Goal: Task Accomplishment & Management: Manage account settings

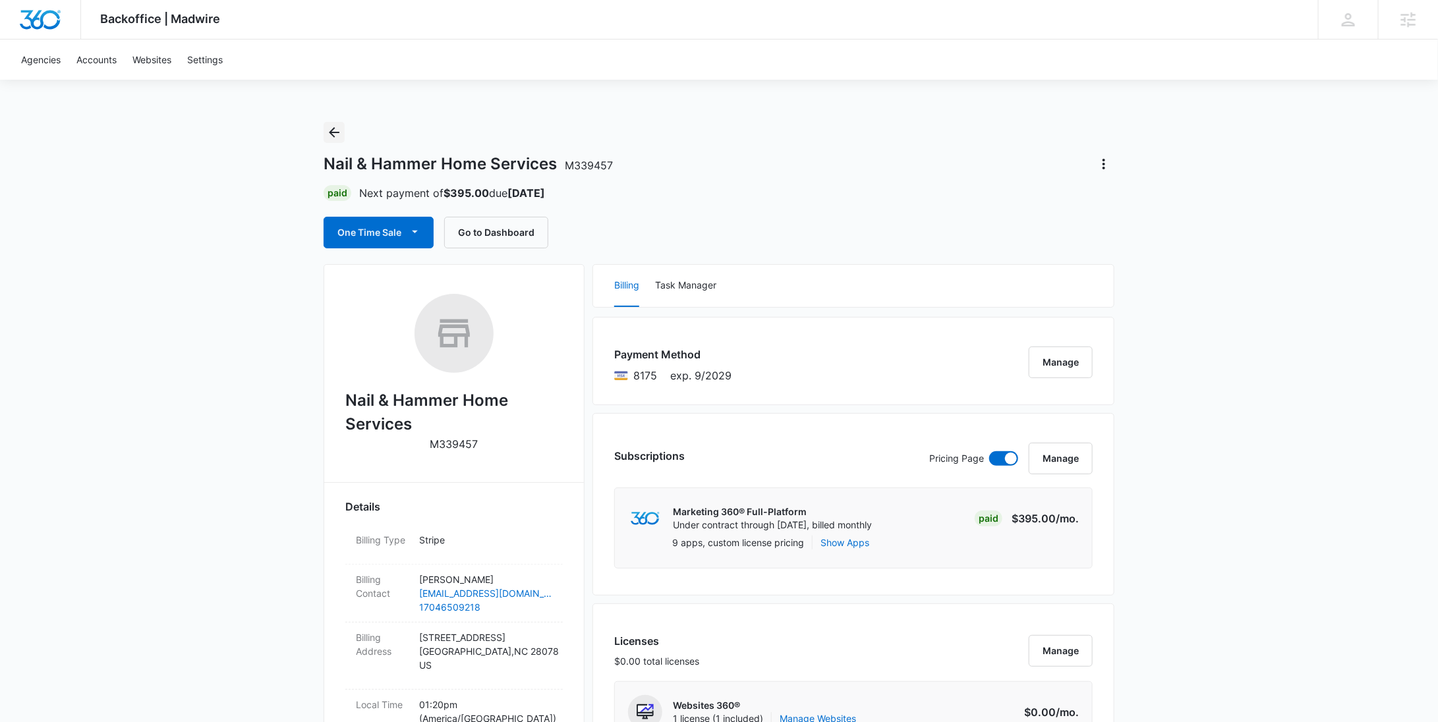
click at [337, 129] on icon "Back" at bounding box center [334, 133] width 16 height 16
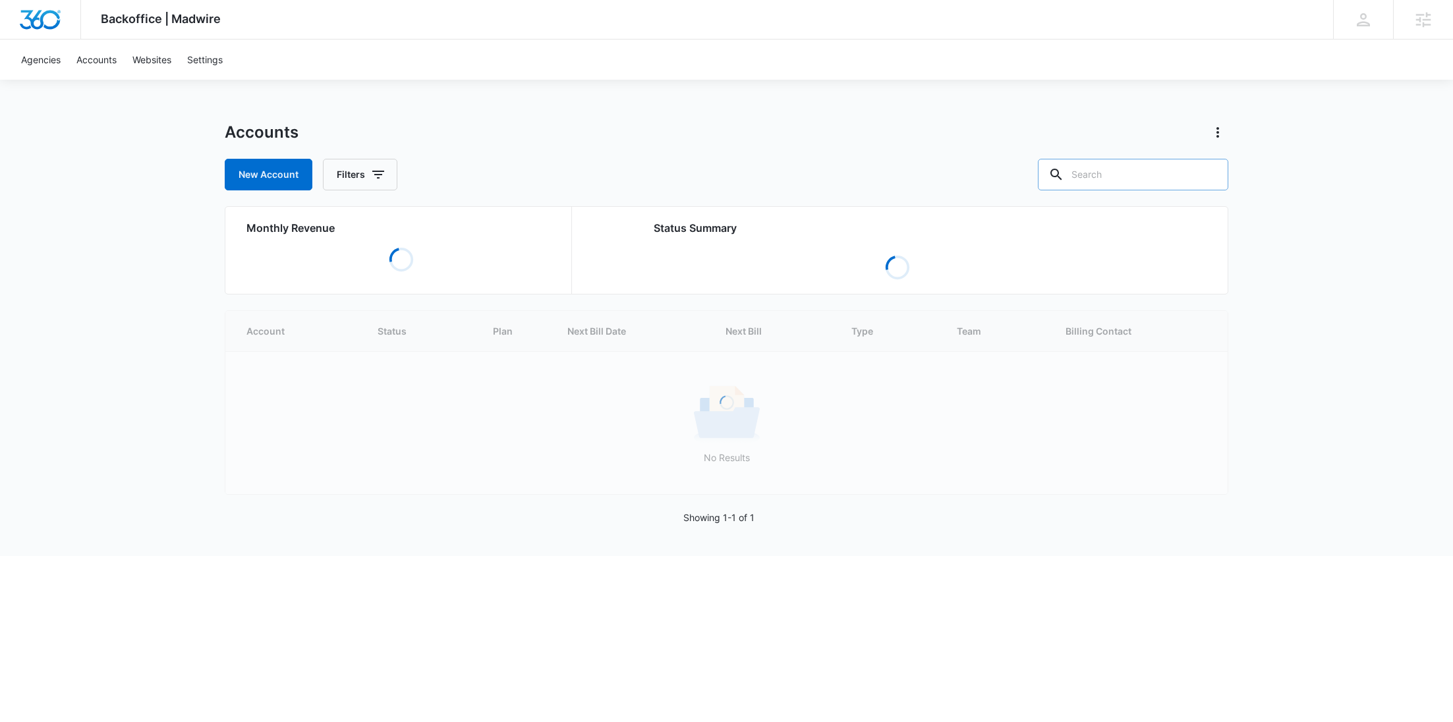
click at [1134, 174] on input "text" at bounding box center [1133, 175] width 190 height 32
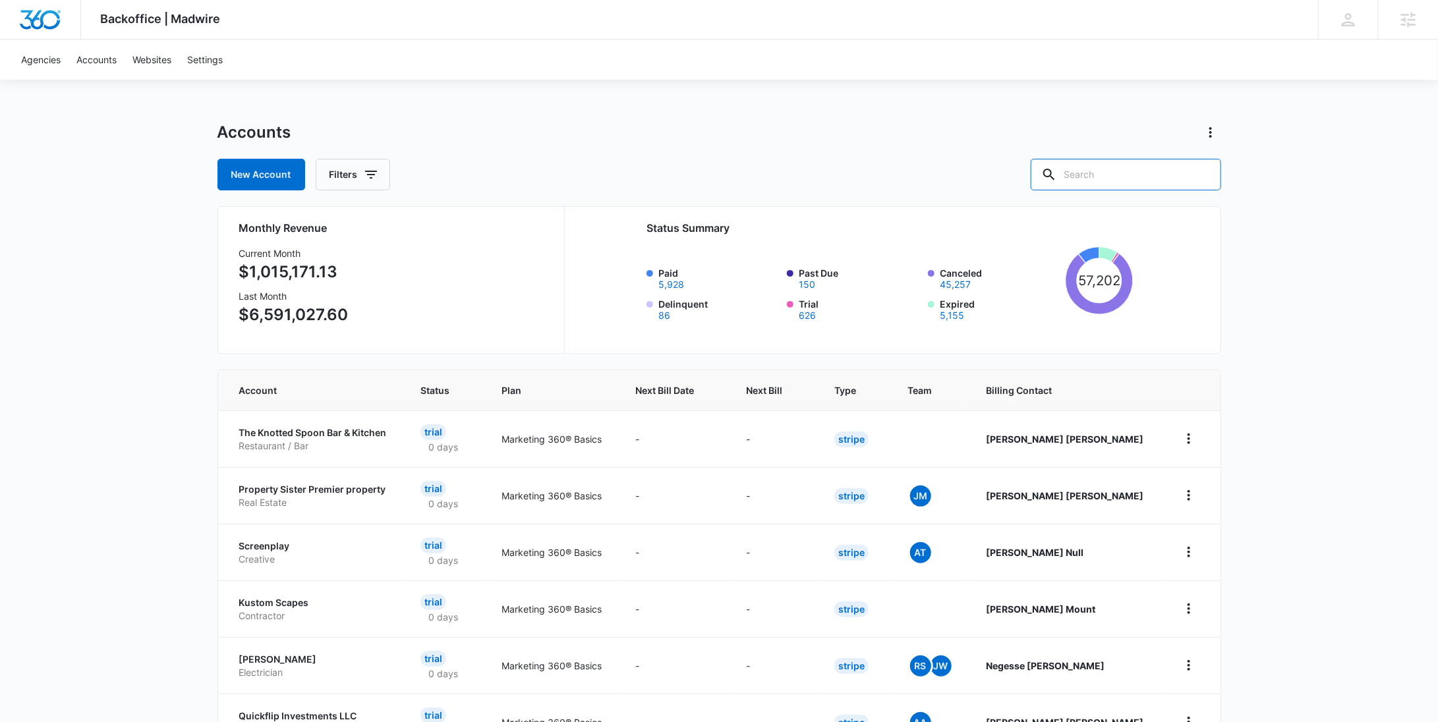
paste input "M339473"
type input "M339473"
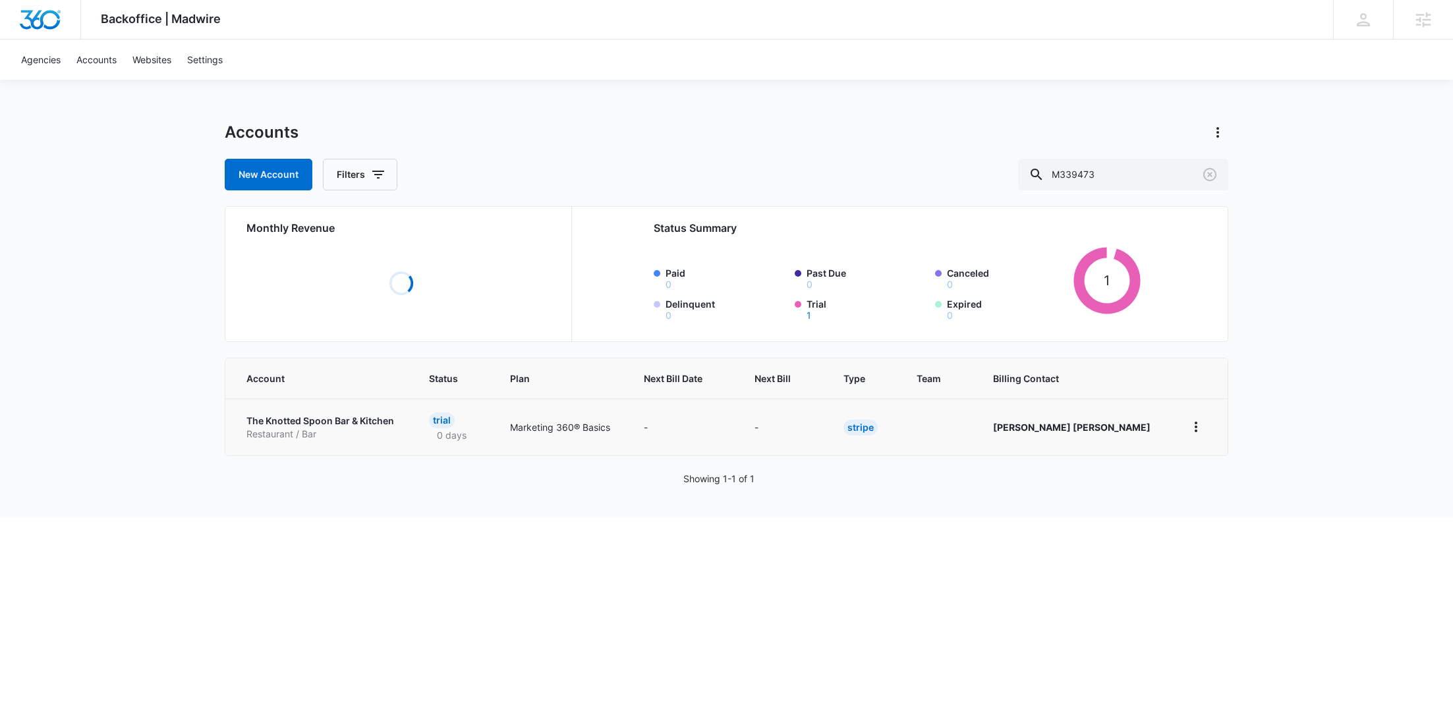
click at [284, 433] on p "Restaurant / Bar" at bounding box center [321, 434] width 151 height 13
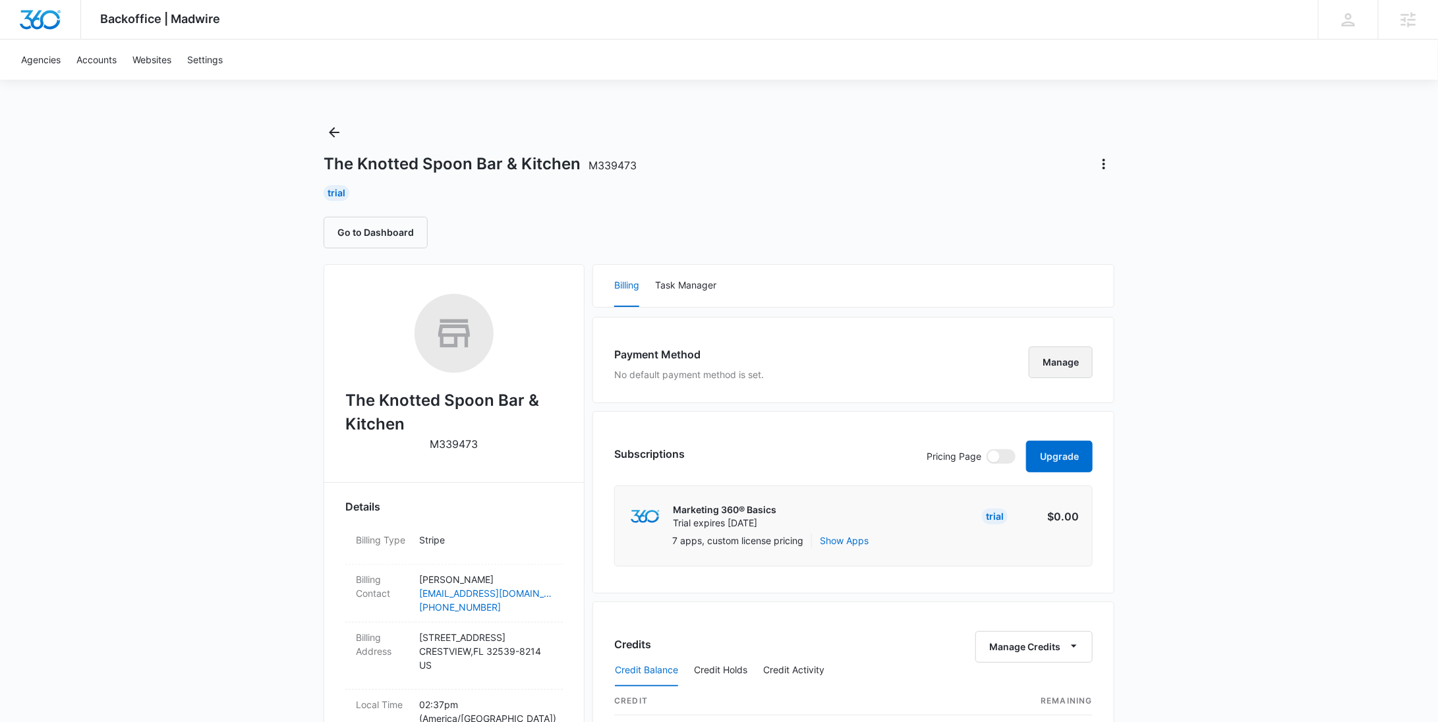
click at [1046, 358] on button "Manage" at bounding box center [1061, 363] width 64 height 32
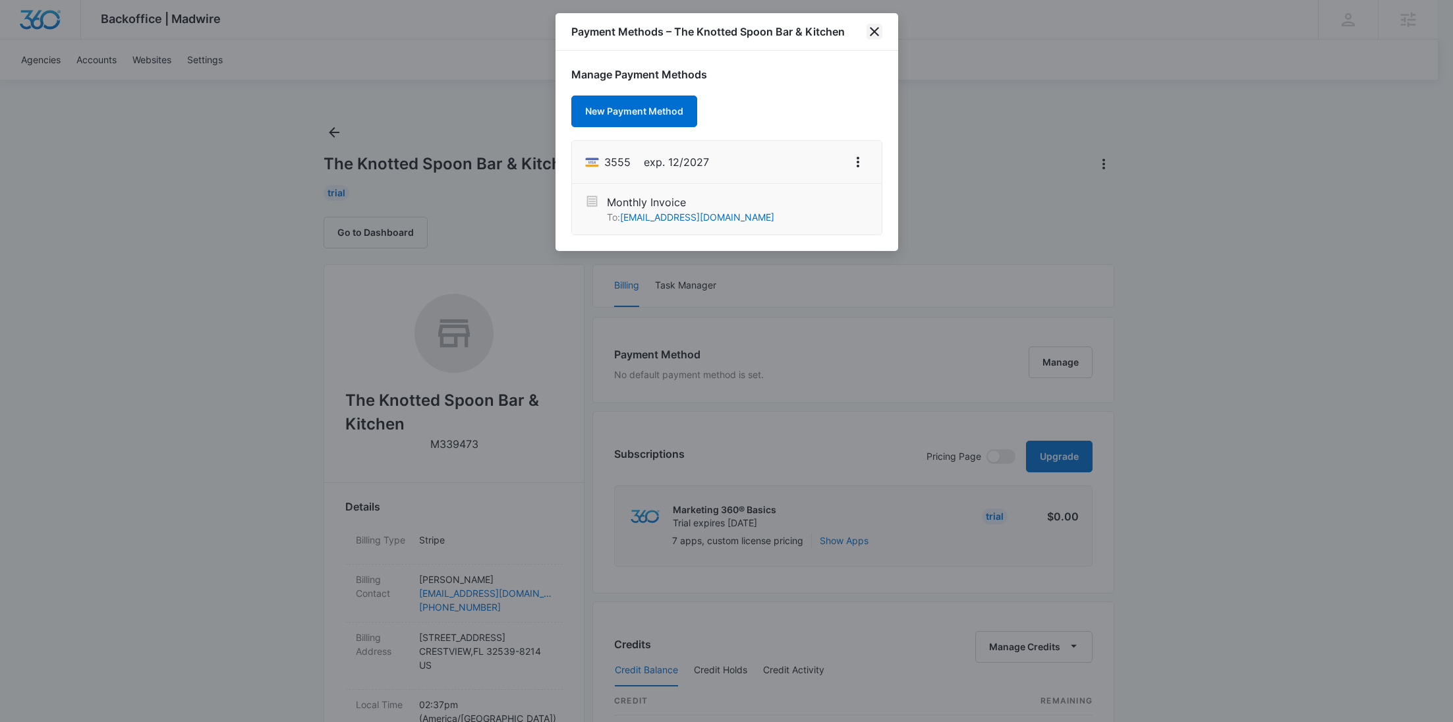
click at [876, 28] on icon "close" at bounding box center [874, 31] width 9 height 9
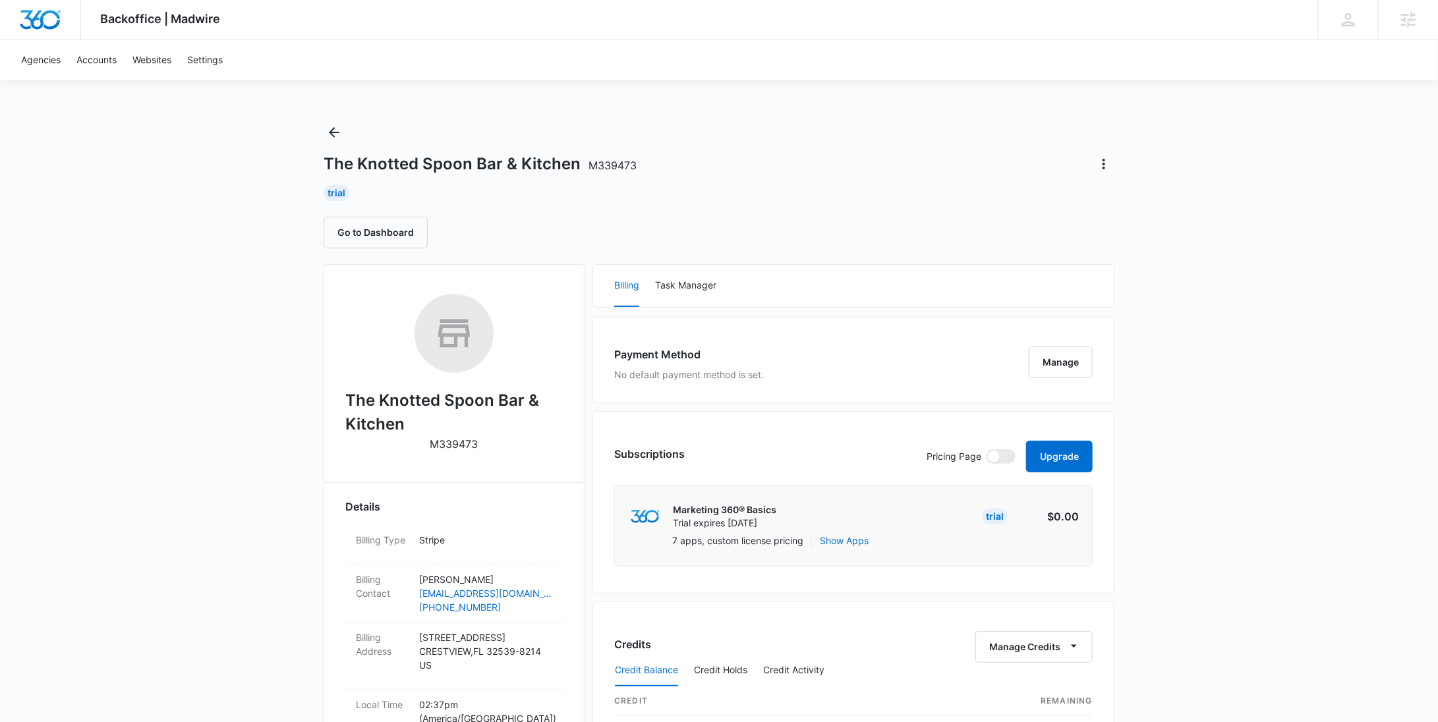
click at [1045, 380] on div "Payment Method No default payment method is set. Manage" at bounding box center [853, 360] width 522 height 86
click at [1045, 378] on div "Payment Method No default payment method is set. Manage" at bounding box center [853, 360] width 522 height 86
click at [1046, 377] on button "Manage" at bounding box center [1061, 363] width 64 height 32
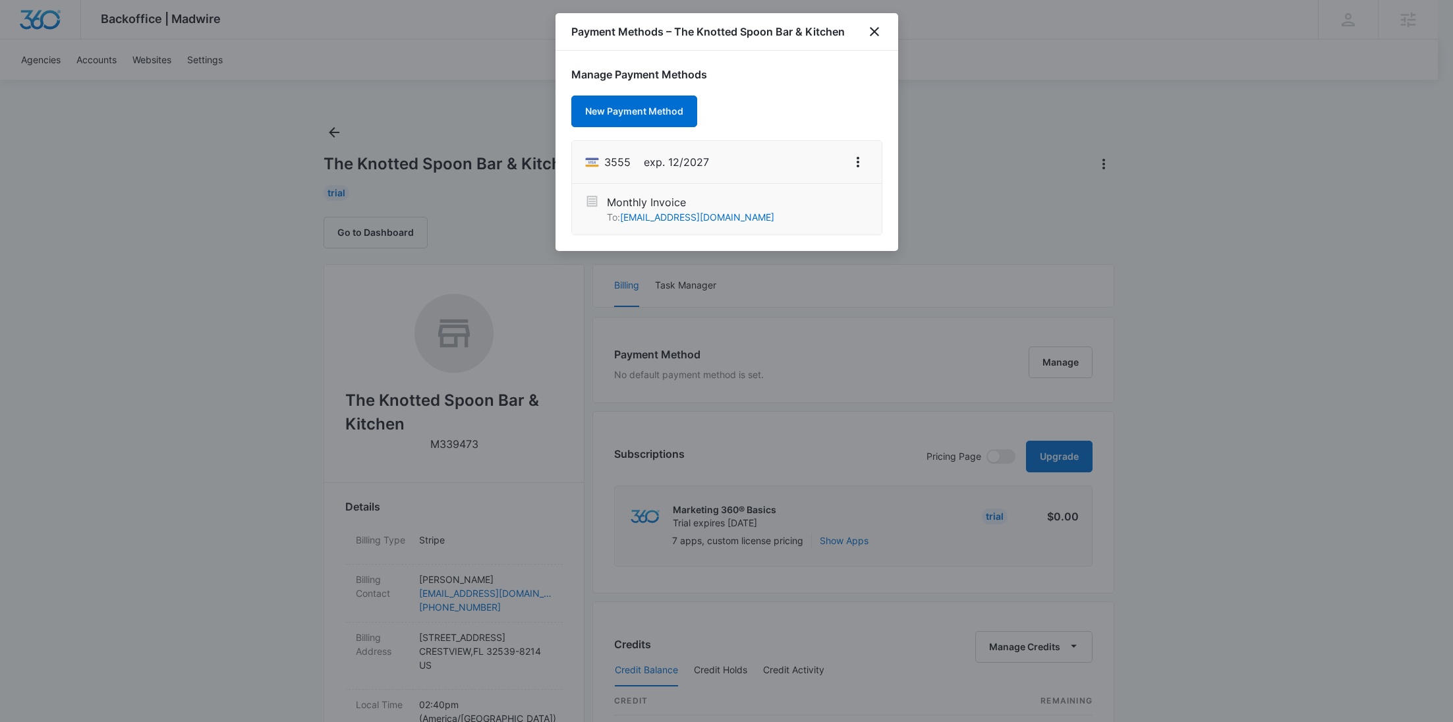
click at [682, 158] on span "exp. 12/2027" at bounding box center [676, 162] width 65 height 16
click at [612, 161] on span "3555" at bounding box center [617, 162] width 26 height 16
copy span "3555"
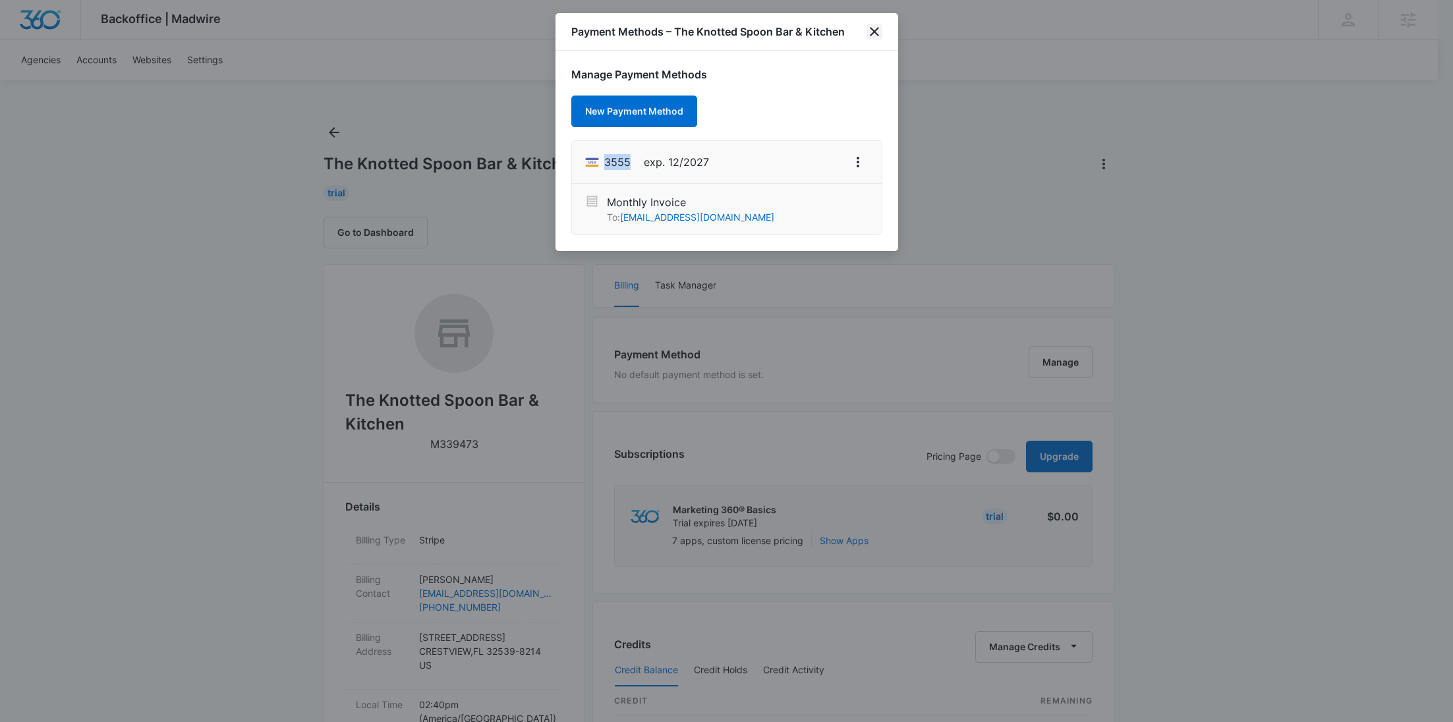
click at [881, 32] on icon "close" at bounding box center [875, 32] width 16 height 16
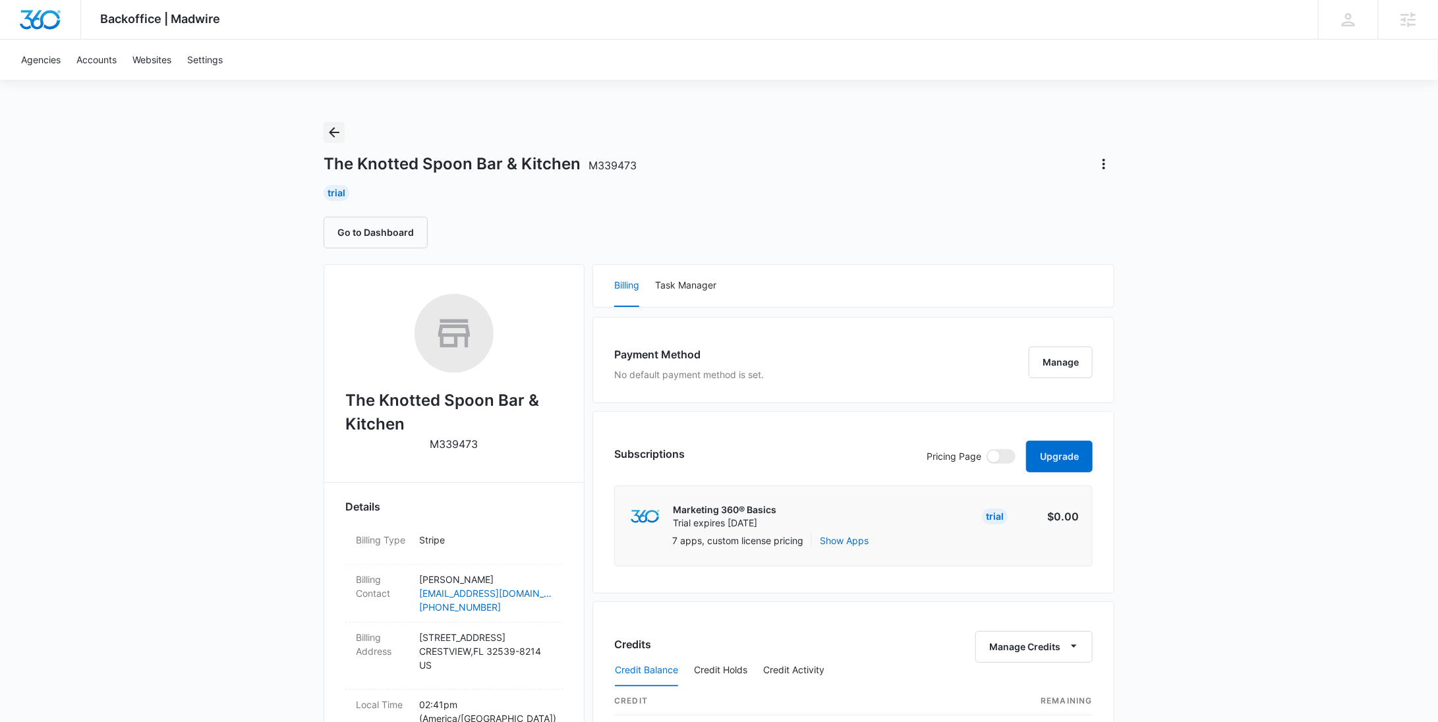
click at [337, 126] on icon "Back" at bounding box center [334, 133] width 16 height 16
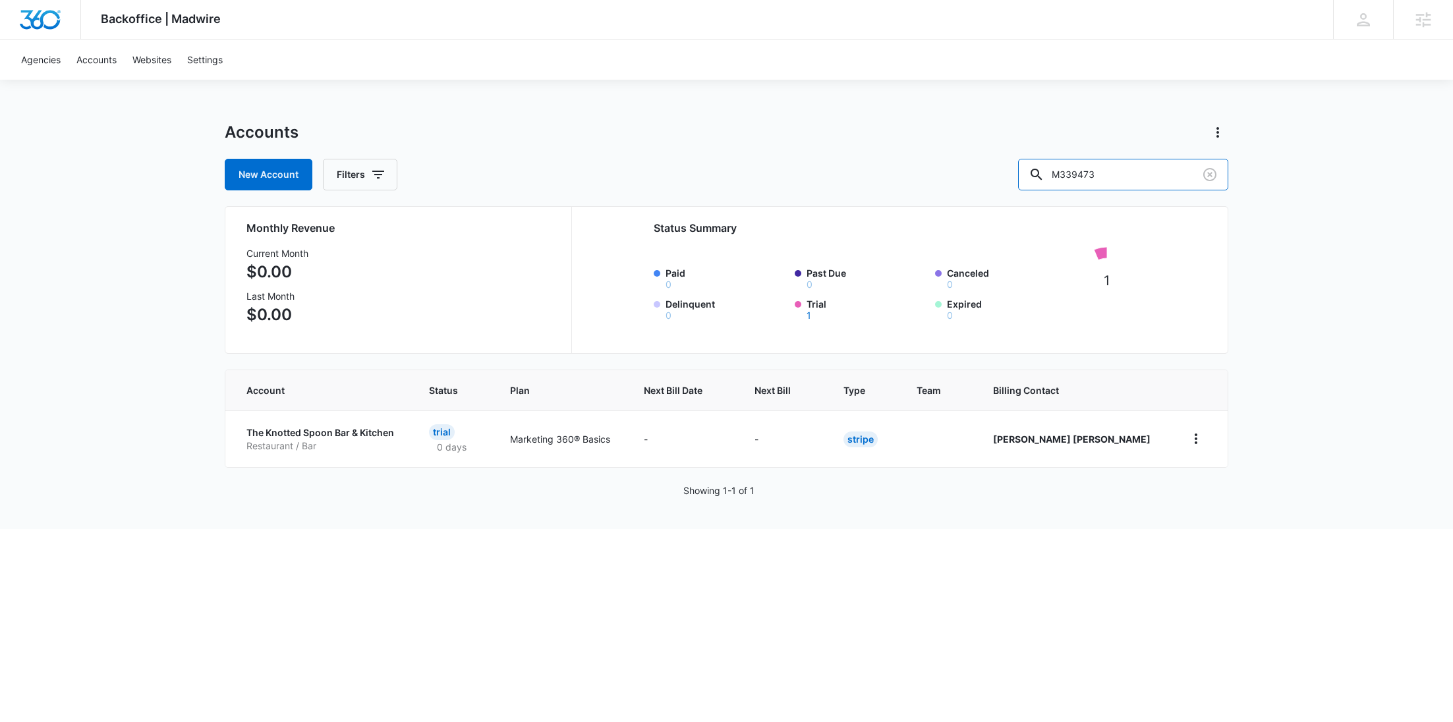
drag, startPoint x: 1168, startPoint y: 183, endPoint x: 1029, endPoint y: 183, distance: 139.7
click at [1029, 183] on div "New Account Filters M339473" at bounding box center [727, 175] width 1004 height 32
paste input "Burton"
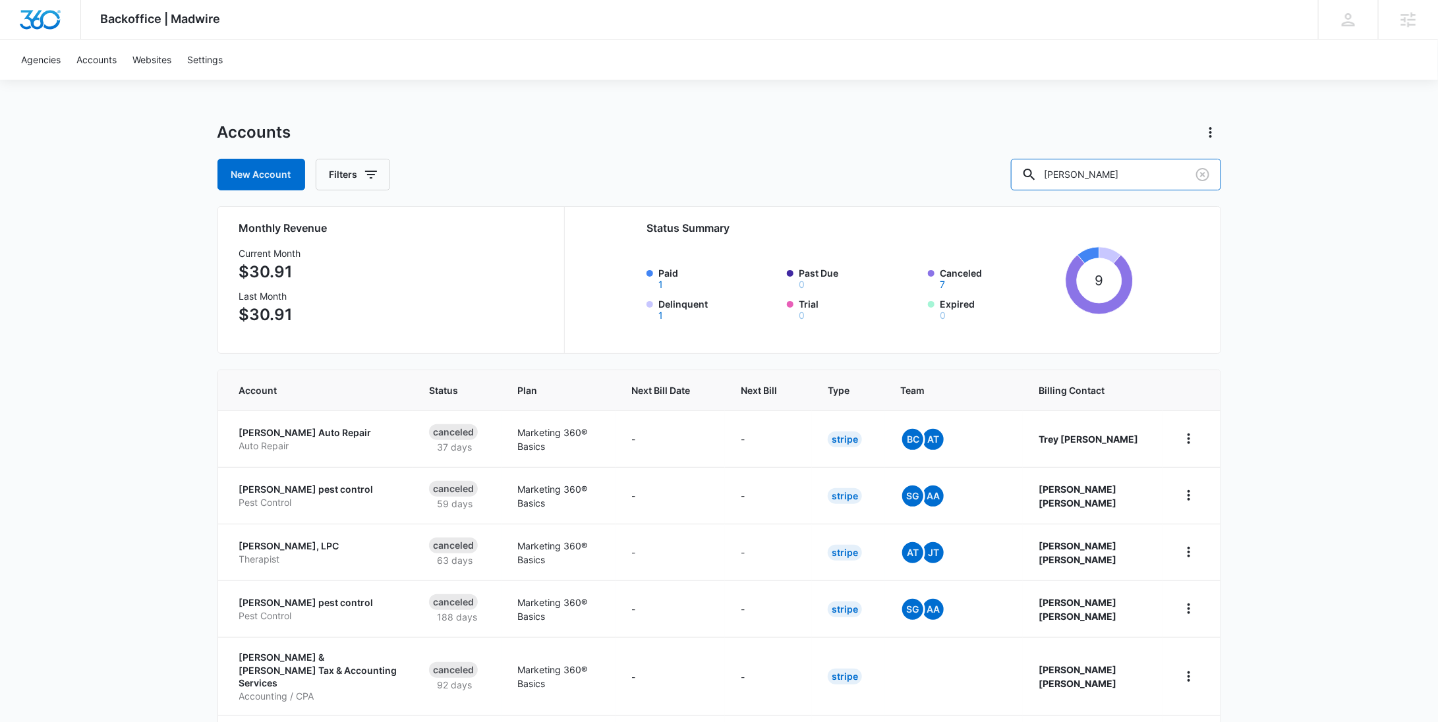
drag, startPoint x: 1130, startPoint y: 166, endPoint x: 992, endPoint y: 155, distance: 138.2
click at [1006, 166] on div "New Account Filters Burton" at bounding box center [719, 175] width 1004 height 32
paste input "Restoration"
type input "Burton Restoration"
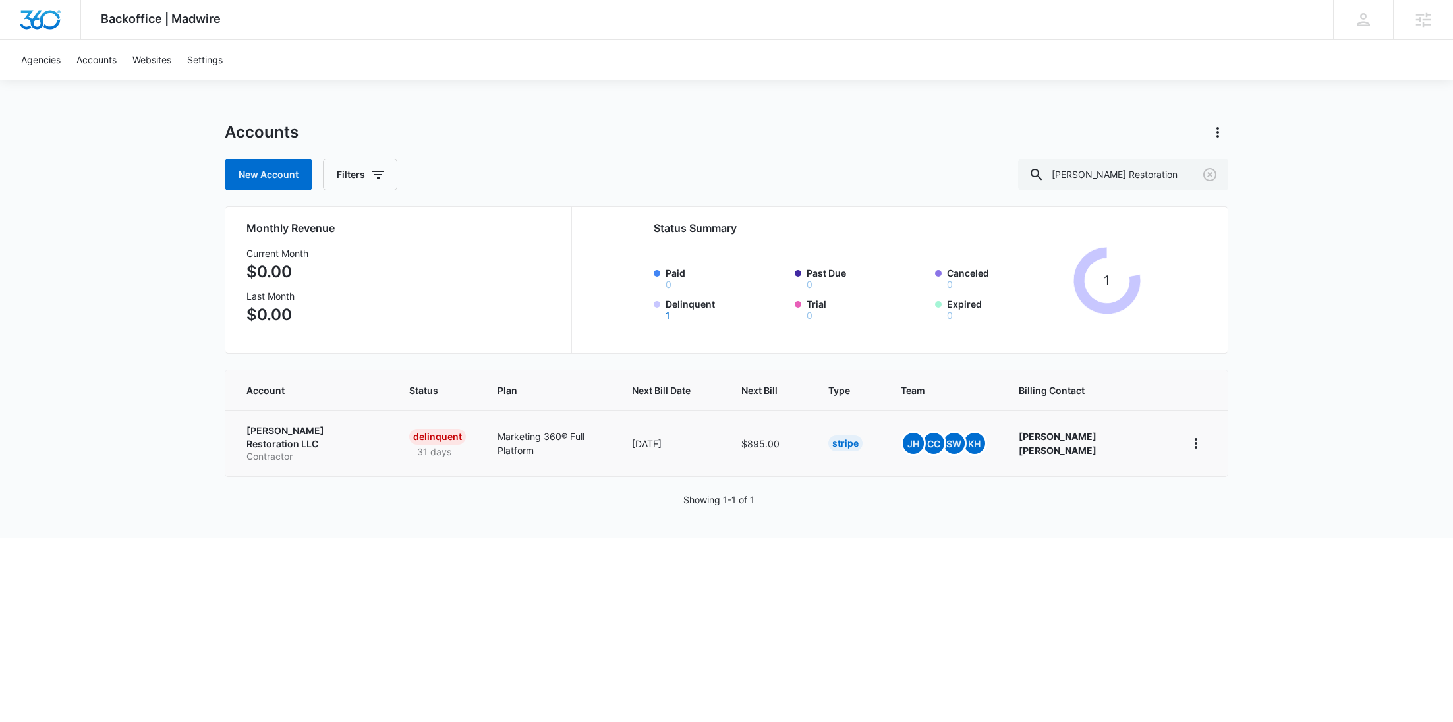
click at [291, 450] on p "Contractor" at bounding box center [311, 456] width 131 height 13
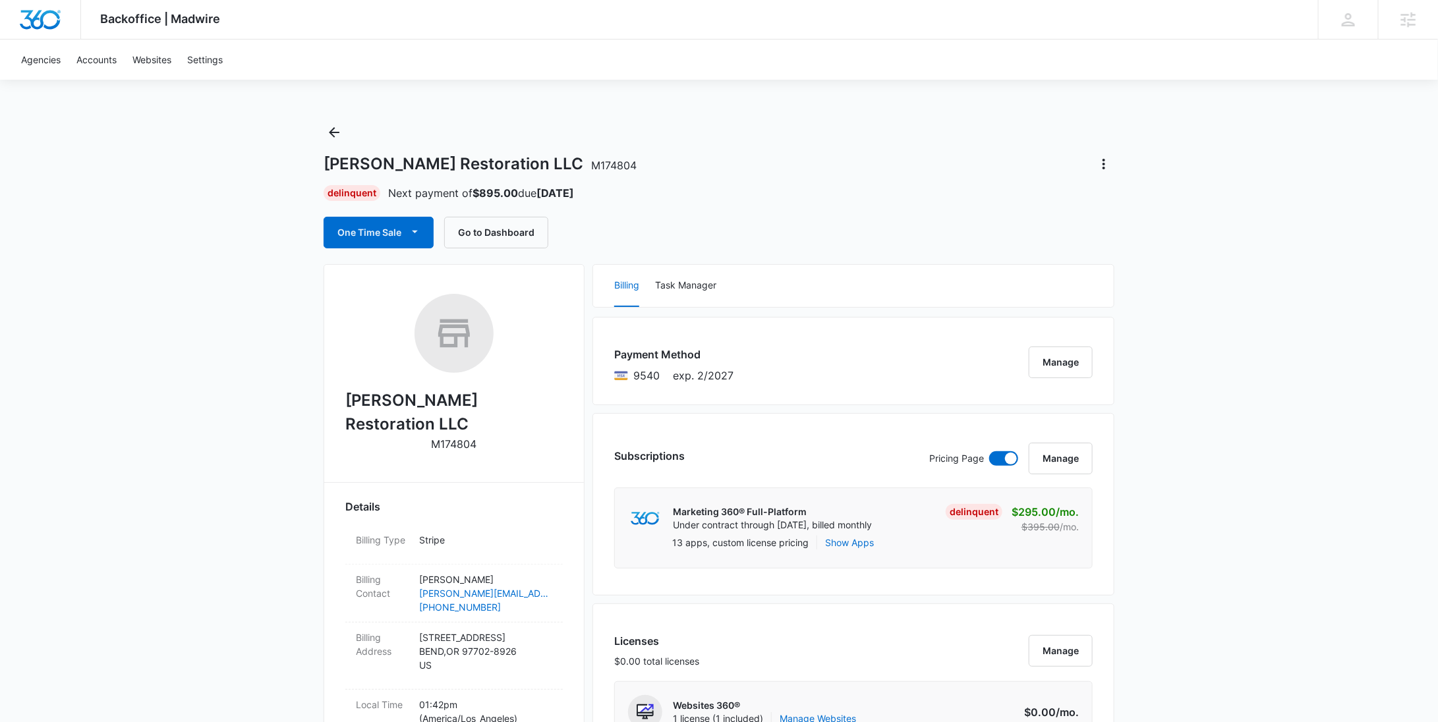
click at [473, 436] on p "M174804" at bounding box center [454, 444] width 45 height 16
click at [468, 436] on p "M174804" at bounding box center [454, 444] width 45 height 16
copy p "M174804"
drag, startPoint x: 546, startPoint y: 399, endPoint x: 360, endPoint y: 399, distance: 185.2
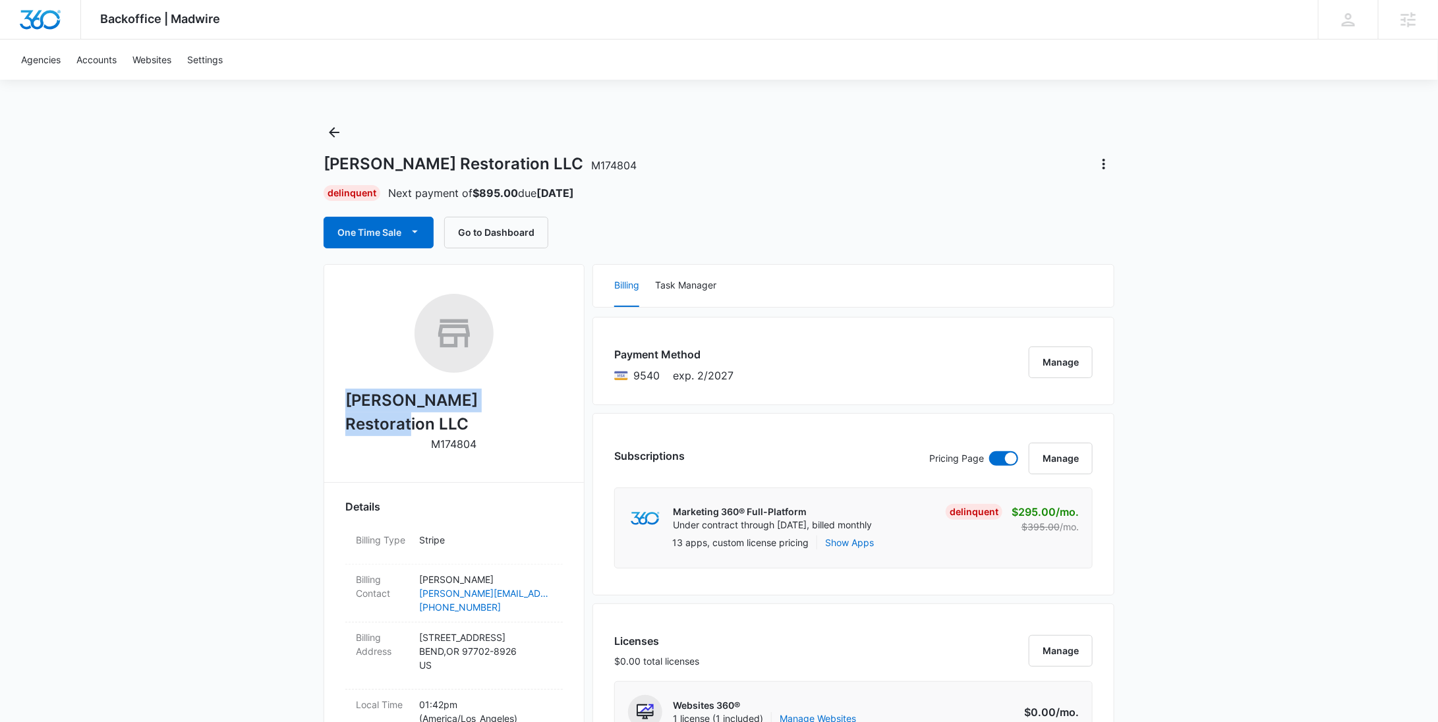
click at [360, 399] on div "Burton Restoration LLC M174804" at bounding box center [453, 377] width 217 height 167
copy h2 "Burton Restoration LLC"
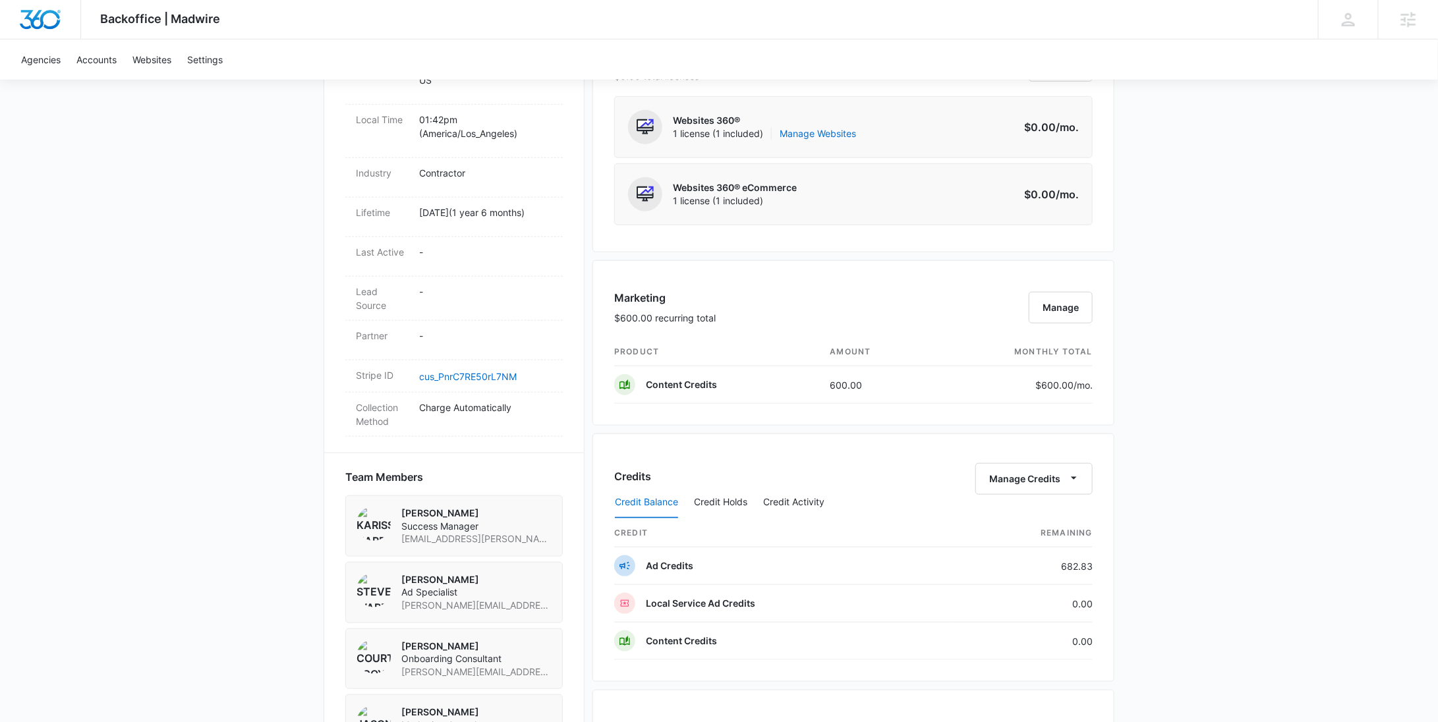
scroll to position [1010, 0]
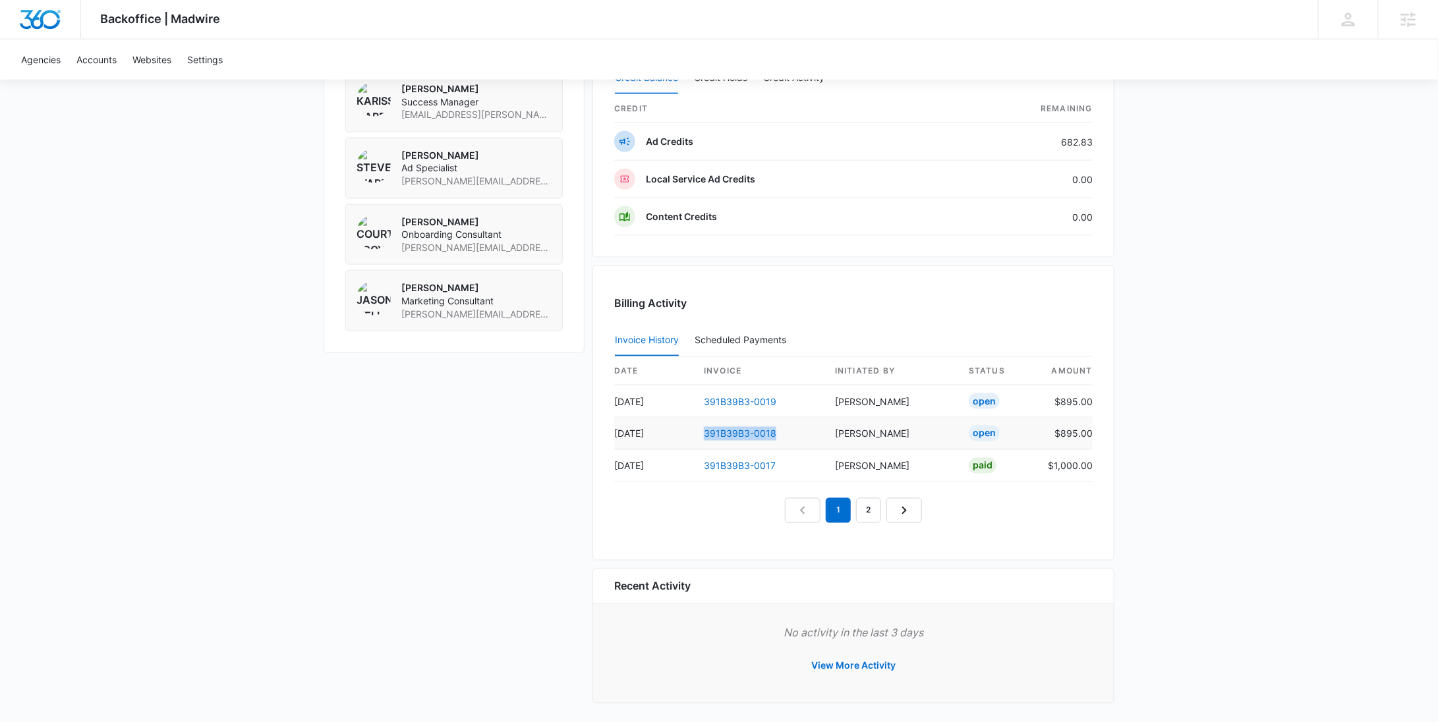
drag, startPoint x: 800, startPoint y: 433, endPoint x: 702, endPoint y: 429, distance: 98.3
click at [702, 429] on td "391B39B3-0018" at bounding box center [758, 434] width 131 height 32
copy link "391B39B3-0018"
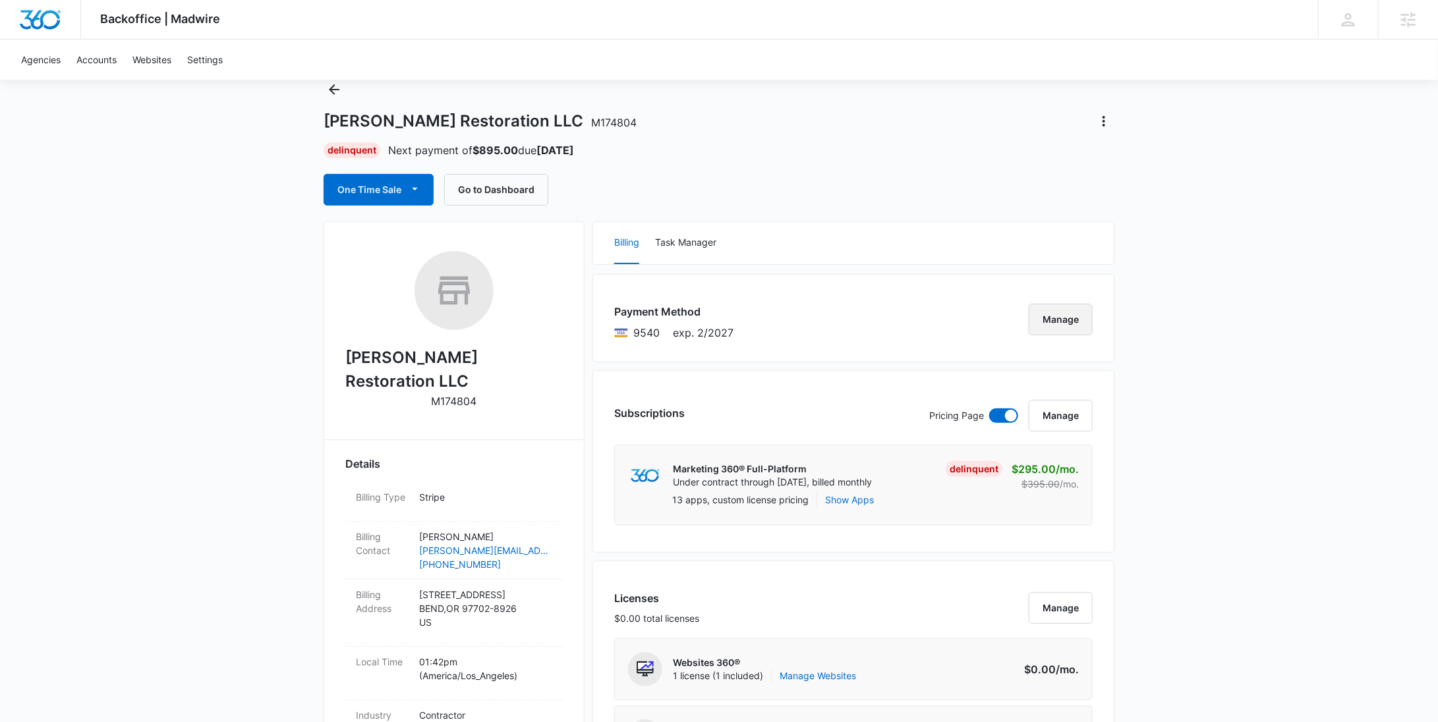
scroll to position [0, 0]
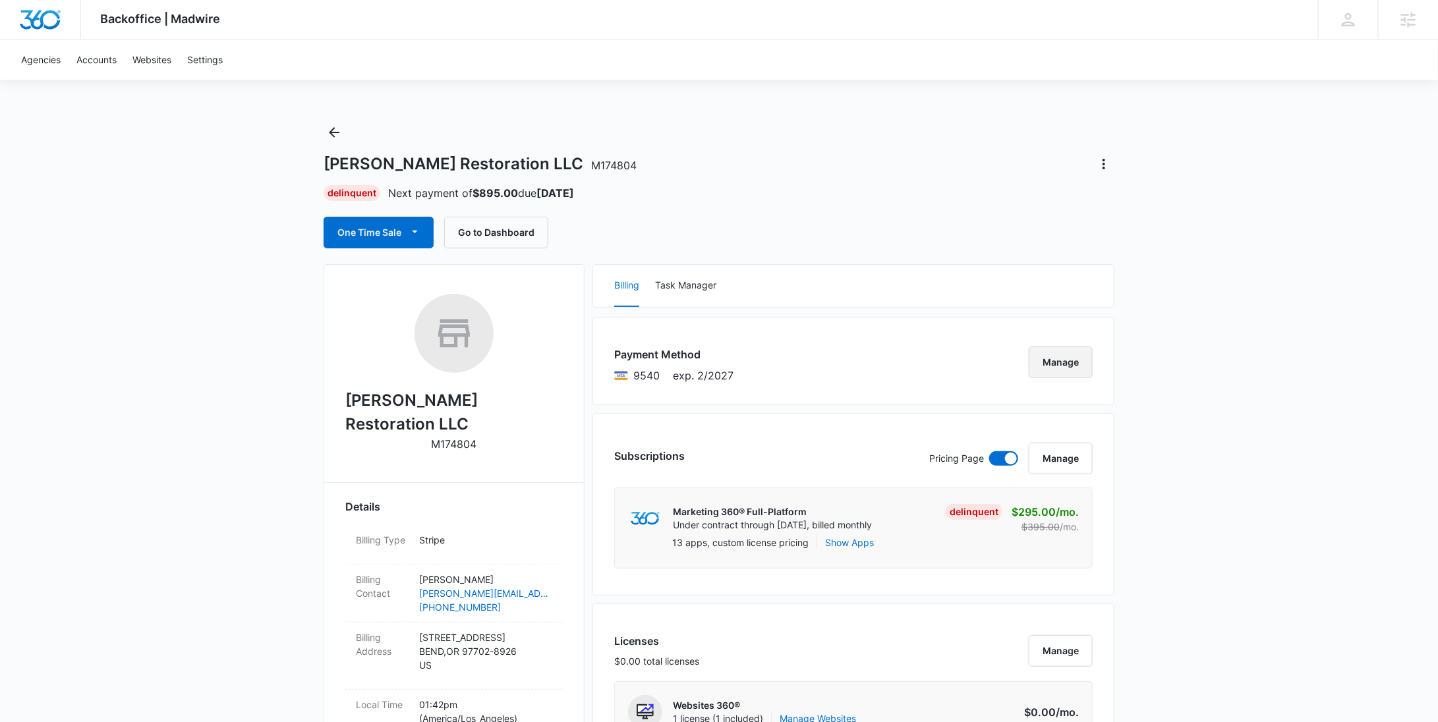
click at [1045, 363] on button "Manage" at bounding box center [1061, 363] width 64 height 32
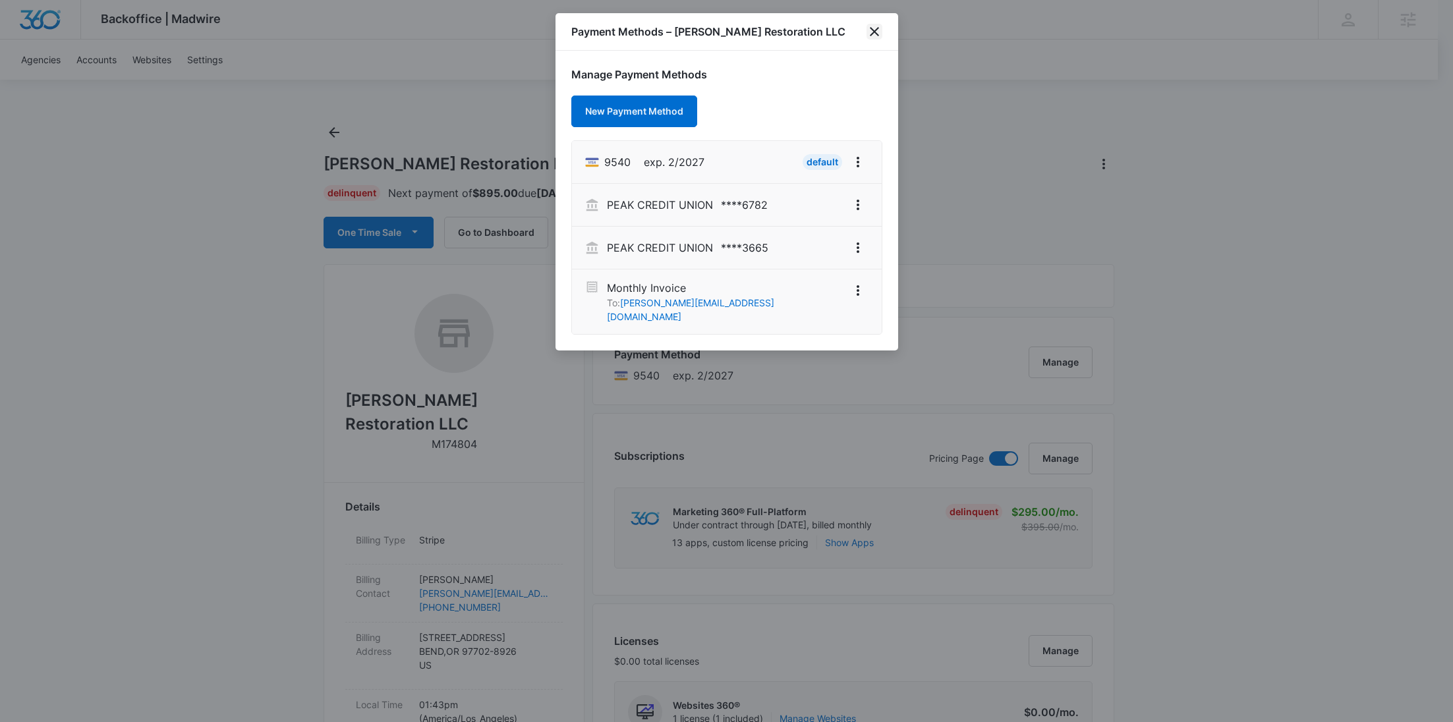
click at [873, 33] on icon "close" at bounding box center [874, 31] width 9 height 9
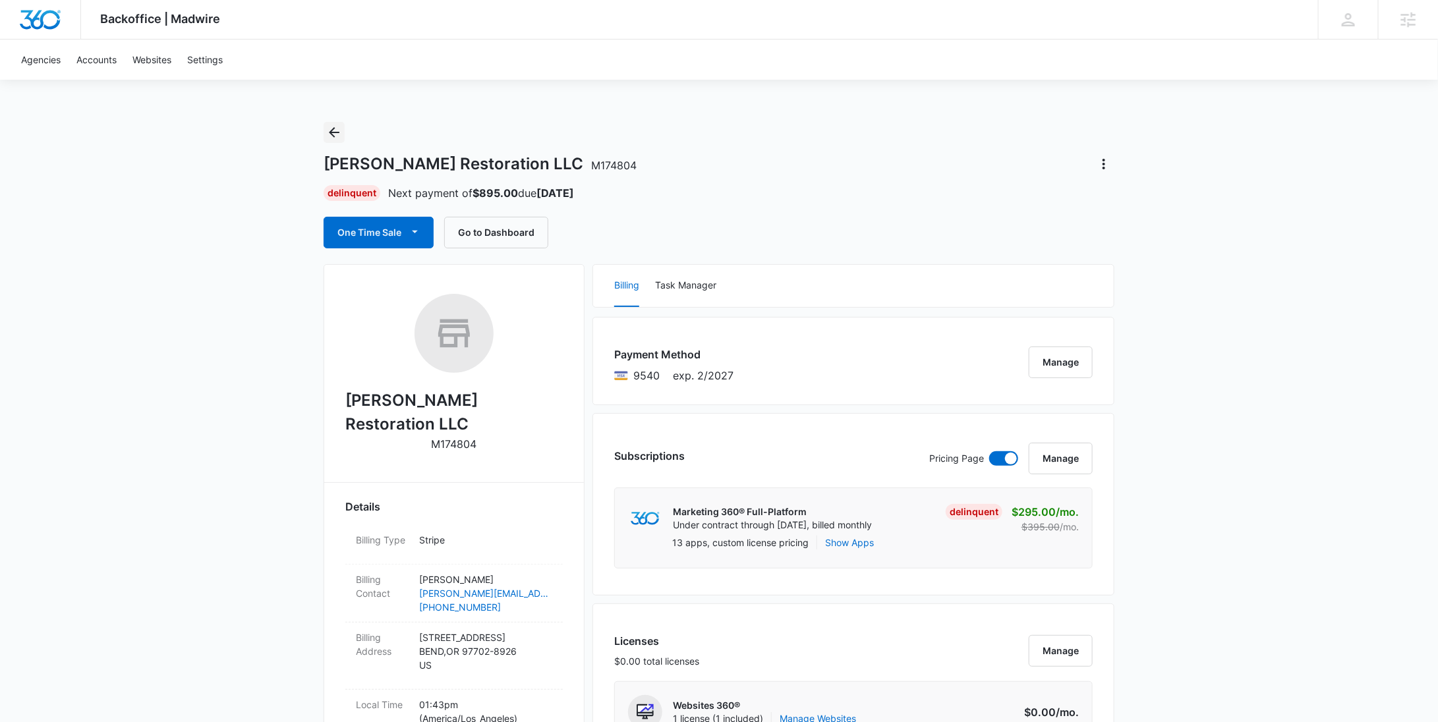
click at [335, 129] on icon "Back" at bounding box center [334, 133] width 16 height 16
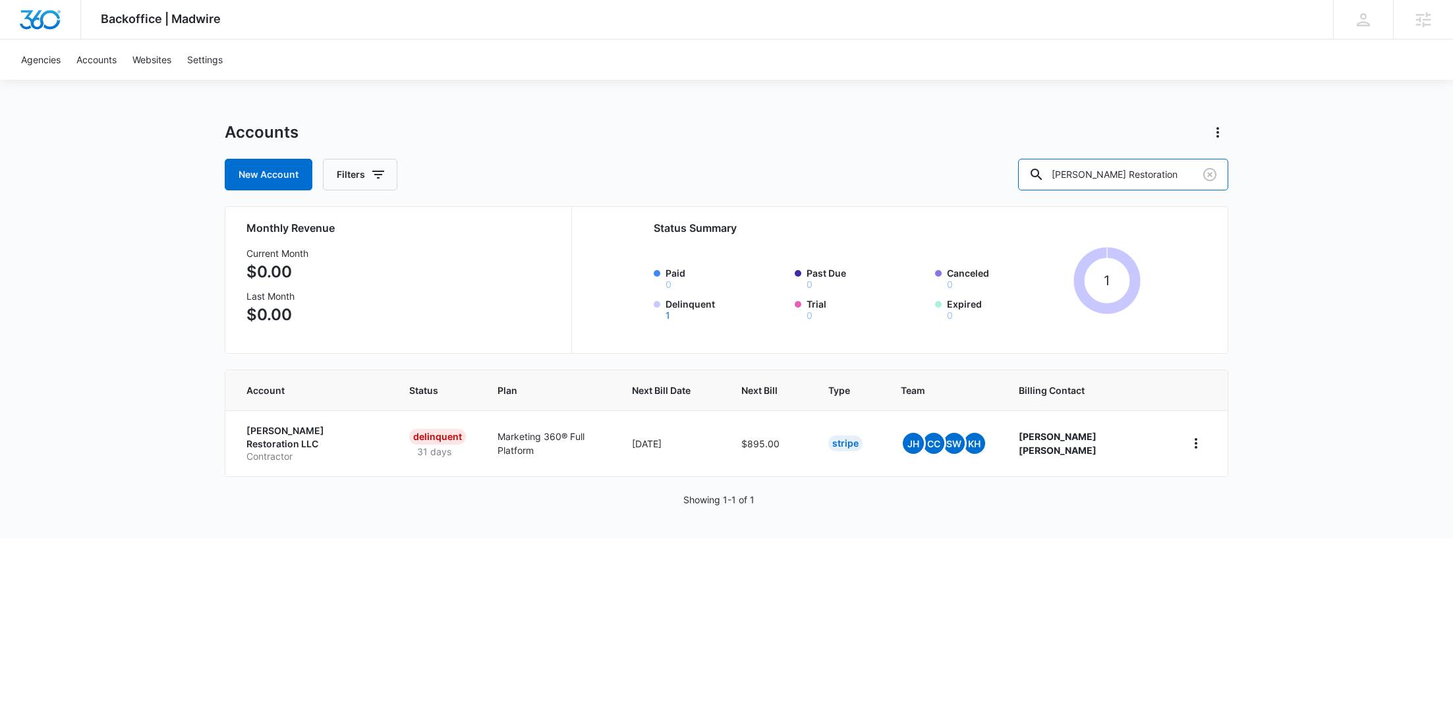
drag, startPoint x: 1132, startPoint y: 181, endPoint x: 985, endPoint y: 179, distance: 147.0
click at [987, 180] on div "New Account Filters Burton Restoration" at bounding box center [727, 175] width 1004 height 32
paste input "M339258"
type input "M339258"
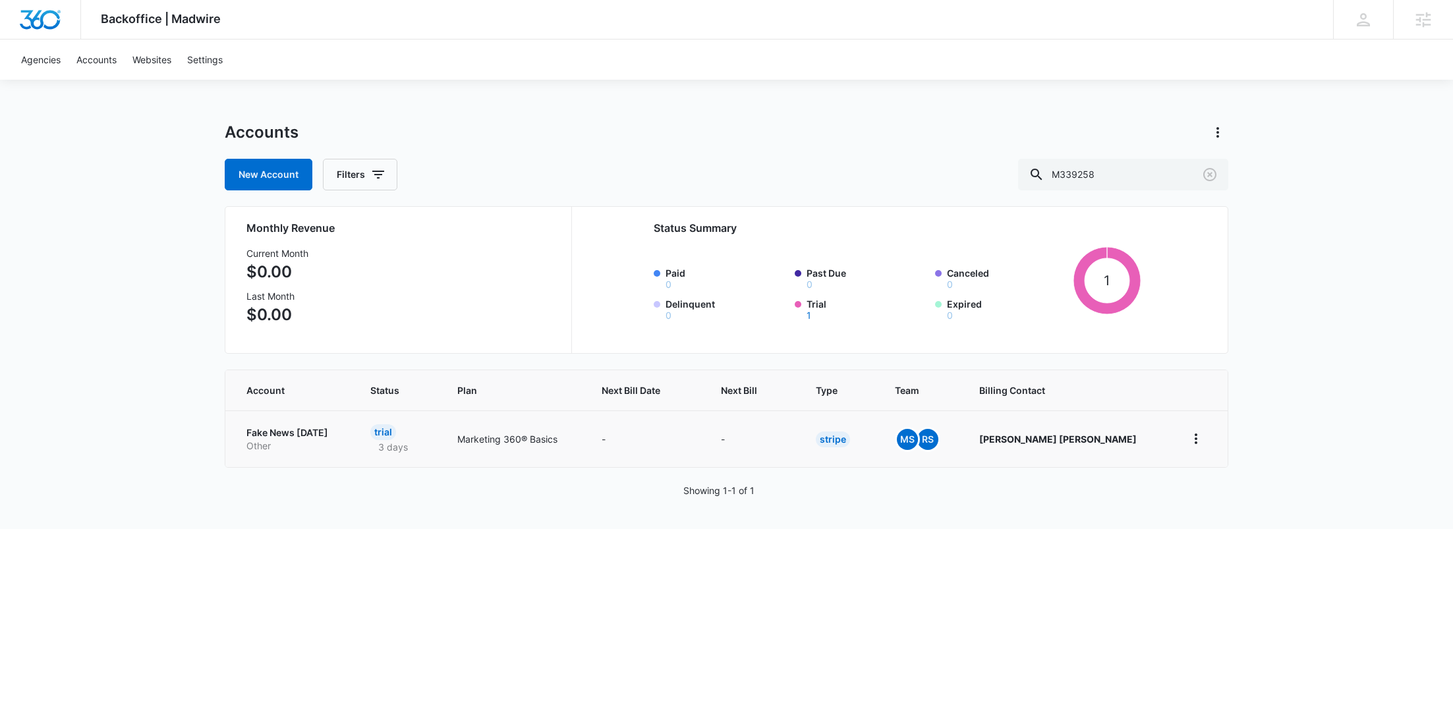
click at [296, 437] on p "Fake News Friday" at bounding box center [292, 432] width 92 height 13
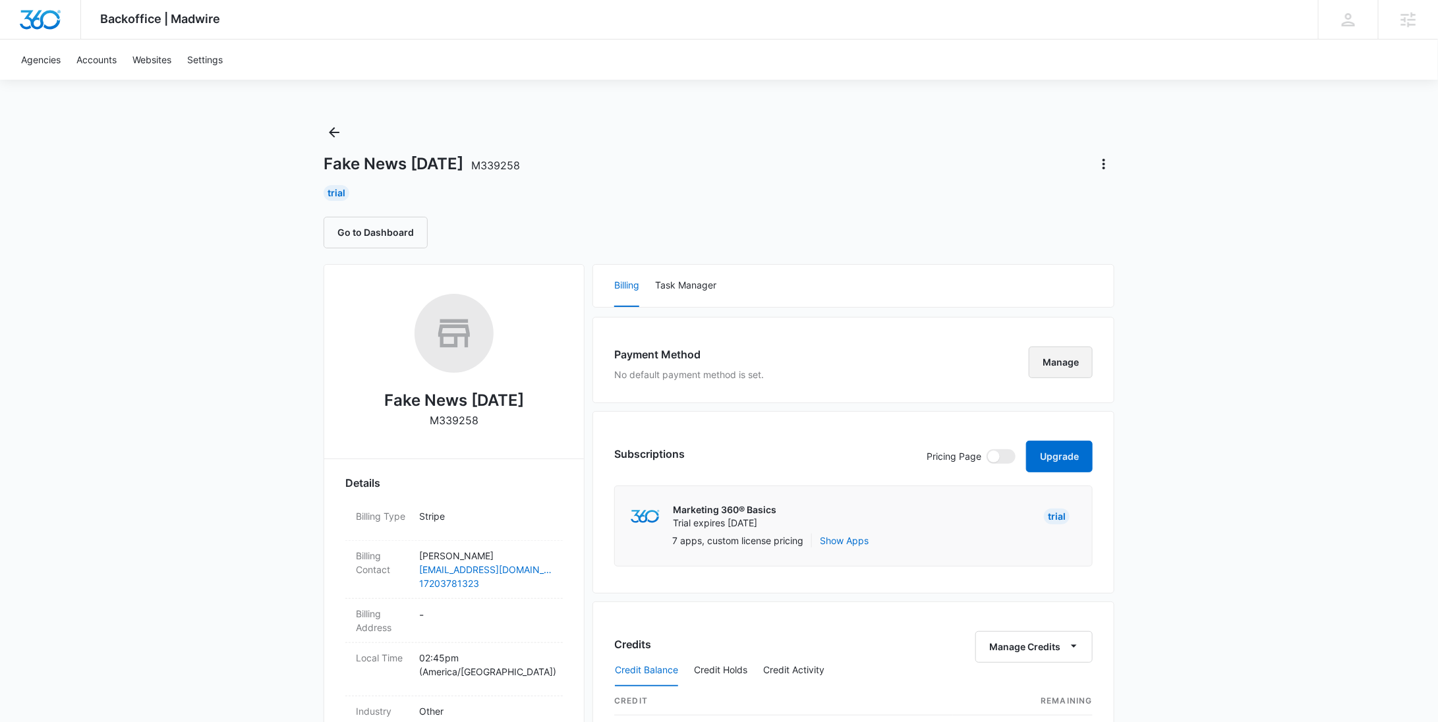
click at [1071, 357] on button "Manage" at bounding box center [1061, 363] width 64 height 32
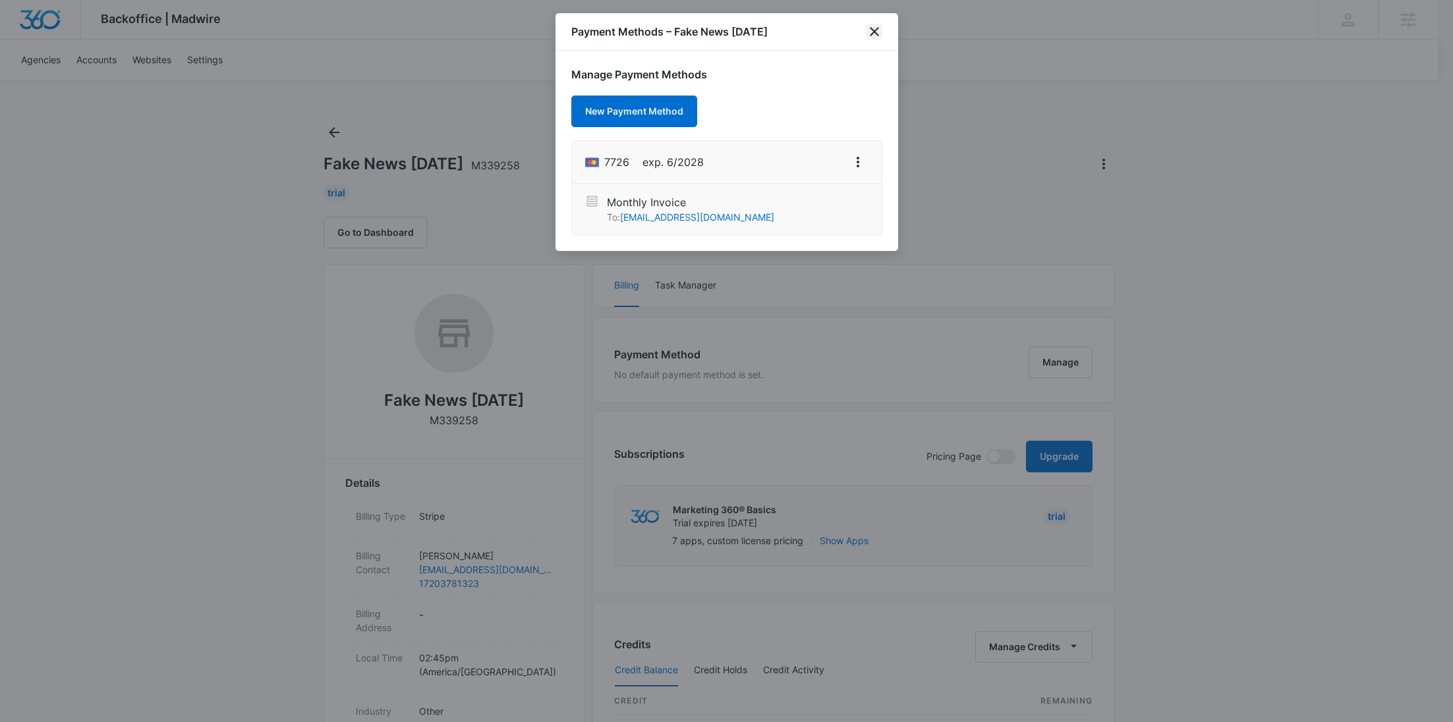
click at [878, 28] on icon "close" at bounding box center [875, 32] width 16 height 16
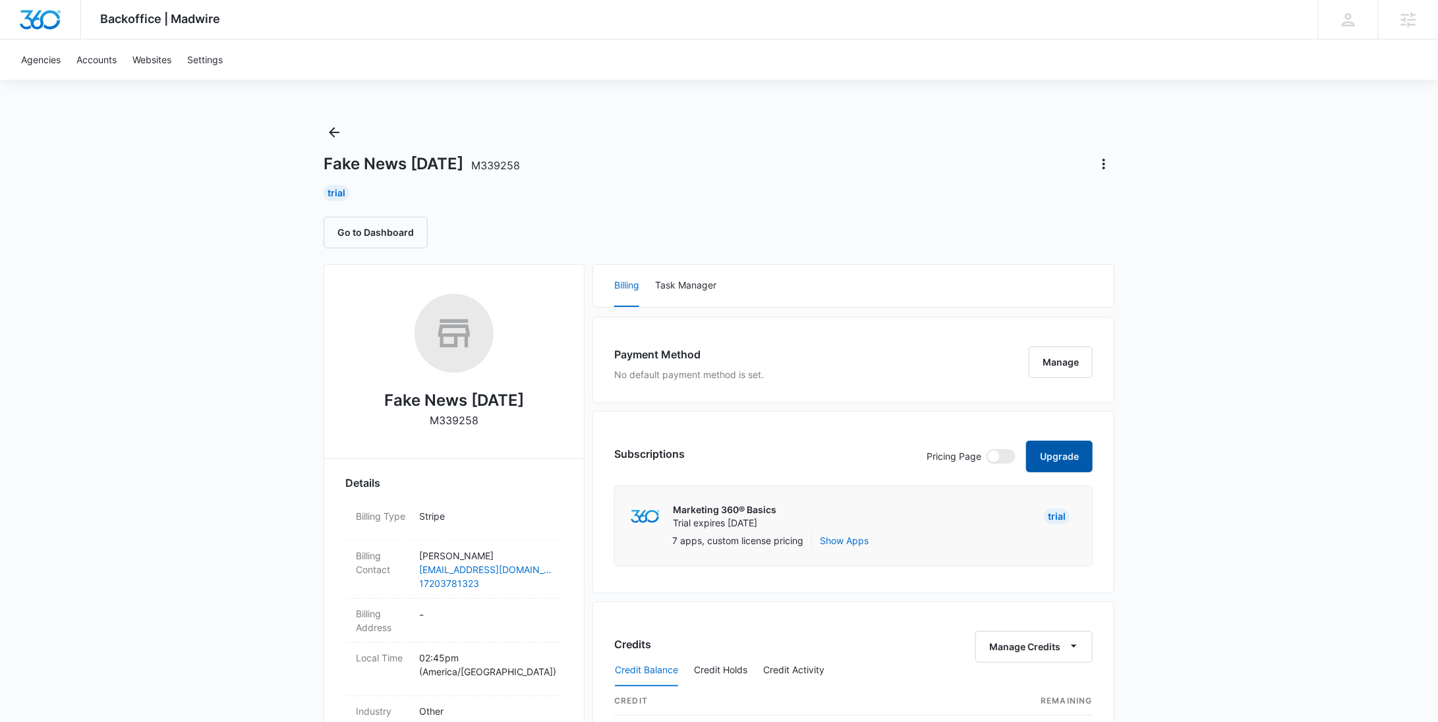
click at [1062, 453] on button "Upgrade" at bounding box center [1059, 457] width 67 height 32
select select "US"
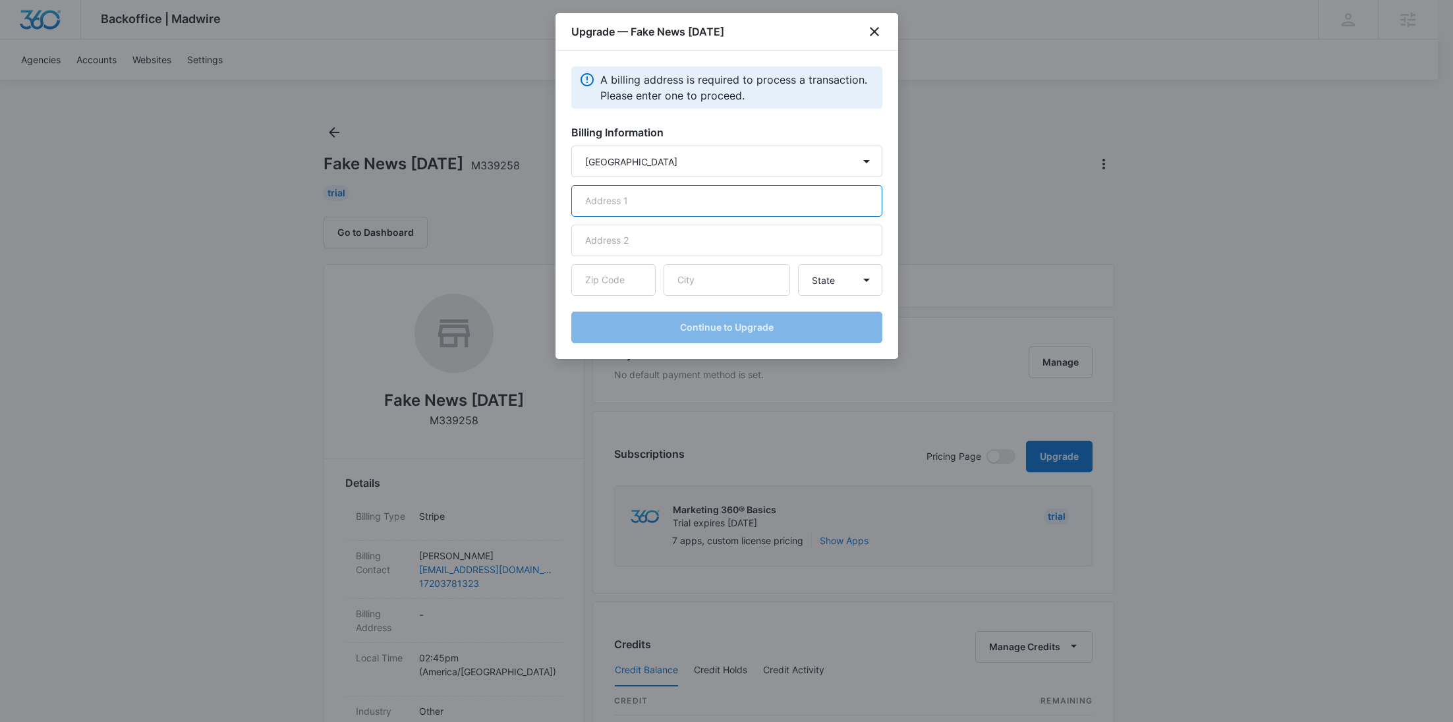
click at [672, 205] on input "text" at bounding box center [726, 201] width 311 height 32
paste input "5117 Lake Trail Ct."
type input "5117 Lake Trail Ct."
click at [754, 282] on input "text" at bounding box center [727, 280] width 127 height 32
paste input "Firestone"
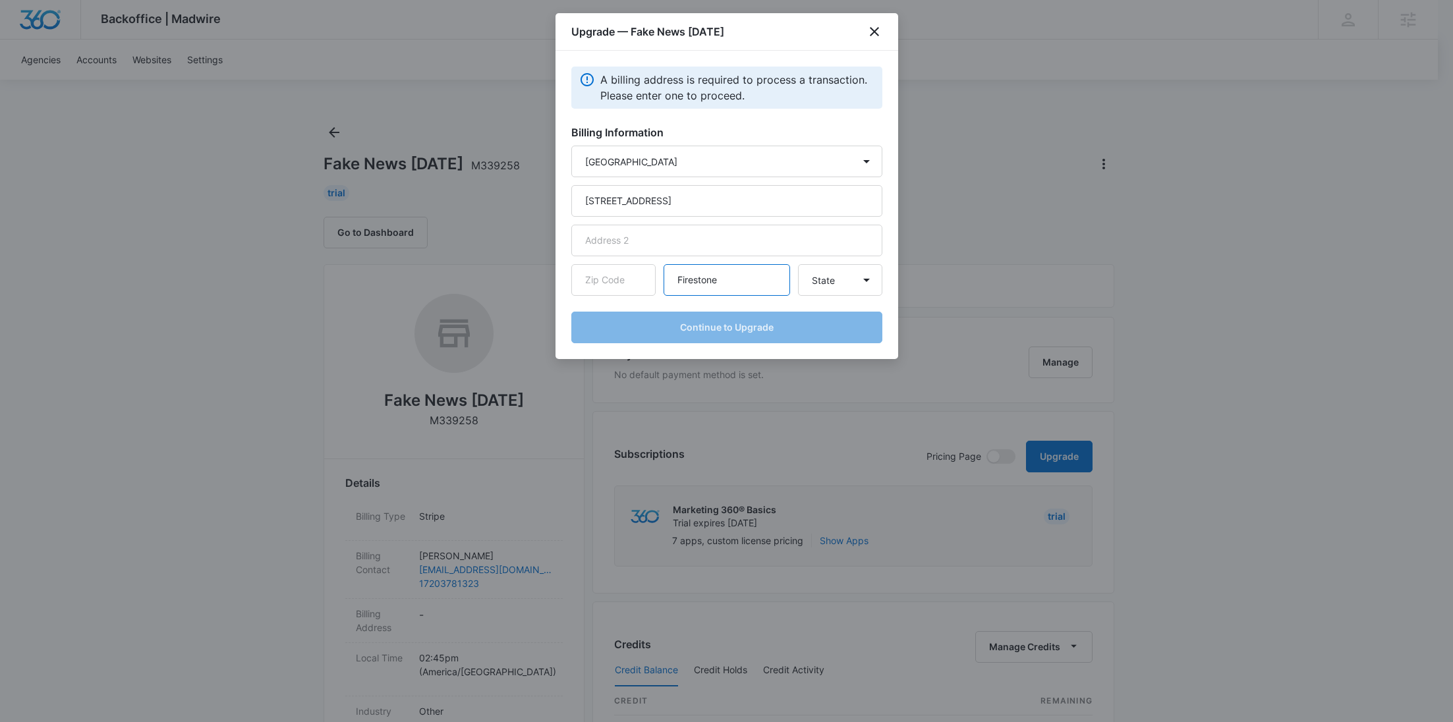
type input "Firestone"
click at [623, 282] on input "text" at bounding box center [613, 280] width 84 height 32
paste input "80504"
type input "80504"
click at [818, 281] on select "State Alaska Alabama Arkansas American Samoa Arizona California Colorado Connec…" at bounding box center [840, 280] width 84 height 32
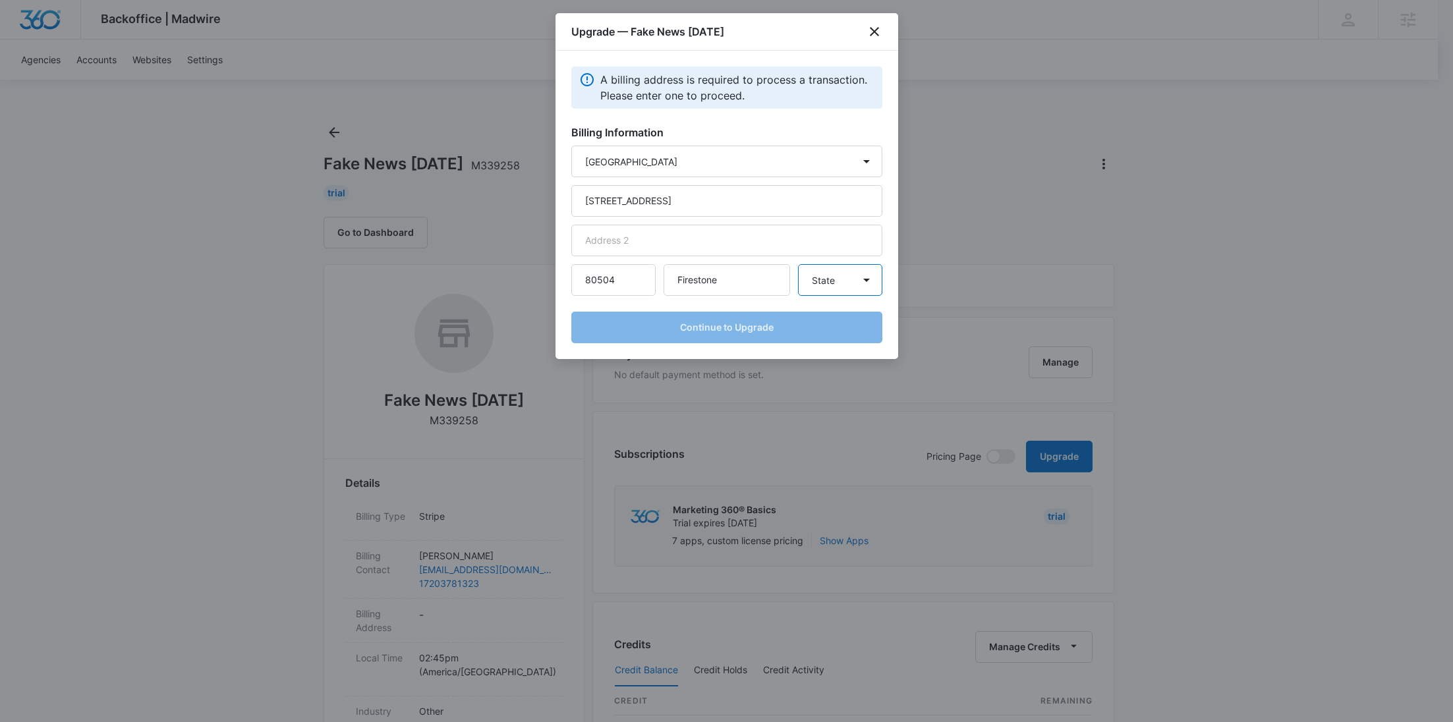
select select "CO"
click at [798, 264] on select "State Alaska Alabama Arkansas American Samoa Arizona California Colorado Connec…" at bounding box center [840, 280] width 84 height 32
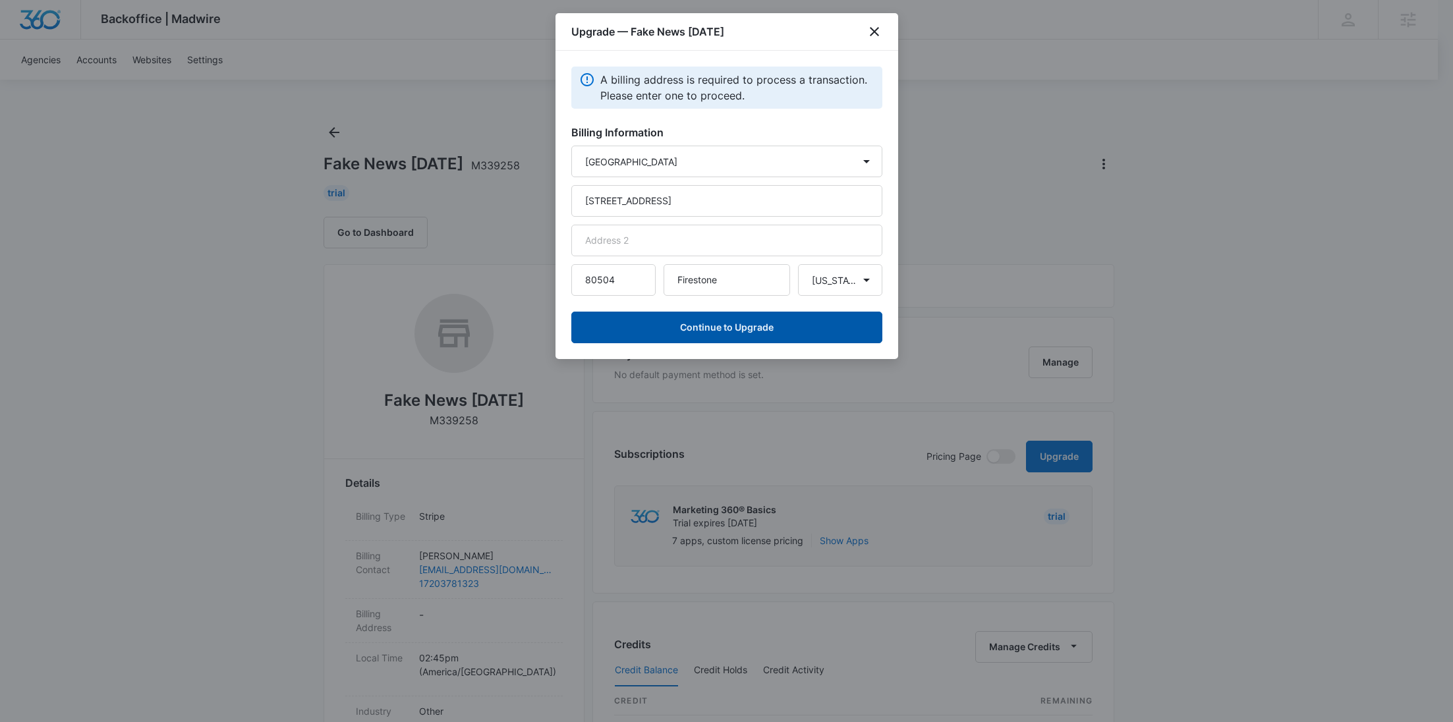
click at [717, 326] on button "Continue to Upgrade" at bounding box center [726, 328] width 311 height 32
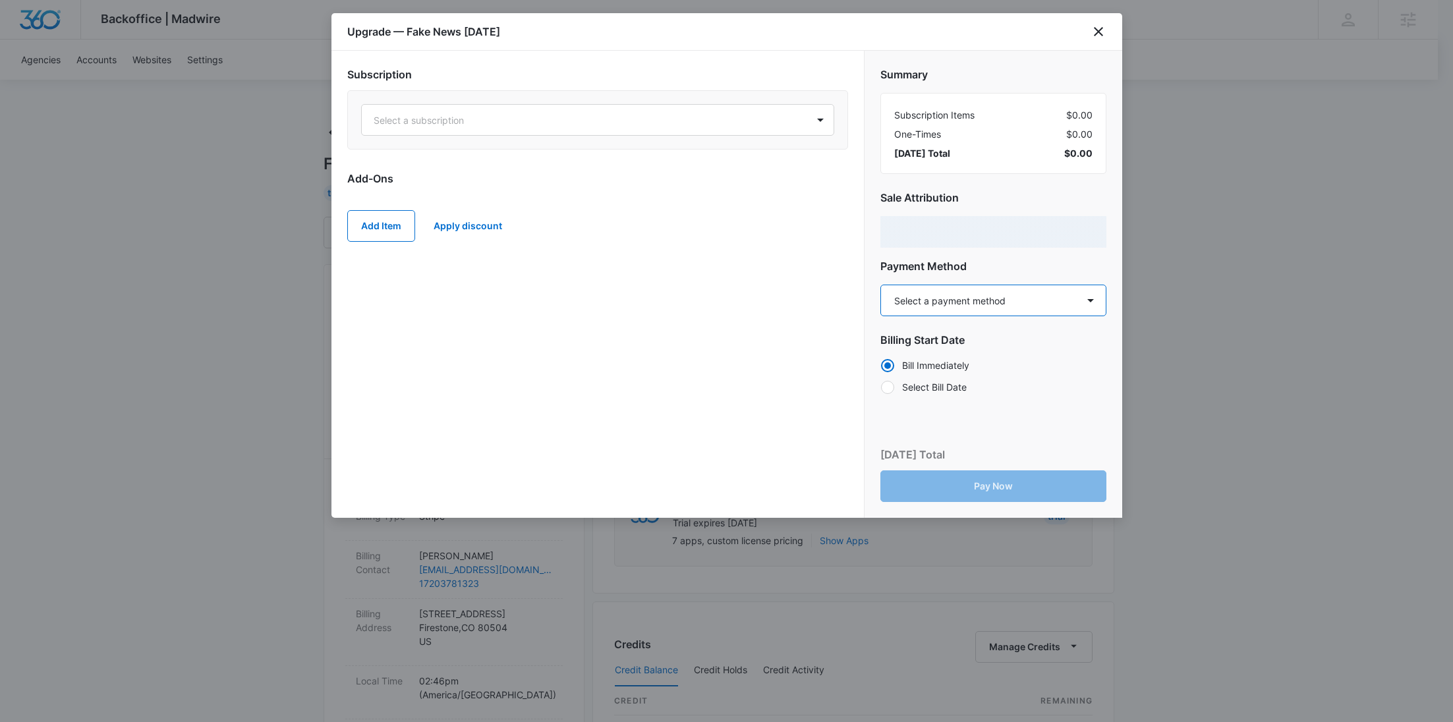
click at [932, 307] on select "Select a payment method Mastercard ending in 7726 New payment method Monthly in…" at bounding box center [993, 301] width 226 height 32
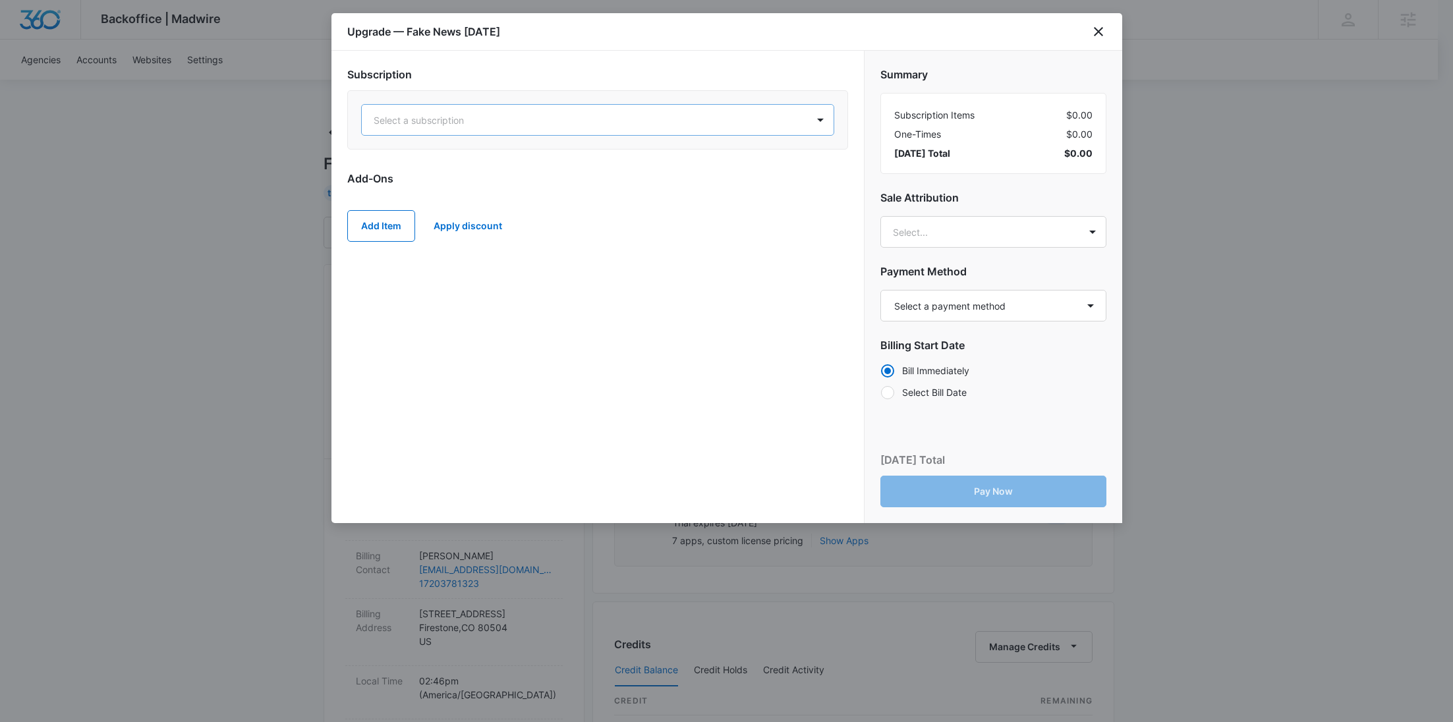
click at [569, 124] on div at bounding box center [582, 120] width 416 height 16
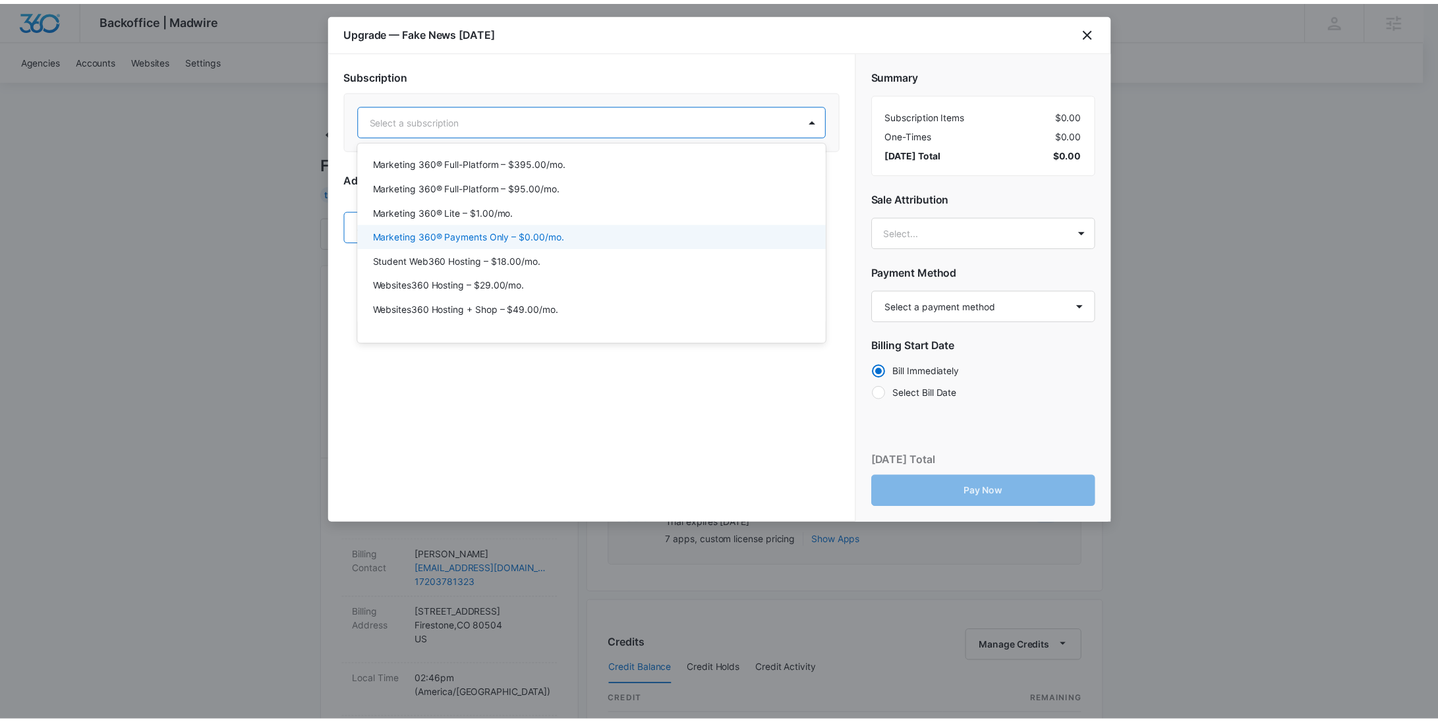
scroll to position [161, 0]
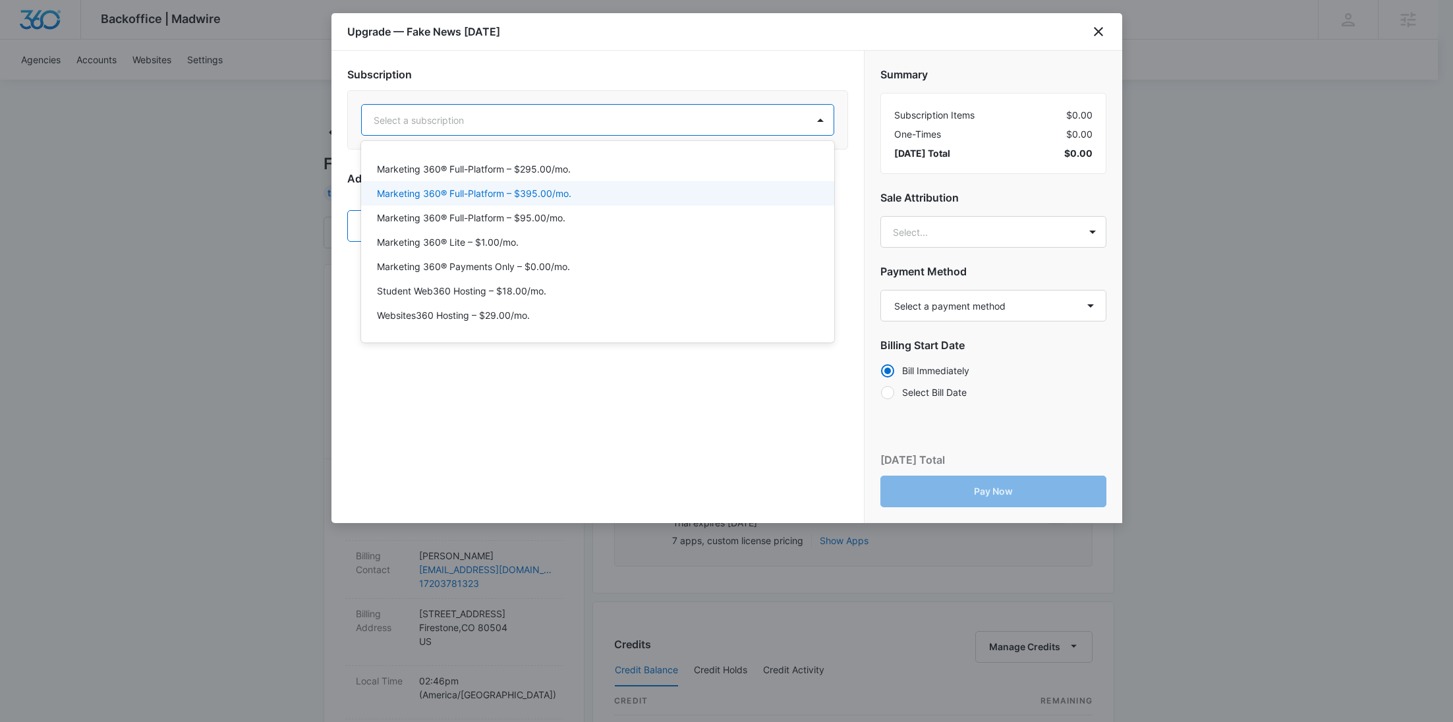
click at [588, 196] on div "Marketing 360® Full-Platform – $395.00/mo." at bounding box center [596, 193] width 439 height 14
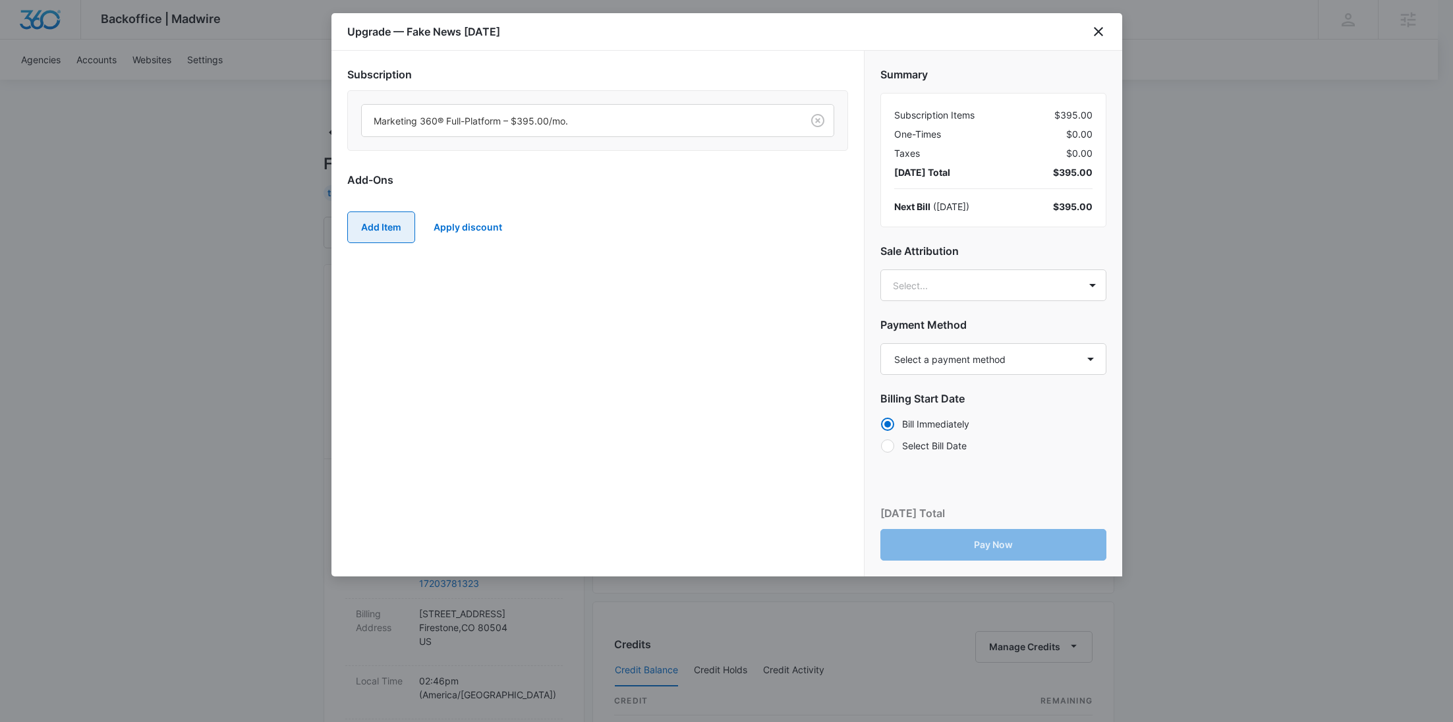
click at [372, 221] on button "Add Item" at bounding box center [381, 228] width 68 height 32
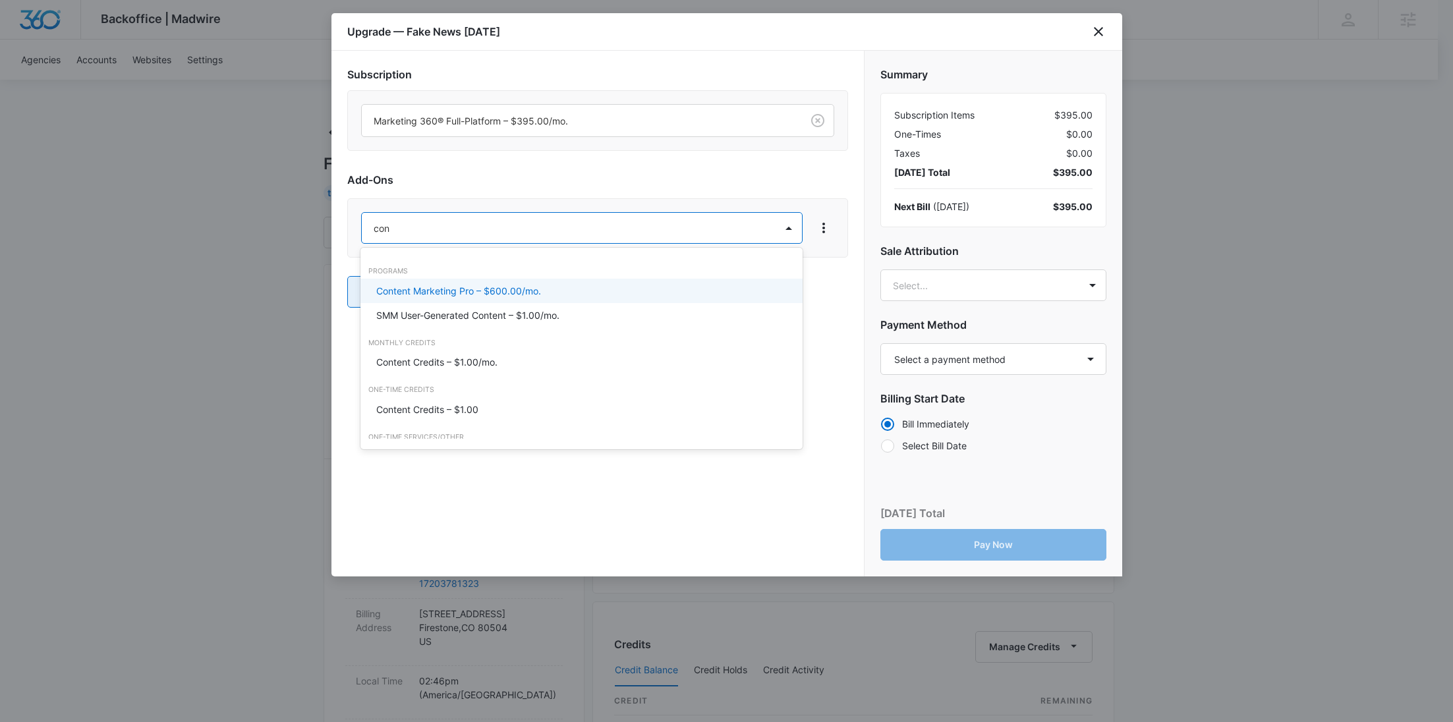
type input "cont"
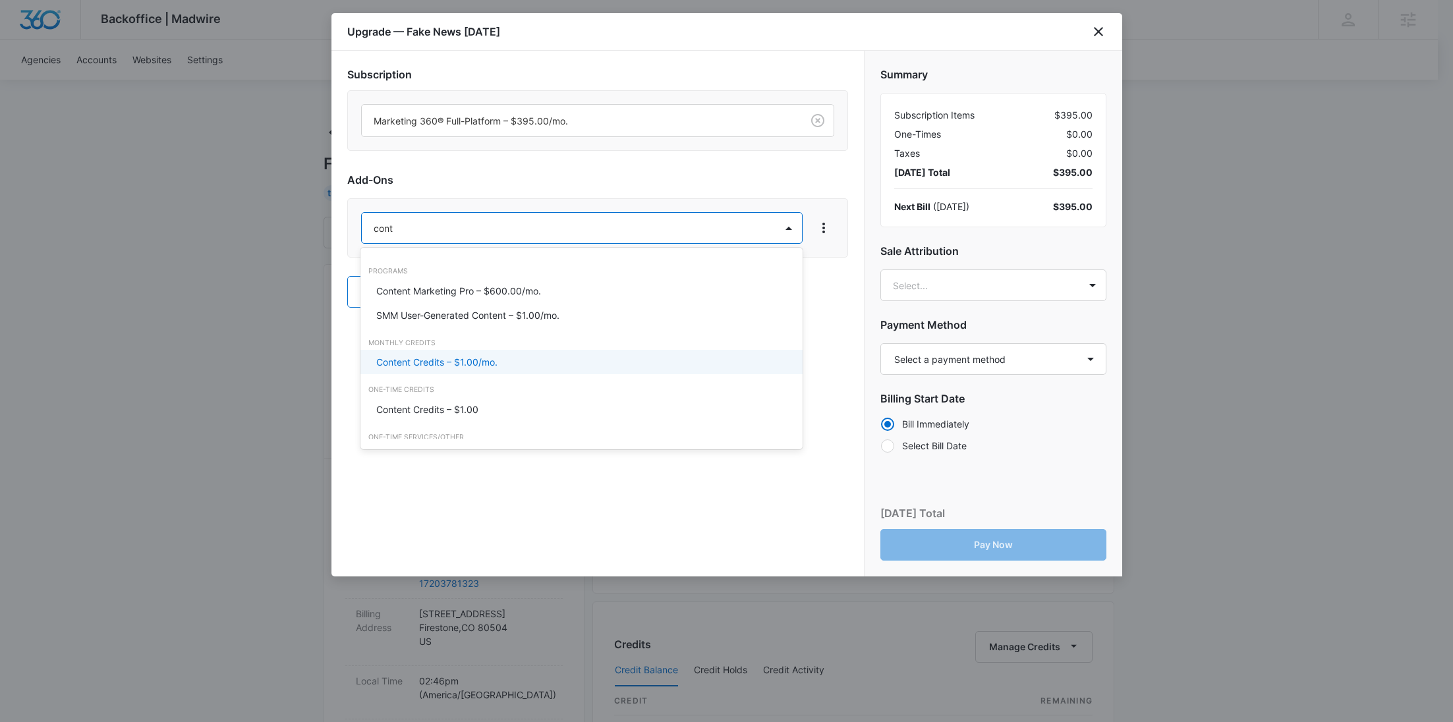
click at [455, 362] on p "Content Credits – $1.00/mo." at bounding box center [436, 362] width 121 height 14
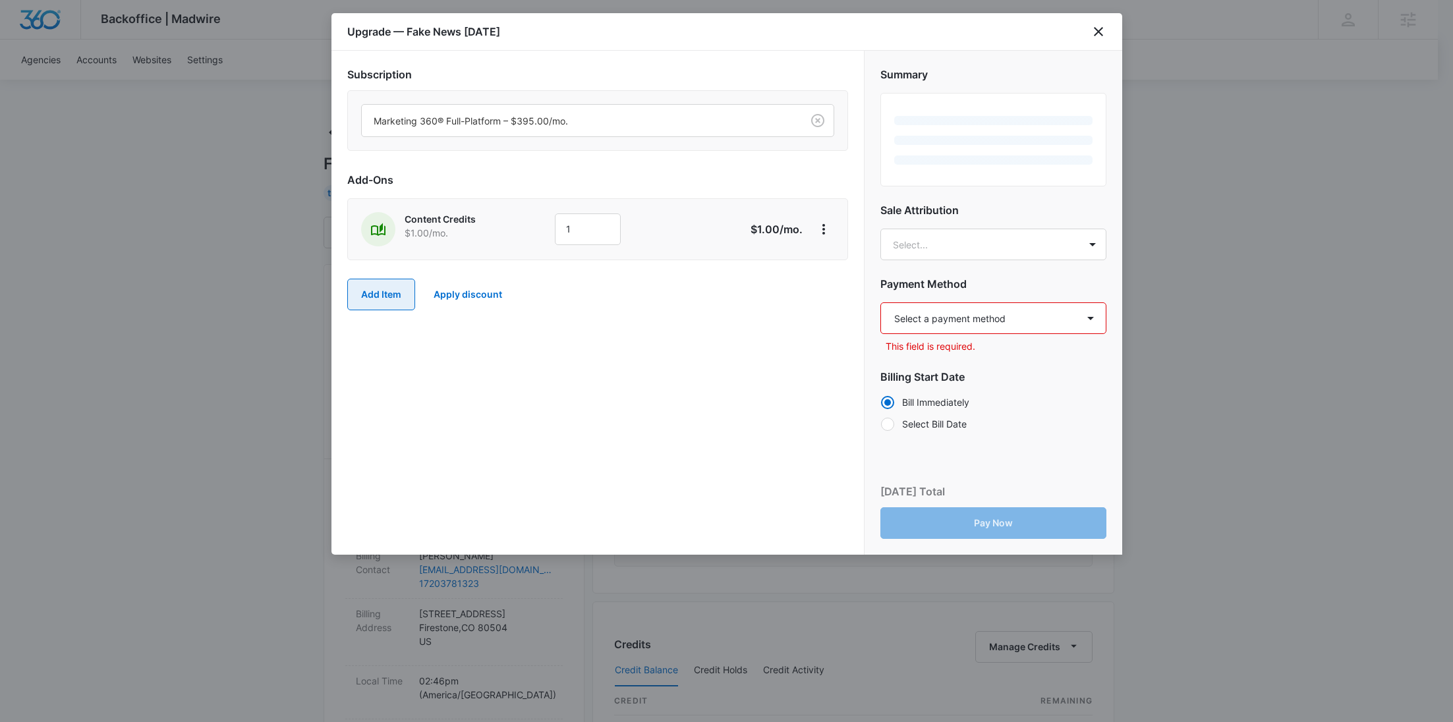
click at [386, 302] on button "Add Item" at bounding box center [381, 295] width 68 height 32
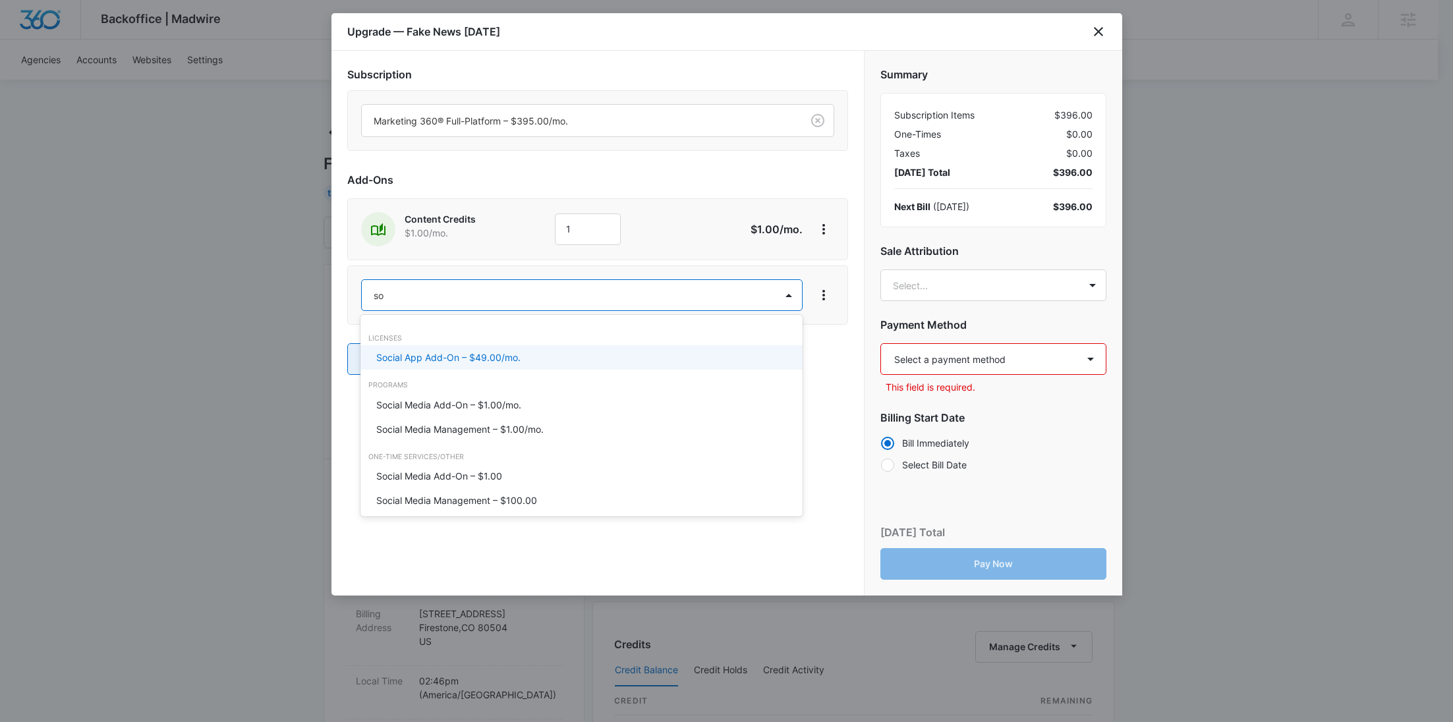
type input "soc"
click at [436, 426] on p "Social Media Management – $1.00/mo." at bounding box center [459, 429] width 167 height 14
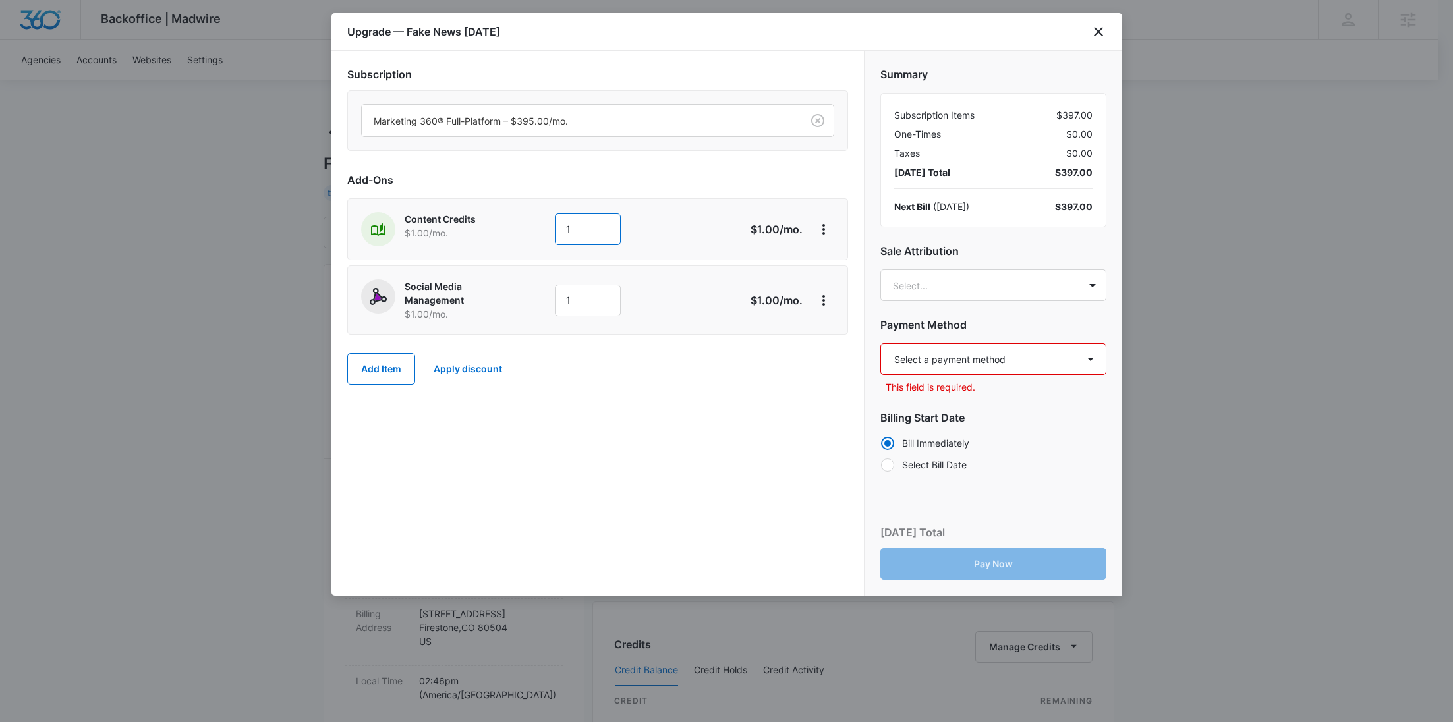
drag, startPoint x: 598, startPoint y: 229, endPoint x: 554, endPoint y: 225, distance: 43.7
click at [555, 225] on input "1" at bounding box center [588, 230] width 66 height 32
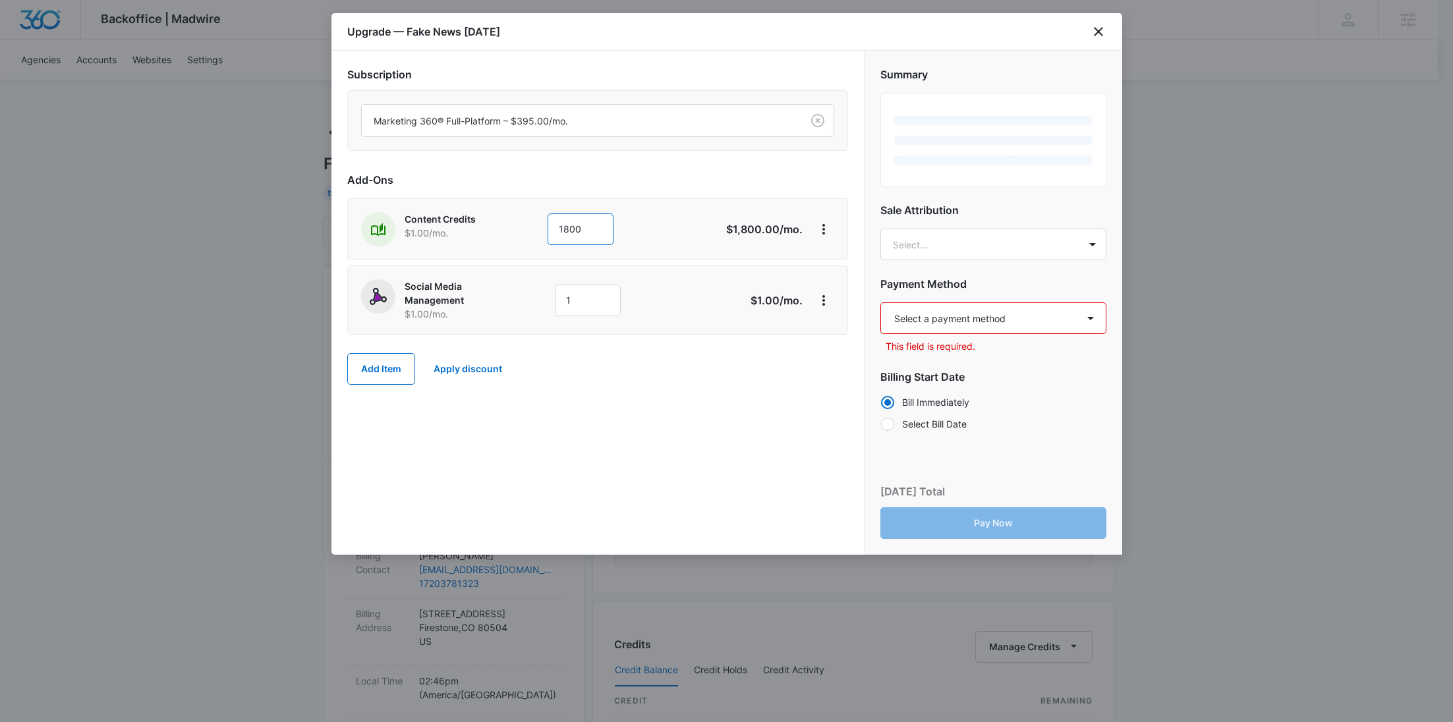
type input "1800"
click at [517, 297] on p "Social Media Management" at bounding box center [461, 293] width 113 height 28
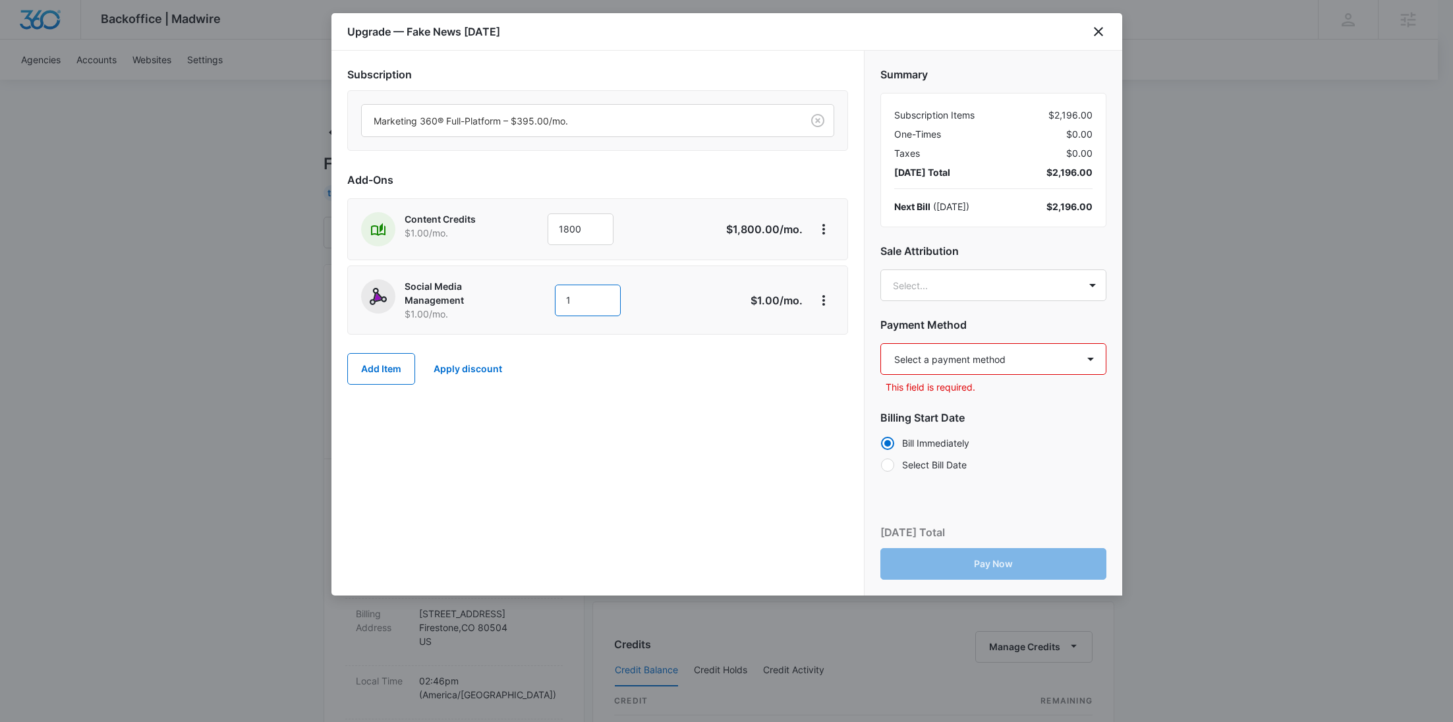
drag, startPoint x: 587, startPoint y: 295, endPoint x: 579, endPoint y: 295, distance: 7.9
click at [580, 295] on input "1" at bounding box center [588, 301] width 66 height 32
type input "1"
type input "750"
click at [1016, 355] on select "Select a payment method Mastercard ending in 7726 New payment method Monthly in…" at bounding box center [993, 359] width 226 height 32
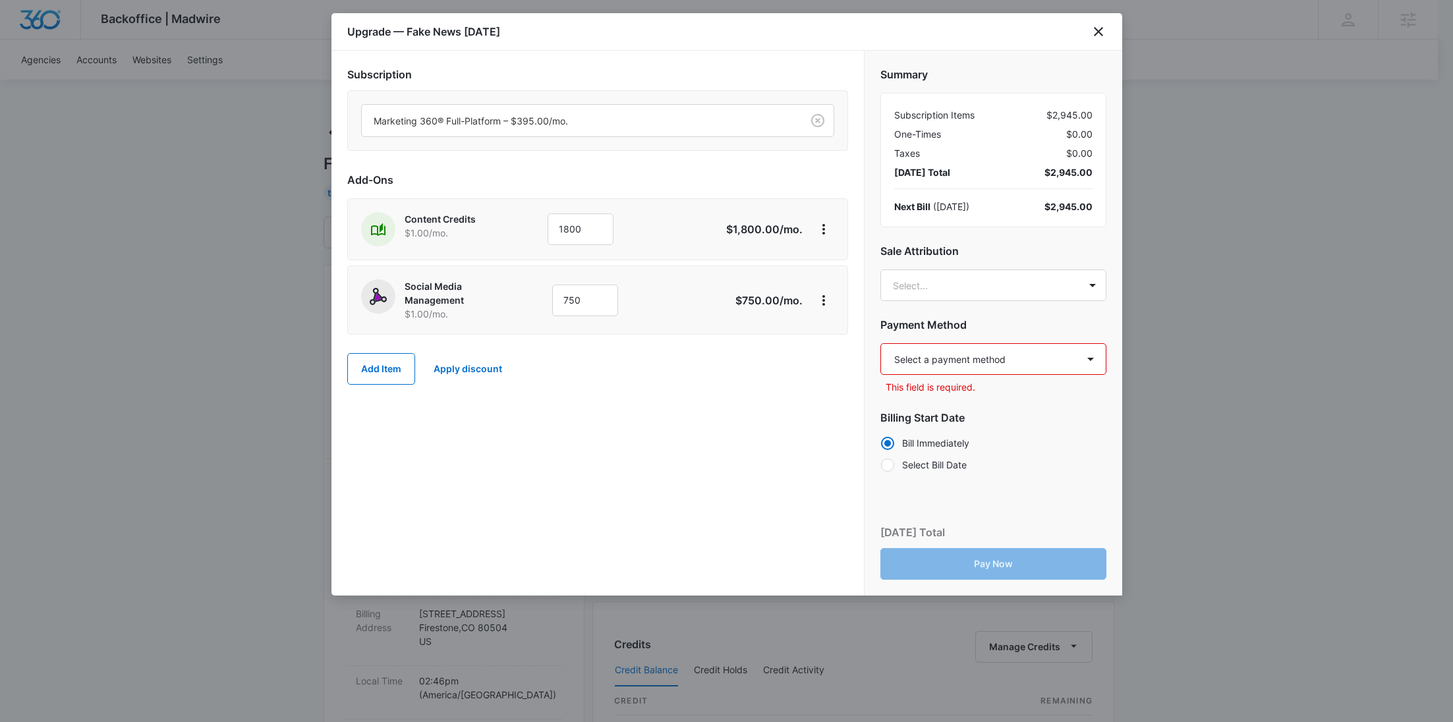
select select "MANUAL_INVOICE"
click at [880, 343] on select "Select a payment method Mastercard ending in 7726 New payment method Monthly in…" at bounding box center [993, 359] width 226 height 32
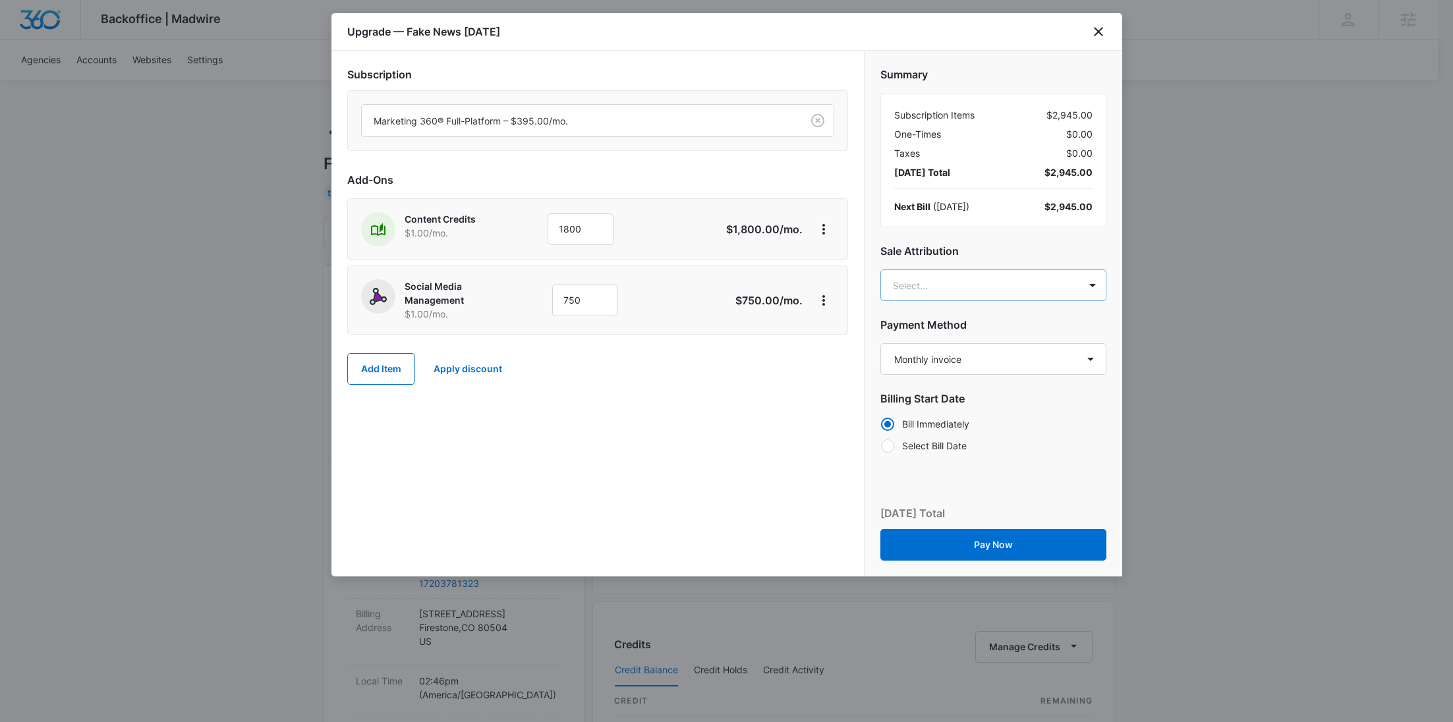
click at [988, 289] on body "Backoffice | Madwire Apps Settings RY Rochelle Young rochelle.young@madwire.com…" at bounding box center [726, 655] width 1453 height 1310
paste input "Sheffer"
type input "Sheffer"
click at [973, 386] on p "Matt Sheffer" at bounding box center [992, 393] width 192 height 14
paste input "Sipes"
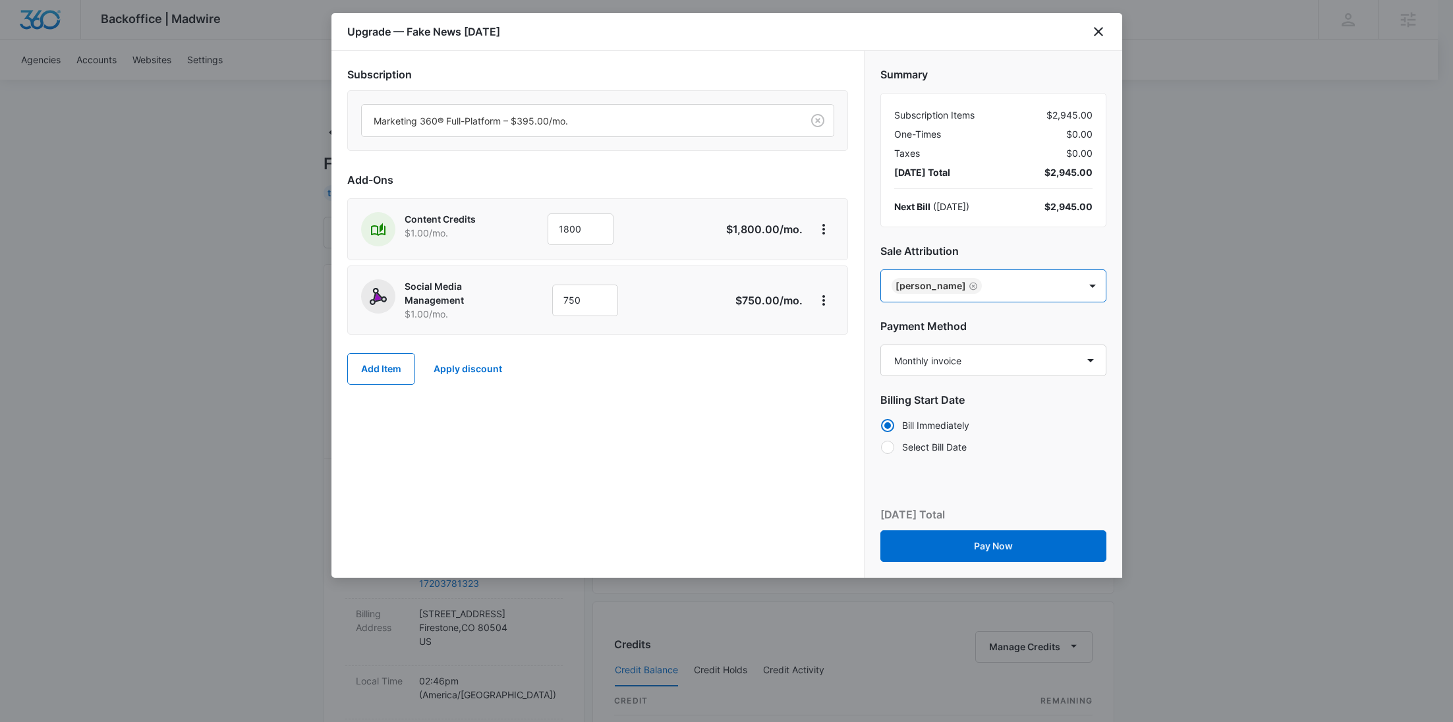
type input "Sipes"
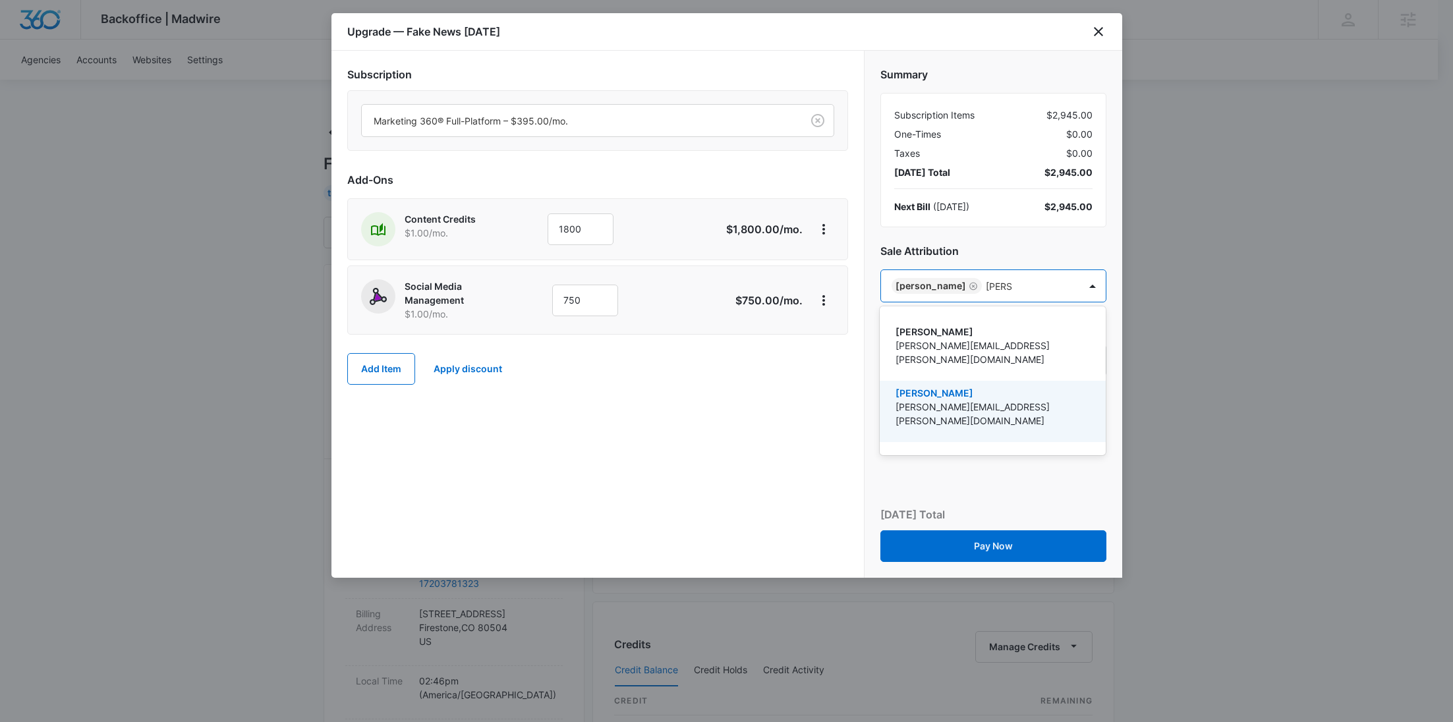
drag, startPoint x: 971, startPoint y: 381, endPoint x: 787, endPoint y: 385, distance: 184.6
click at [971, 386] on p "Ryan Sipes" at bounding box center [992, 393] width 192 height 14
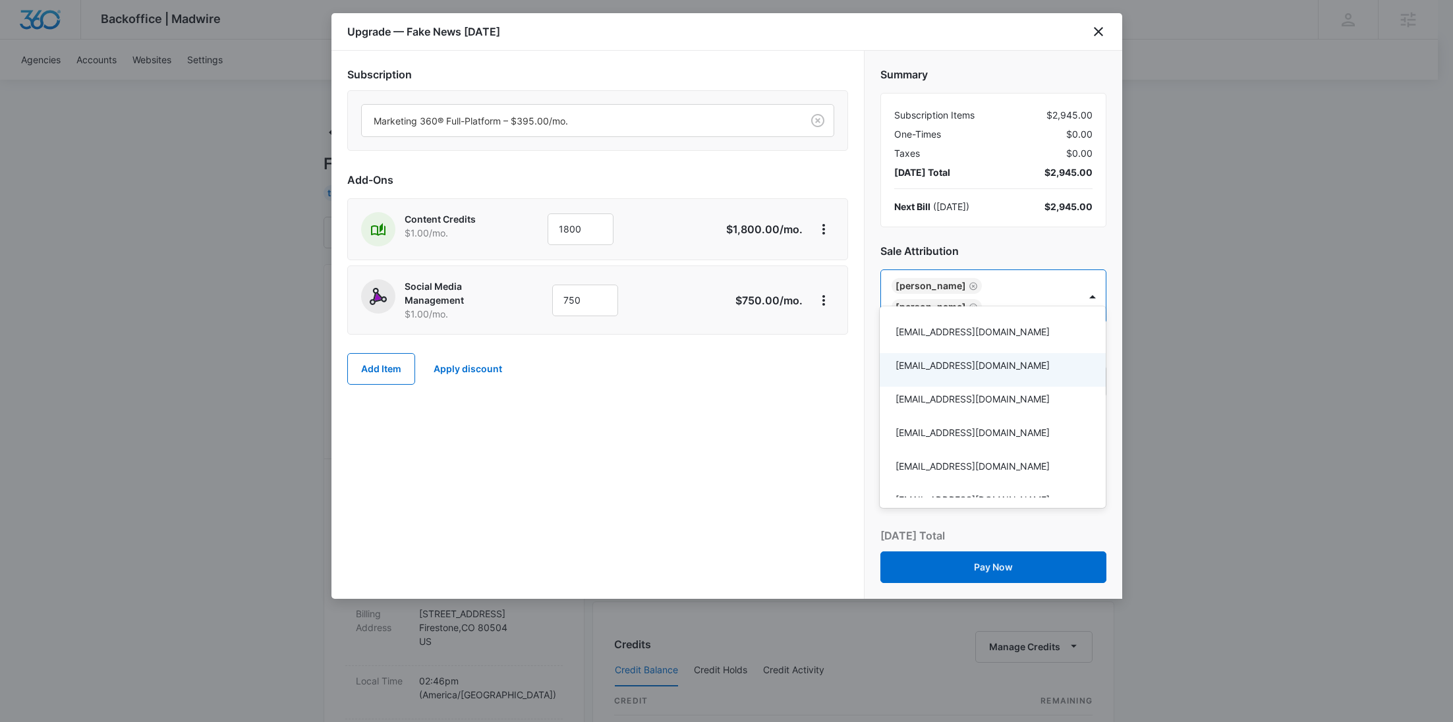
click at [786, 384] on div at bounding box center [726, 361] width 1453 height 722
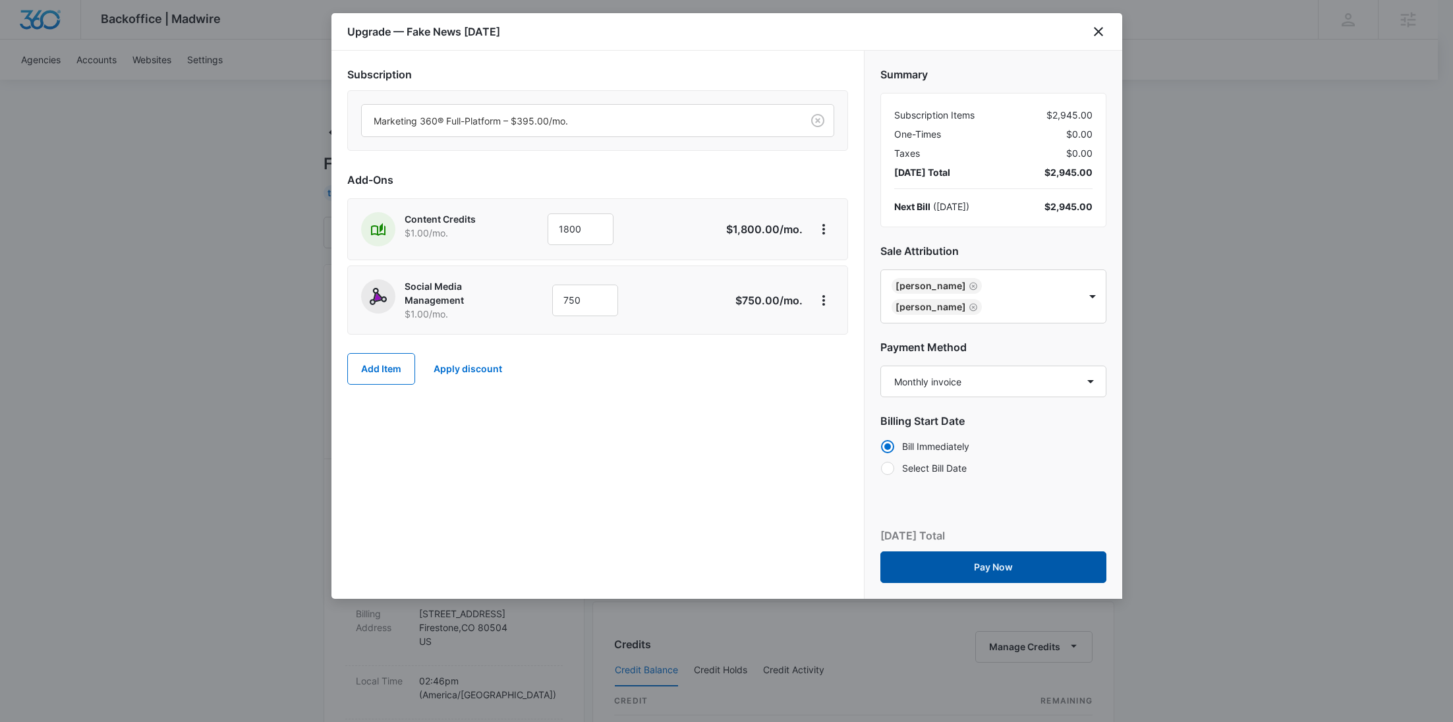
click at [1010, 552] on button "Pay Now" at bounding box center [993, 568] width 226 height 32
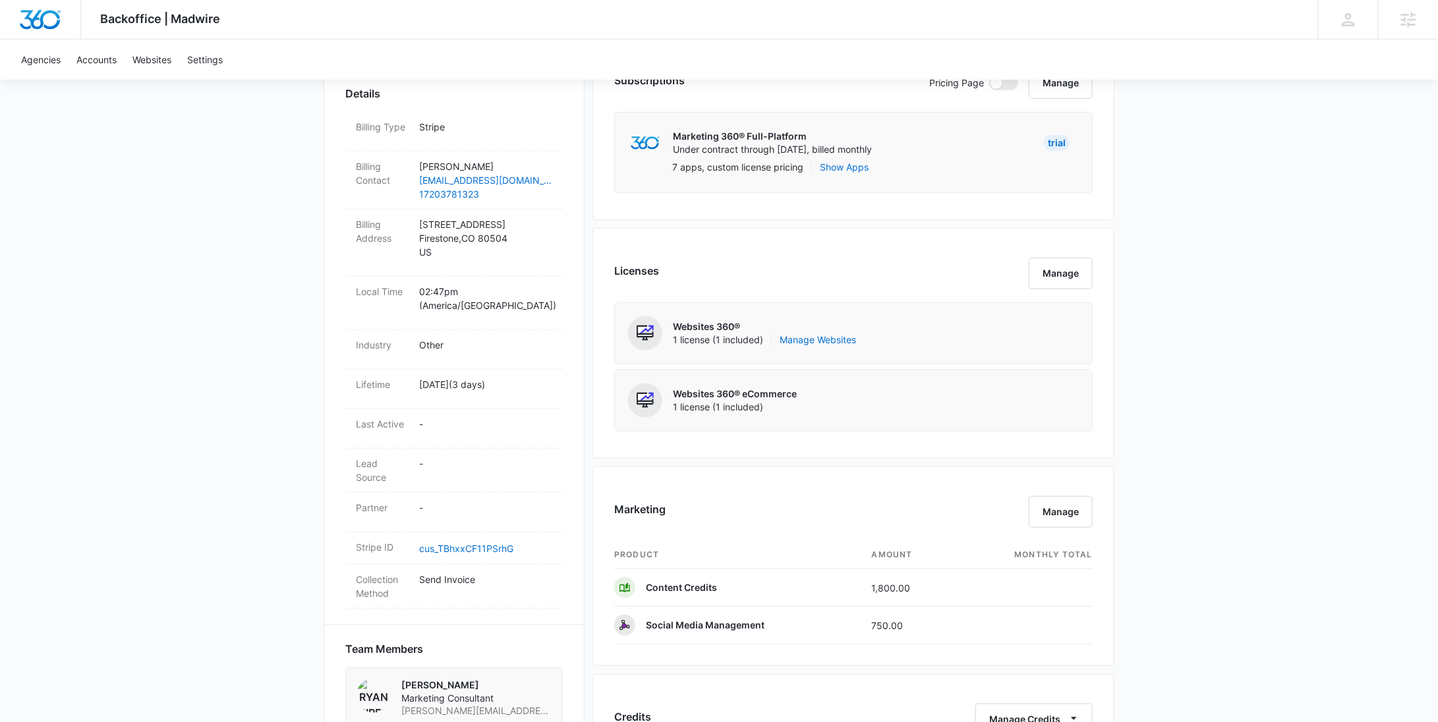
scroll to position [418, 0]
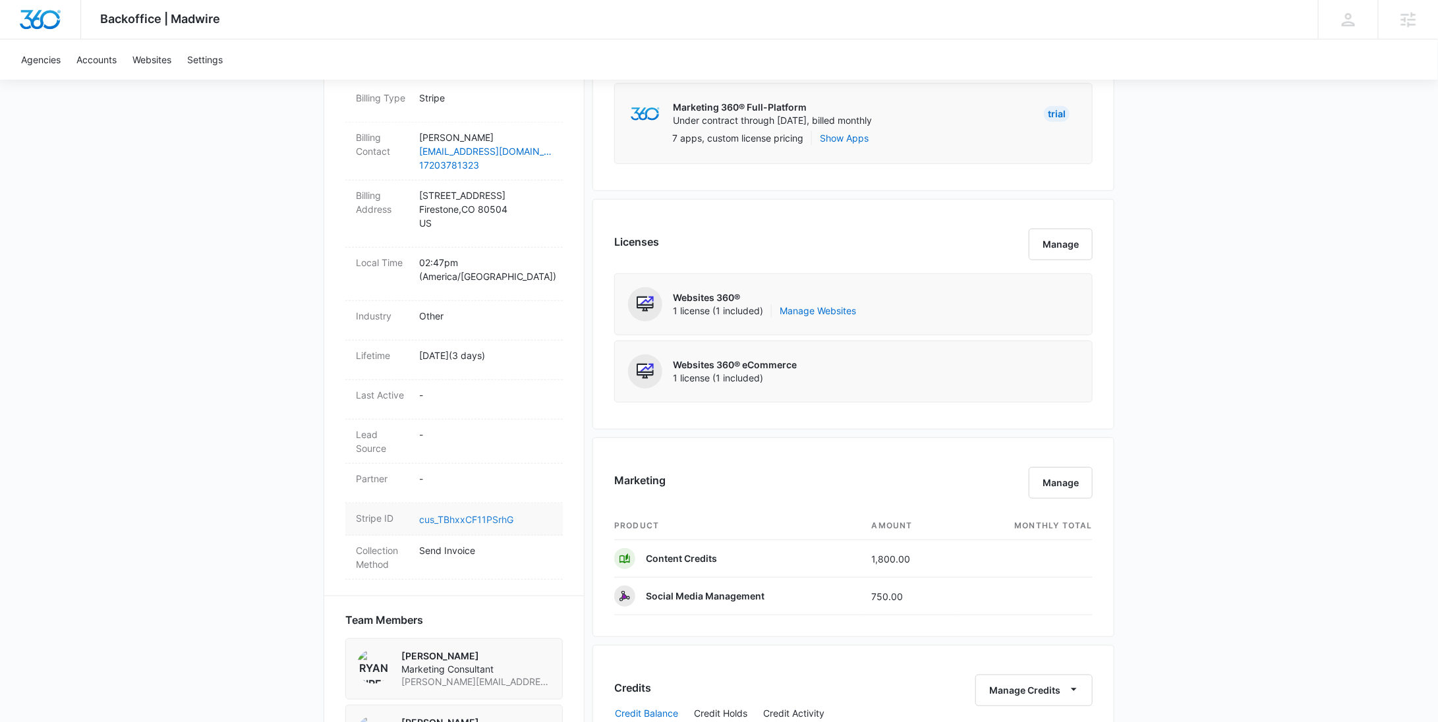
click at [473, 514] on link "cus_TBhxxCF11PSrhG" at bounding box center [466, 519] width 94 height 11
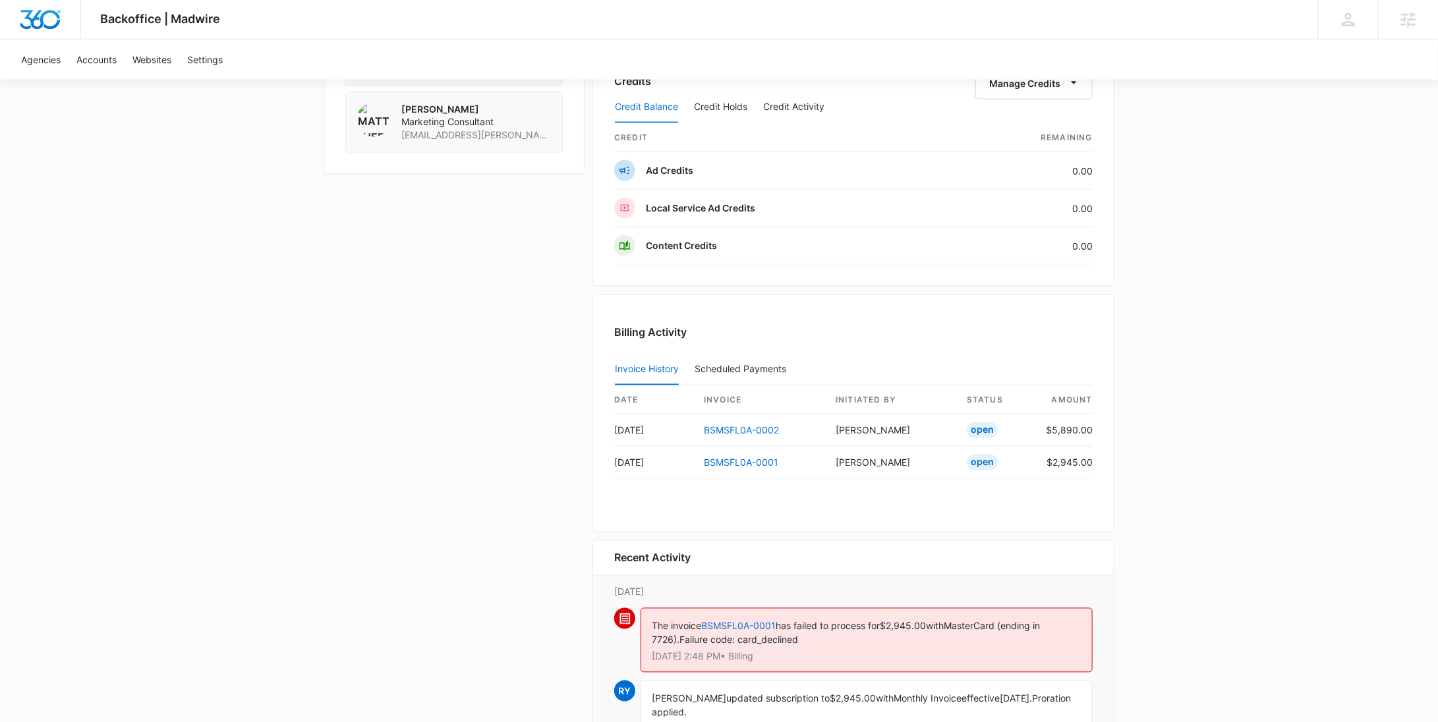
scroll to position [1232, 0]
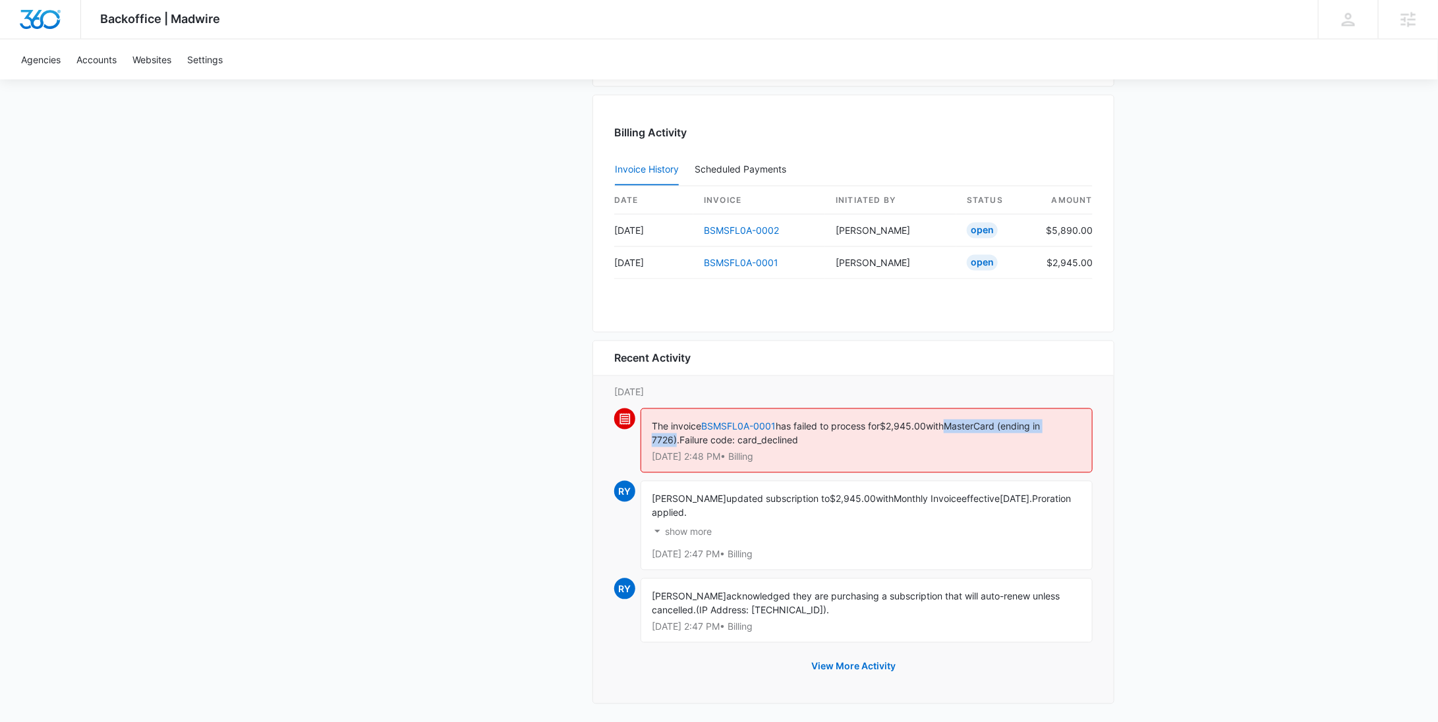
drag, startPoint x: 959, startPoint y: 421, endPoint x: 676, endPoint y: 436, distance: 283.1
click at [676, 436] on span "MasterCard (ending in 7726)." at bounding box center [846, 433] width 388 height 25
copy span "MasterCard (ending in 7726)"
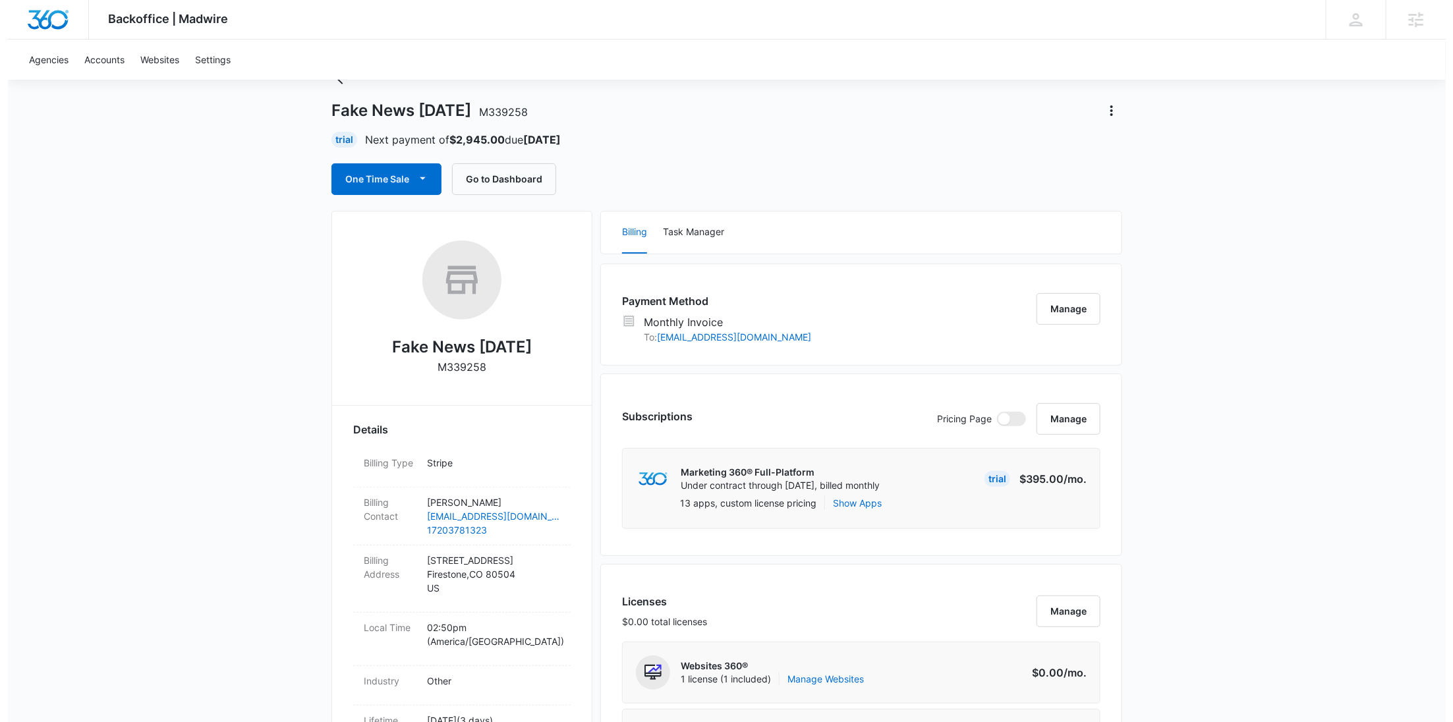
scroll to position [0, 0]
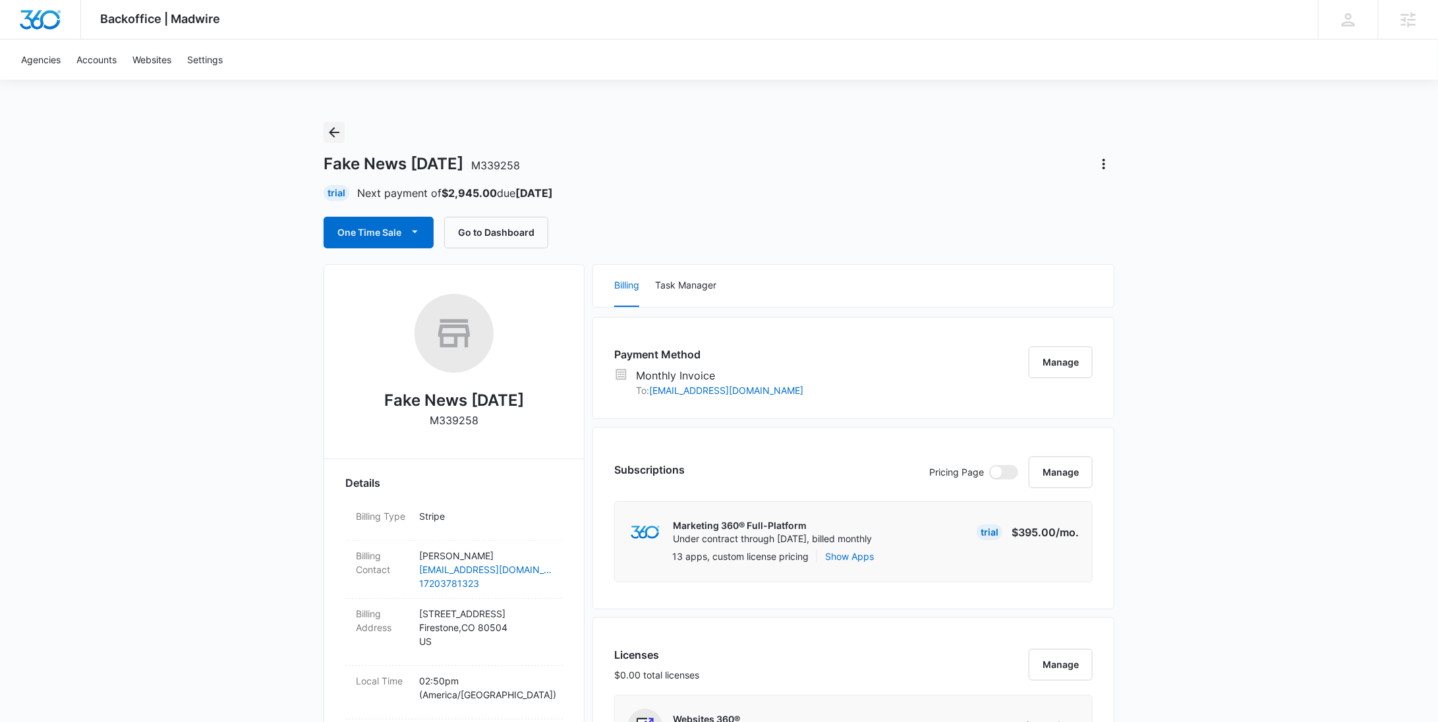
click at [338, 132] on icon "Back" at bounding box center [334, 132] width 11 height 11
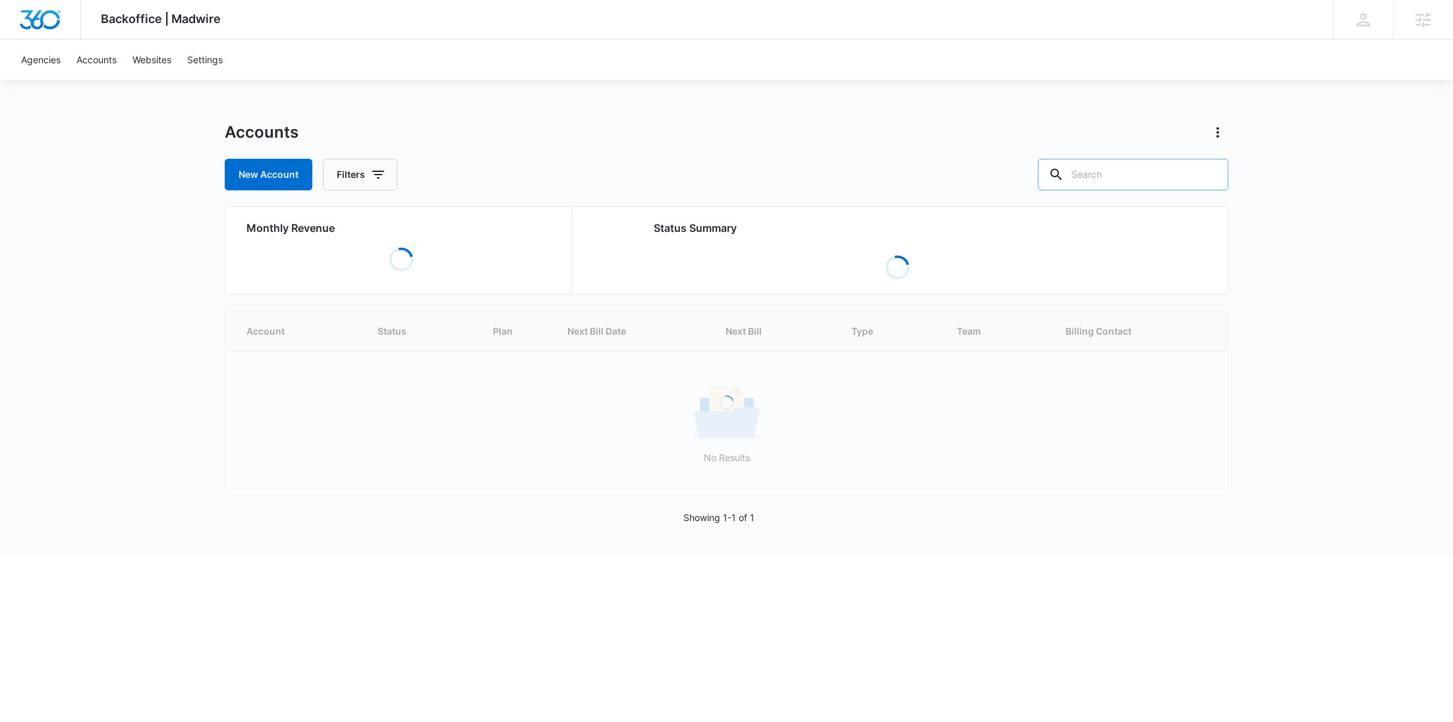
click at [1112, 179] on input "text" at bounding box center [1133, 175] width 190 height 32
paste input "M339473"
type input "M339473"
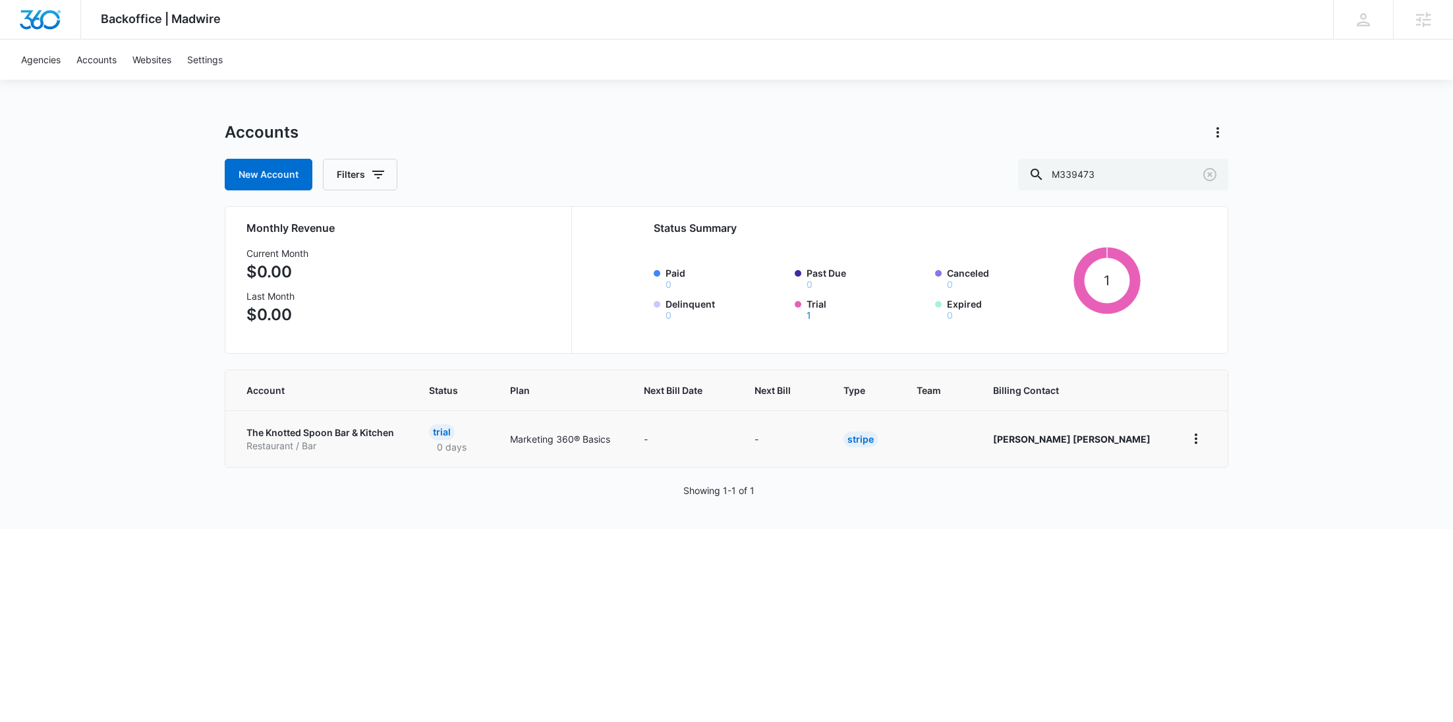
click at [336, 442] on p "Restaurant / Bar" at bounding box center [321, 446] width 151 height 13
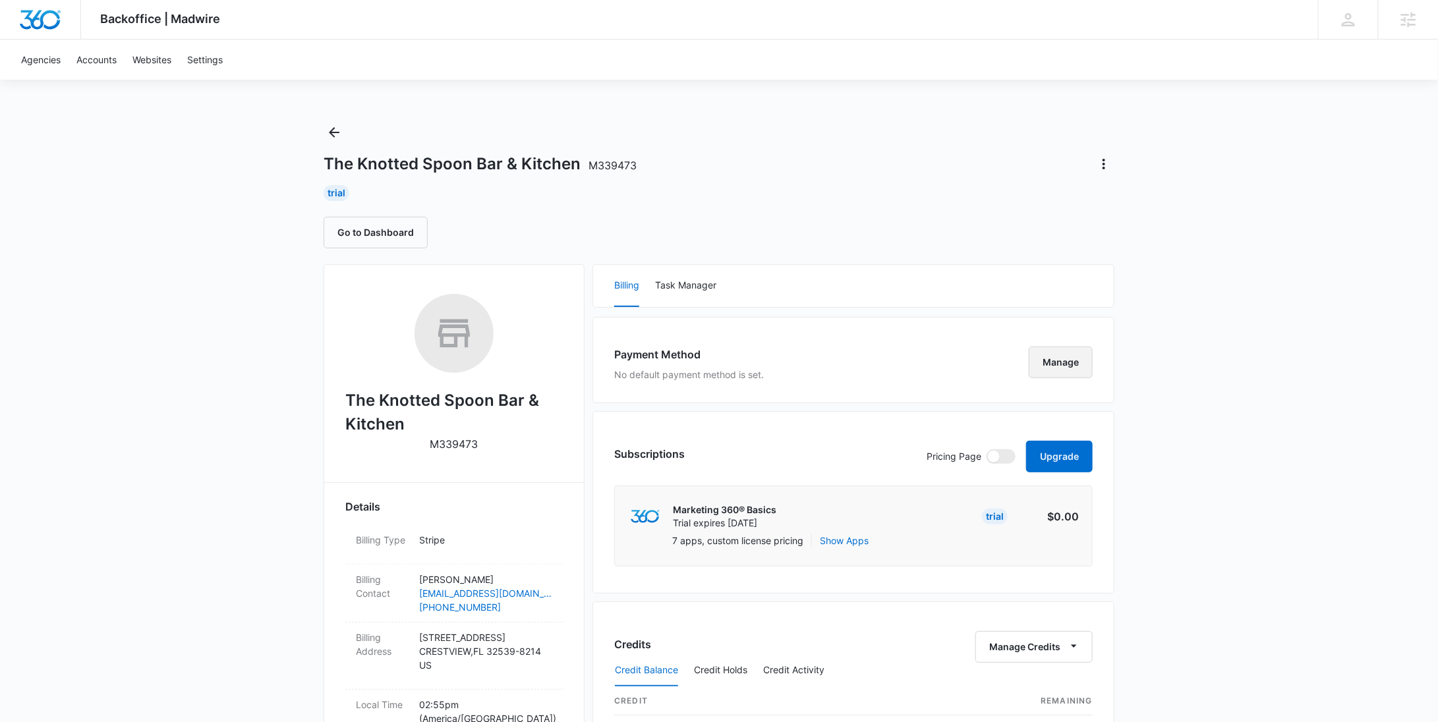
click at [1042, 360] on button "Manage" at bounding box center [1061, 363] width 64 height 32
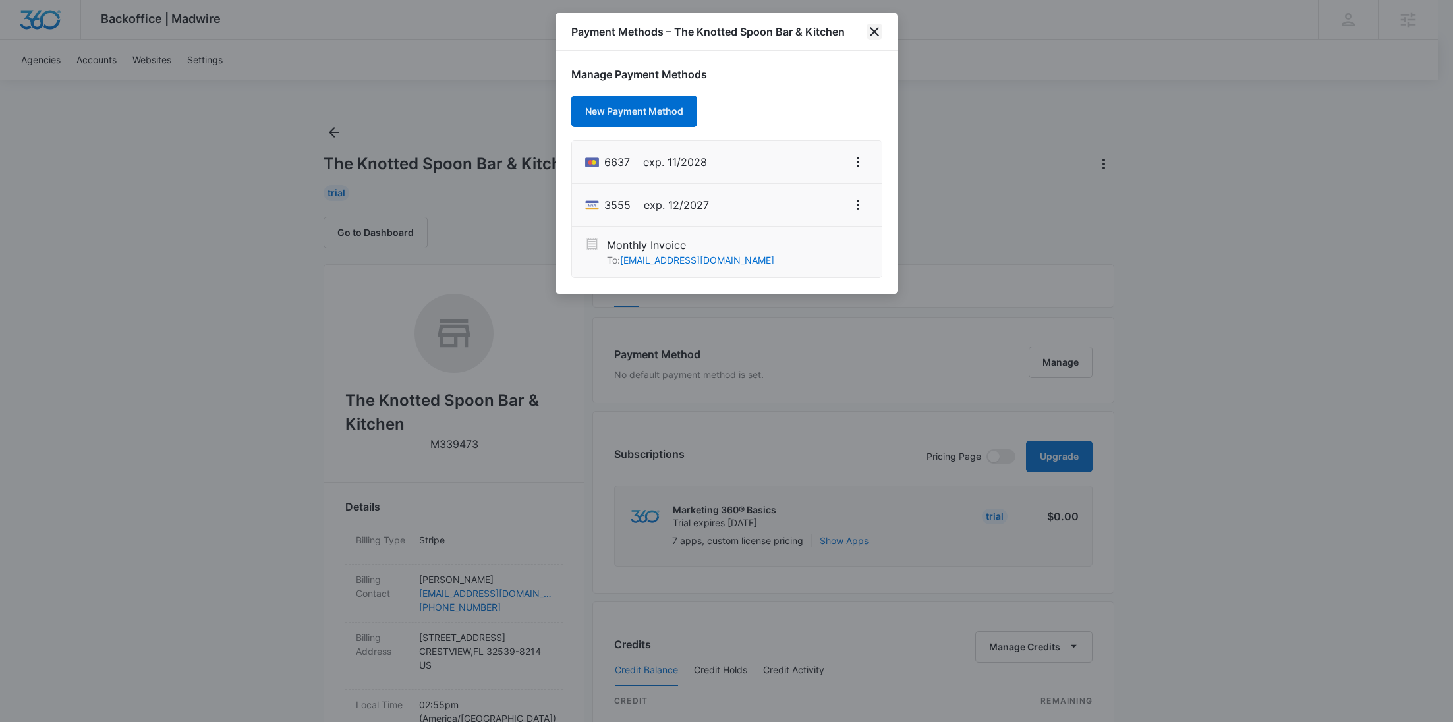
click at [873, 32] on icon "close" at bounding box center [874, 31] width 9 height 9
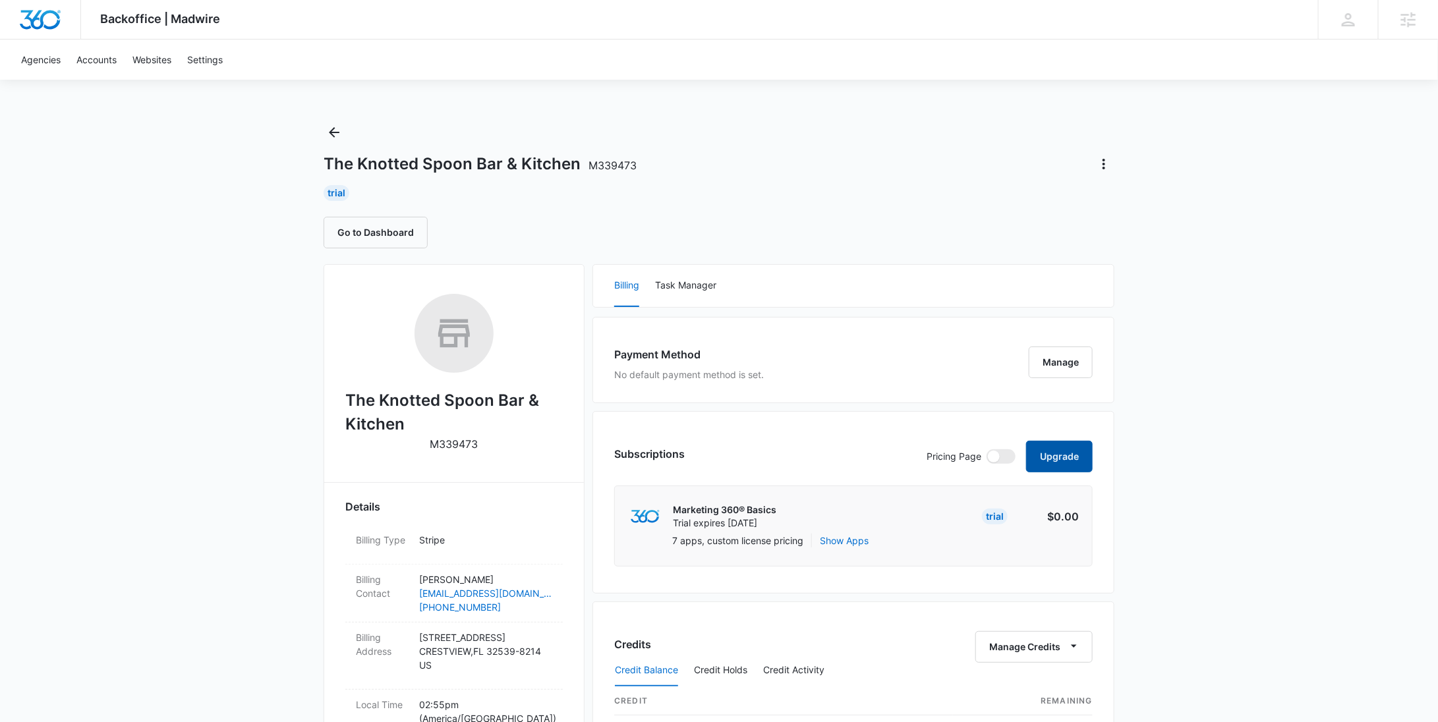
click at [1048, 451] on button "Upgrade" at bounding box center [1059, 457] width 67 height 32
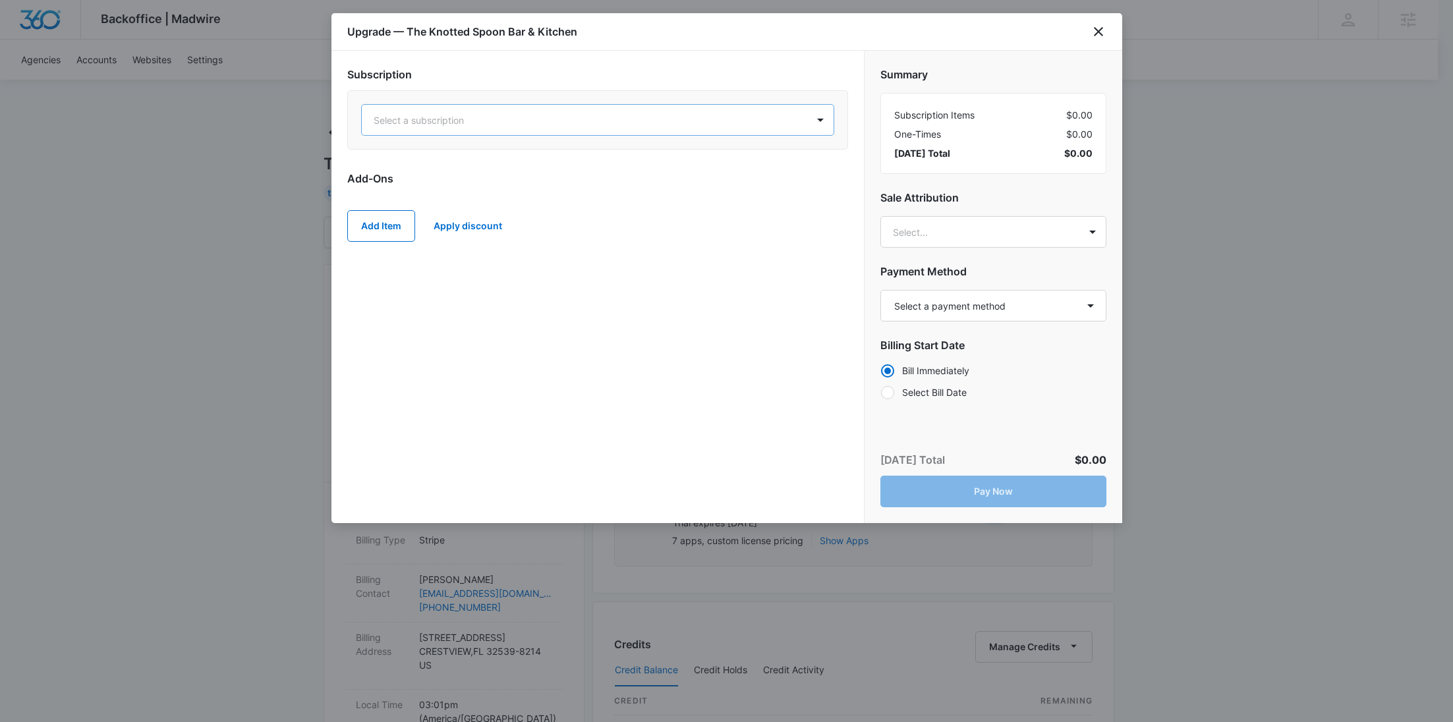
click at [617, 113] on div at bounding box center [582, 120] width 416 height 16
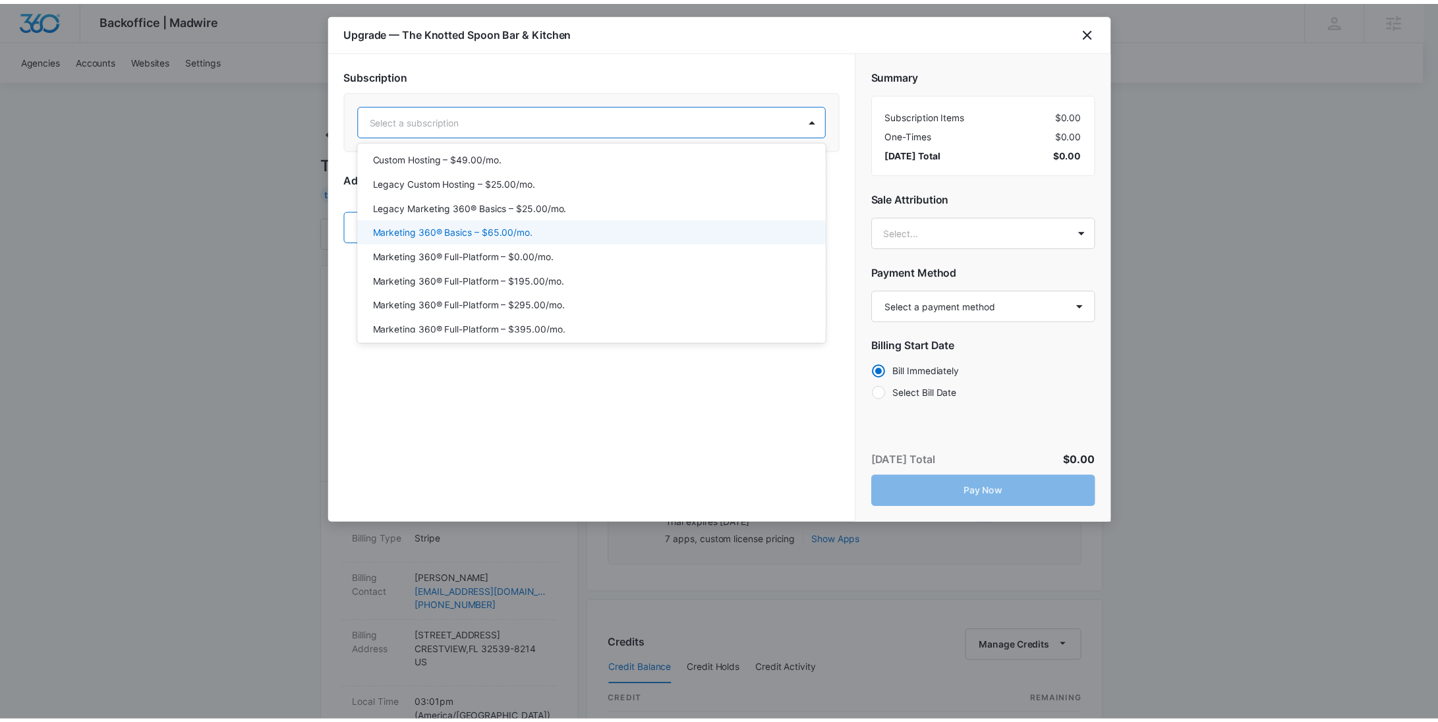
scroll to position [49, 0]
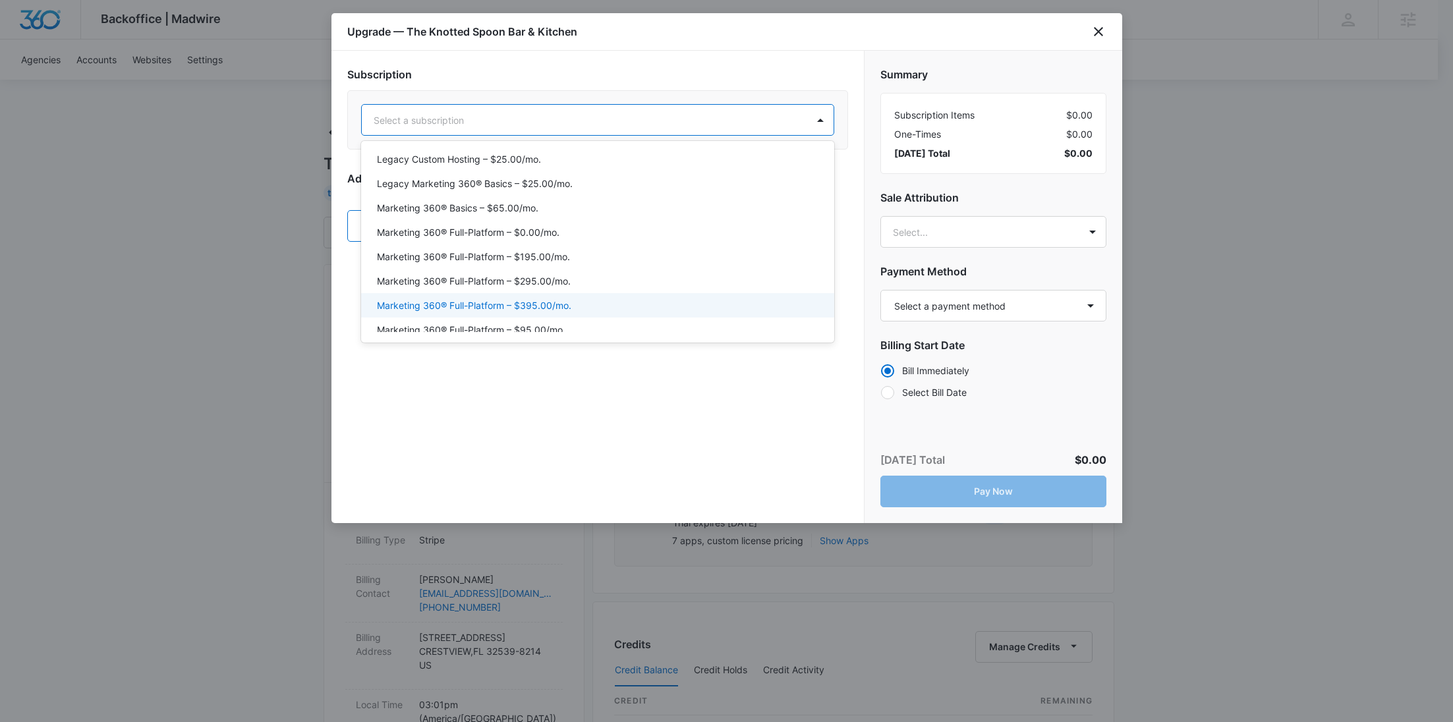
click at [554, 308] on p "Marketing 360® Full-Platform – $395.00/mo." at bounding box center [474, 306] width 194 height 14
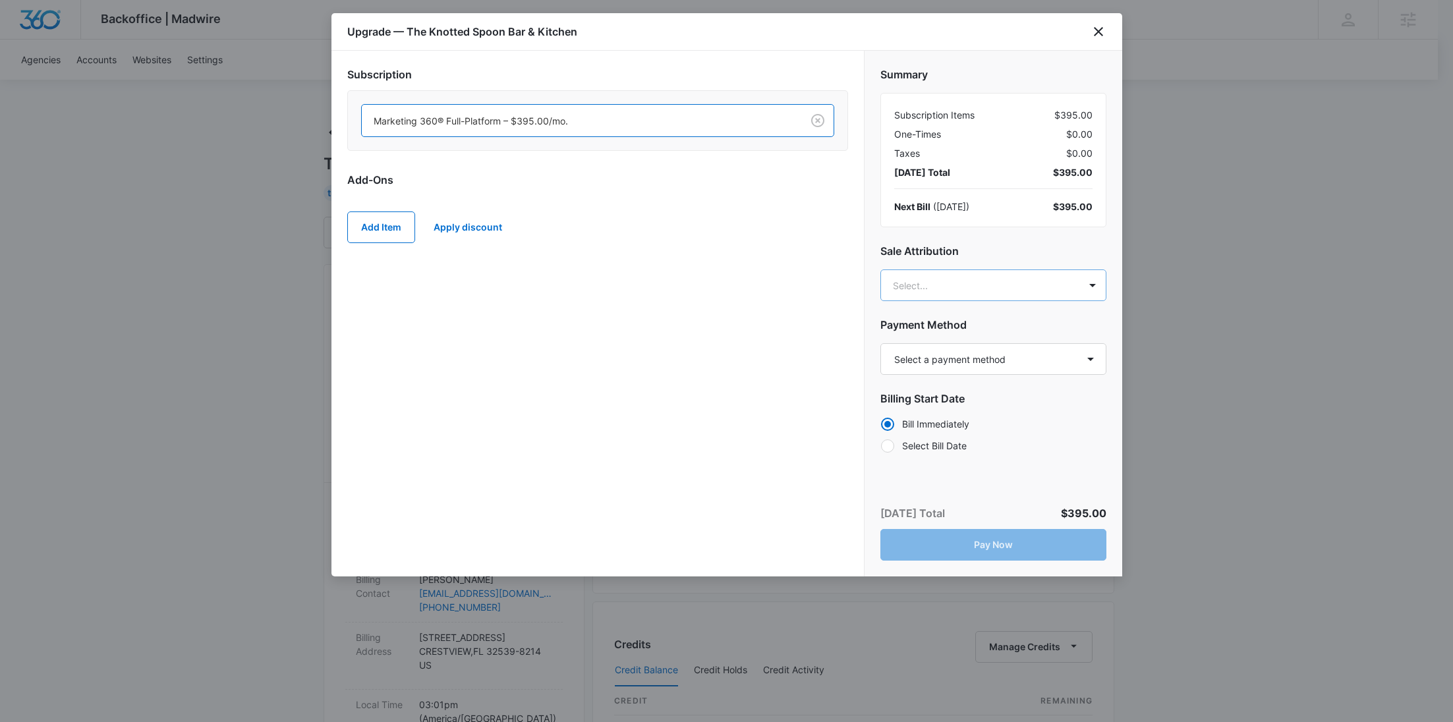
click at [978, 292] on body "Backoffice | Madwire Apps Settings RY Rochelle Young rochelle.young@madwire.com…" at bounding box center [726, 655] width 1453 height 1310
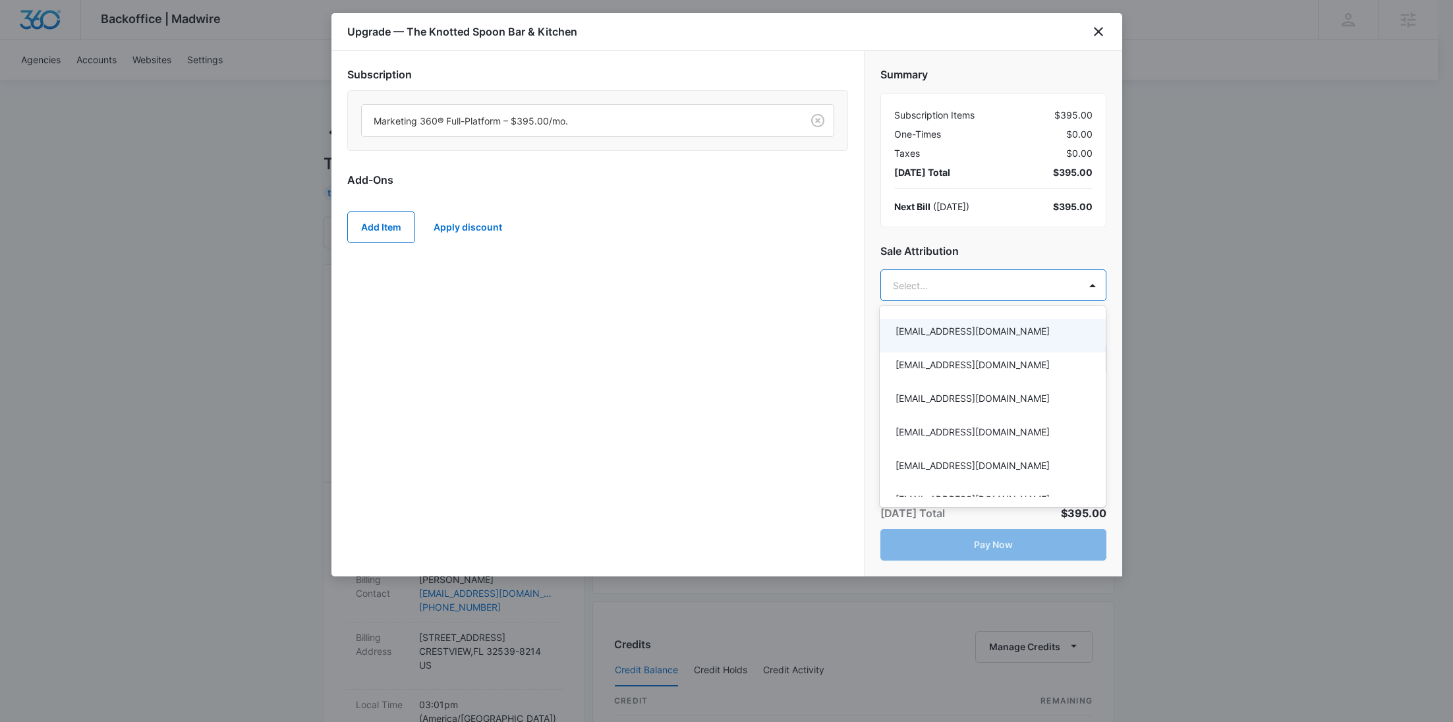
paste input "Hellem"
type input "Hellem"
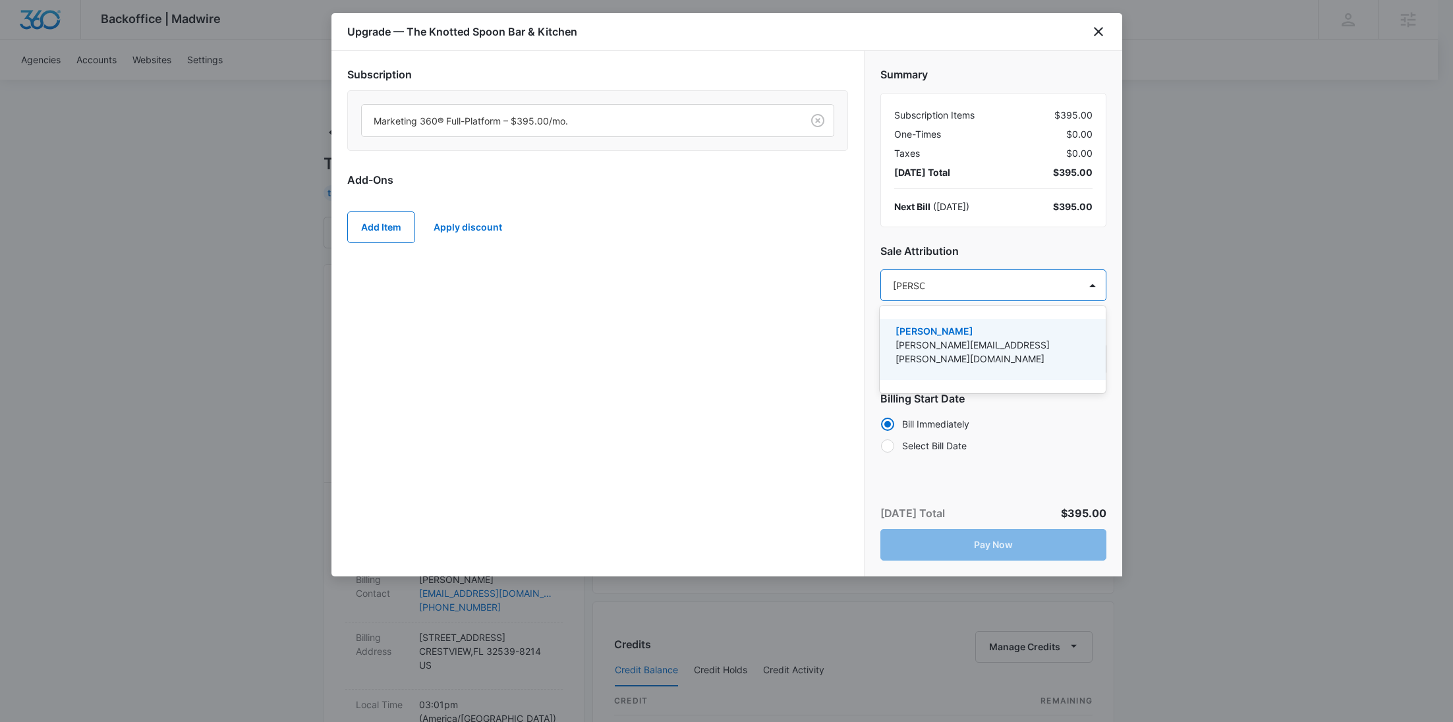
click at [963, 351] on p "jason.hellem@madwire.com" at bounding box center [992, 352] width 192 height 28
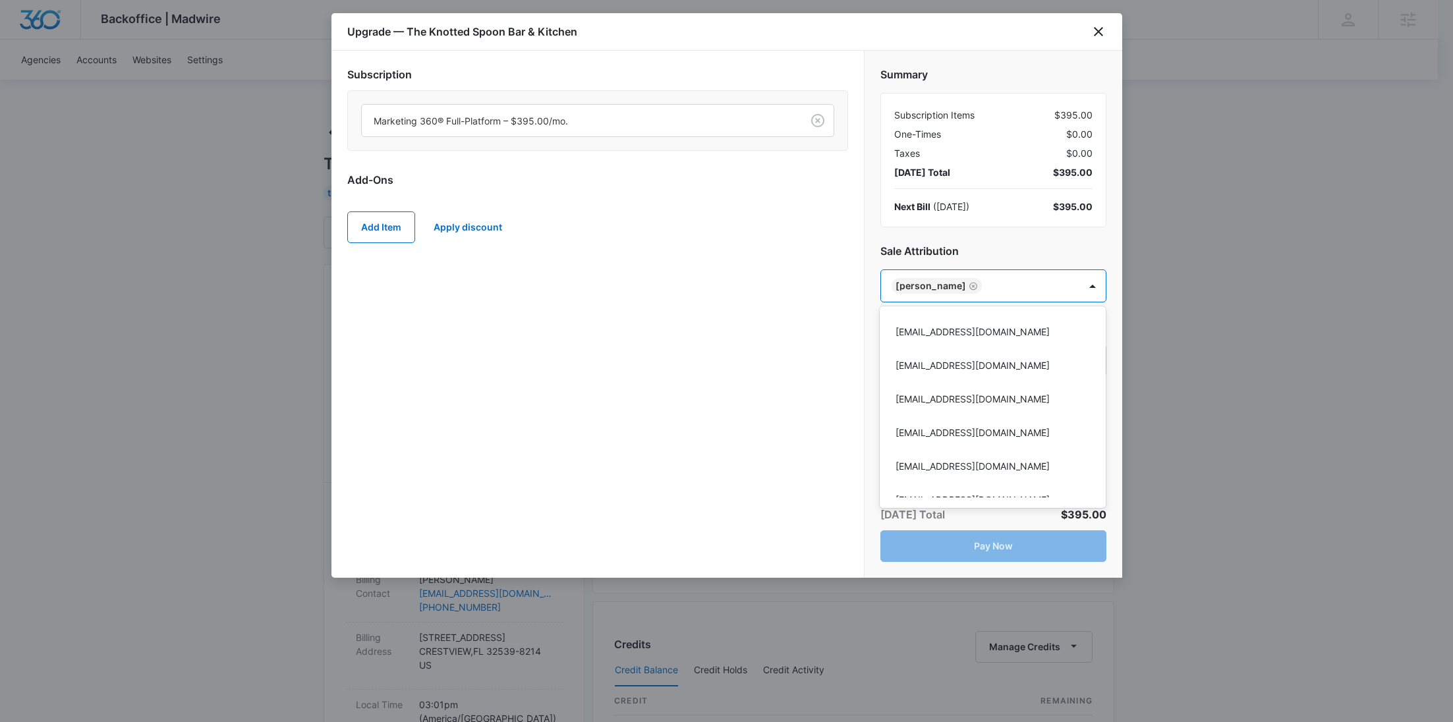
click at [697, 323] on div at bounding box center [726, 361] width 1453 height 722
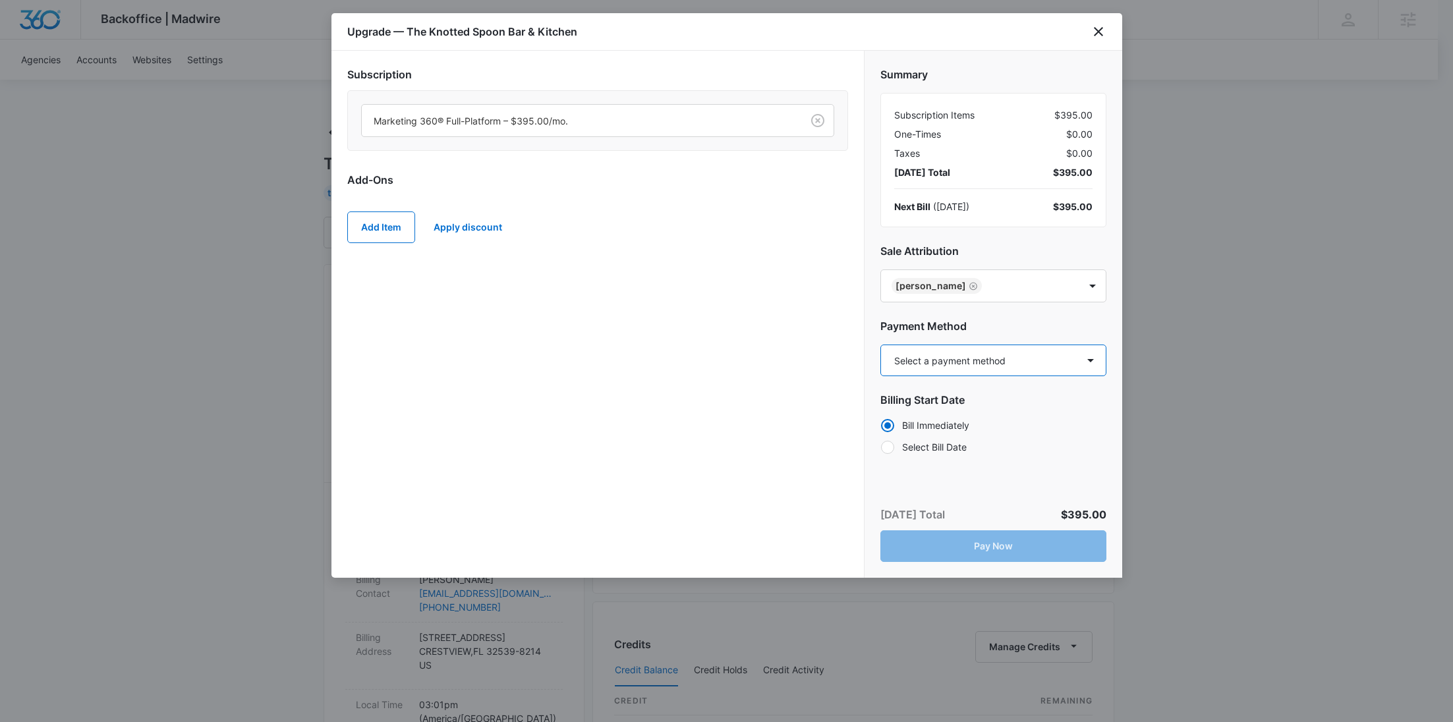
click at [979, 364] on select "Select a payment method Mastercard ending in 6637 Visa ending in 3555 New payme…" at bounding box center [993, 361] width 226 height 32
select select "pm_1SFLI0A4n8RTgNjU8AeDfNyG"
click at [880, 345] on select "Select a payment method Mastercard ending in 6637 Visa ending in 3555 New payme…" at bounding box center [993, 361] width 226 height 32
click at [1027, 547] on button "Pay Now" at bounding box center [993, 546] width 226 height 32
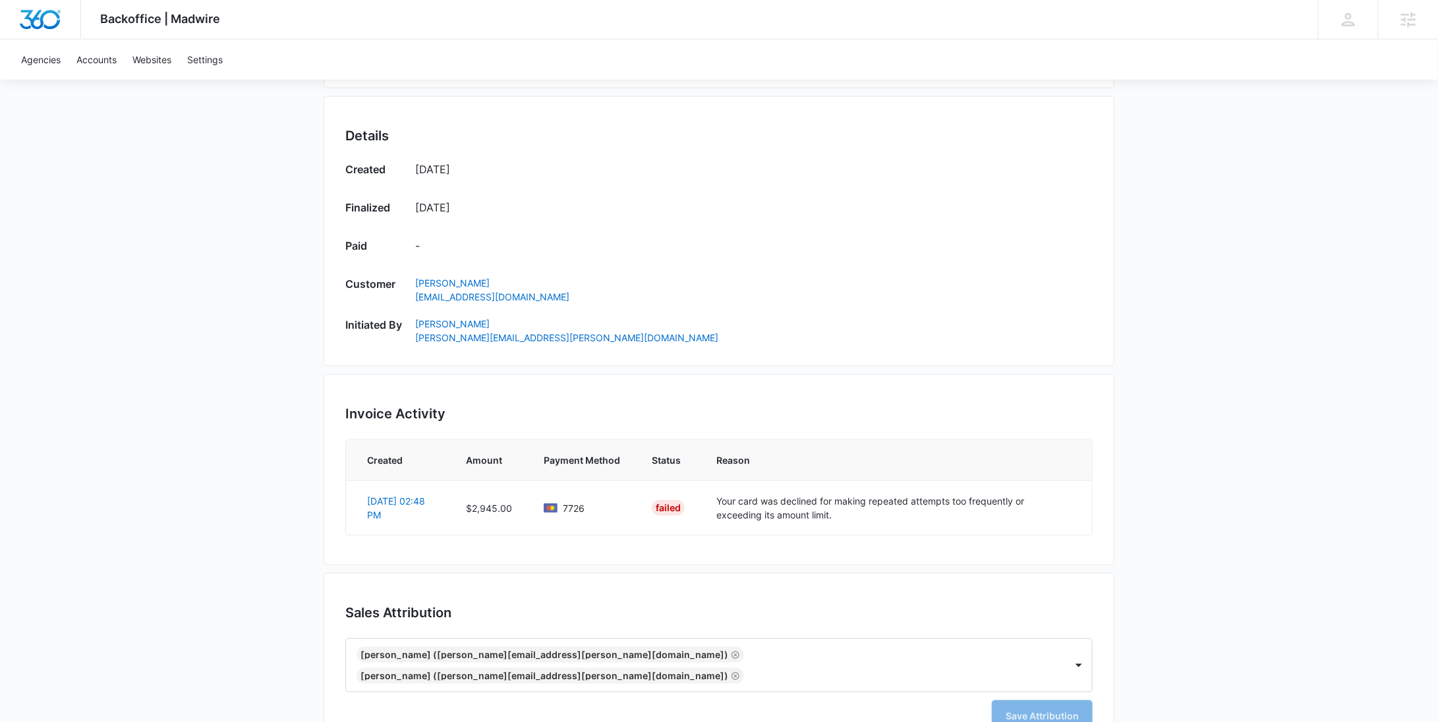
scroll to position [597, 0]
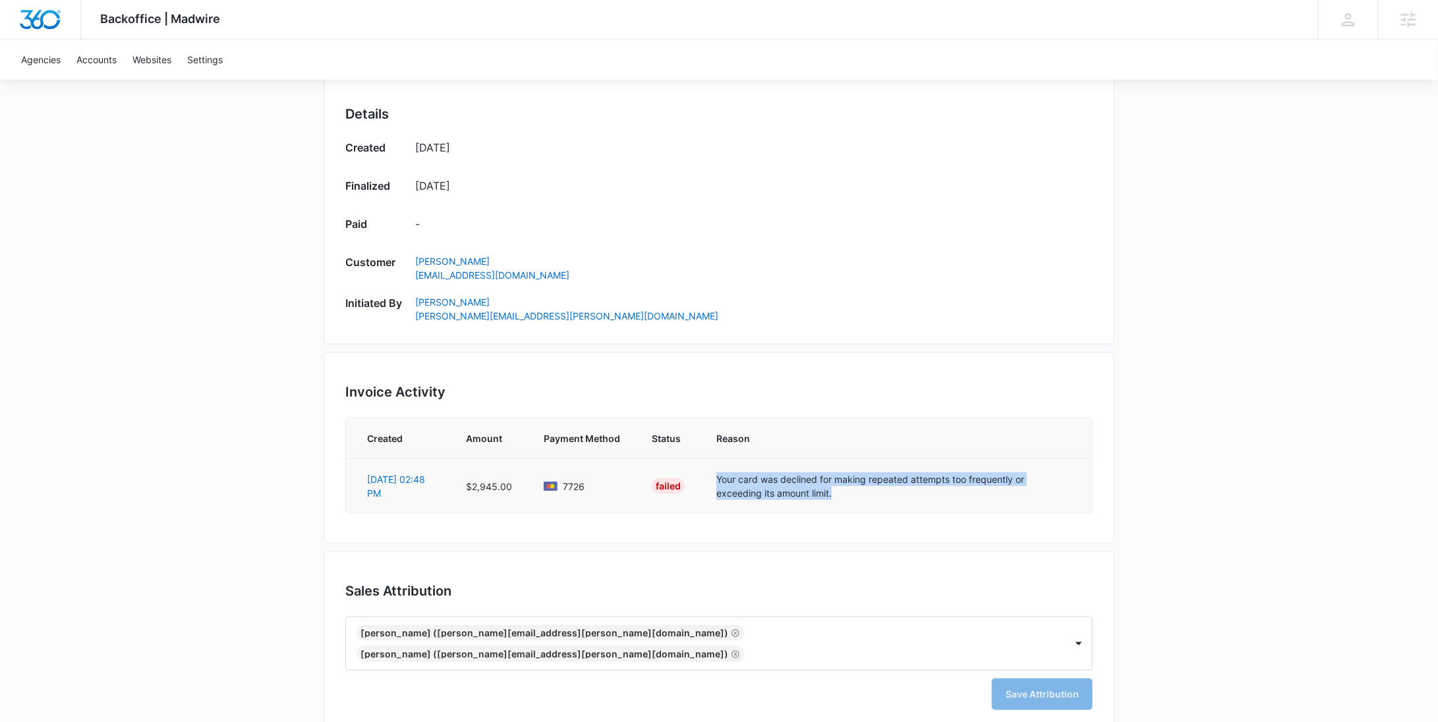
drag, startPoint x: 795, startPoint y: 494, endPoint x: 712, endPoint y: 476, distance: 84.3
click at [712, 476] on td "Your card was declined for making repeated attempts too frequently or exceeding…" at bounding box center [896, 486] width 391 height 55
copy td "Your card was declined for making repeated attempts too frequently or exceeding…"
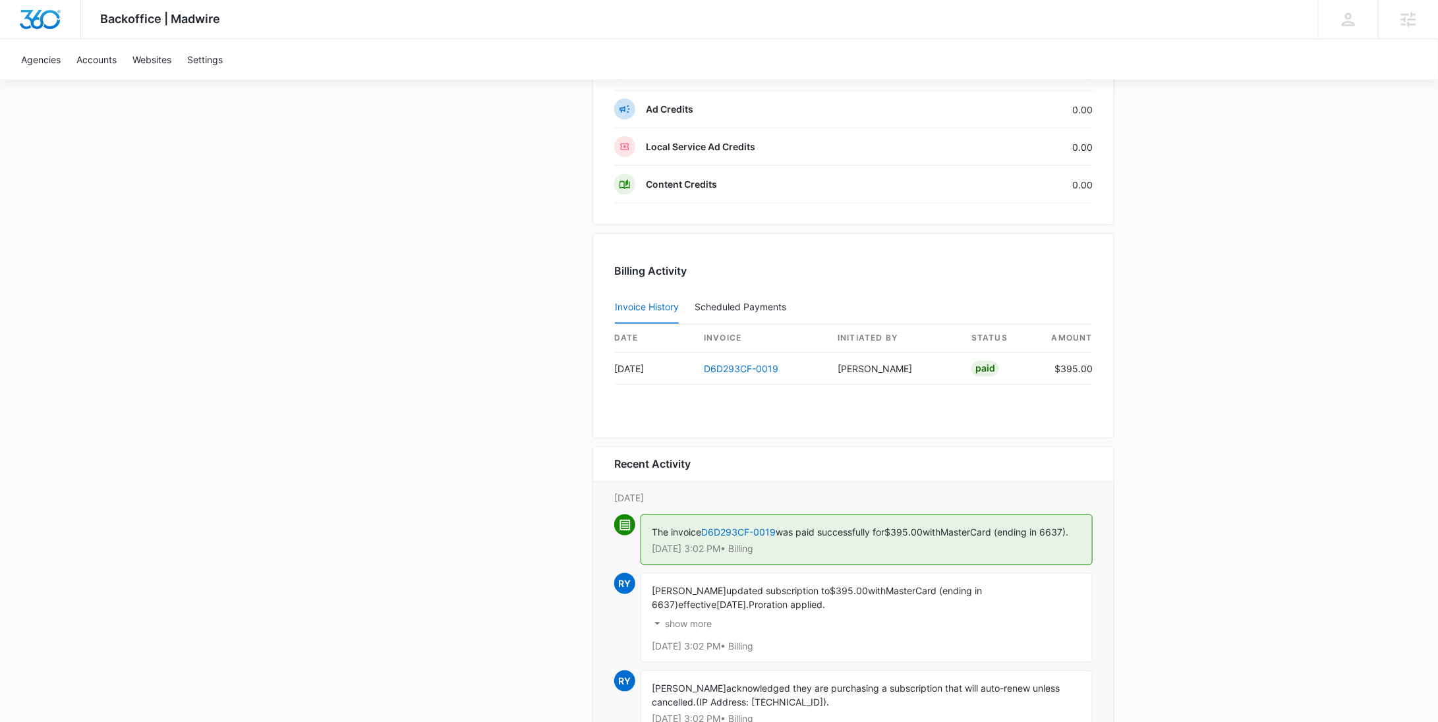
scroll to position [1240, 0]
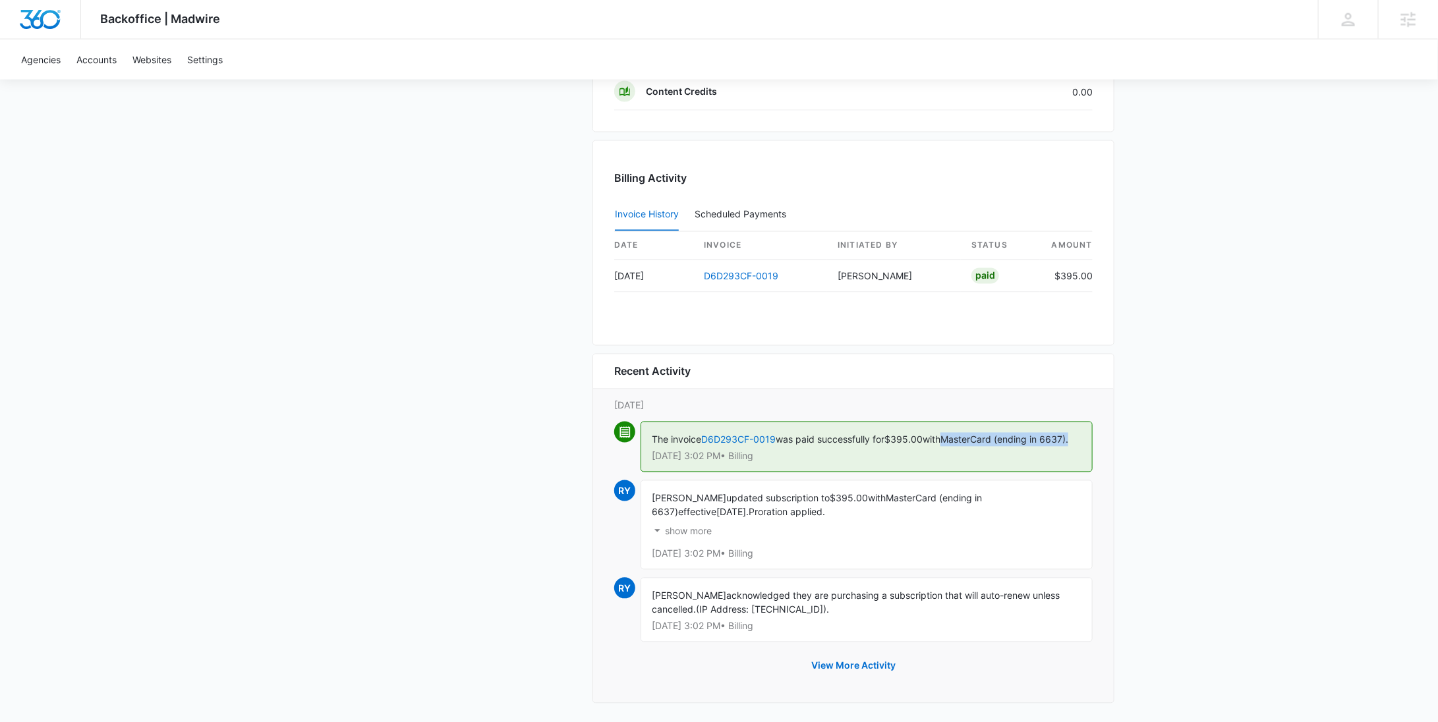
drag, startPoint x: 956, startPoint y: 429, endPoint x: 1102, endPoint y: 435, distance: 146.4
click at [1102, 435] on div "Recent Activity [DATE] The invoice D6D293CF-0019 was paid successfully for $395…" at bounding box center [853, 529] width 522 height 350
copy span "MasterCard (ending in 6637)."
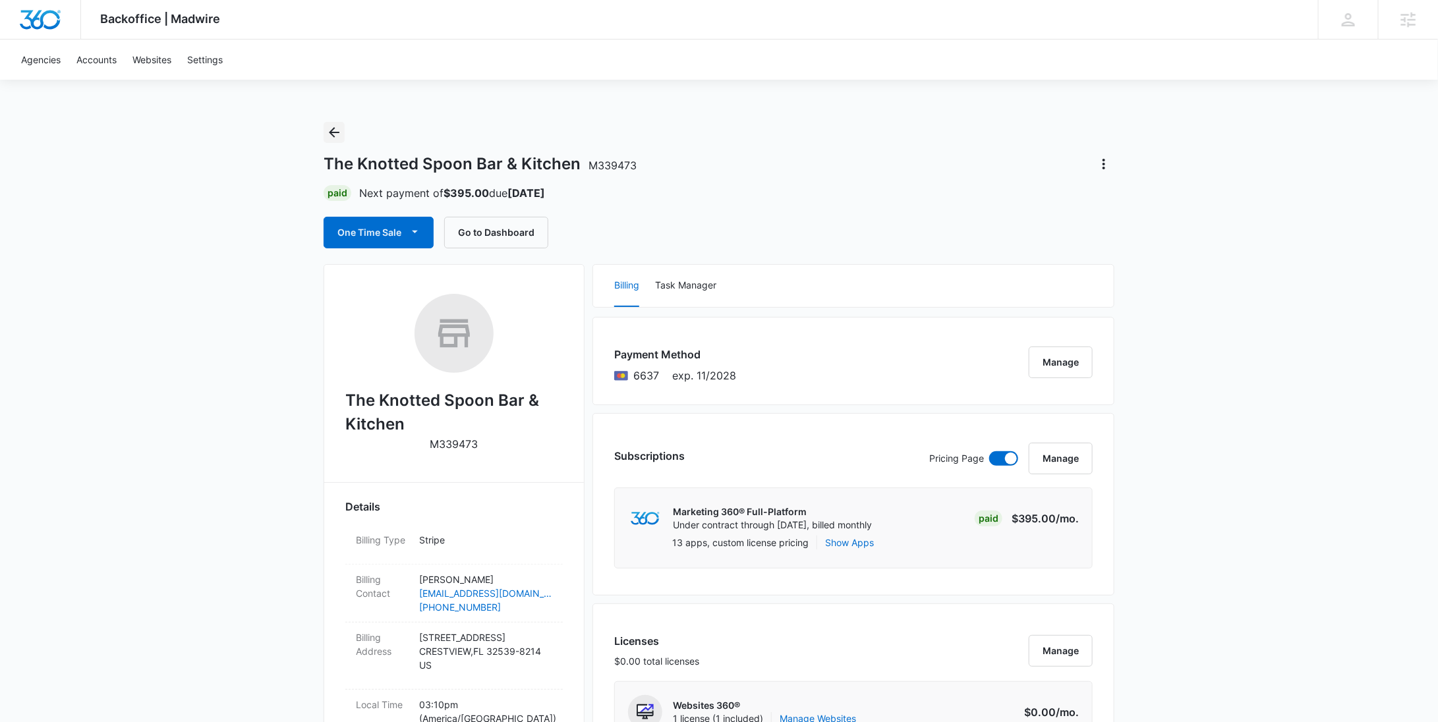
click at [330, 129] on icon "Back" at bounding box center [334, 133] width 16 height 16
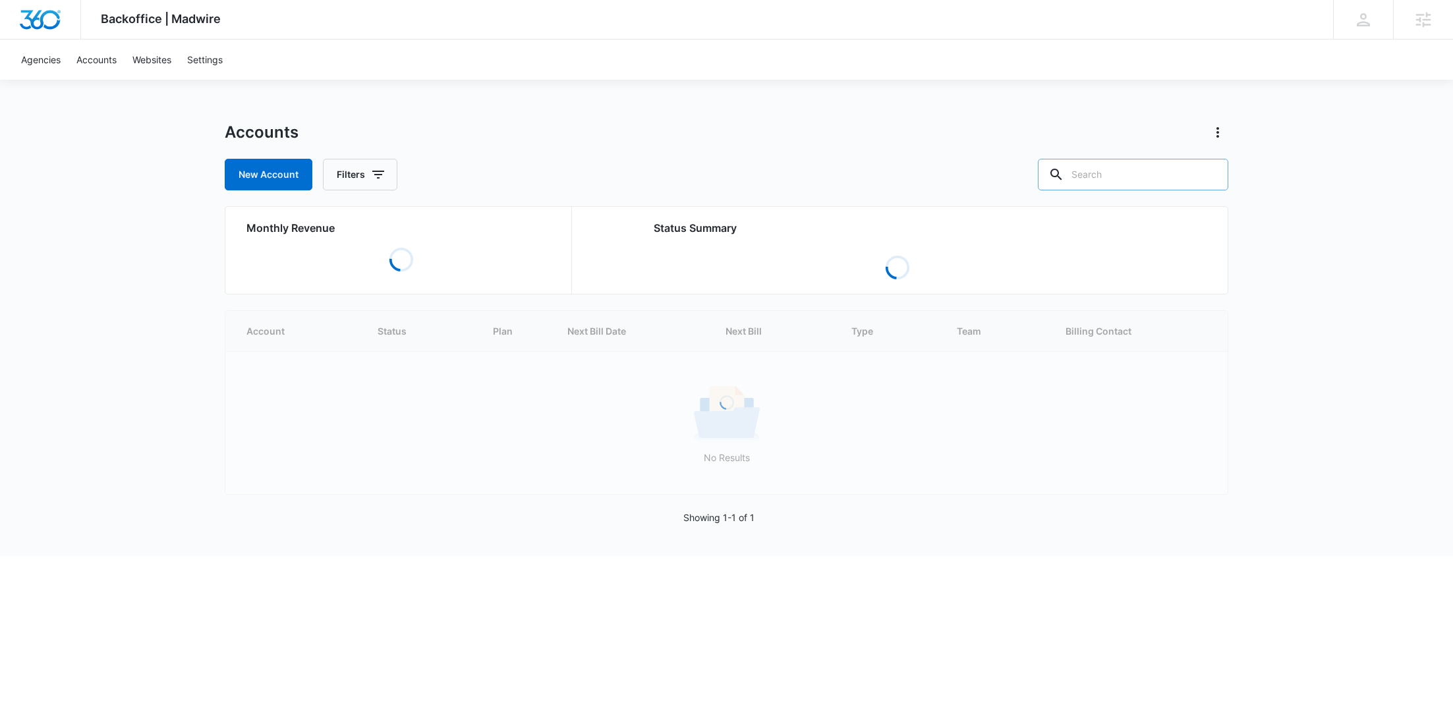
click at [1144, 167] on input "text" at bounding box center [1133, 175] width 190 height 32
paste input "M174804"
type input "M174804"
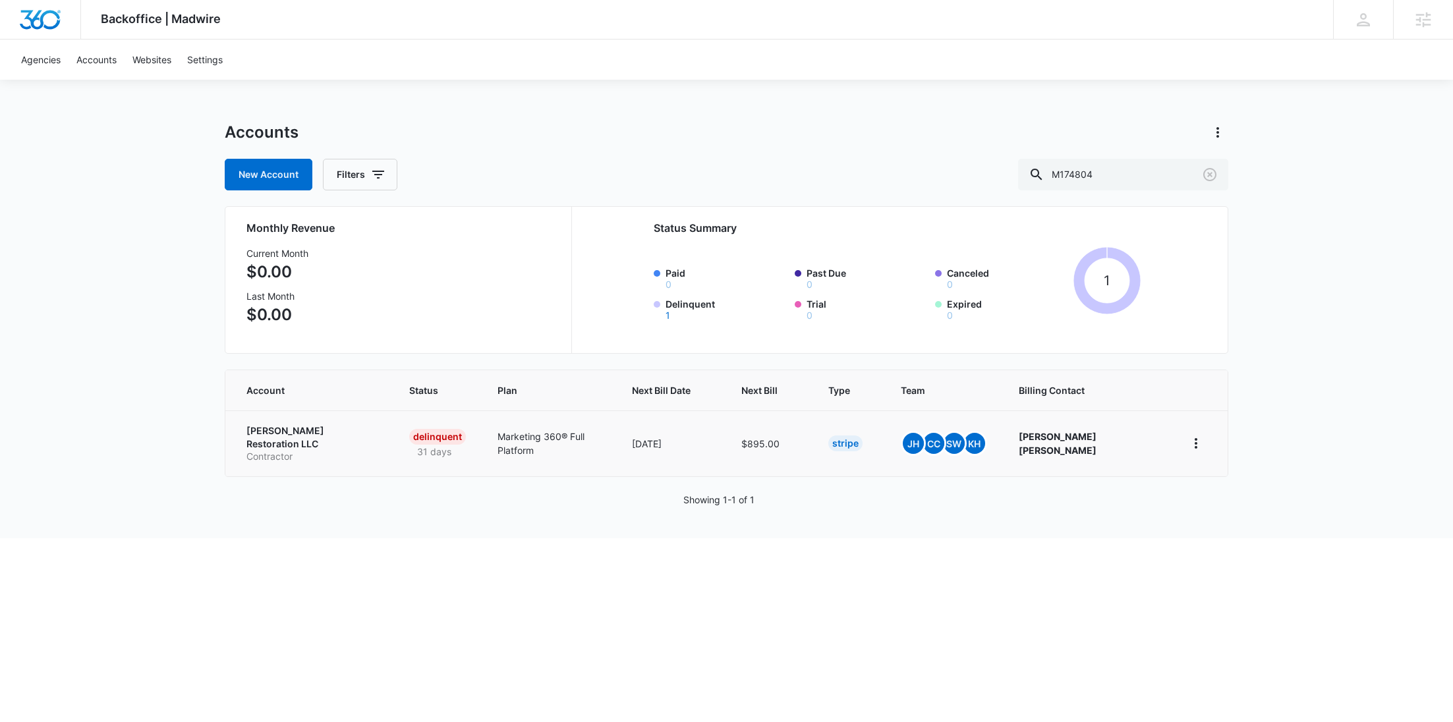
click at [295, 450] on p "Contractor" at bounding box center [311, 456] width 131 height 13
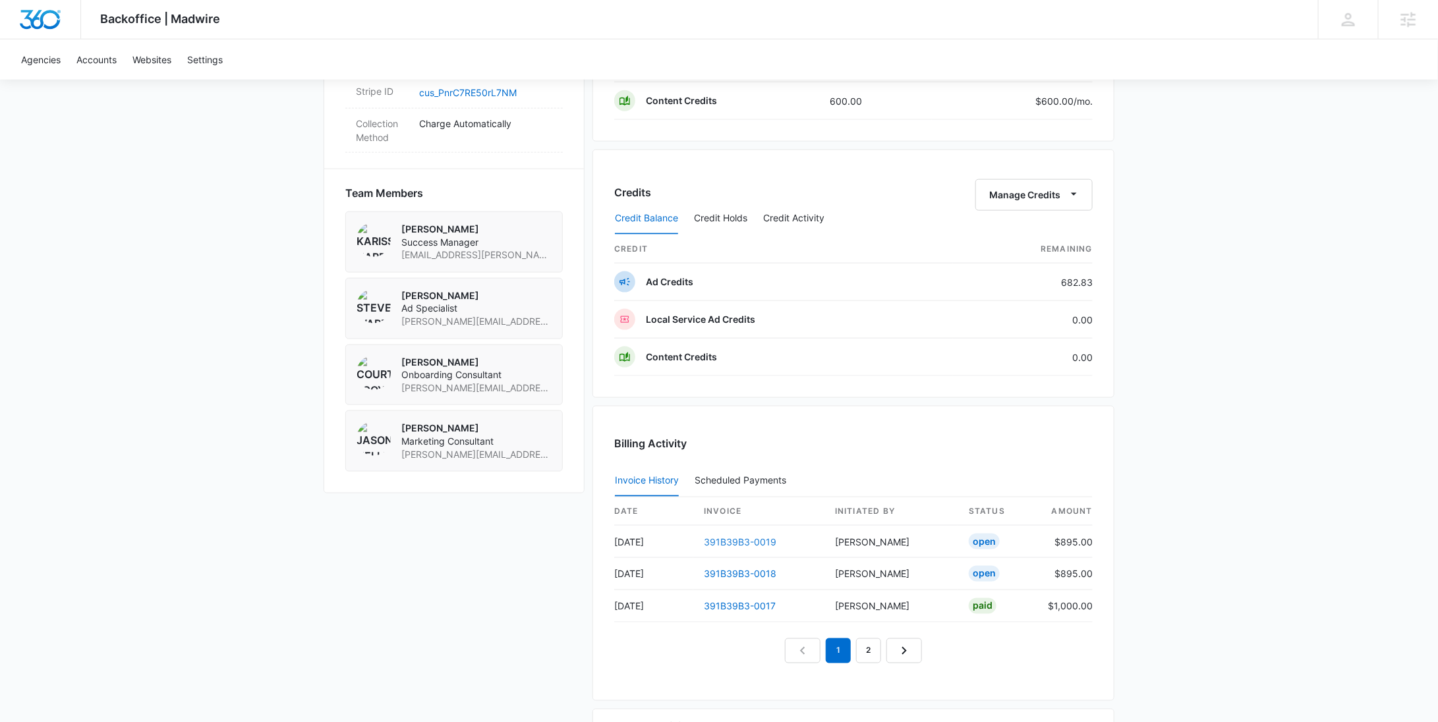
scroll to position [1010, 0]
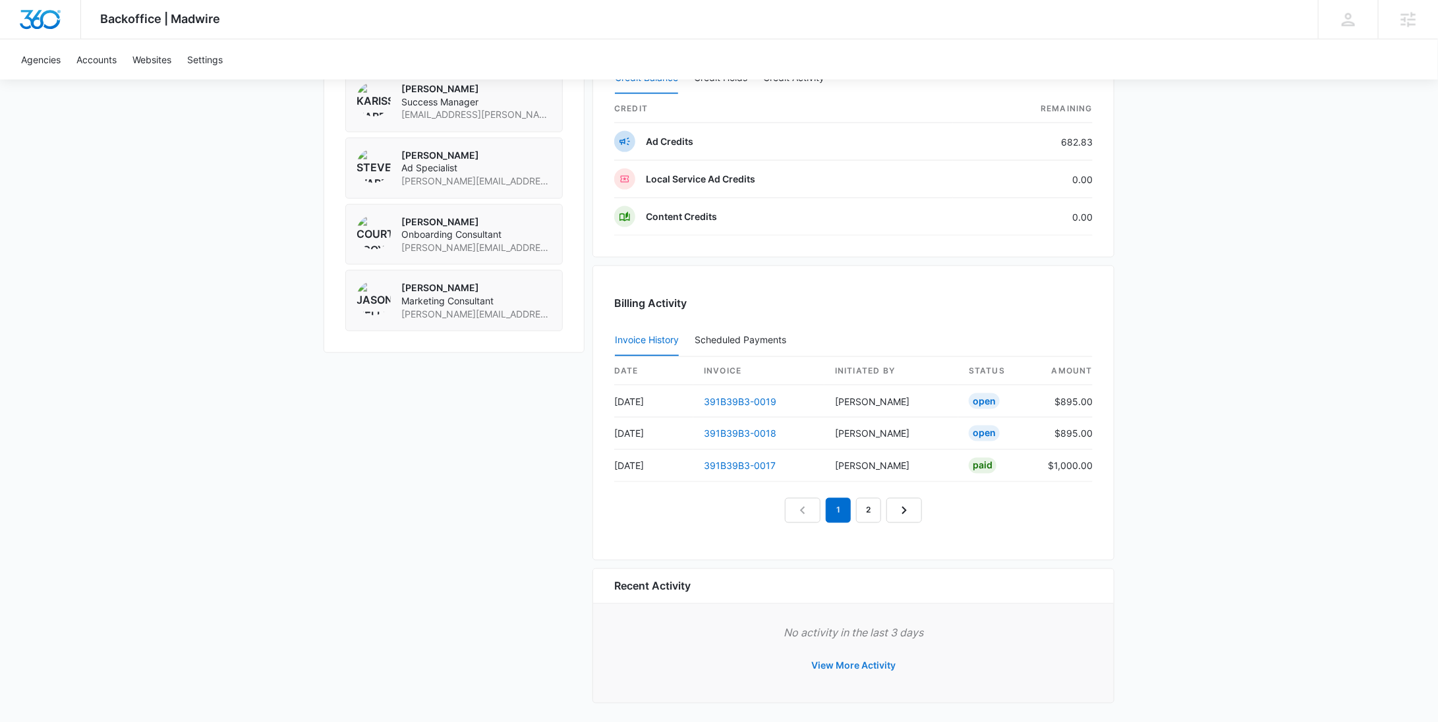
click at [846, 662] on button "View More Activity" at bounding box center [853, 666] width 111 height 32
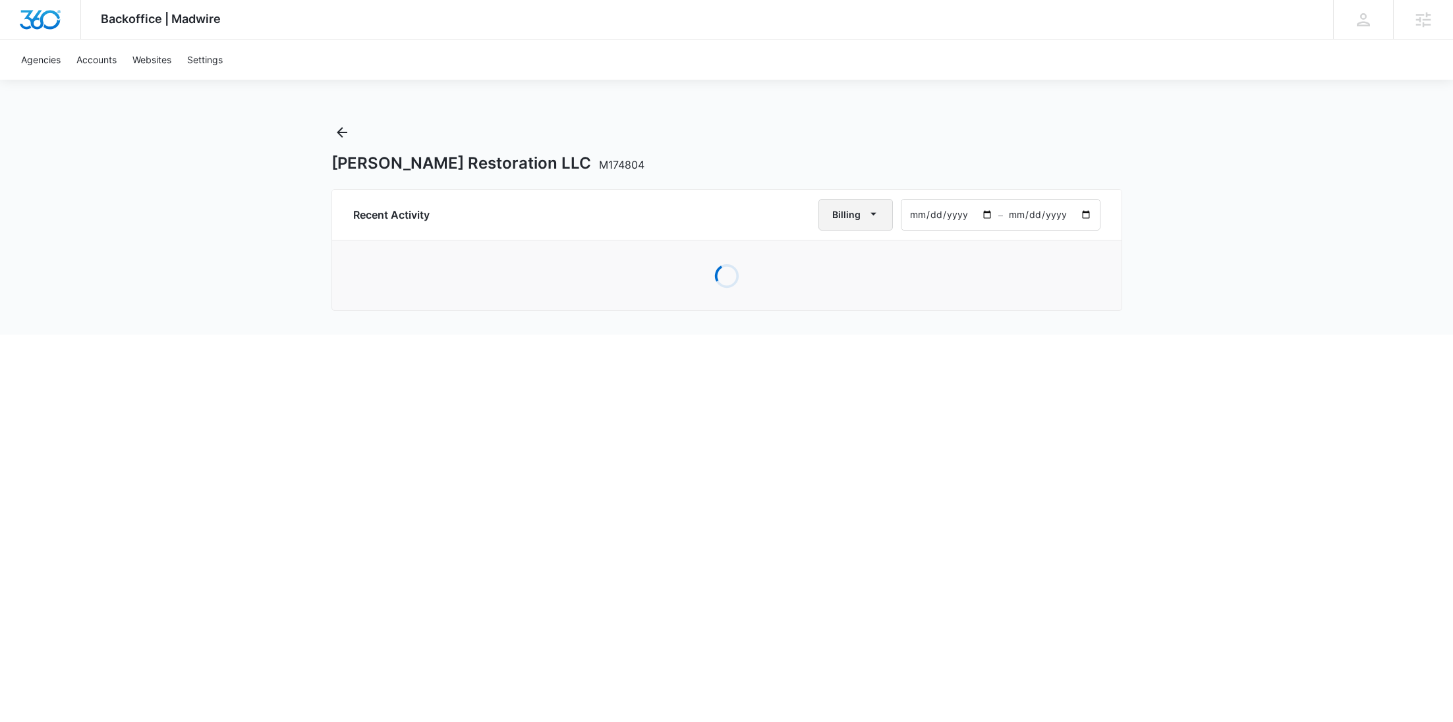
click at [866, 227] on button "Billing" at bounding box center [855, 215] width 74 height 32
click at [869, 260] on div "All Activities" at bounding box center [863, 256] width 51 height 9
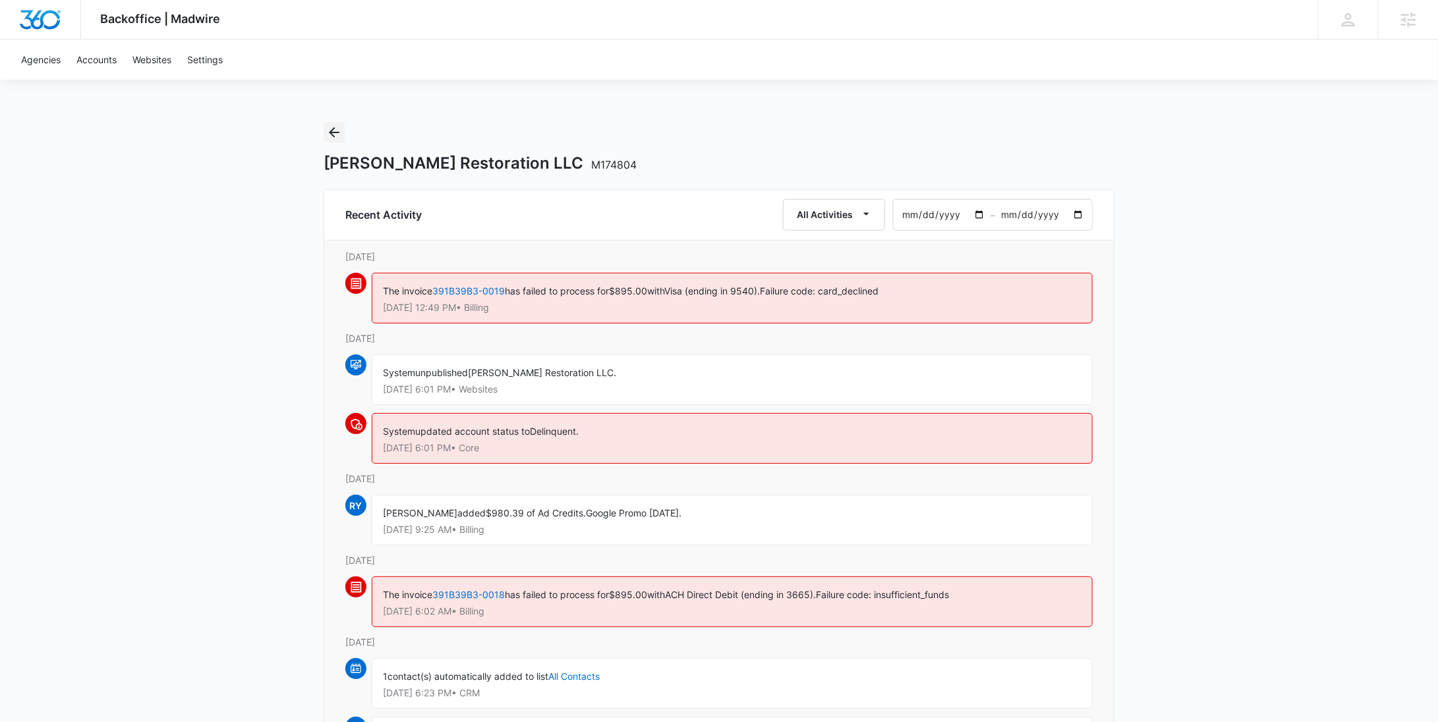
drag, startPoint x: 337, startPoint y: 132, endPoint x: 343, endPoint y: 82, distance: 49.9
click at [337, 131] on icon "Back" at bounding box center [334, 133] width 16 height 16
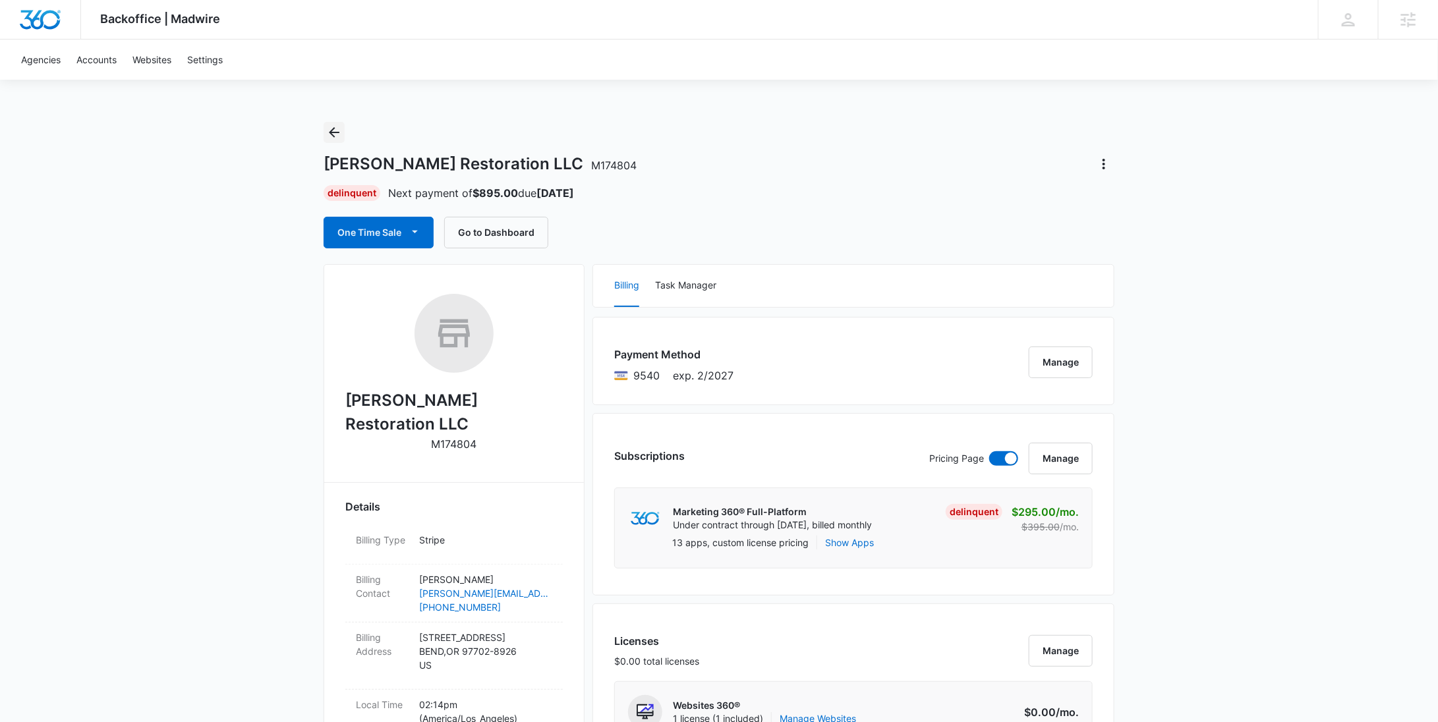
click at [337, 132] on icon "Back" at bounding box center [334, 133] width 16 height 16
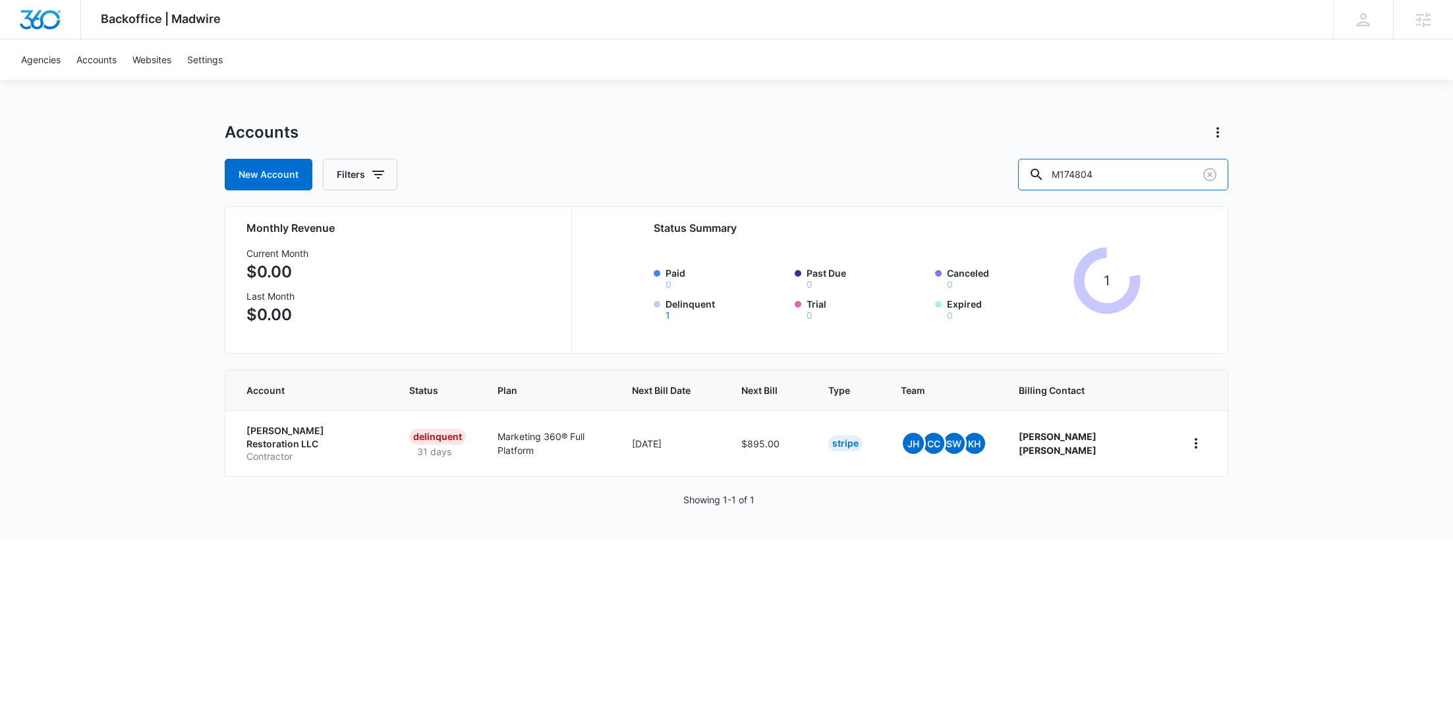
drag, startPoint x: 1155, startPoint y: 173, endPoint x: 1050, endPoint y: 165, distance: 105.7
click at [1060, 177] on input "M174804" at bounding box center [1123, 175] width 210 height 32
paste input "319060"
type input "M319060"
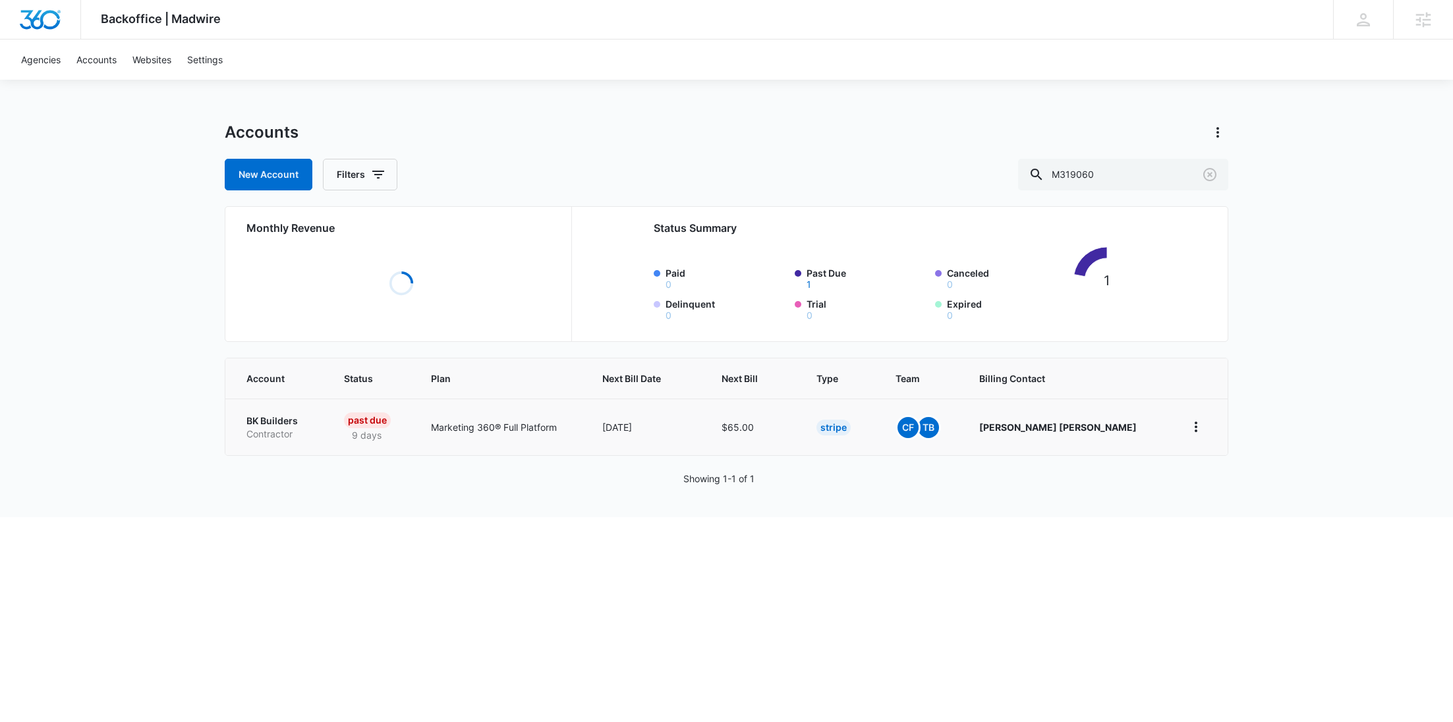
click at [291, 422] on p "BK Builders" at bounding box center [279, 421] width 66 height 13
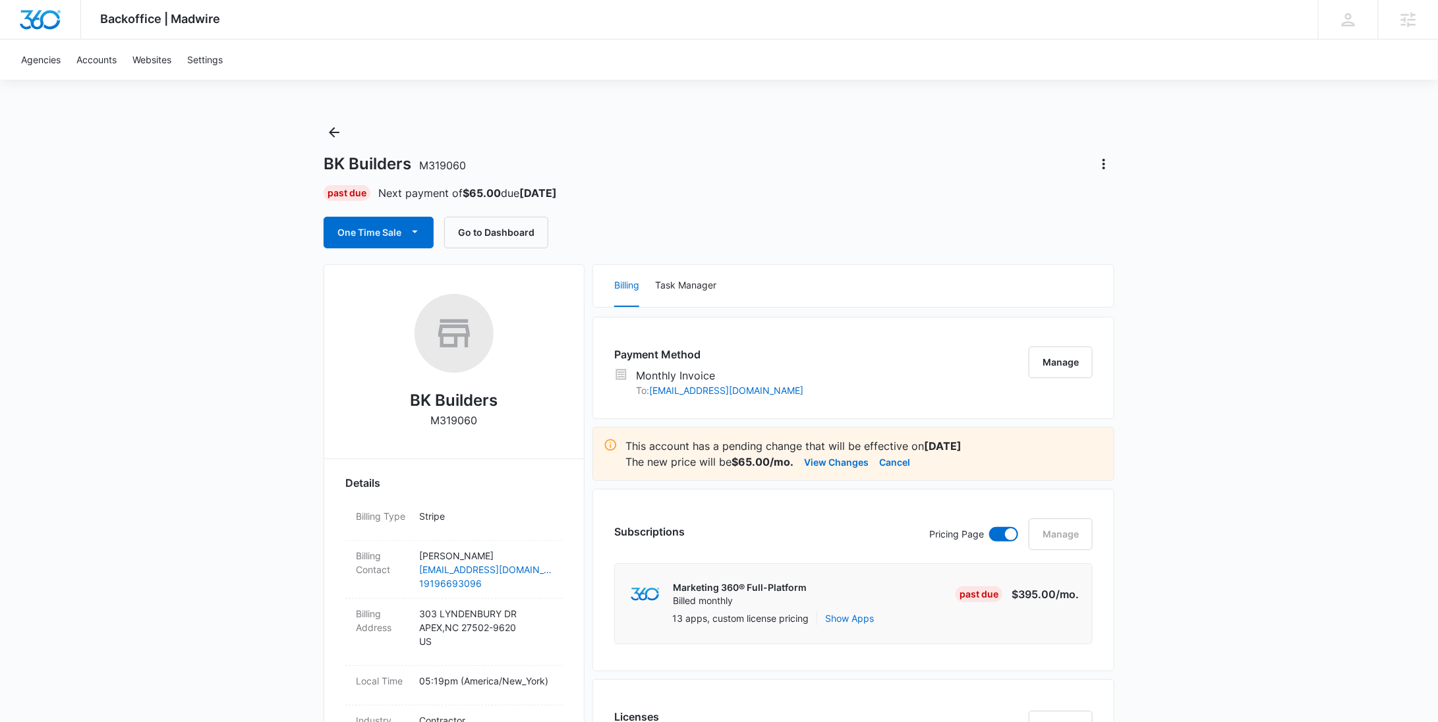
click at [1088, 340] on div "Payment Method Monthly Invoice To: bkbuilders98@icloud.com Manage" at bounding box center [853, 368] width 522 height 102
click at [1059, 368] on button "Manage" at bounding box center [1061, 363] width 64 height 32
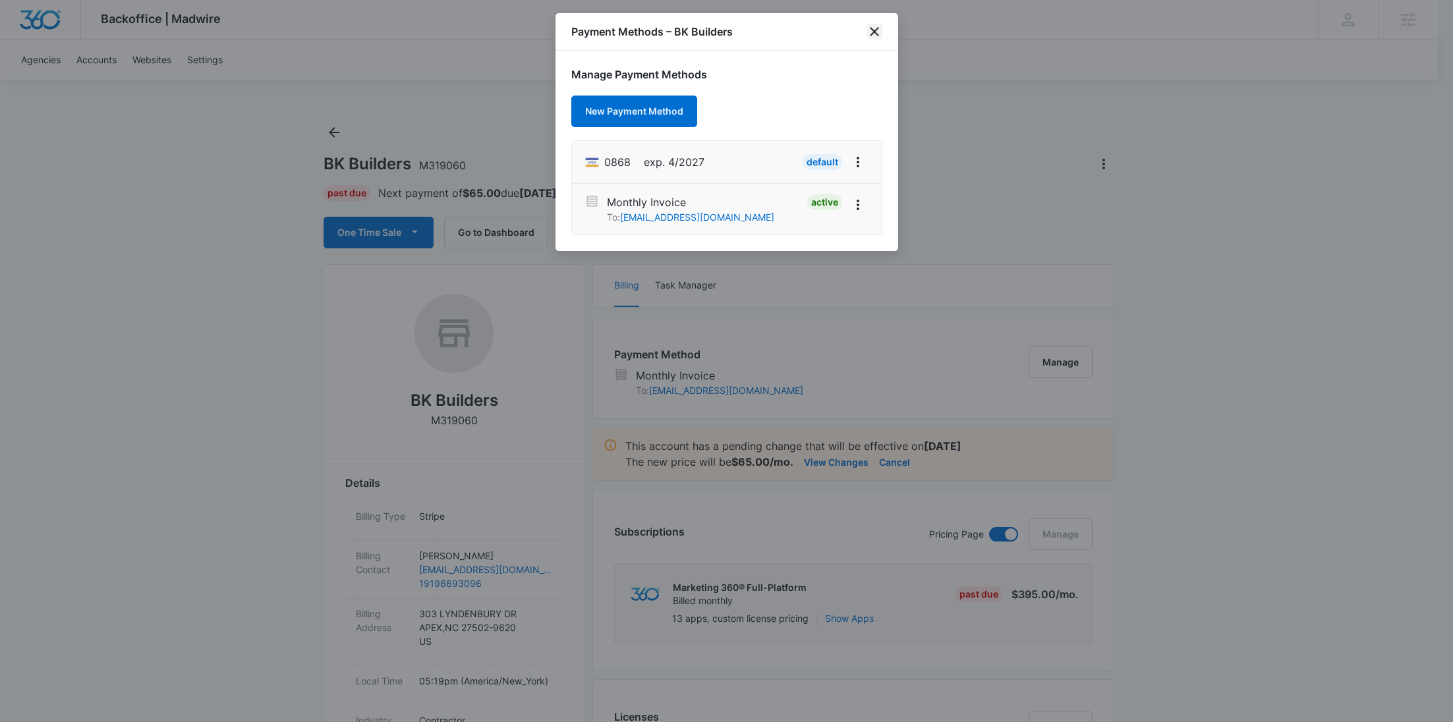
click at [874, 30] on icon "close" at bounding box center [874, 31] width 9 height 9
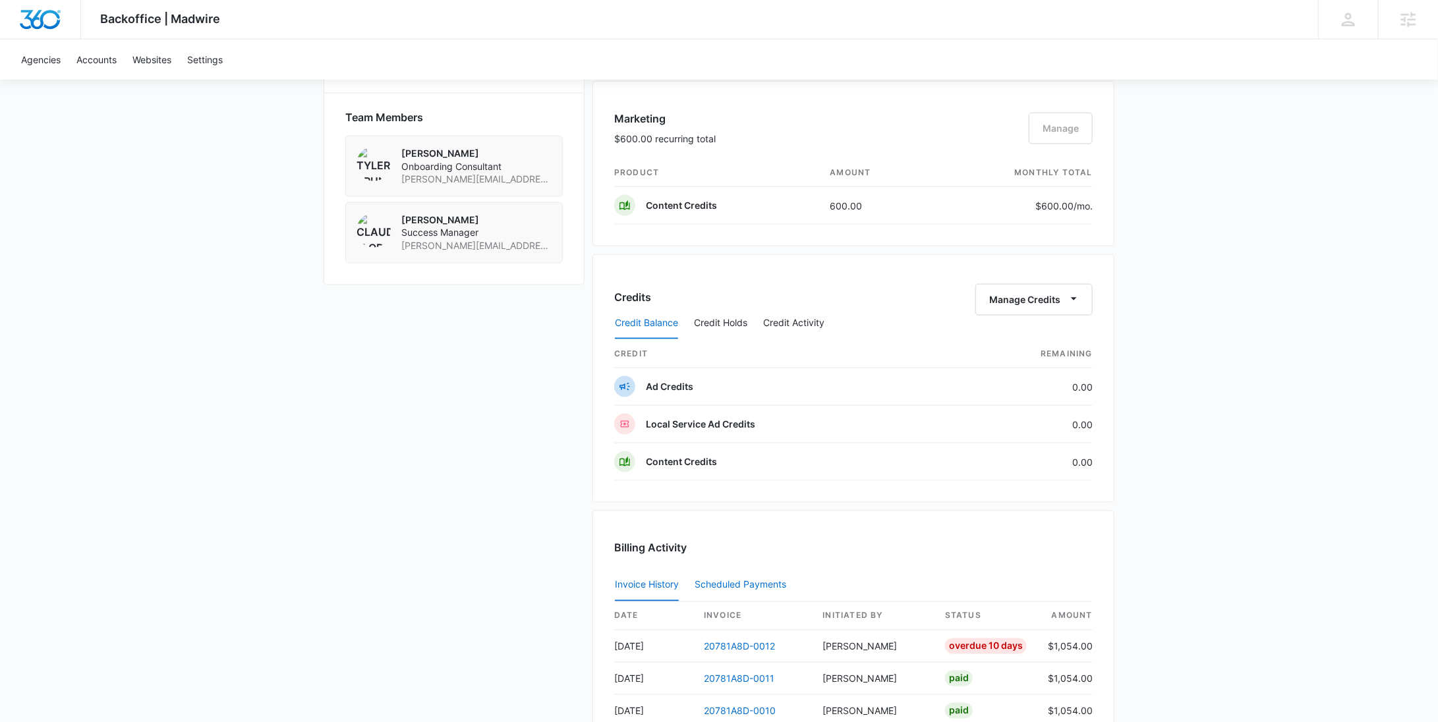
scroll to position [944, 0]
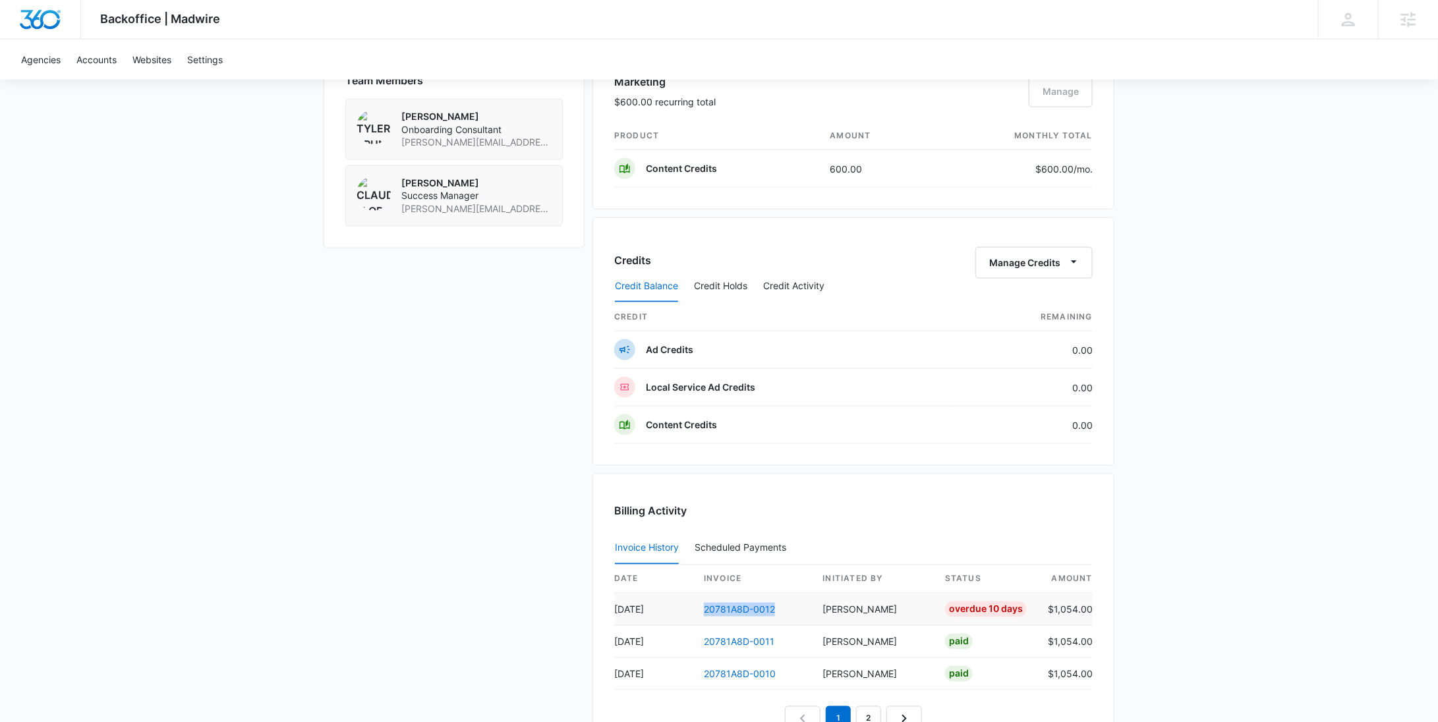
drag, startPoint x: 768, startPoint y: 607, endPoint x: 697, endPoint y: 608, distance: 71.2
click at [697, 608] on td "20781A8D-0012" at bounding box center [752, 610] width 119 height 32
copy link "20781A8D-0012"
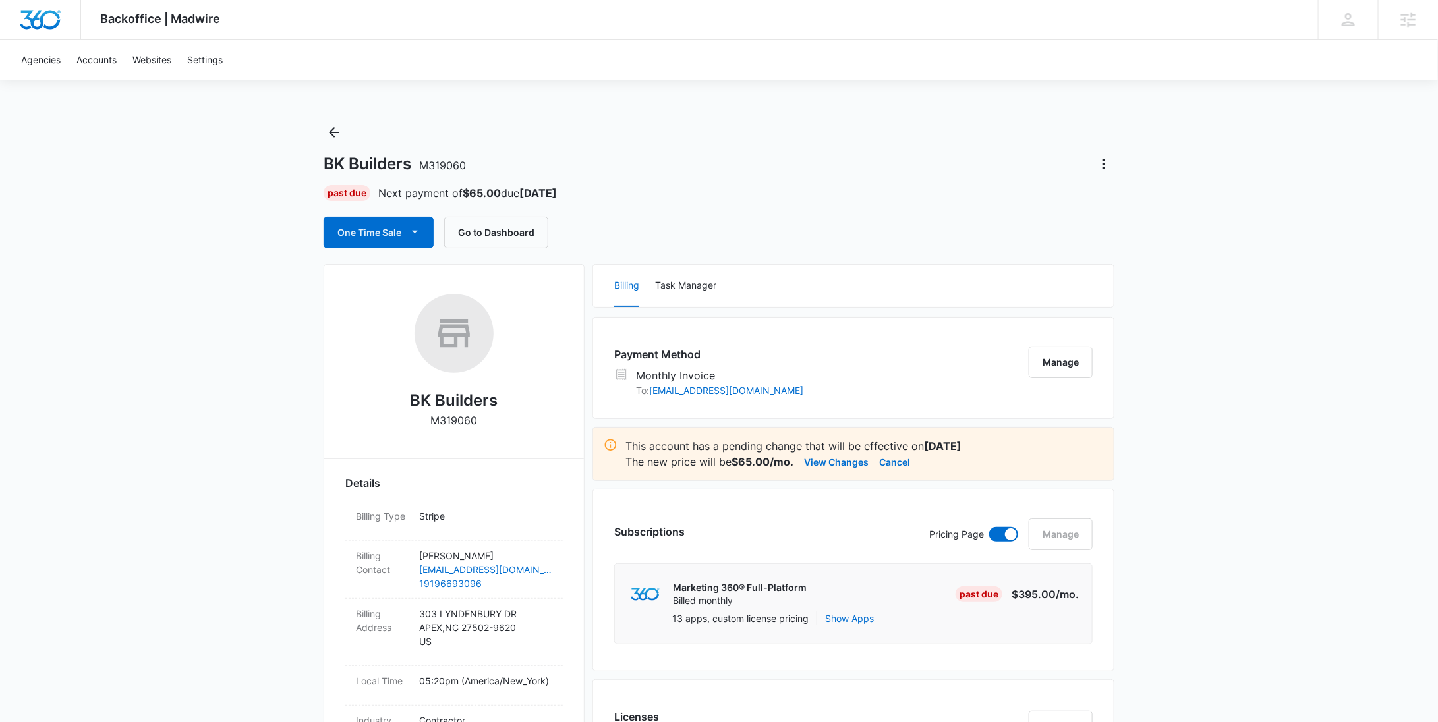
scroll to position [349, 0]
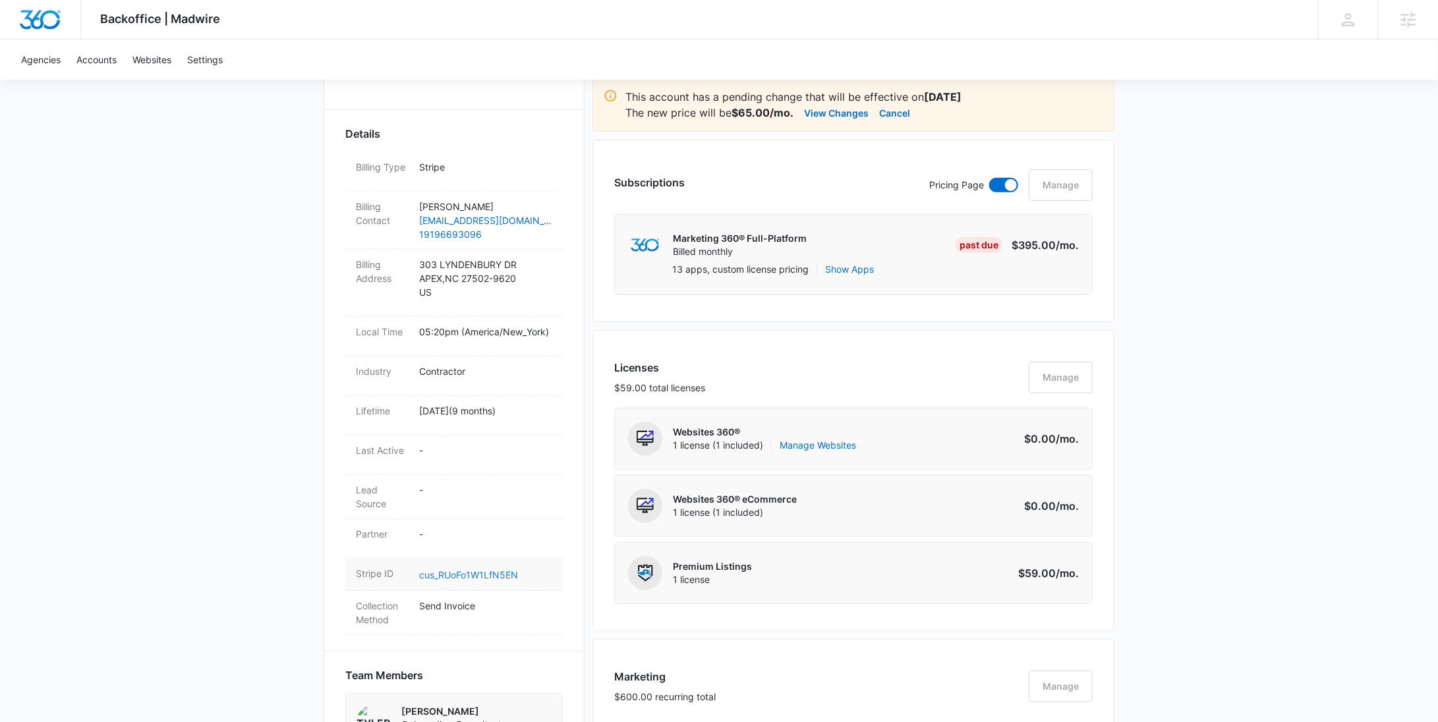
click at [505, 575] on link "cus_RUoFo1W1LfN5EN" at bounding box center [468, 574] width 99 height 11
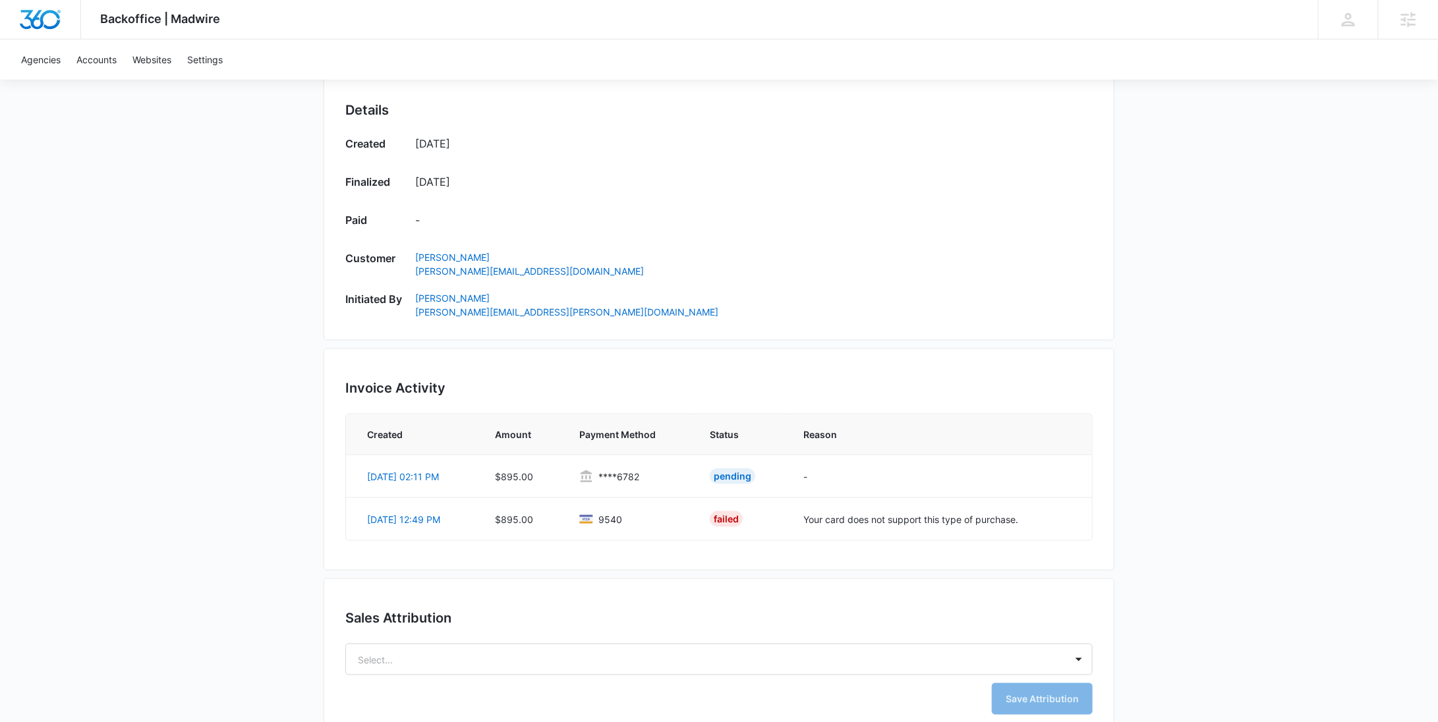
scroll to position [627, 0]
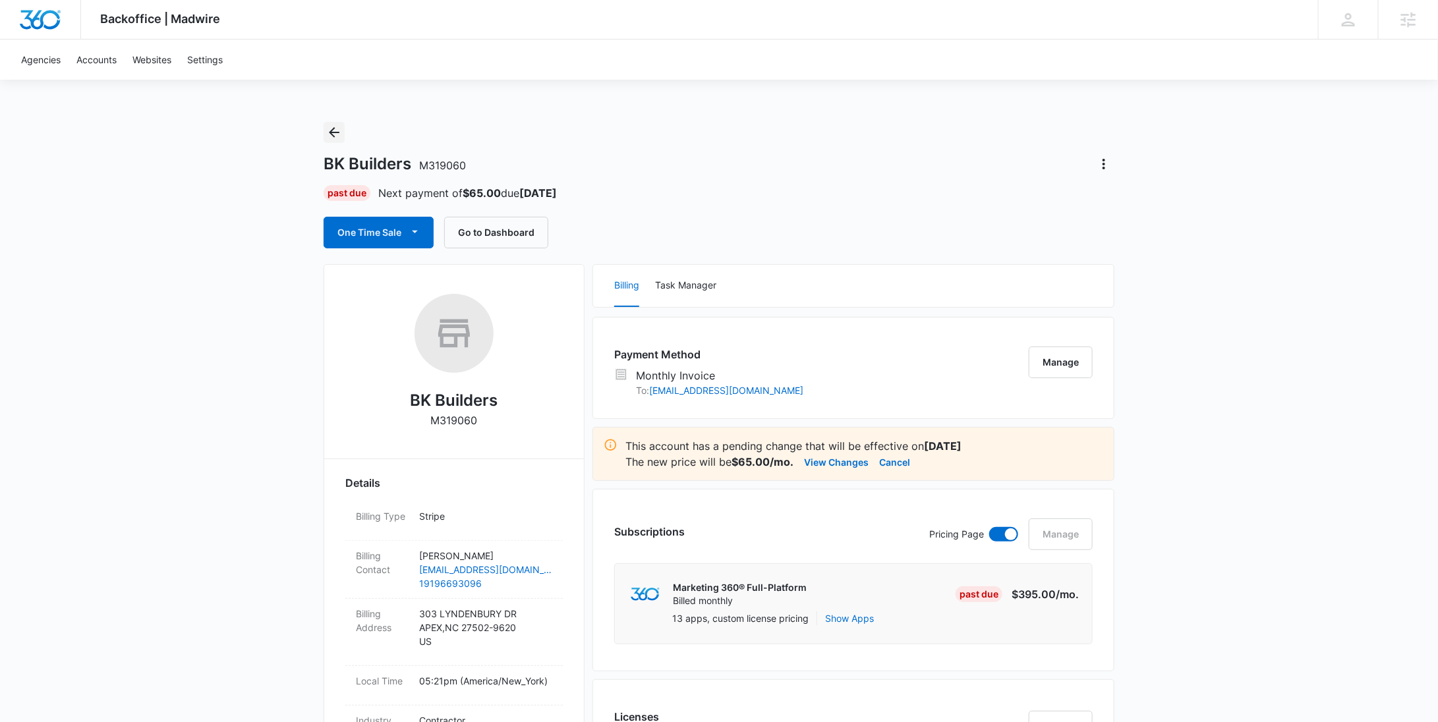
click at [333, 125] on icon "Back" at bounding box center [334, 133] width 16 height 16
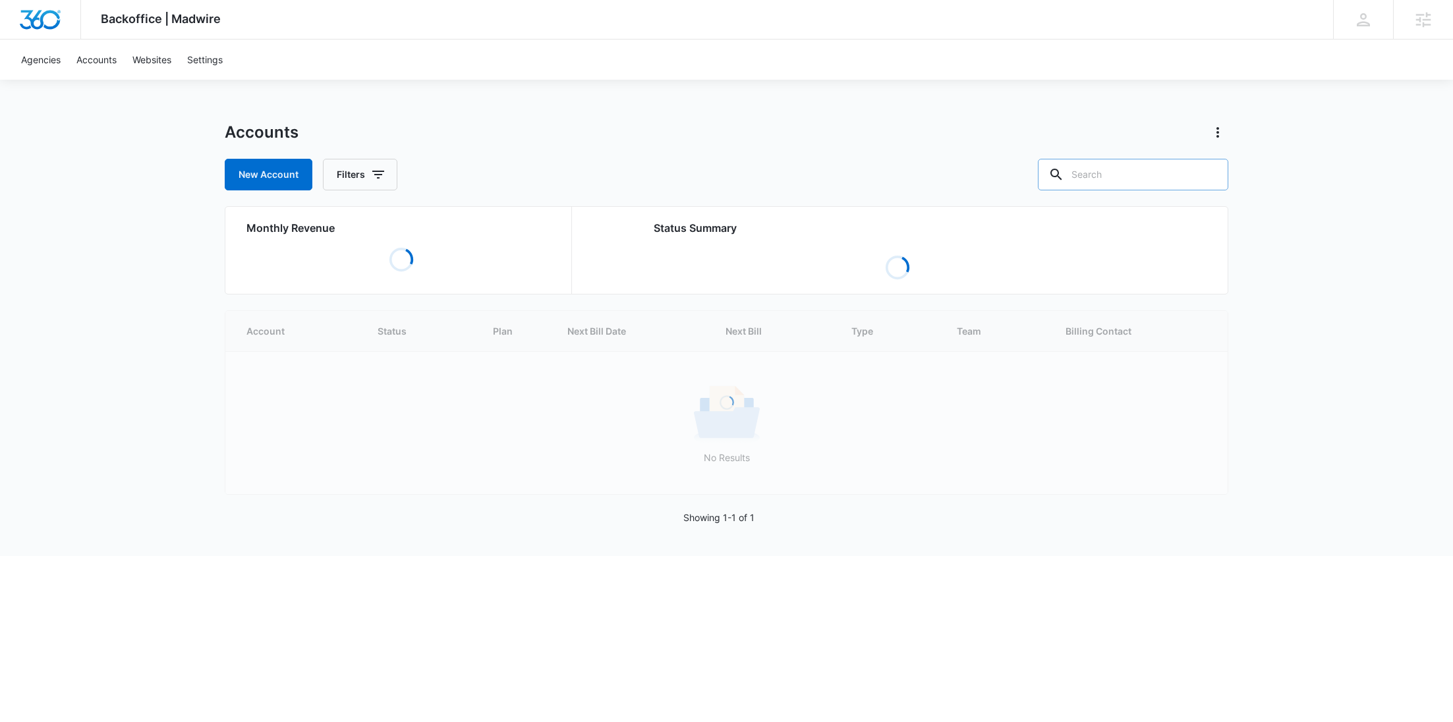
click at [1143, 179] on input "text" at bounding box center [1133, 175] width 190 height 32
paste input "M331886"
type input "M331886"
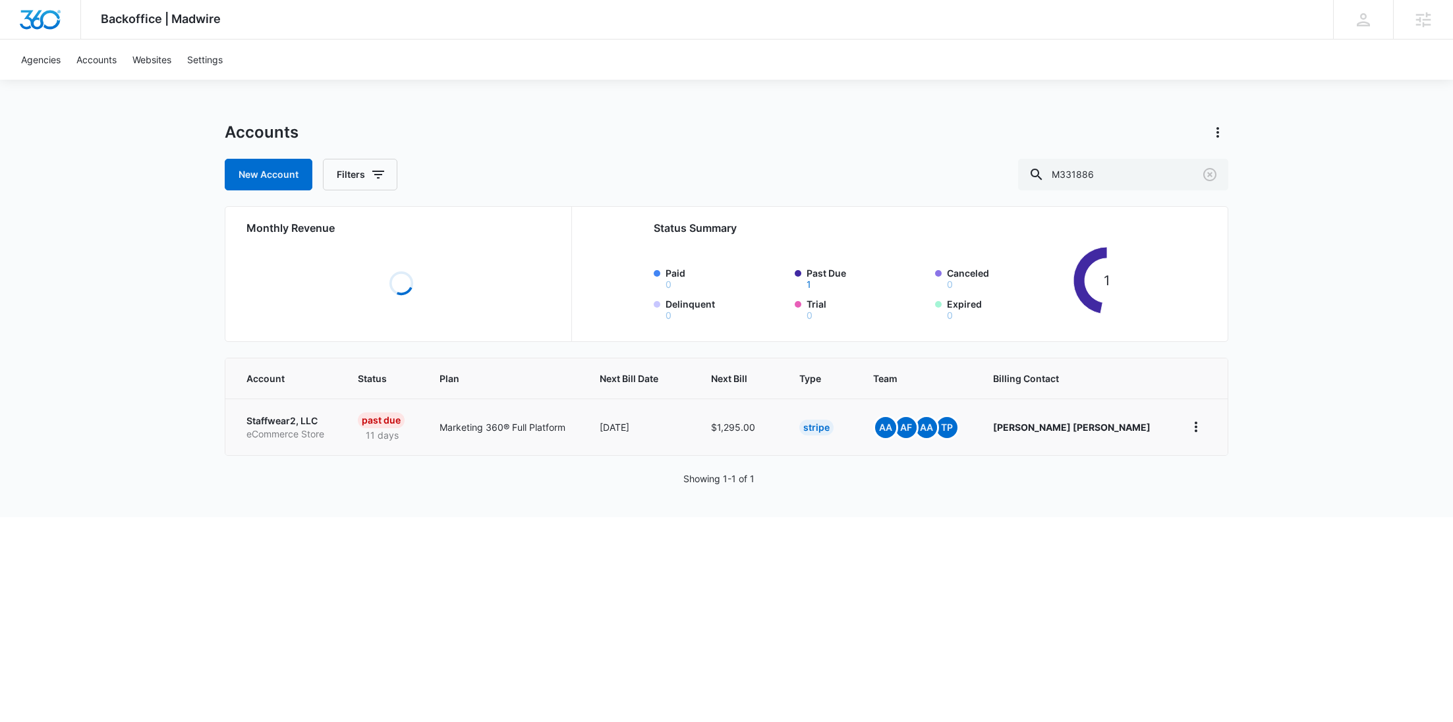
click at [276, 428] on p "eCommerce Store" at bounding box center [286, 434] width 80 height 13
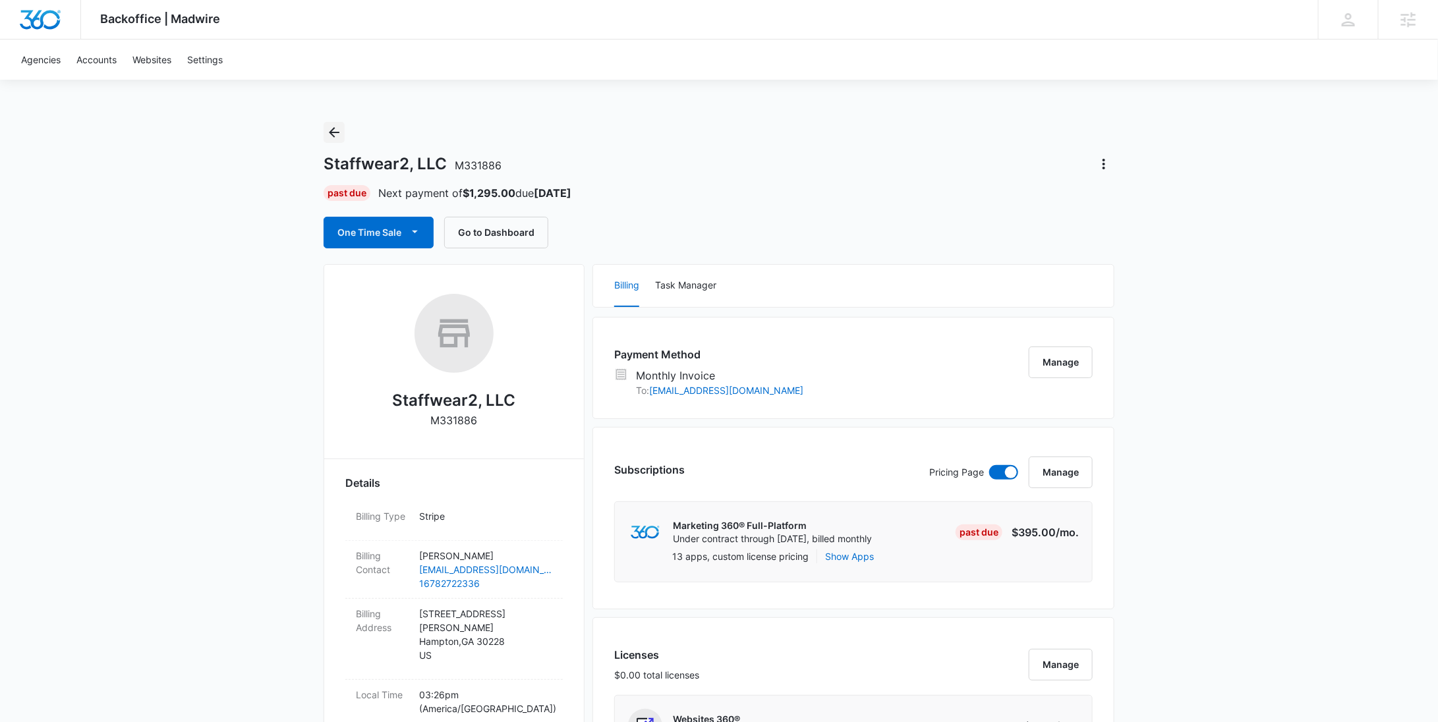
click at [336, 132] on icon "Back" at bounding box center [334, 132] width 11 height 11
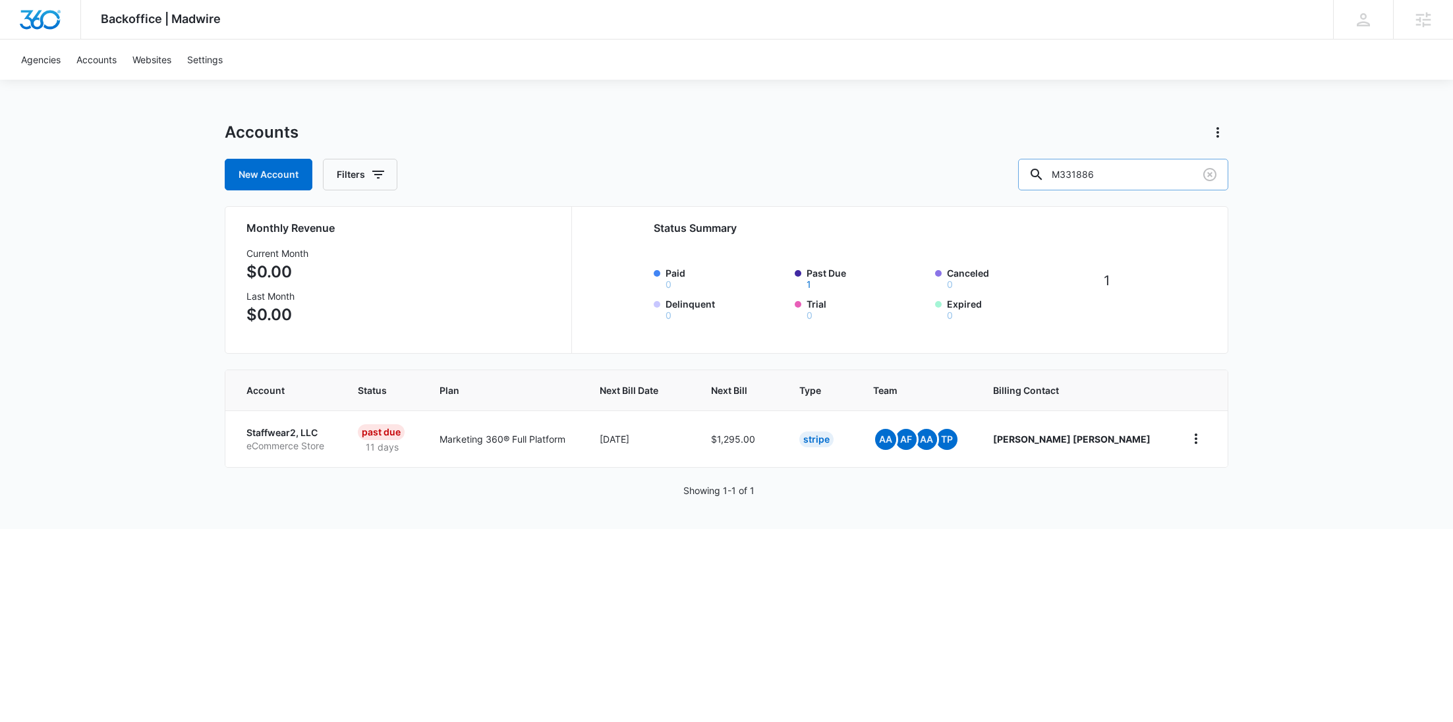
drag, startPoint x: 1134, startPoint y: 184, endPoint x: 1064, endPoint y: 172, distance: 71.5
click at [1065, 172] on input "M331886" at bounding box center [1123, 175] width 210 height 32
paste input "2150"
type input "M332150"
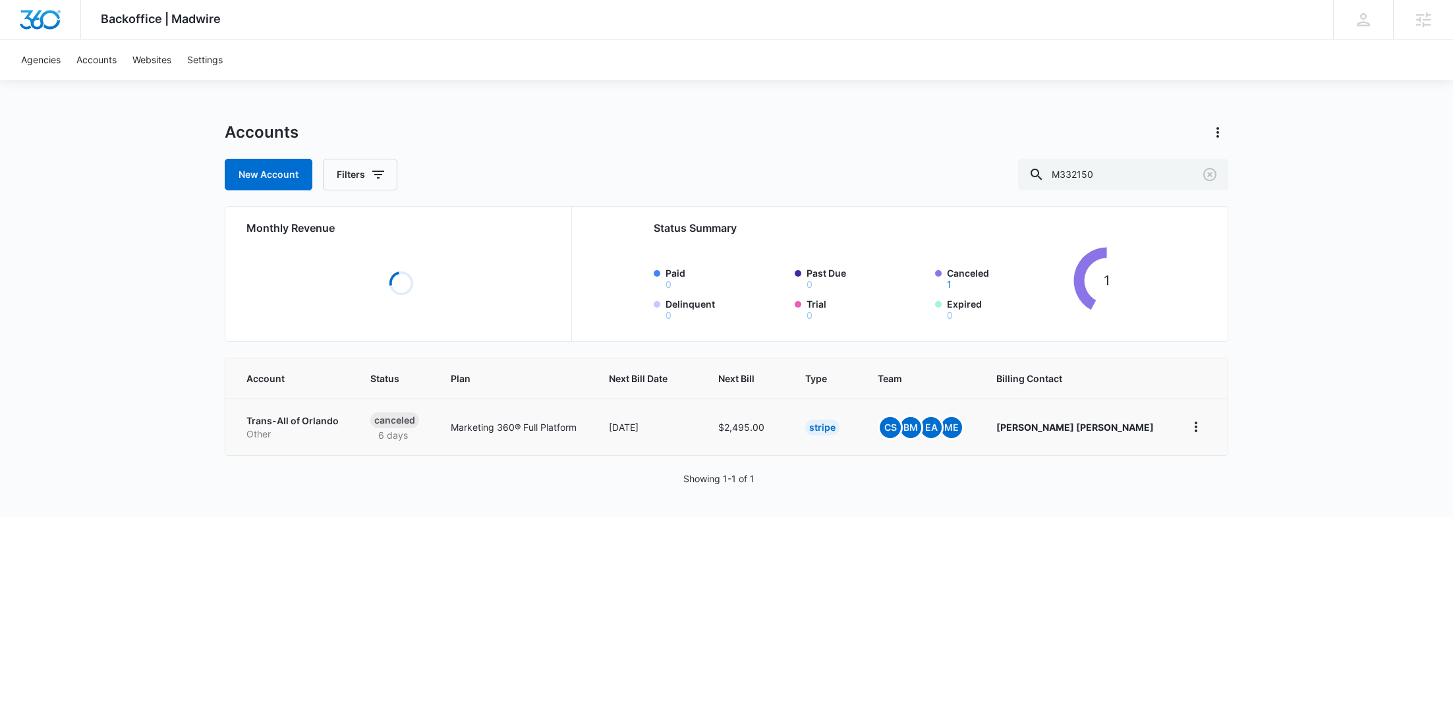
click at [297, 415] on p "Trans-All of Orlando" at bounding box center [292, 421] width 92 height 13
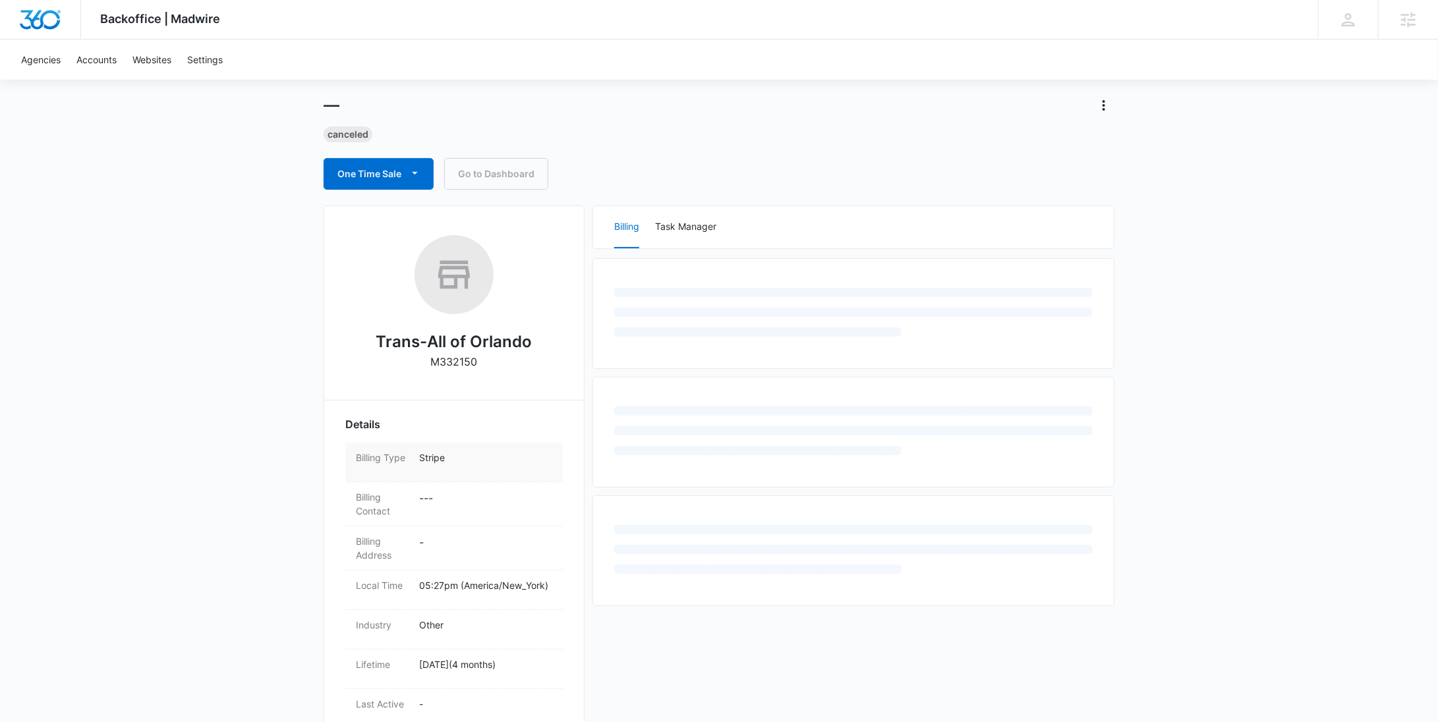
scroll to position [265, 0]
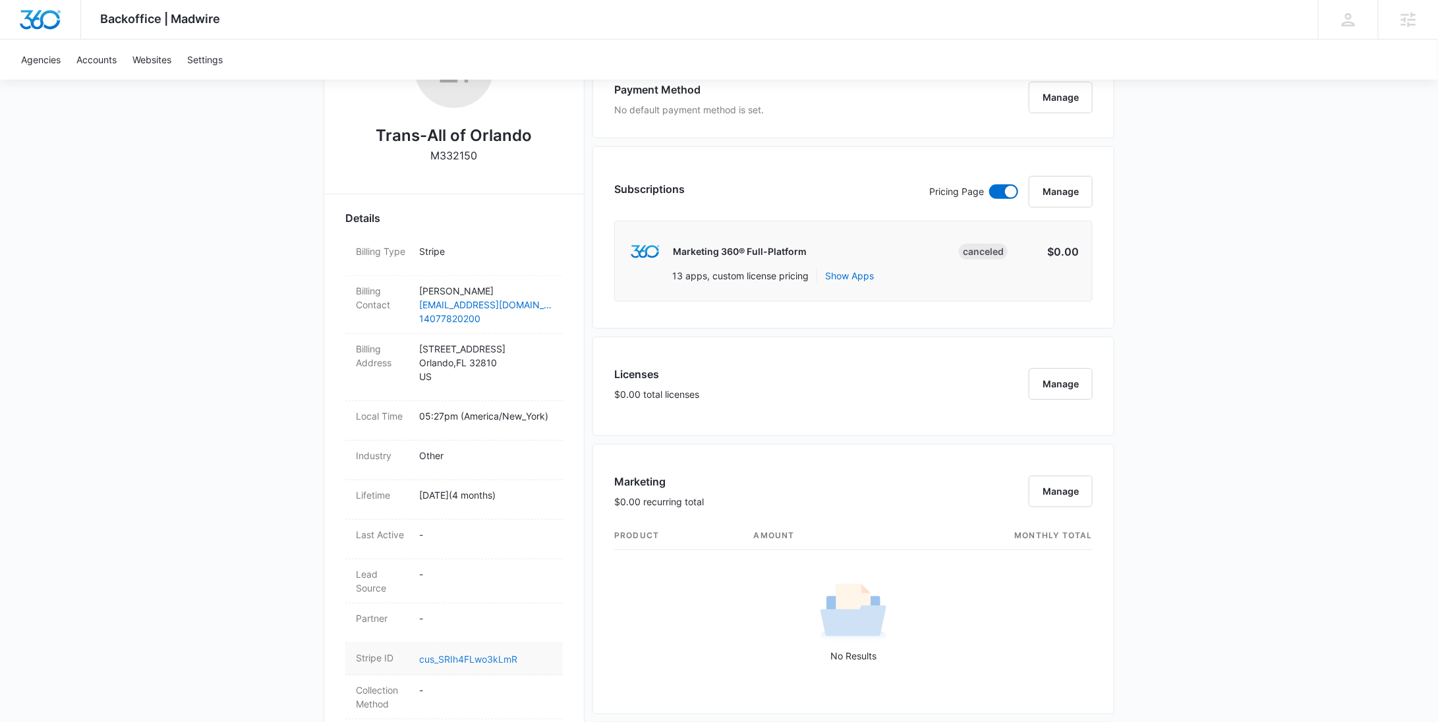
click at [471, 656] on link "cus_SRIh4FLwo3kLmR" at bounding box center [468, 659] width 98 height 11
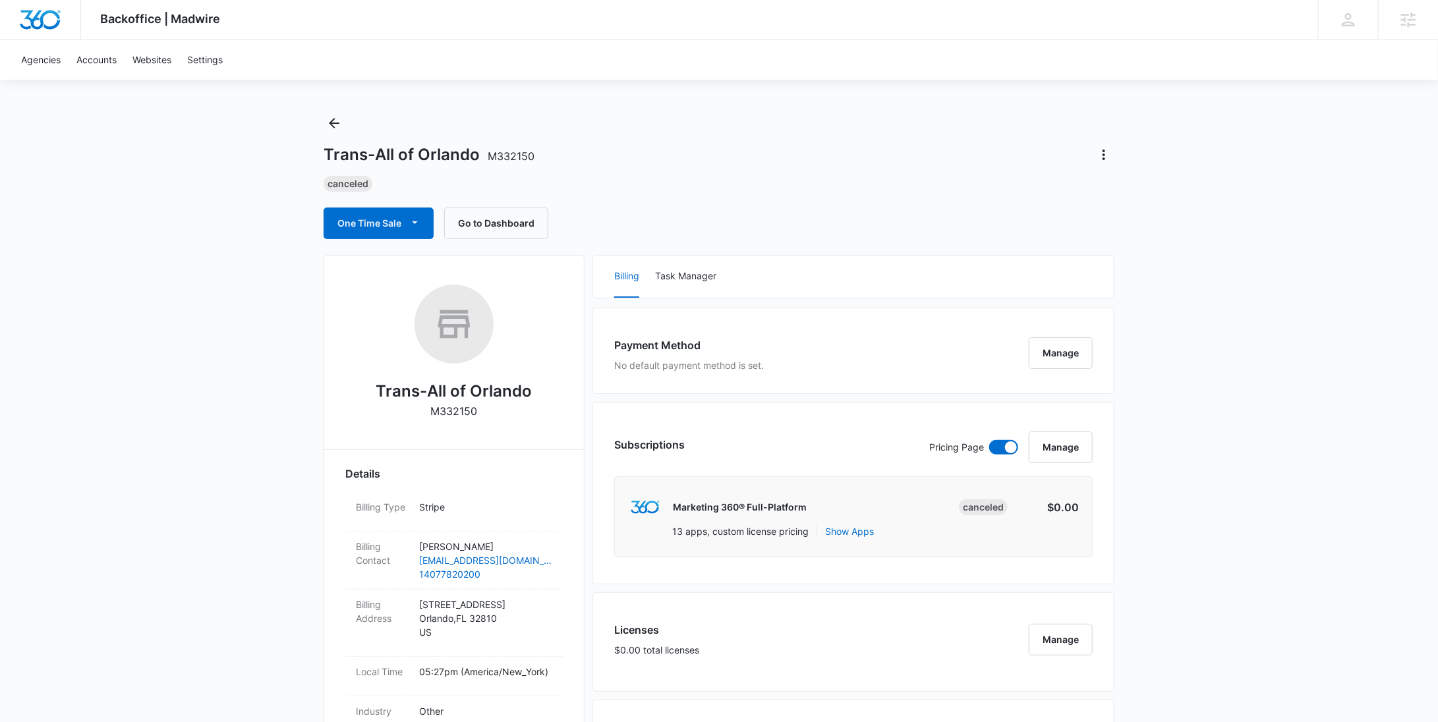
scroll to position [0, 0]
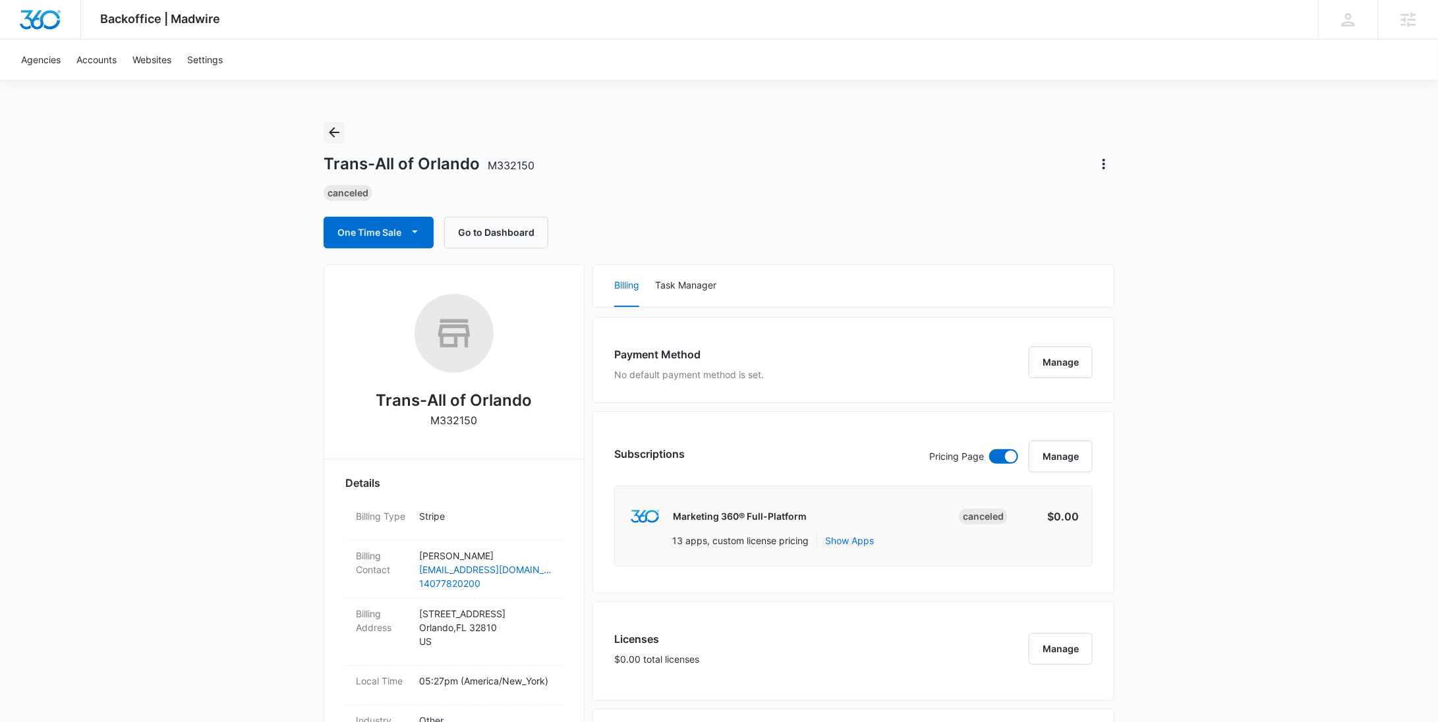
click at [332, 136] on icon "Back" at bounding box center [334, 133] width 16 height 16
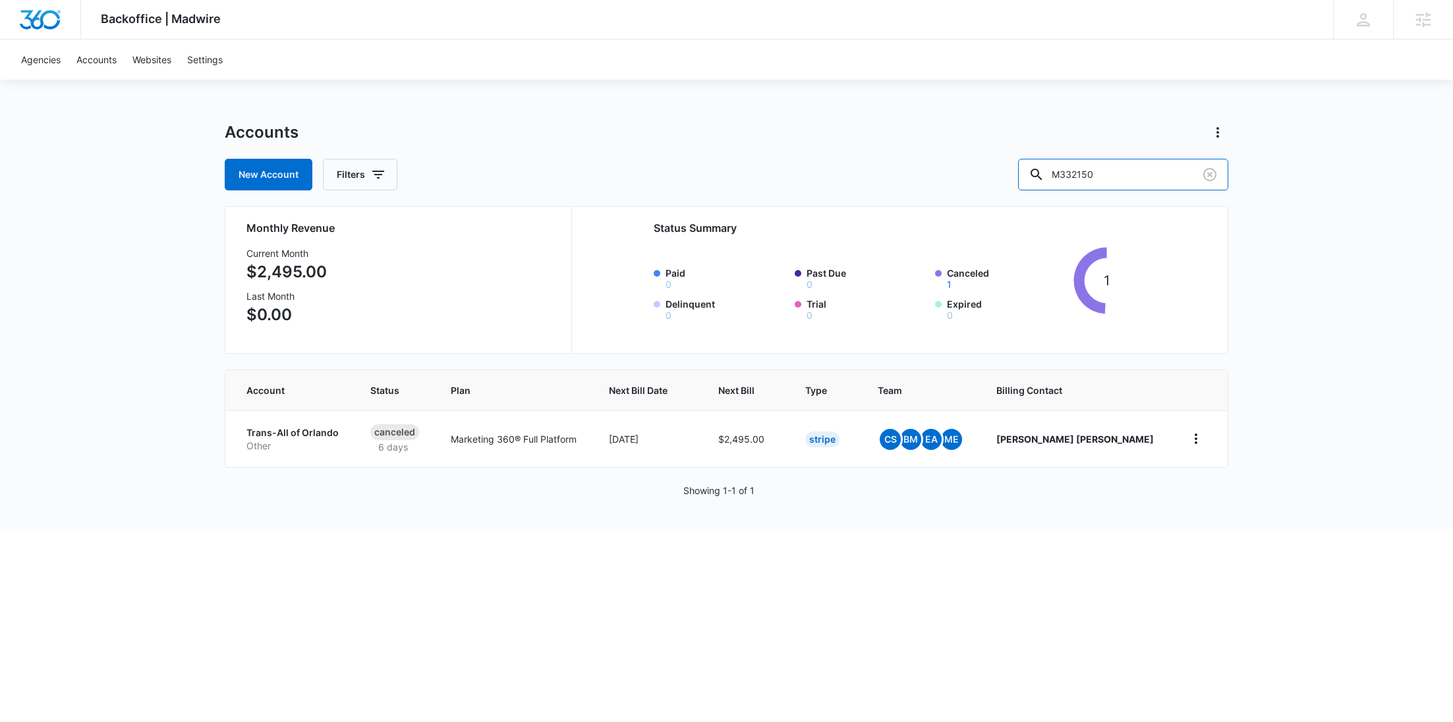
drag, startPoint x: 1139, startPoint y: 182, endPoint x: 1041, endPoint y: 177, distance: 99.0
click at [1047, 180] on div "New Account Filters M332150" at bounding box center [727, 175] width 1004 height 32
paste input "6901"
type input "M336901"
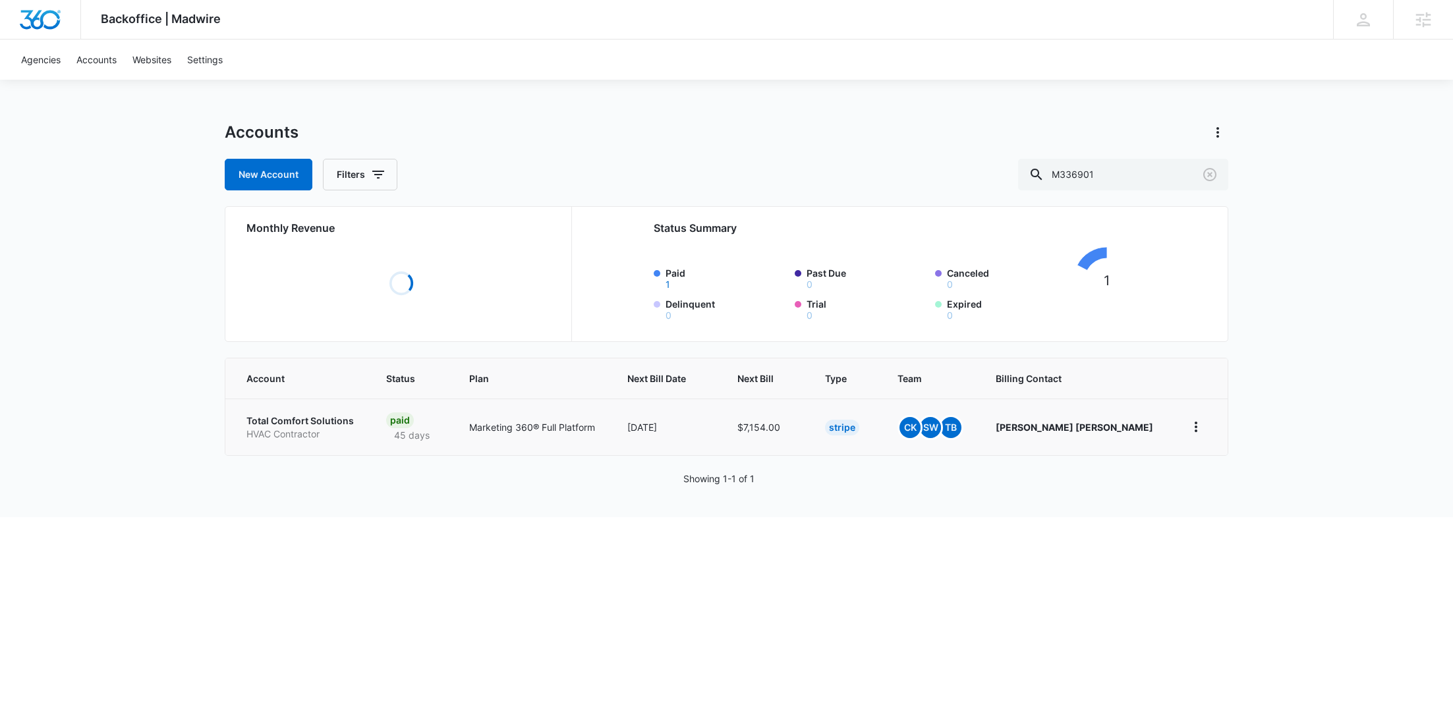
click at [287, 433] on p "HVAC Contractor" at bounding box center [300, 434] width 108 height 13
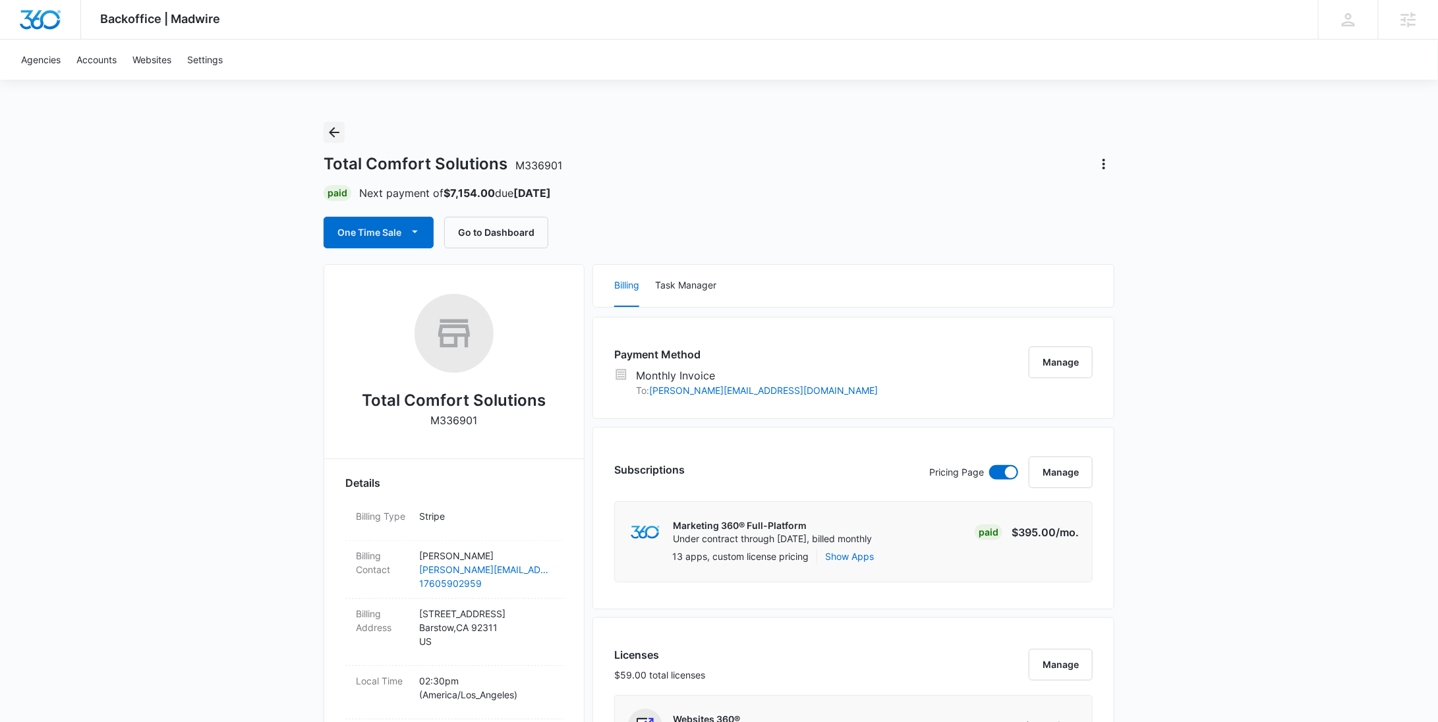
click at [336, 134] on icon "Back" at bounding box center [334, 133] width 16 height 16
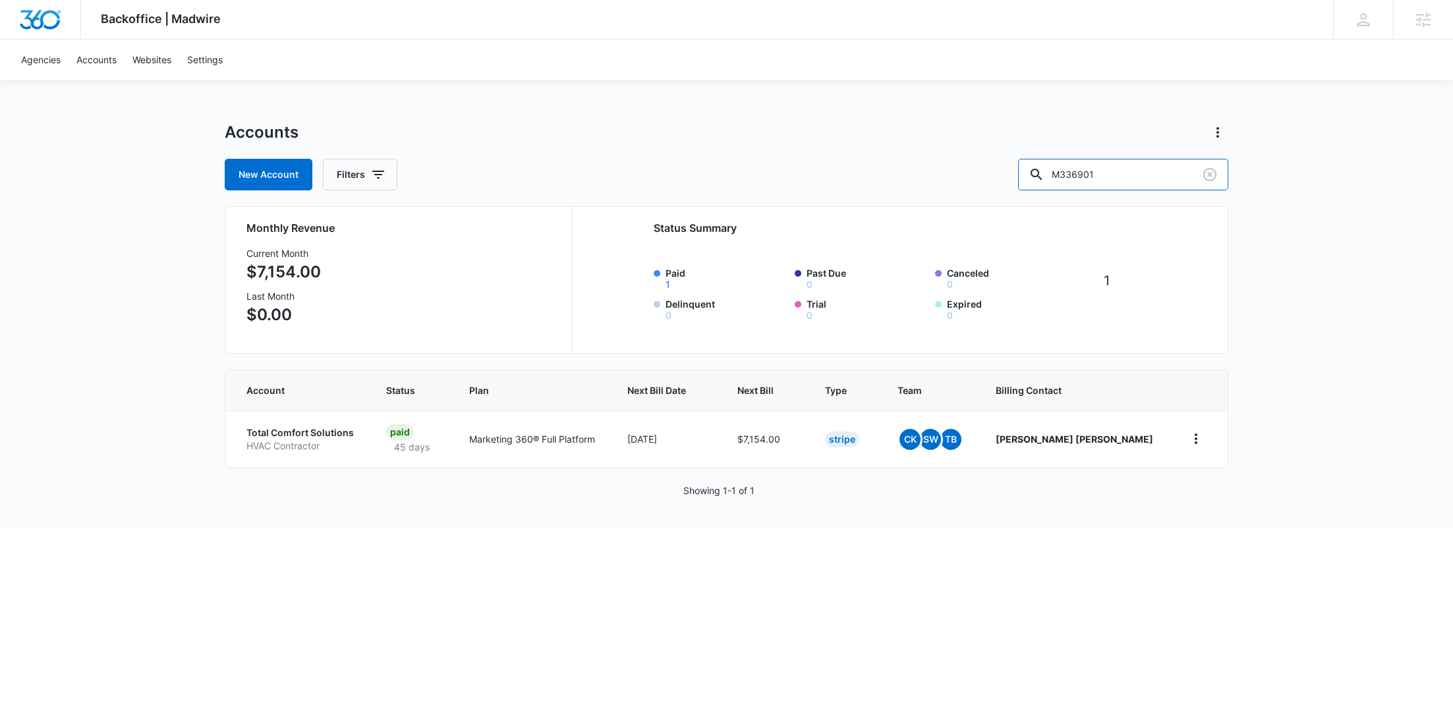
drag, startPoint x: 350, startPoint y: 133, endPoint x: 1009, endPoint y: 184, distance: 661.0
click at [1009, 184] on div "New Account Filters M336901" at bounding box center [727, 175] width 1004 height 32
paste input "11274"
type input "M311274"
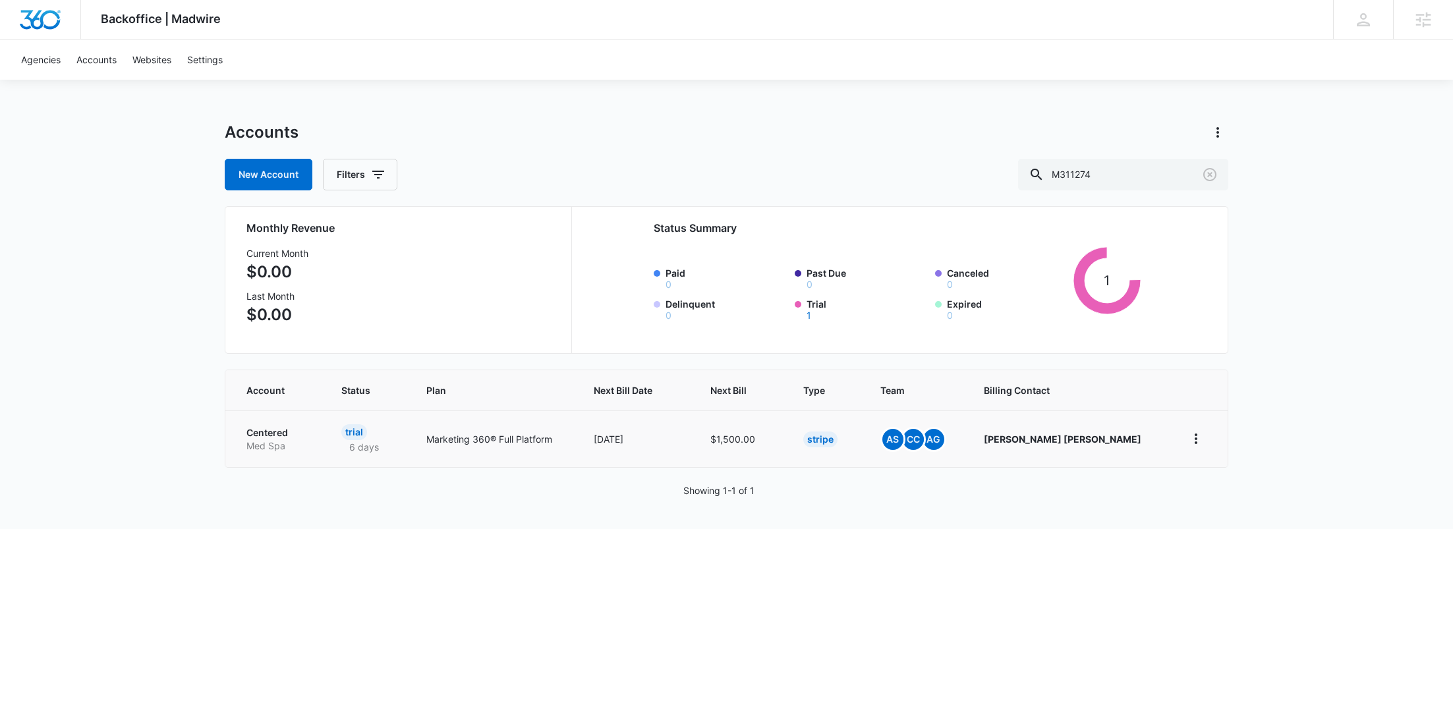
click at [276, 424] on td "Centered Med Spa" at bounding box center [275, 439] width 100 height 57
click at [276, 428] on p "Centered" at bounding box center [277, 432] width 63 height 13
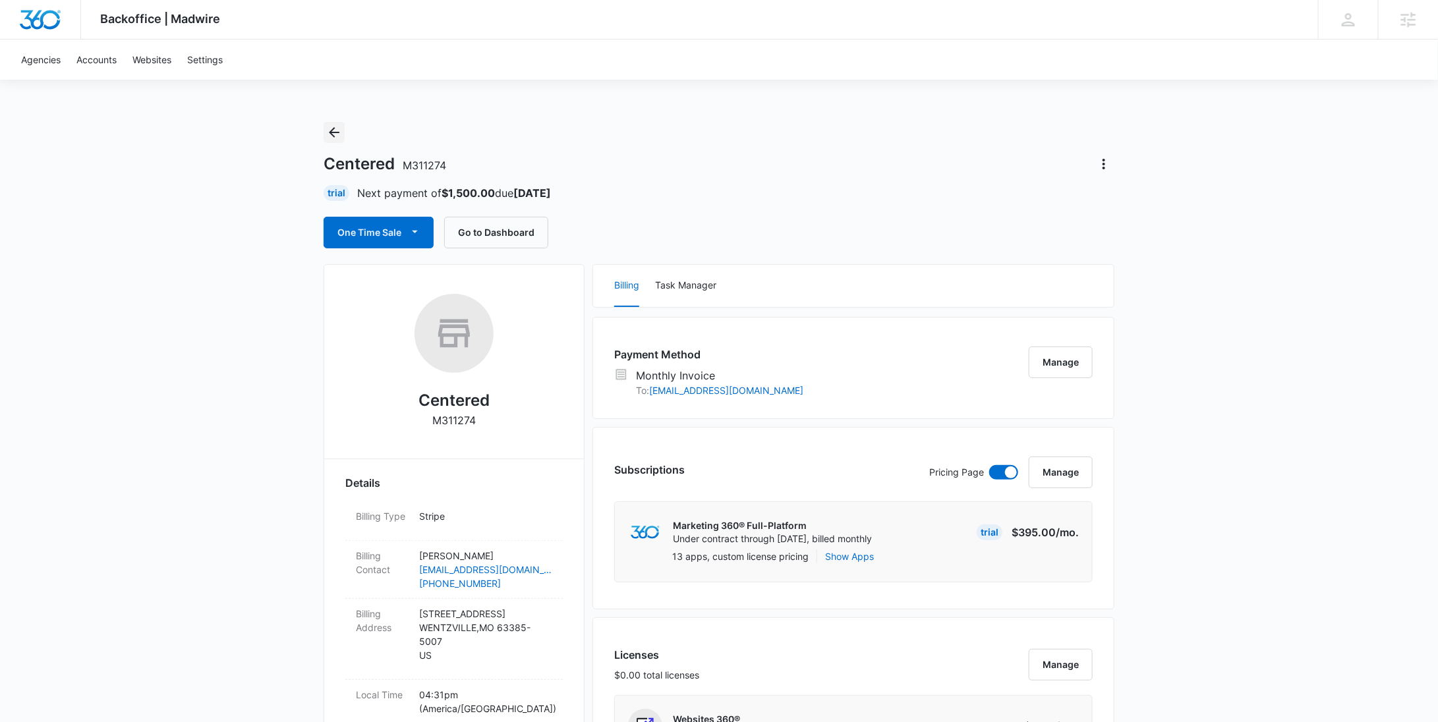
click at [339, 129] on icon "Back" at bounding box center [334, 133] width 16 height 16
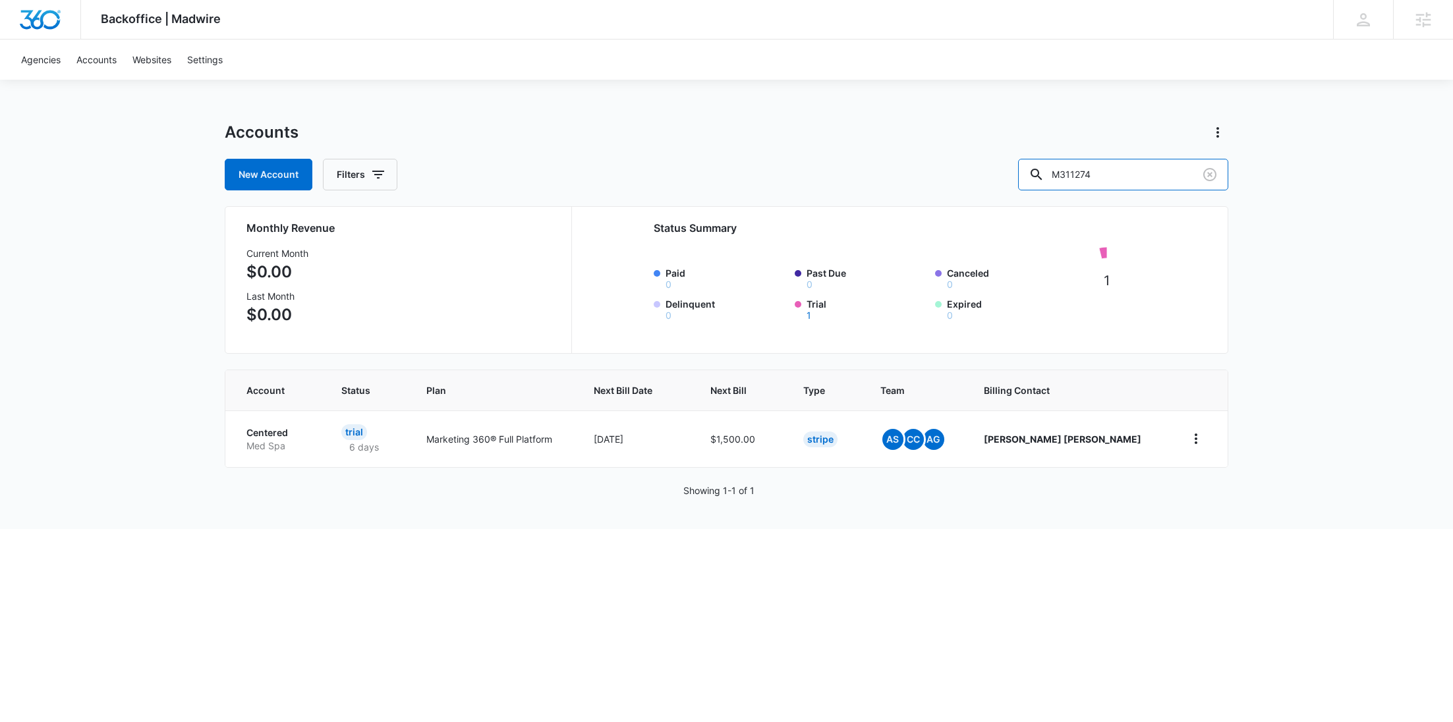
drag, startPoint x: 1037, startPoint y: 175, endPoint x: 1026, endPoint y: 175, distance: 10.5
click at [1026, 175] on div "New Account Filters M311274" at bounding box center [727, 175] width 1004 height 32
paste input "39027"
type input "M339027"
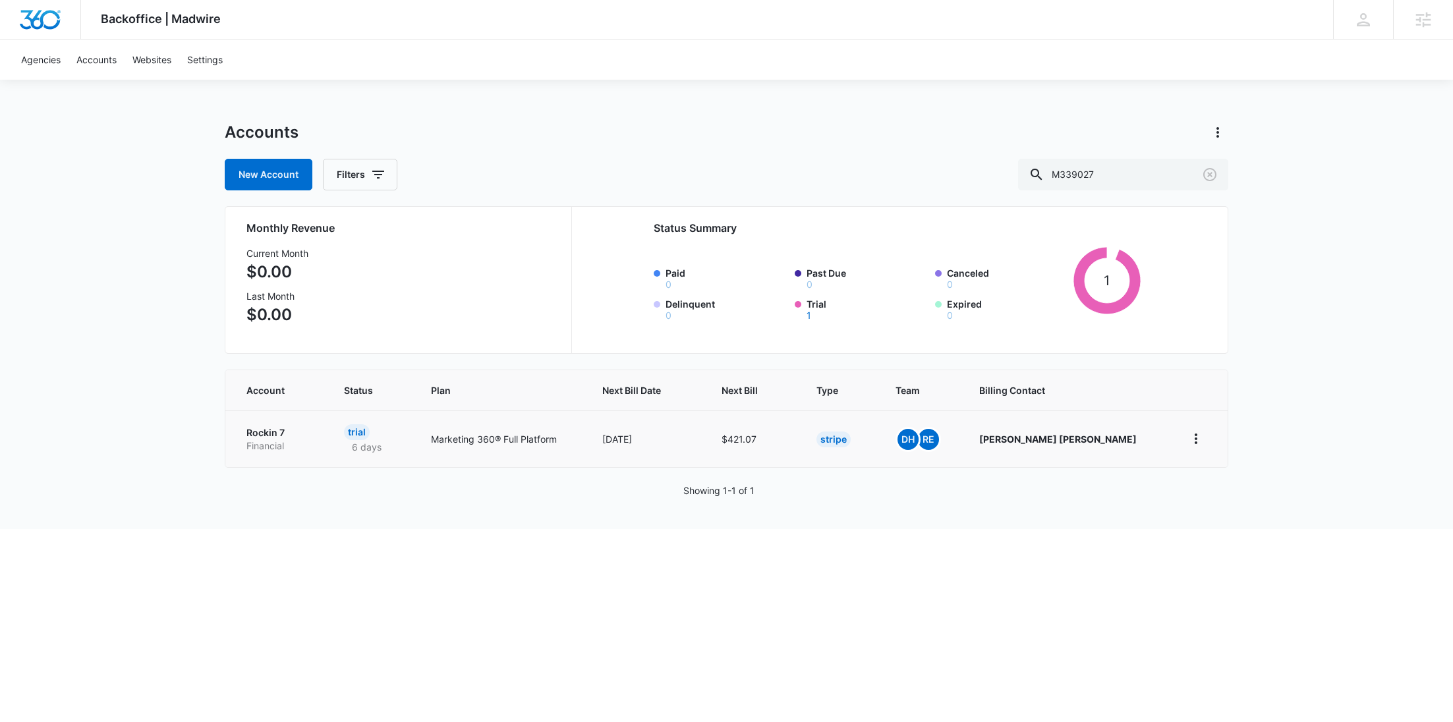
click at [276, 436] on p "Rockin 7" at bounding box center [279, 432] width 66 height 13
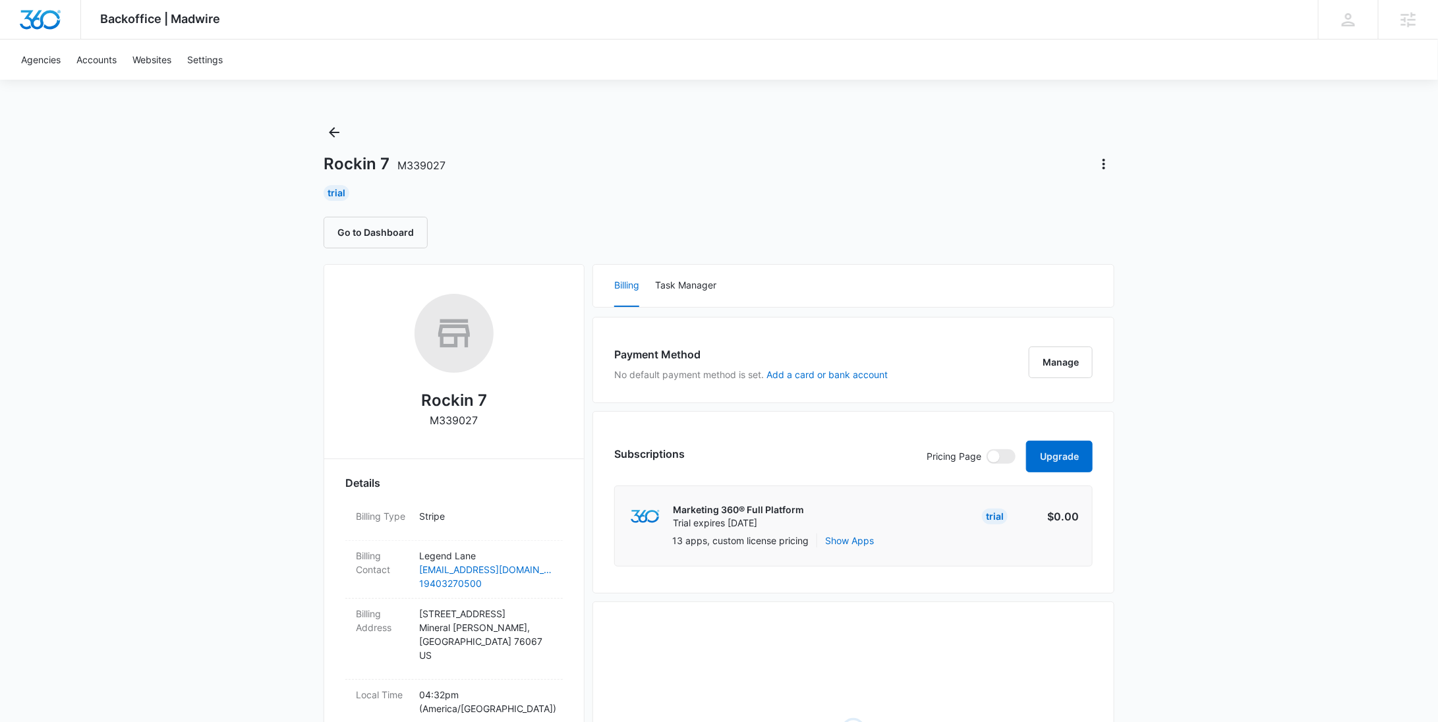
scroll to position [482, 0]
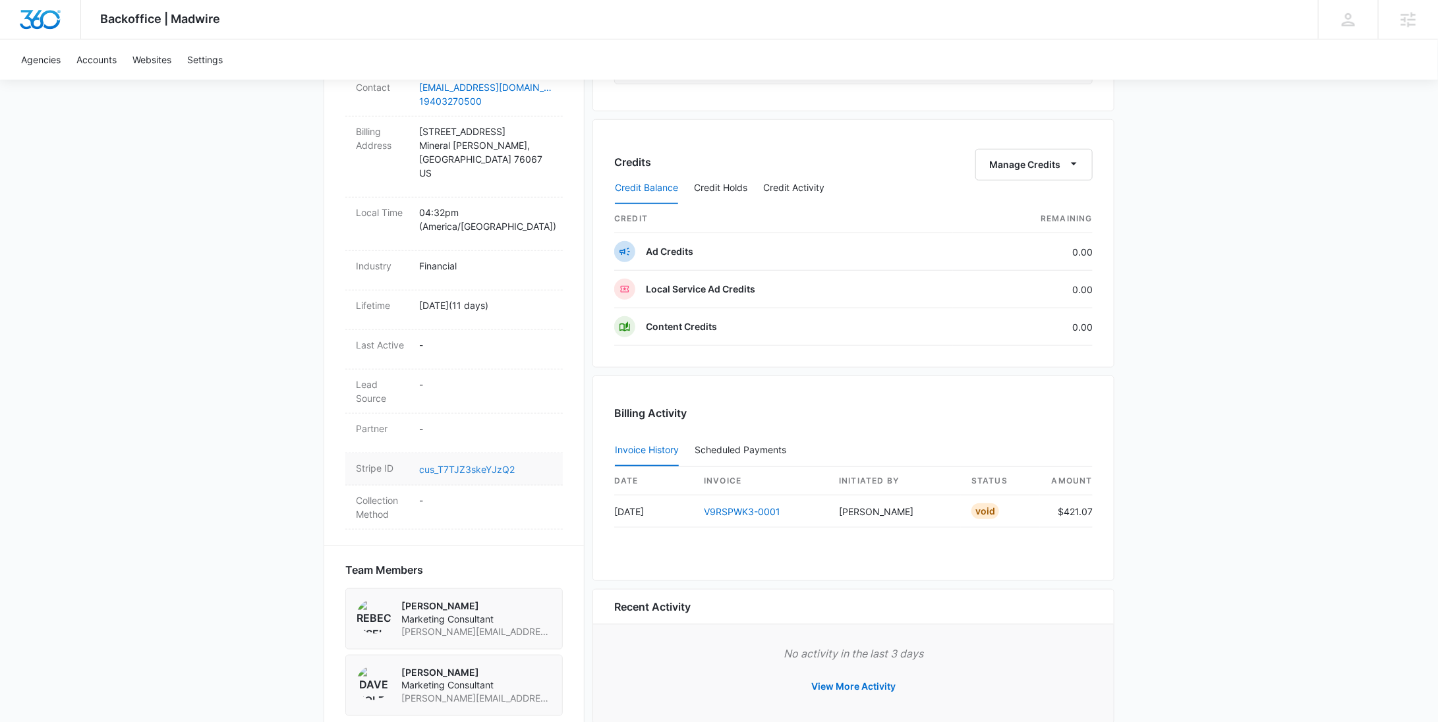
click at [486, 461] on dd "cus_T7TJZ3skeYJzQ2" at bounding box center [485, 469] width 133 height 16
click at [476, 464] on link "cus_T7TJZ3skeYJzQ2" at bounding box center [467, 469] width 96 height 11
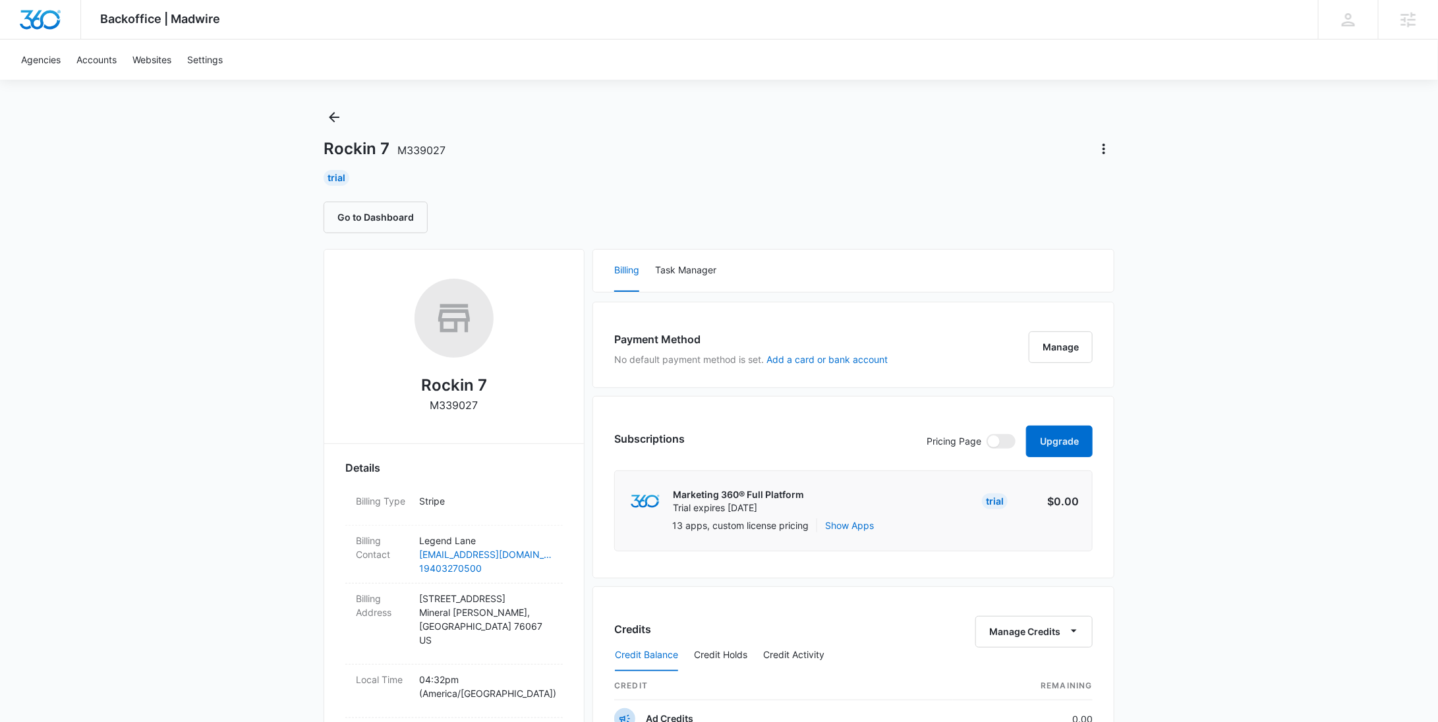
scroll to position [0, 0]
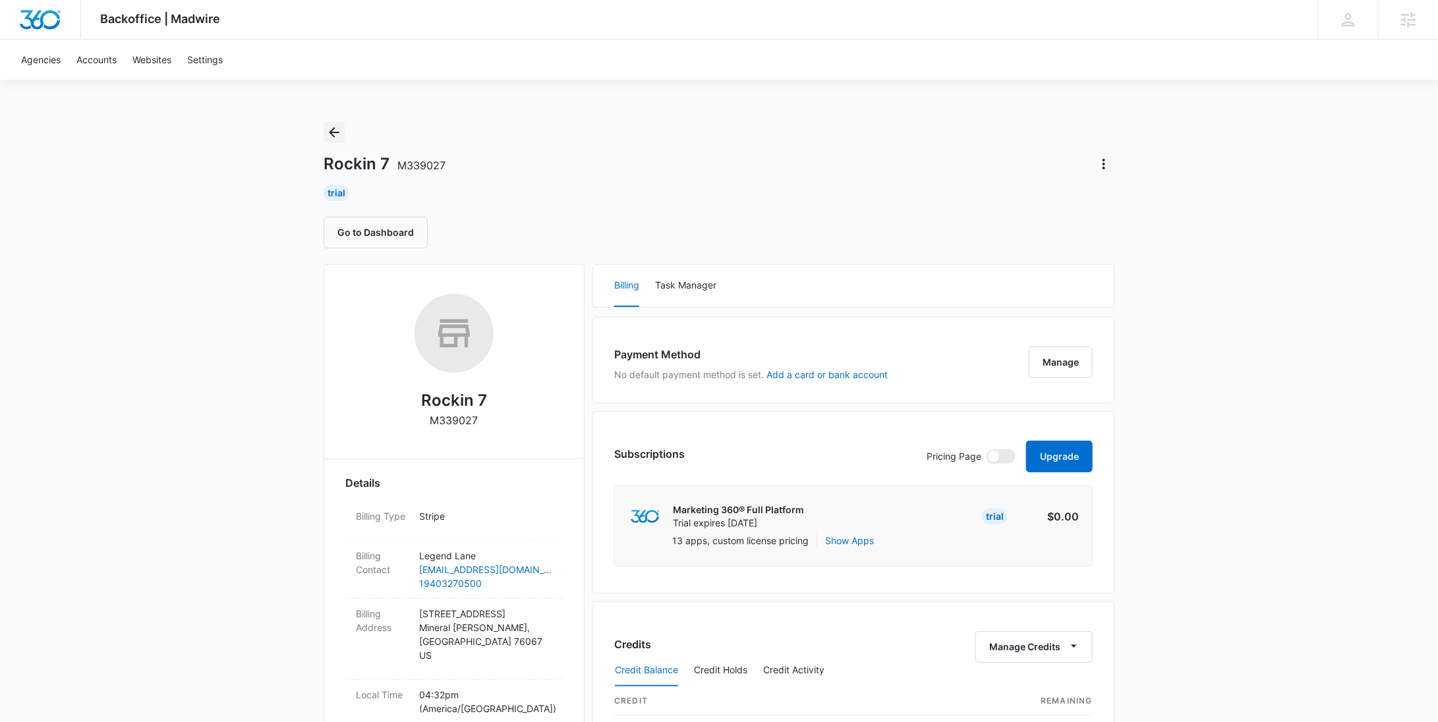
click at [334, 132] on icon "Back" at bounding box center [334, 132] width 11 height 11
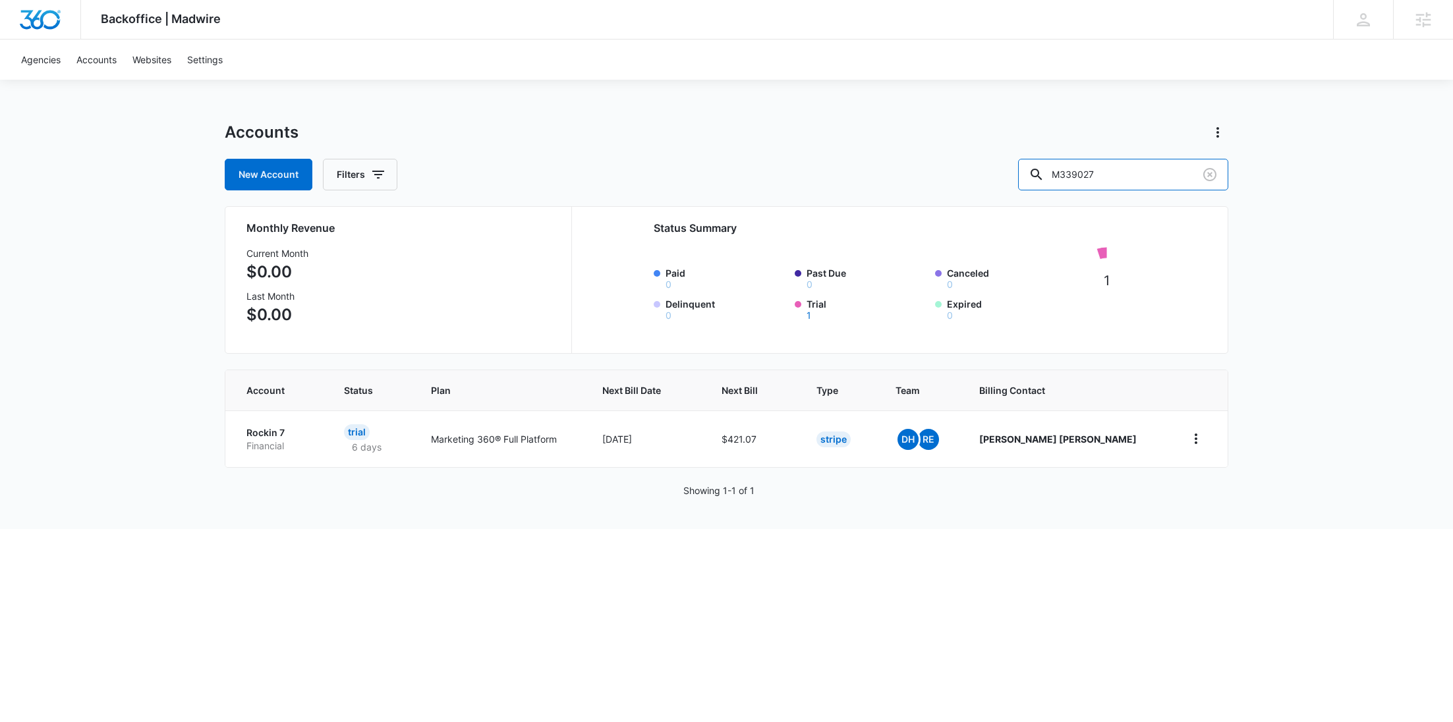
drag, startPoint x: 1148, startPoint y: 184, endPoint x: 985, endPoint y: 171, distance: 164.0
click at [1025, 171] on div "New Account Filters M339027" at bounding box center [727, 175] width 1004 height 32
paste input "3103"
type input "M333103"
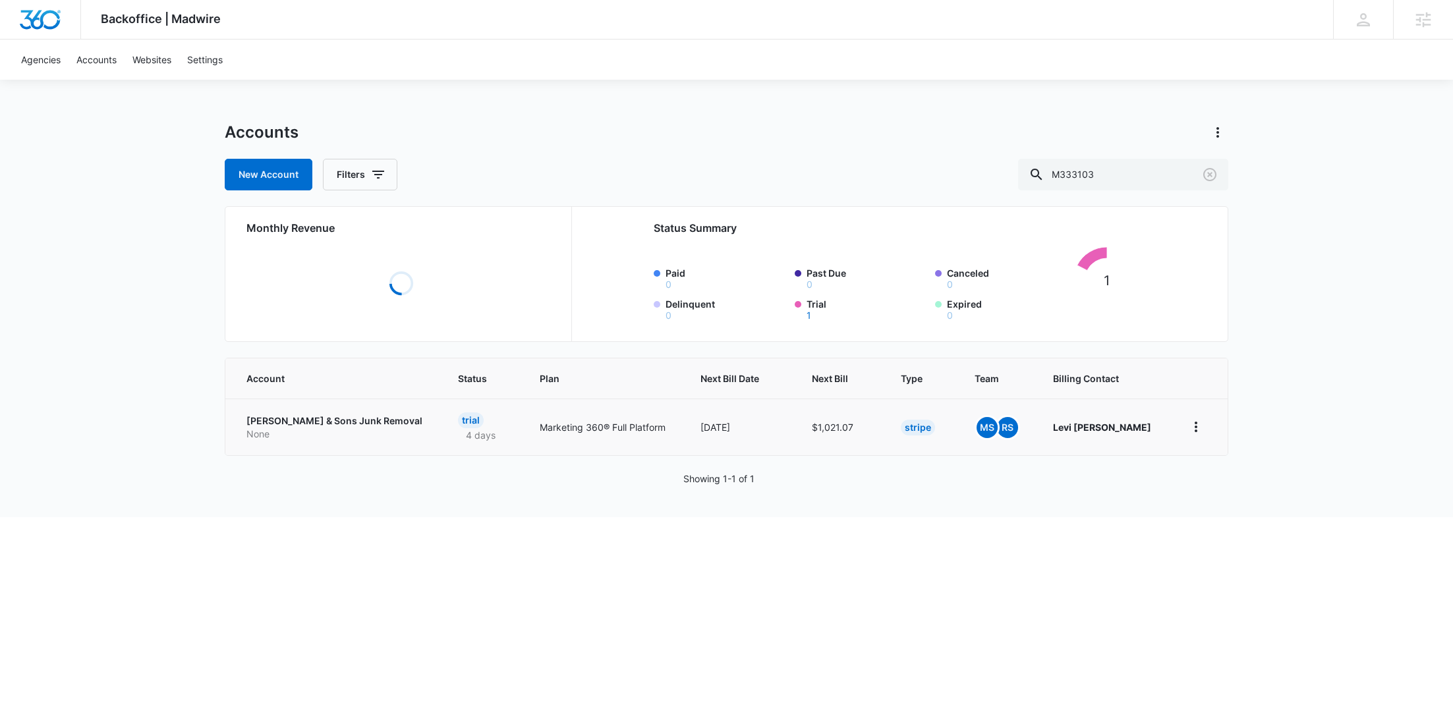
click at [294, 432] on p "None" at bounding box center [336, 434] width 180 height 13
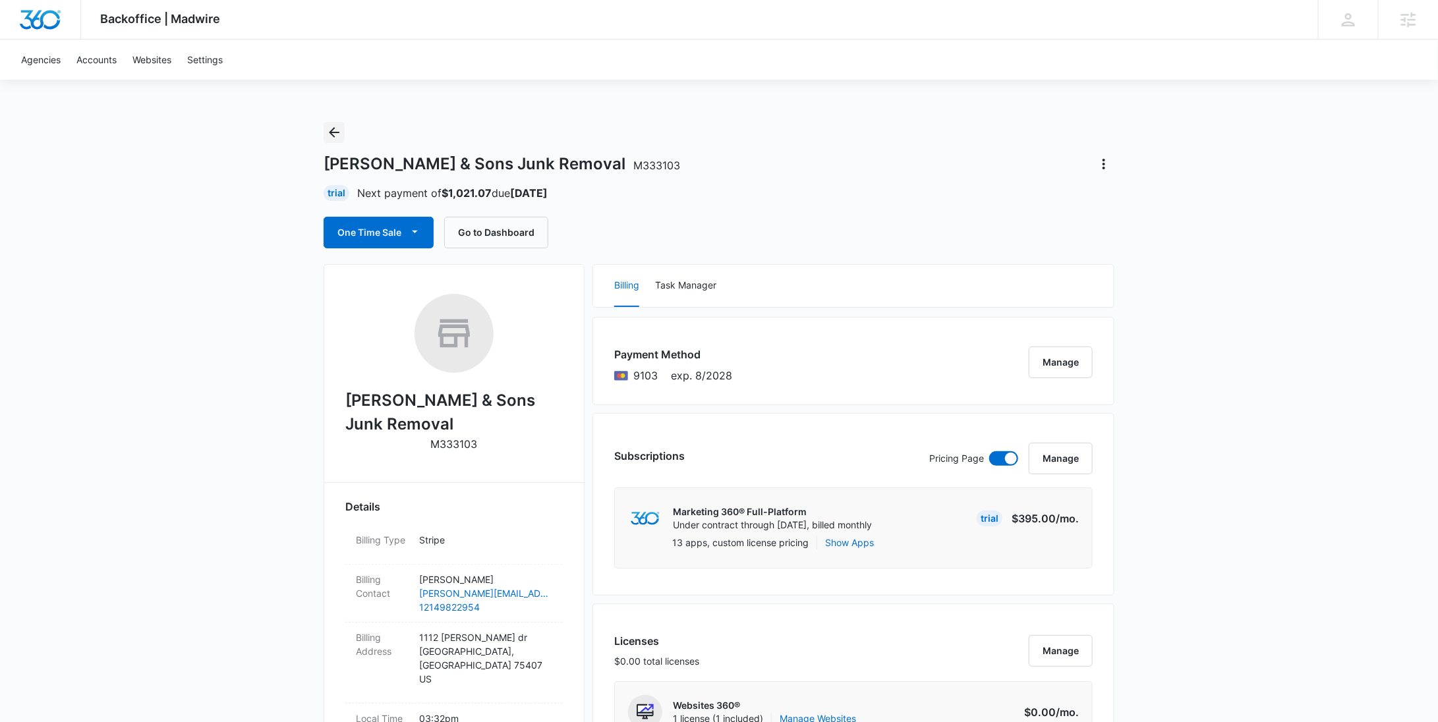
click at [331, 133] on icon "Back" at bounding box center [334, 132] width 11 height 11
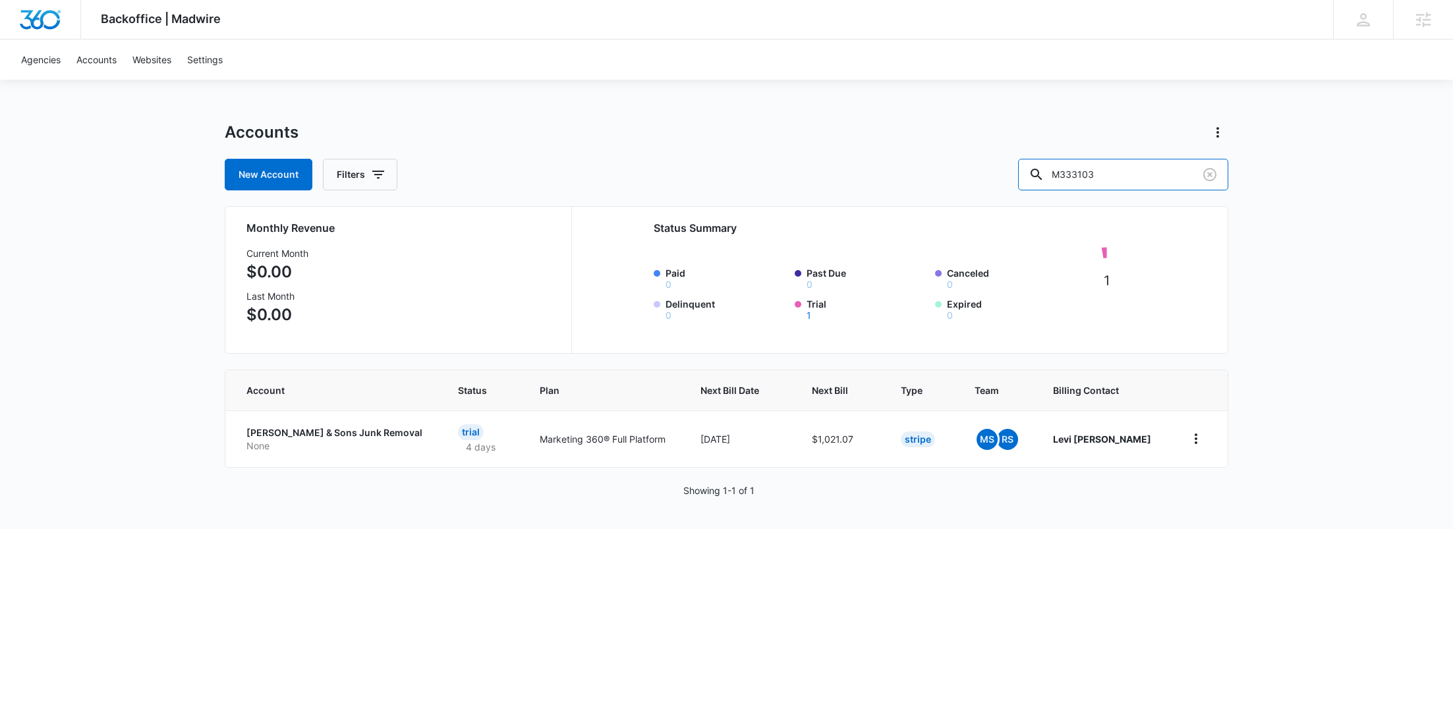
drag, startPoint x: 1033, startPoint y: 171, endPoint x: 984, endPoint y: 167, distance: 48.9
click at [990, 169] on div "New Account Filters M333103" at bounding box center [727, 175] width 1004 height 32
paste input "28014"
type input "M328014"
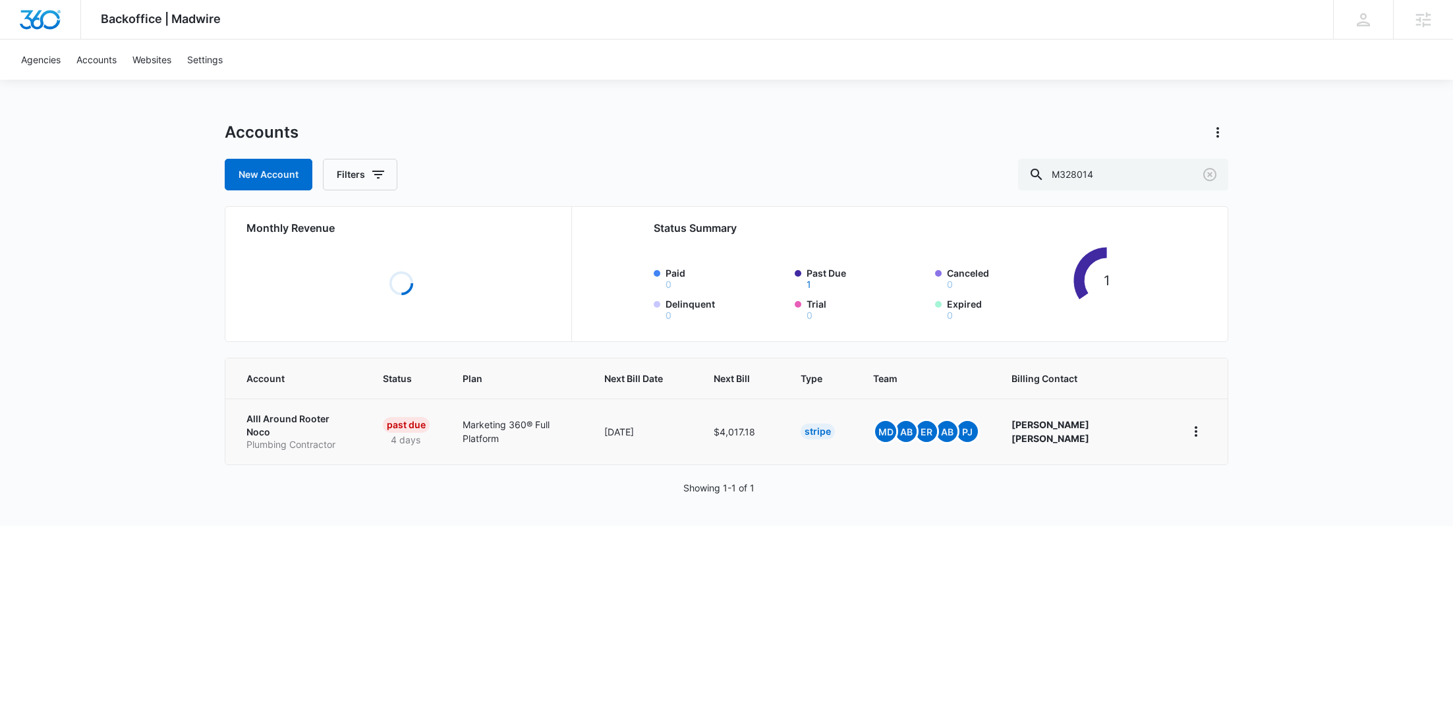
click at [305, 438] on p "Plumbing Contractor" at bounding box center [298, 444] width 105 height 13
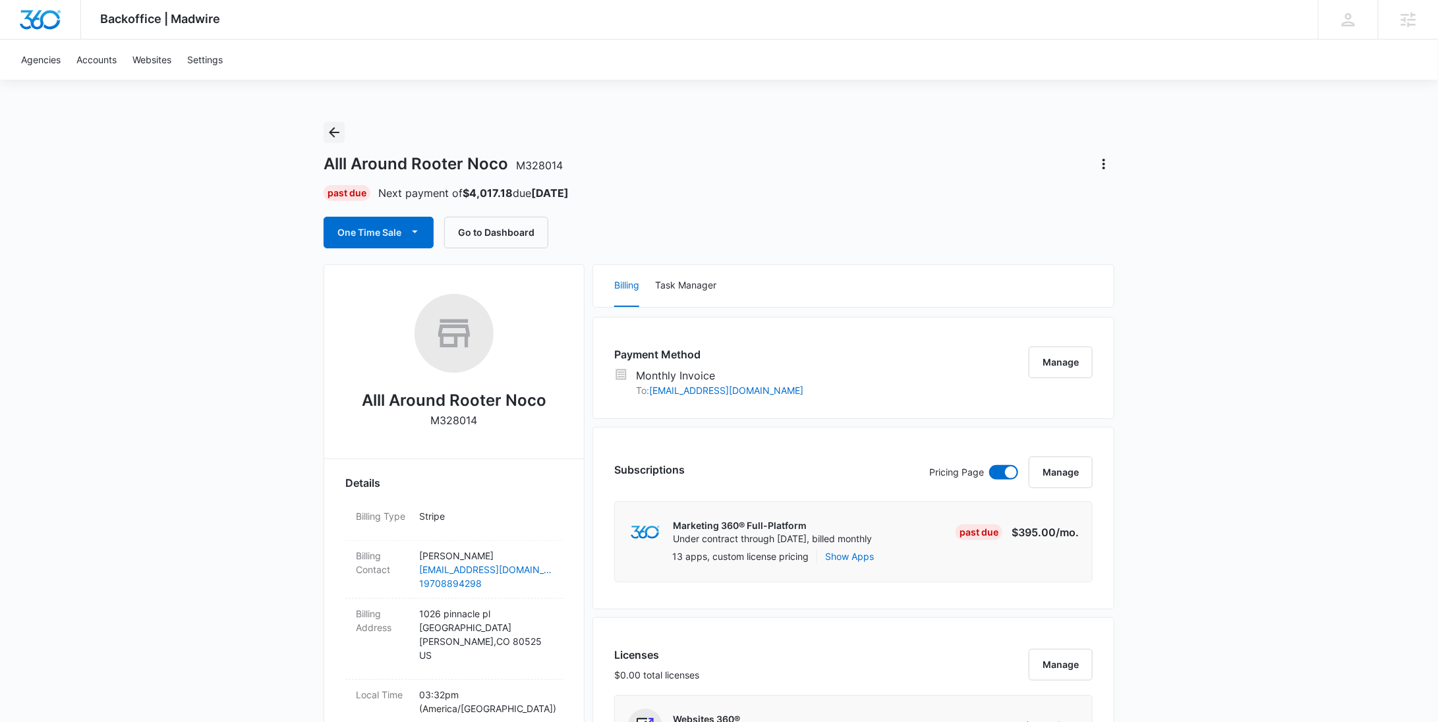
click at [337, 129] on icon "Back" at bounding box center [334, 133] width 16 height 16
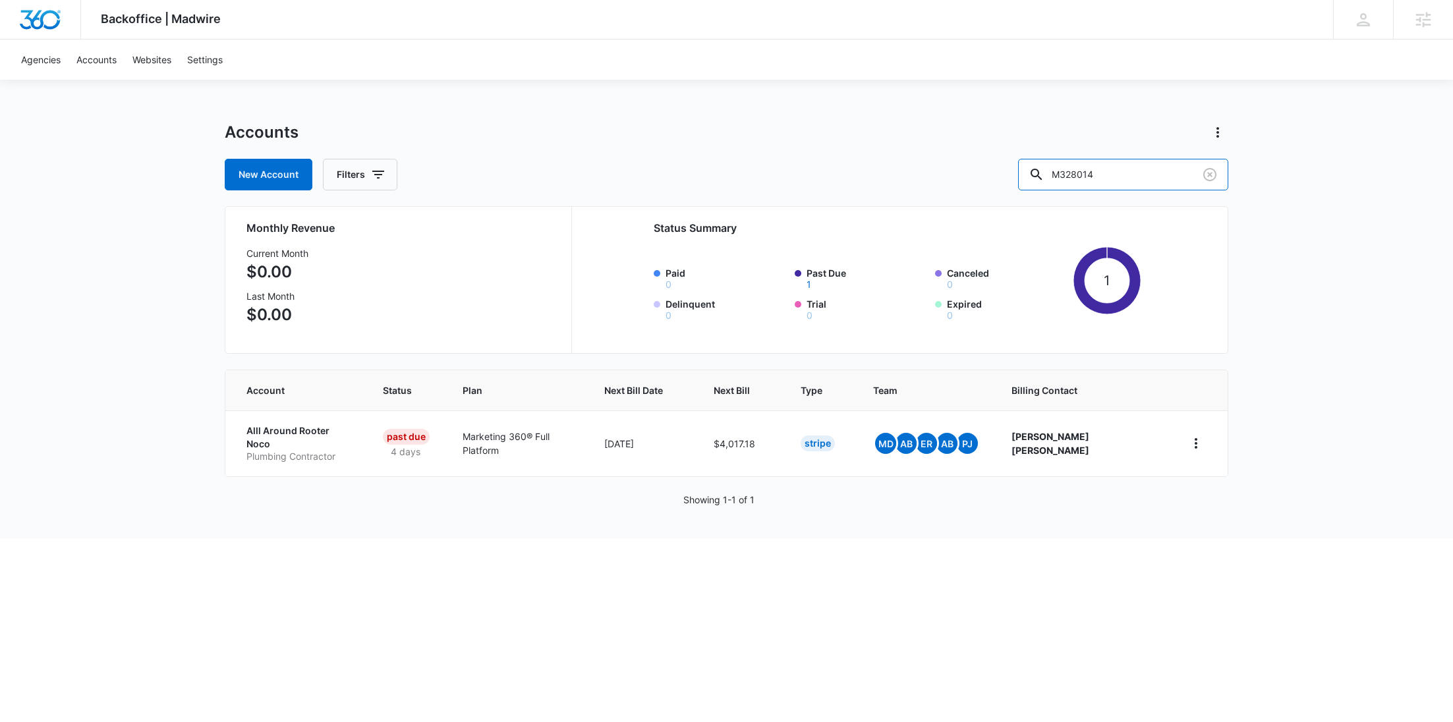
drag, startPoint x: 1070, startPoint y: 171, endPoint x: 995, endPoint y: 169, distance: 74.5
click at [996, 169] on div "New Account Filters M328014" at bounding box center [727, 175] width 1004 height 32
paste input "3670"
type input "M323670"
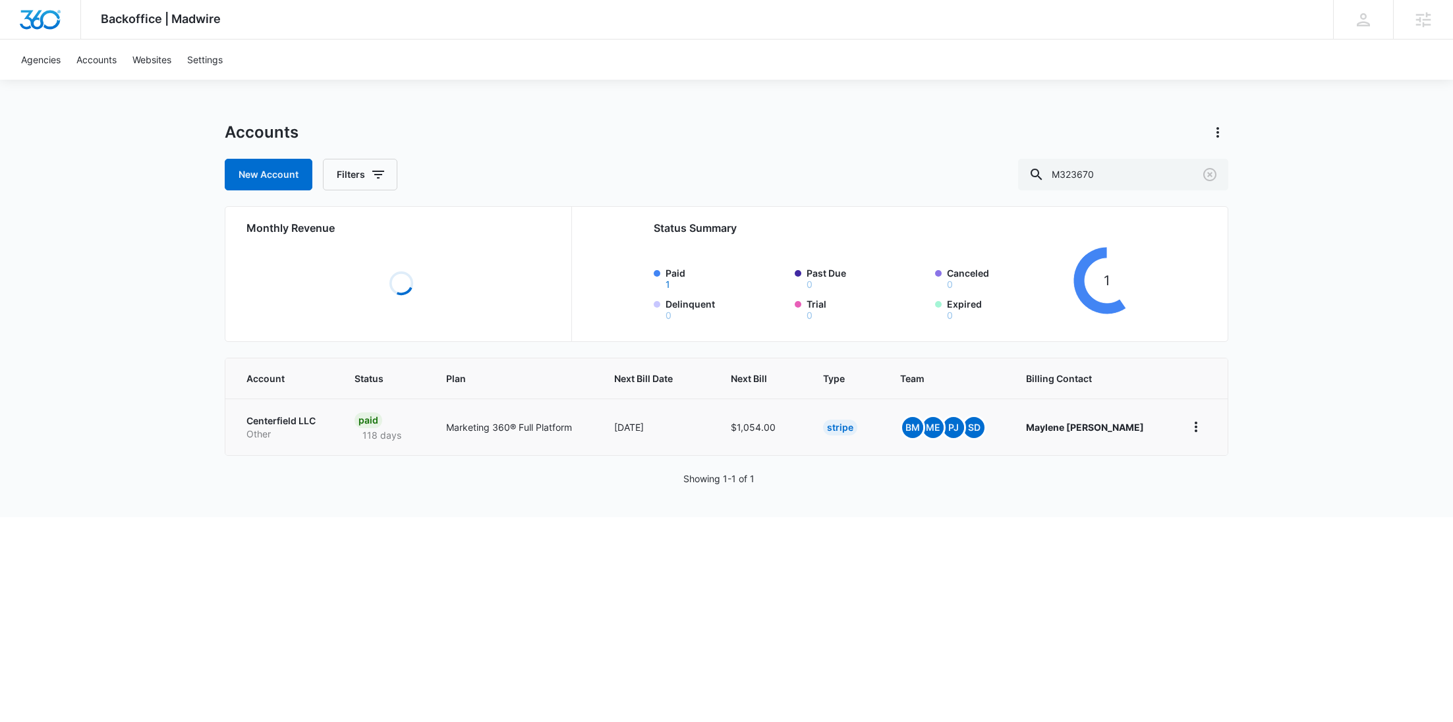
click at [278, 421] on p "Centerfield LLC" at bounding box center [284, 421] width 76 height 13
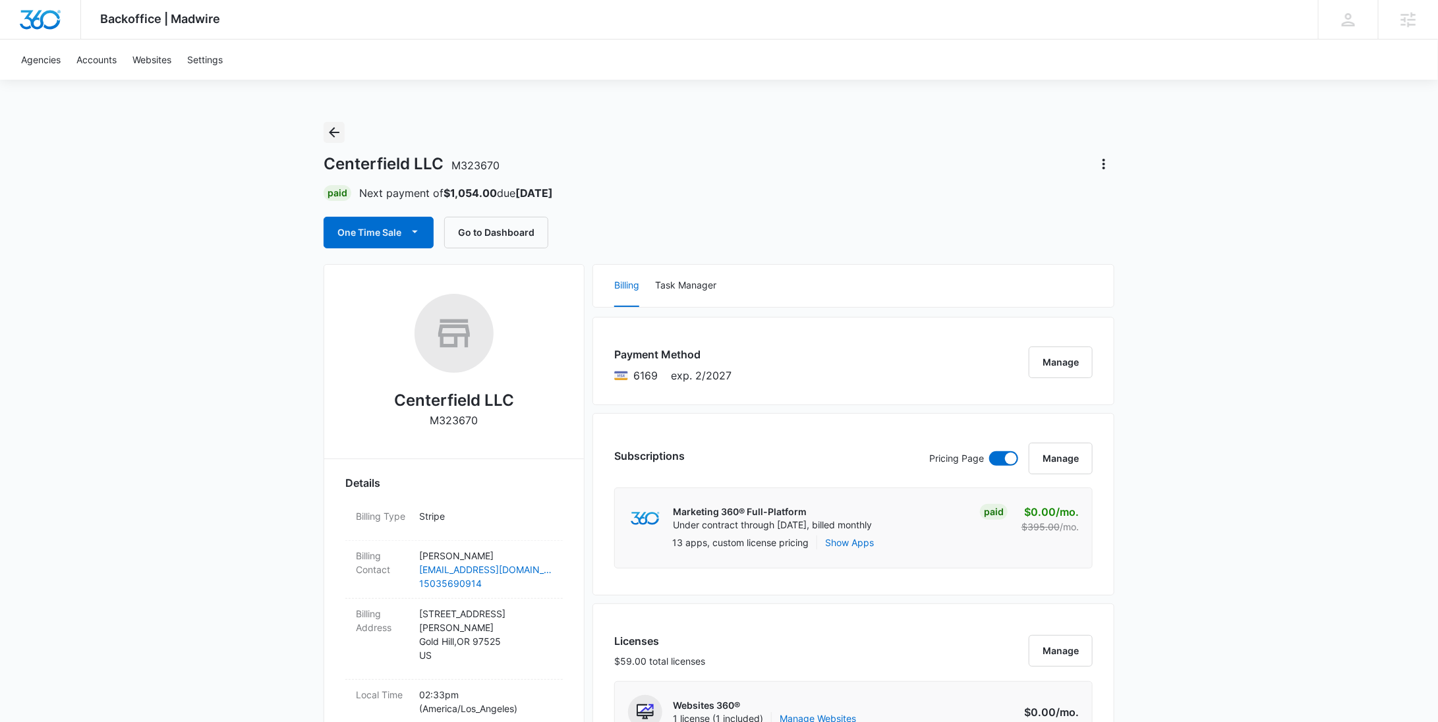
click at [337, 128] on icon "Back" at bounding box center [334, 133] width 16 height 16
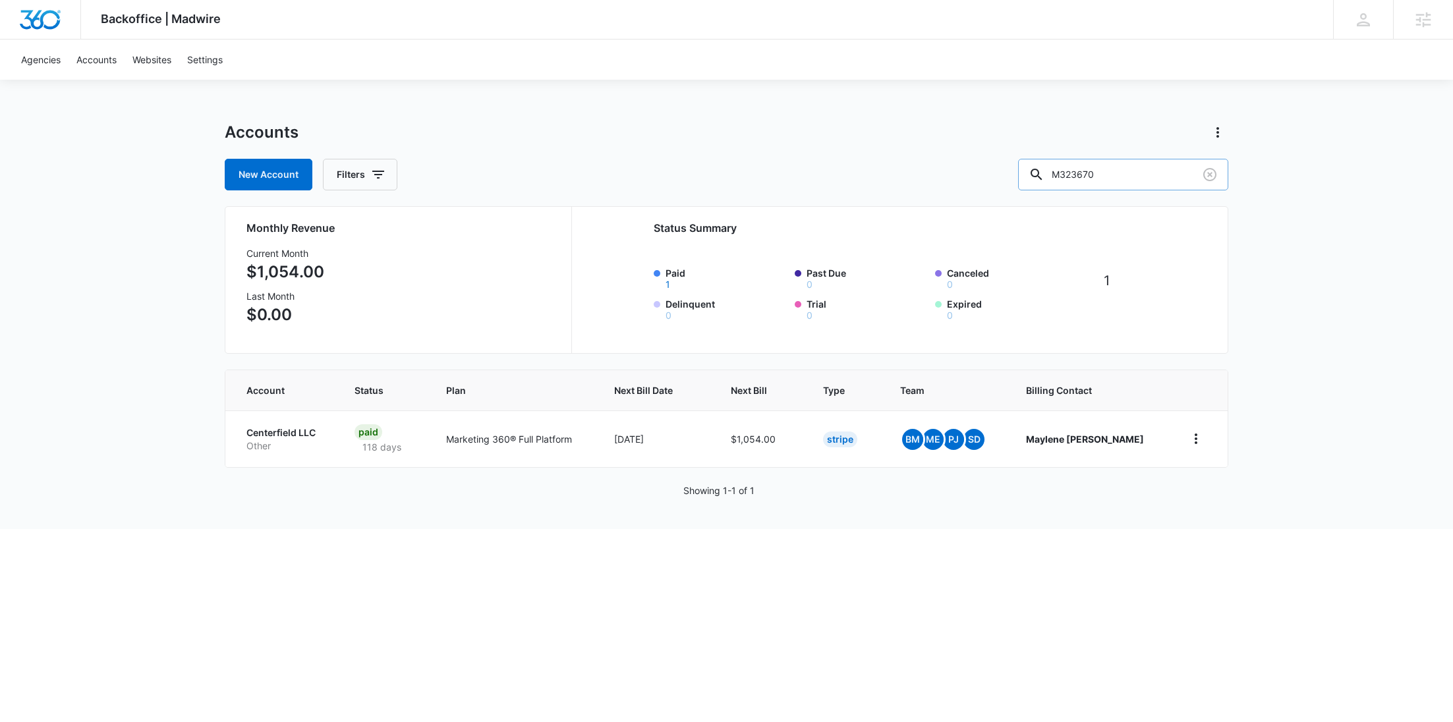
drag, startPoint x: 1152, startPoint y: 181, endPoint x: 1072, endPoint y: 181, distance: 80.4
click at [1072, 182] on div "M323670" at bounding box center [1123, 175] width 210 height 32
paste input "39258"
type input "M339258"
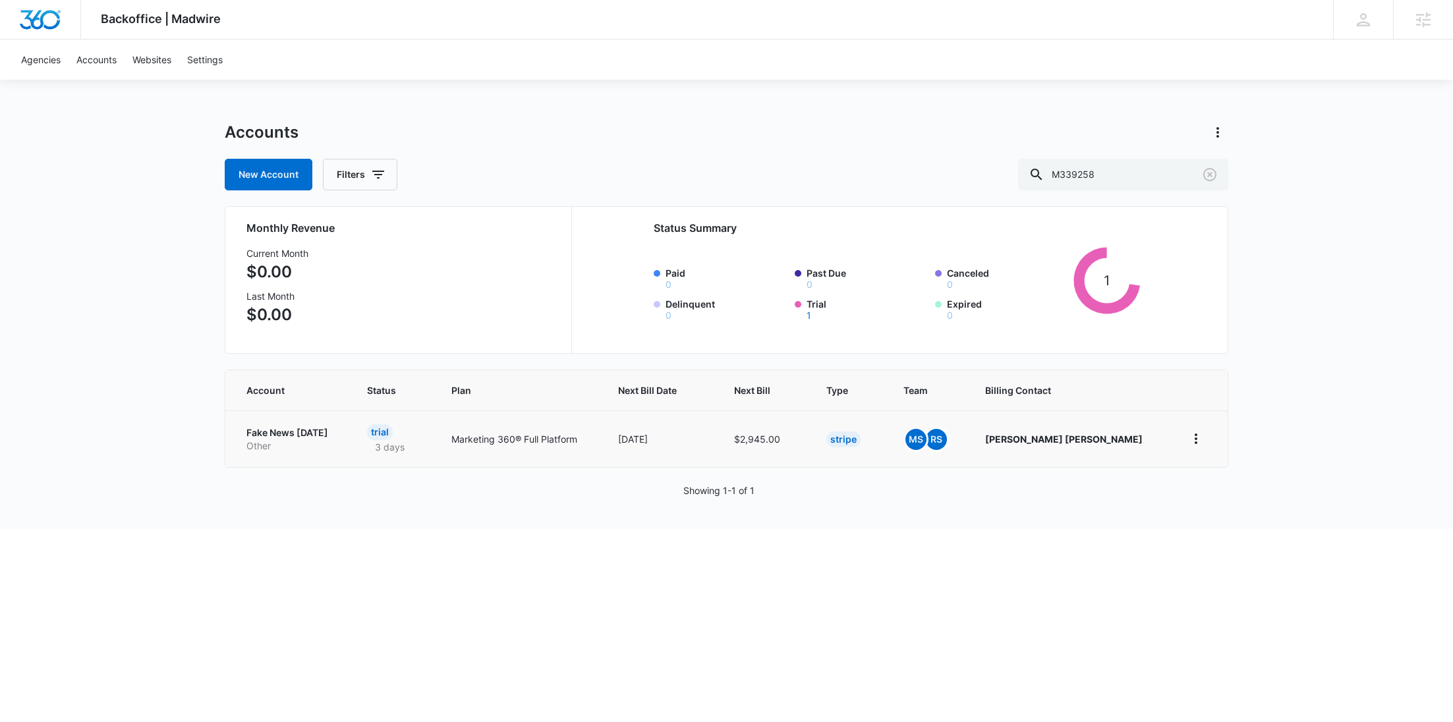
click at [265, 420] on td "Fake News Friday Other" at bounding box center [288, 439] width 126 height 57
click at [331, 429] on p "Fake News [DATE]" at bounding box center [290, 432] width 89 height 13
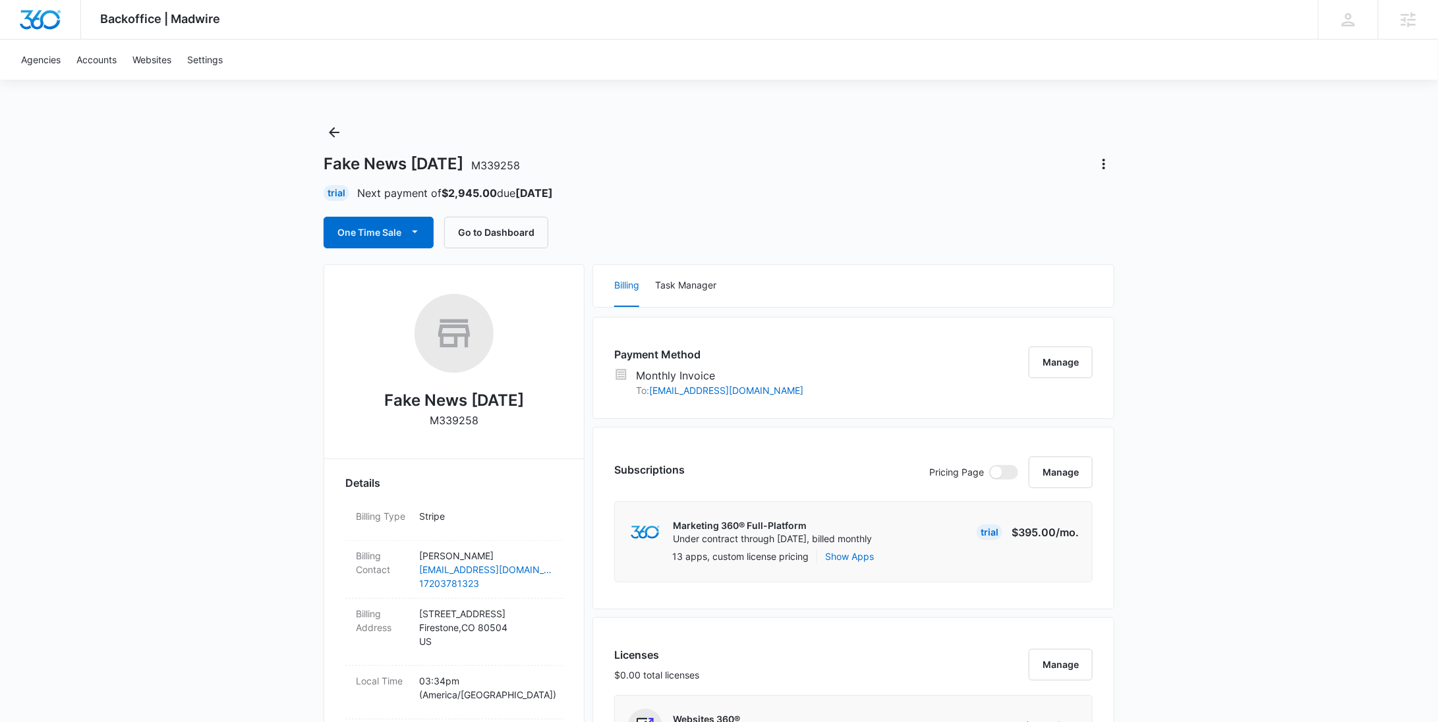
scroll to position [389, 0]
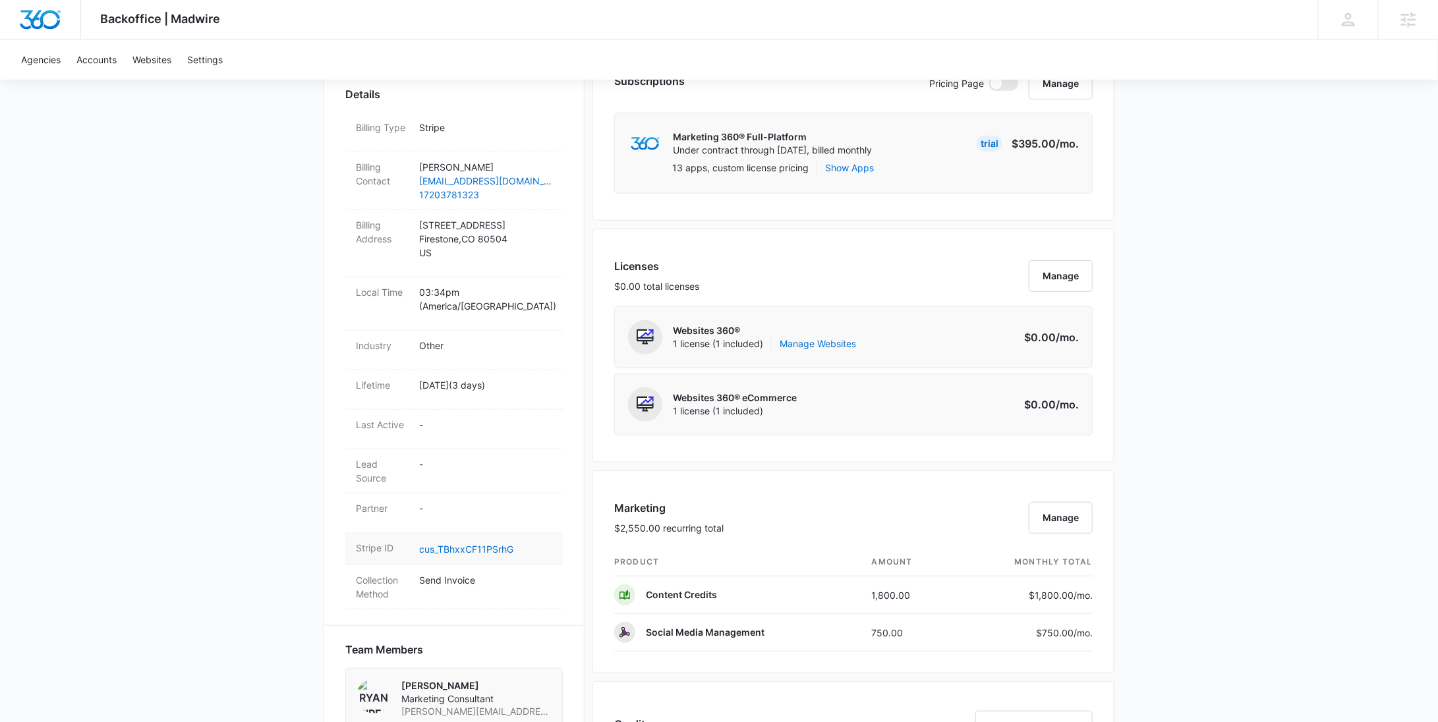
click at [484, 541] on dd "cus_TBhxxCF11PSrhG" at bounding box center [485, 549] width 133 height 16
click at [486, 544] on link "cus_TBhxxCF11PSrhG" at bounding box center [466, 549] width 94 height 11
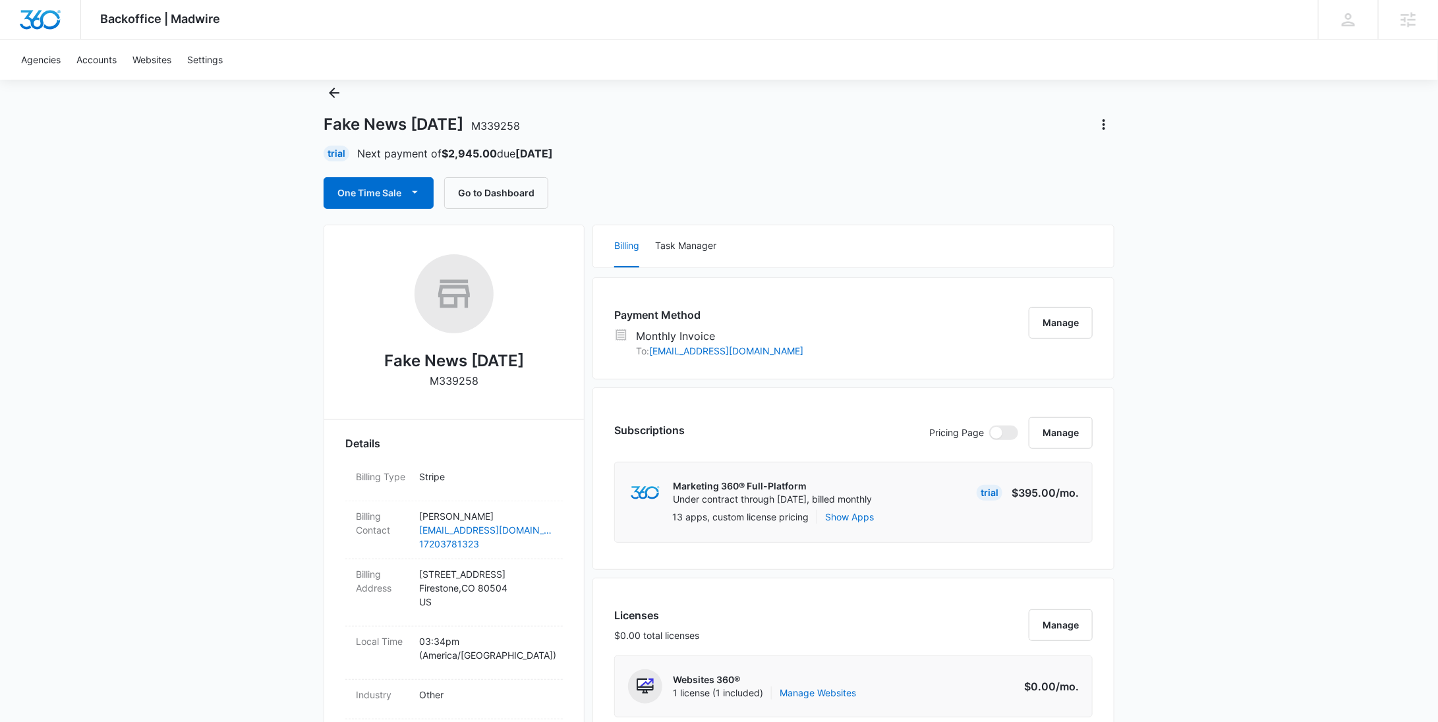
scroll to position [0, 0]
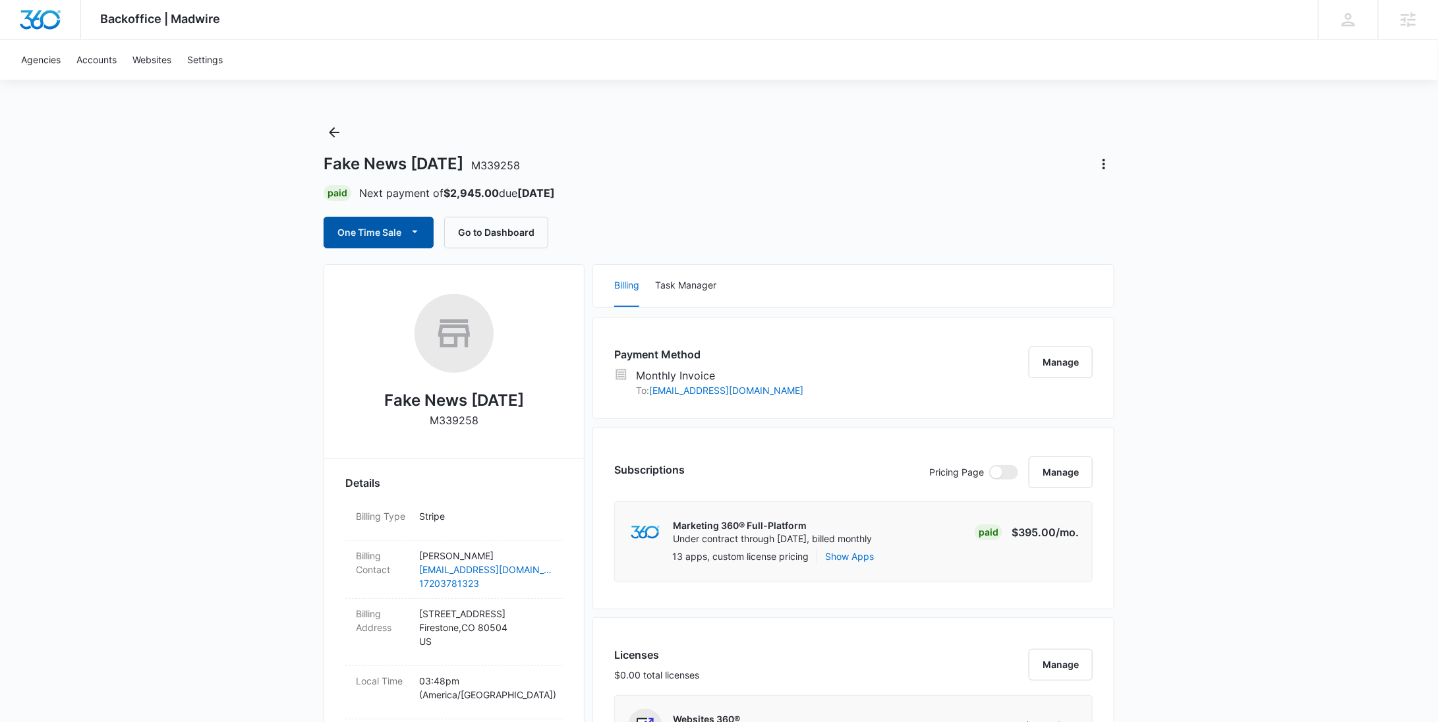
click at [406, 219] on button "One Time Sale" at bounding box center [379, 233] width 110 height 32
click at [393, 276] on div "Run One-Time Payment" at bounding box center [416, 277] width 152 height 14
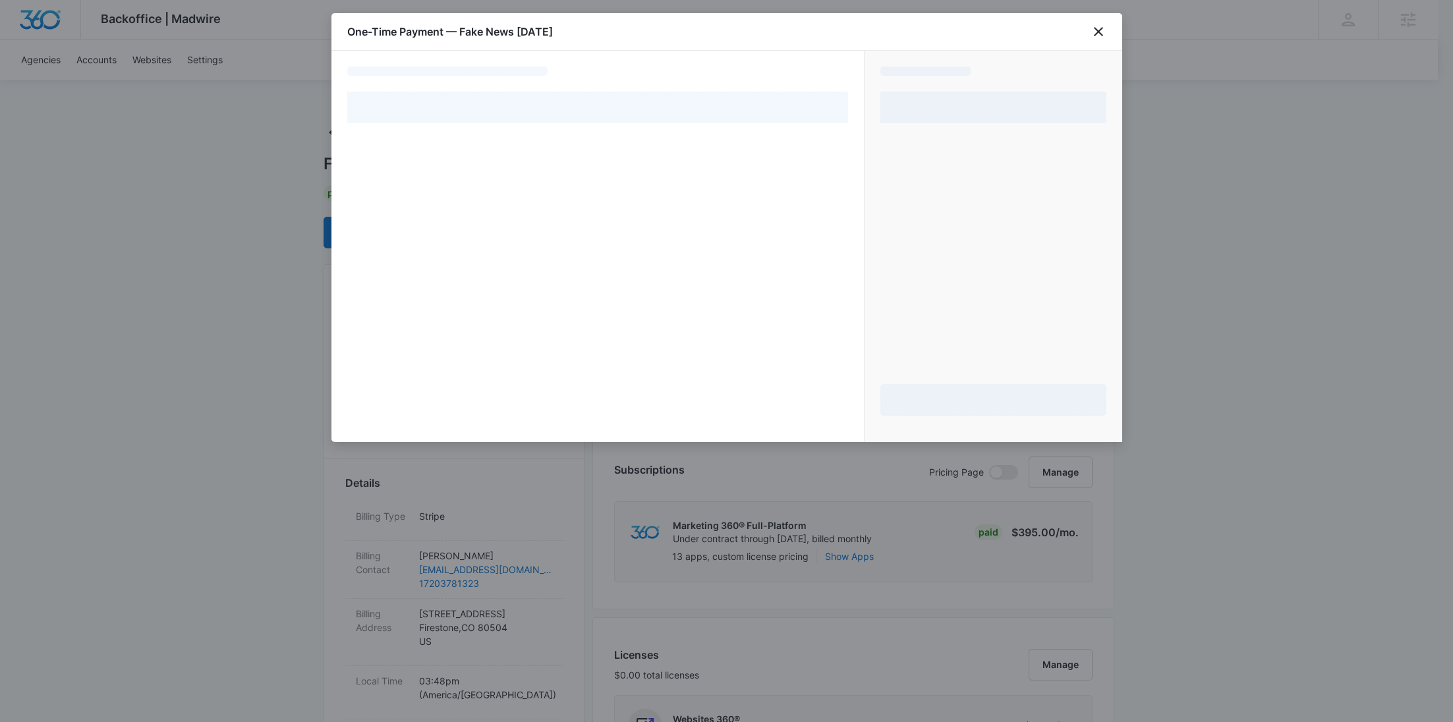
select select "MANUAL_INVOICE"
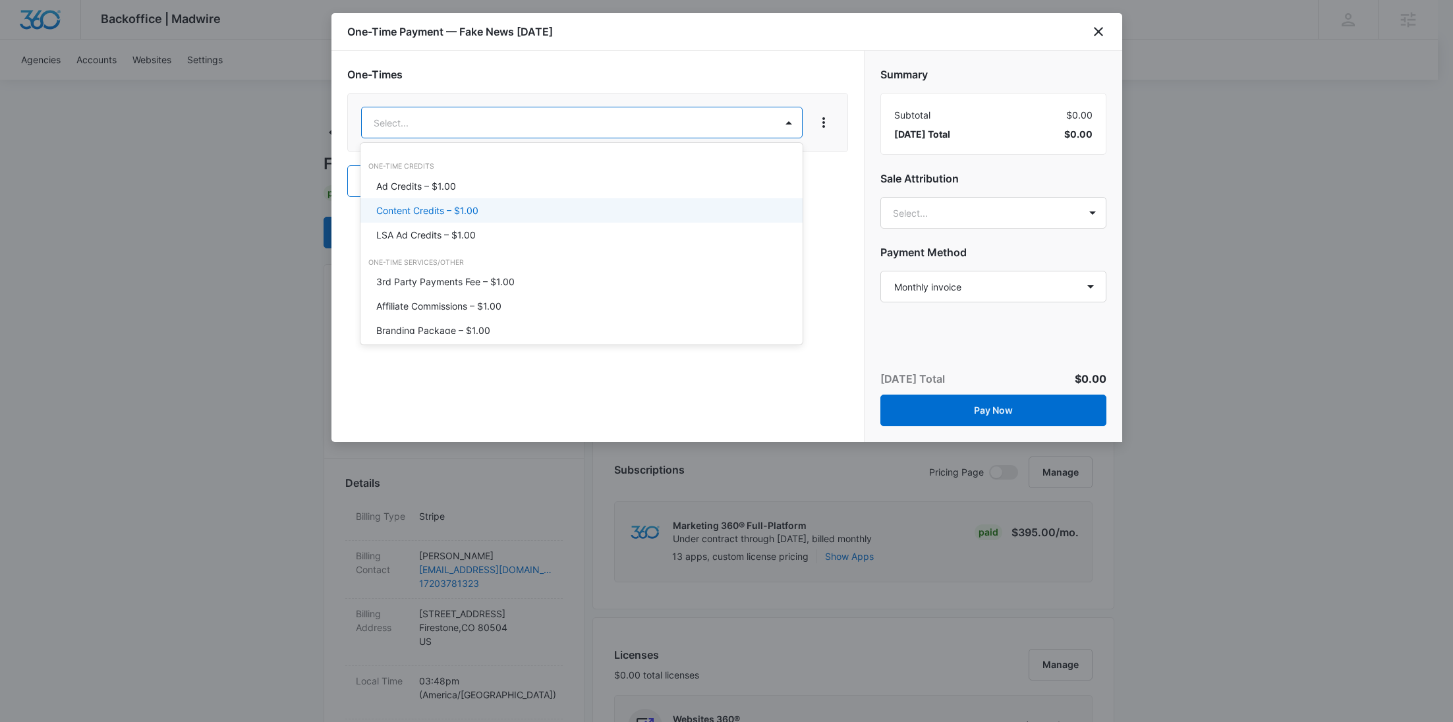
click at [451, 206] on p "Content Credits – $1.00" at bounding box center [427, 211] width 102 height 14
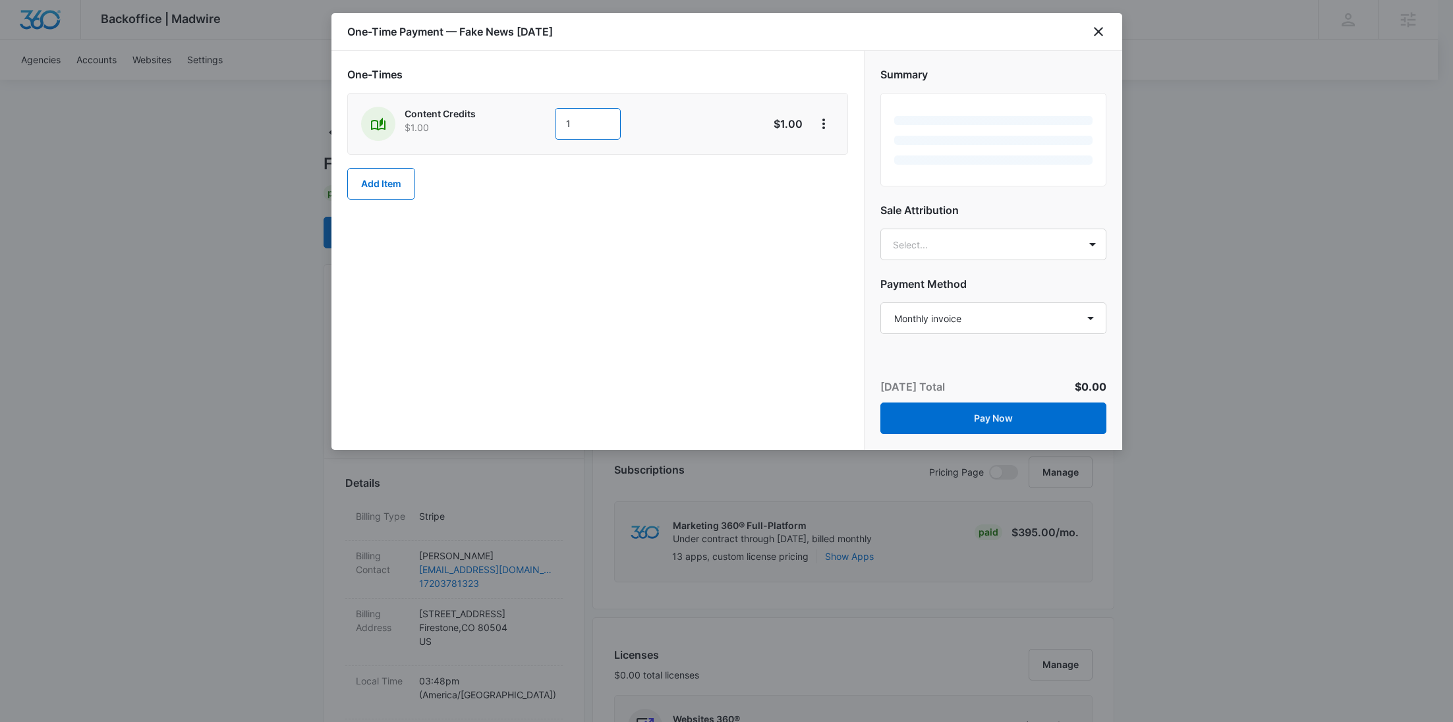
drag, startPoint x: 605, startPoint y: 126, endPoint x: 564, endPoint y: 123, distance: 40.9
click at [565, 124] on input "1" at bounding box center [588, 124] width 66 height 32
type input "700"
click at [828, 121] on icon "View More" at bounding box center [824, 124] width 16 height 16
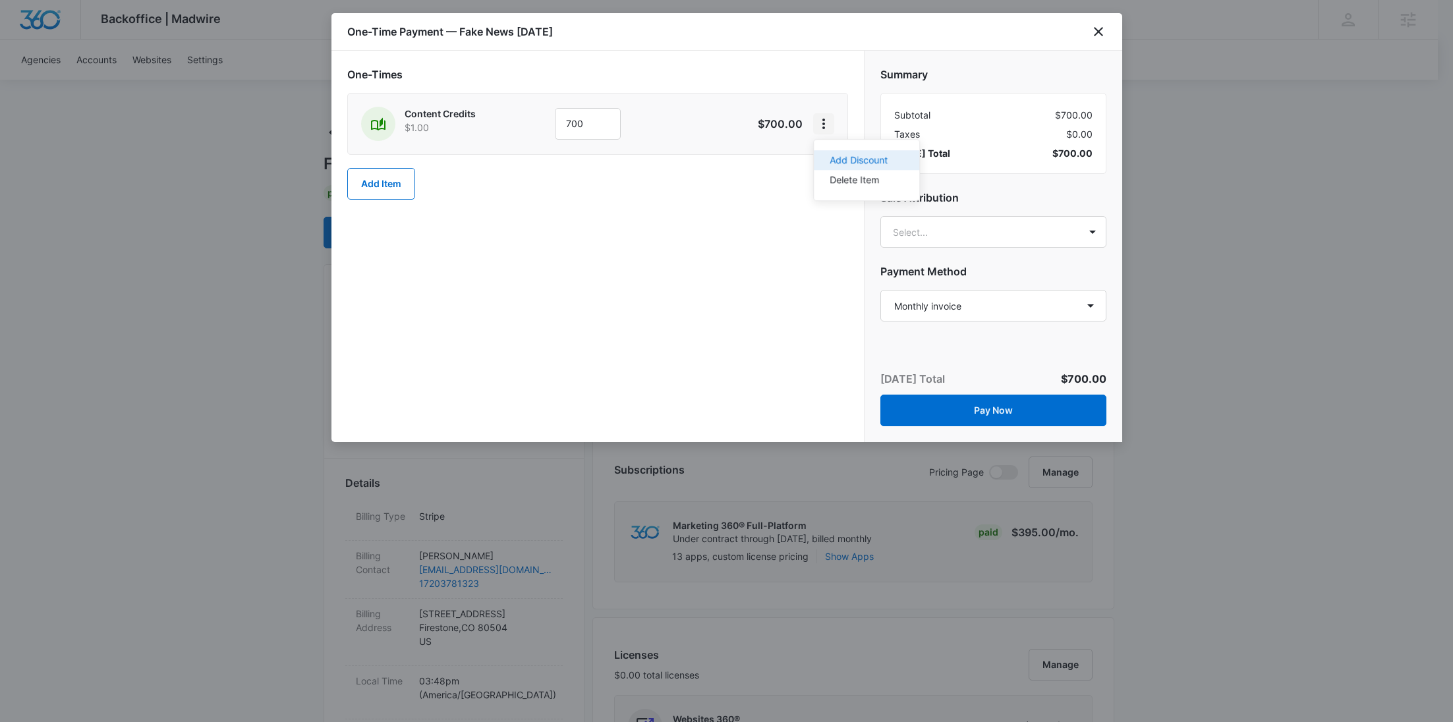
click at [840, 160] on div "Add Discount" at bounding box center [859, 160] width 58 height 9
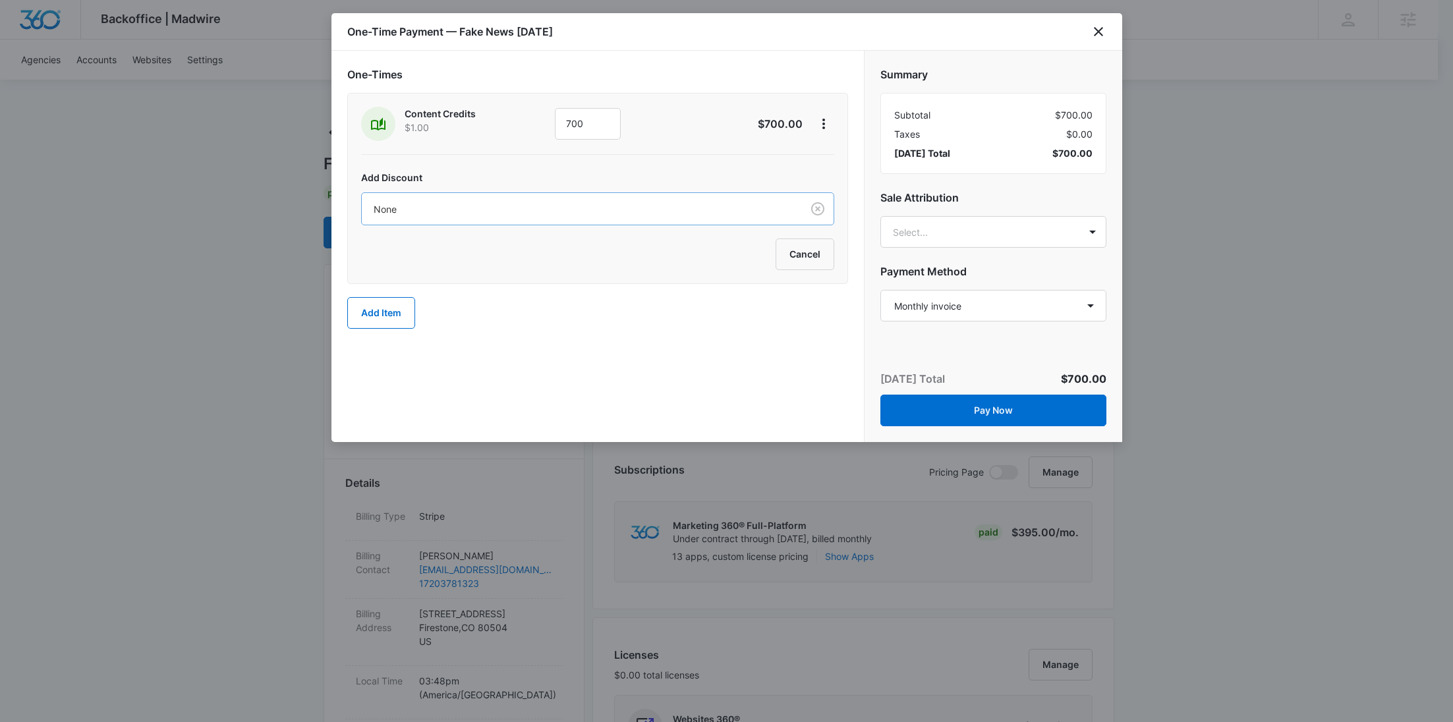
click at [650, 197] on div "None" at bounding box center [582, 209] width 440 height 30
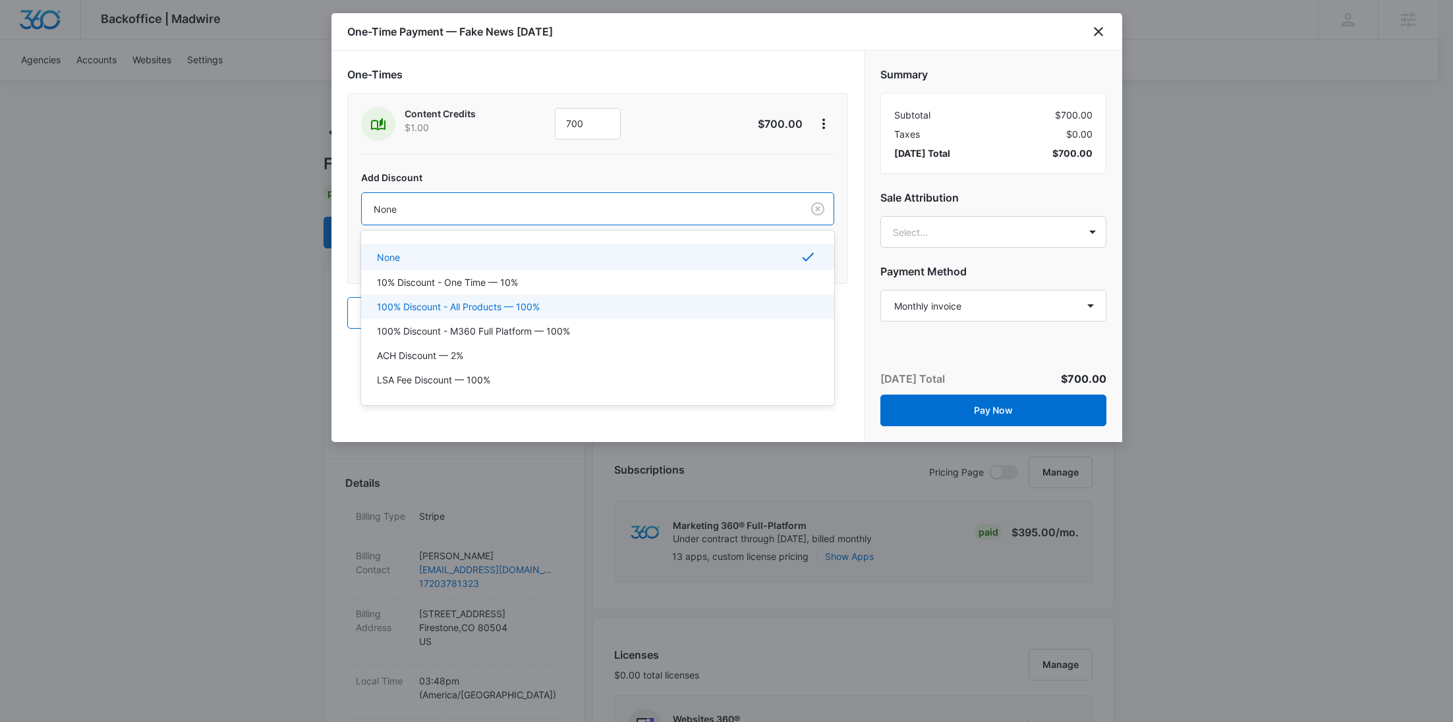
click at [565, 297] on div "100% Discount - All Products — 100%" at bounding box center [597, 307] width 473 height 24
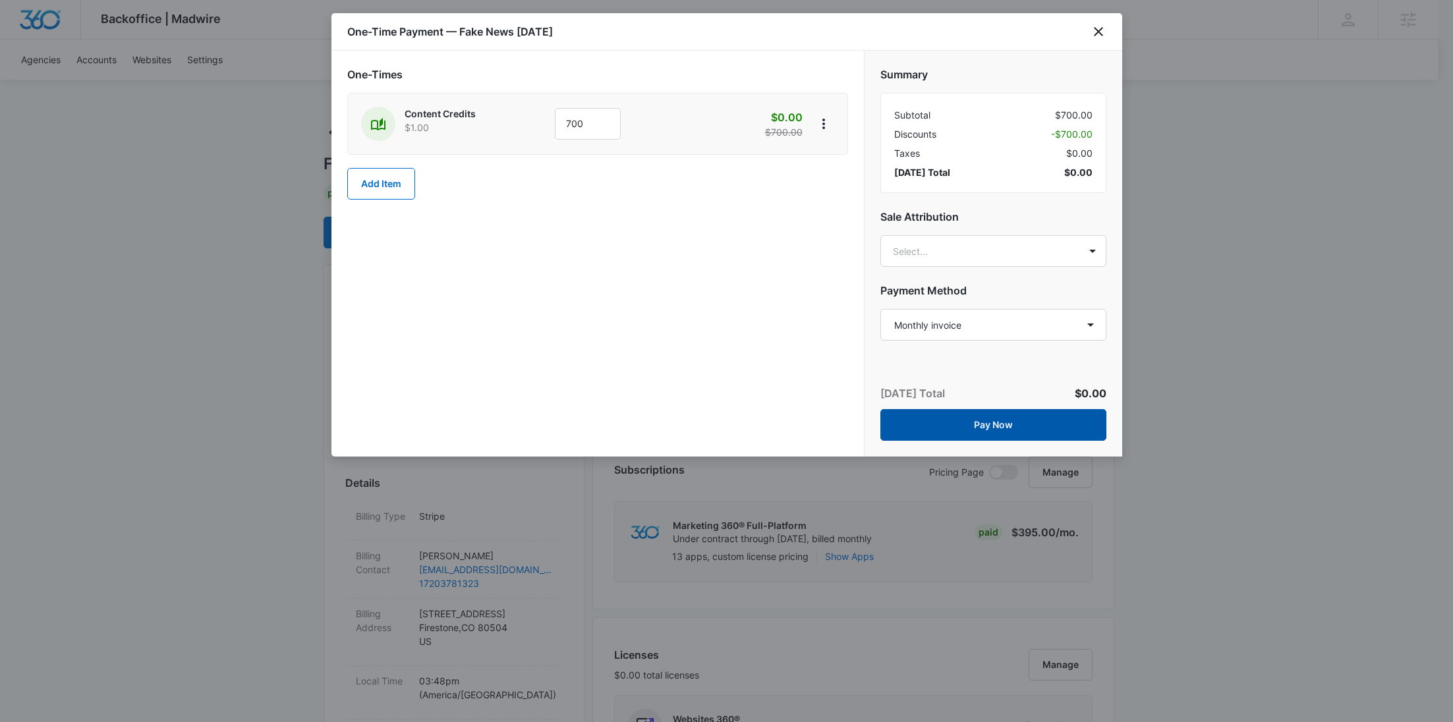
click at [1043, 420] on button "Pay Now" at bounding box center [993, 425] width 226 height 32
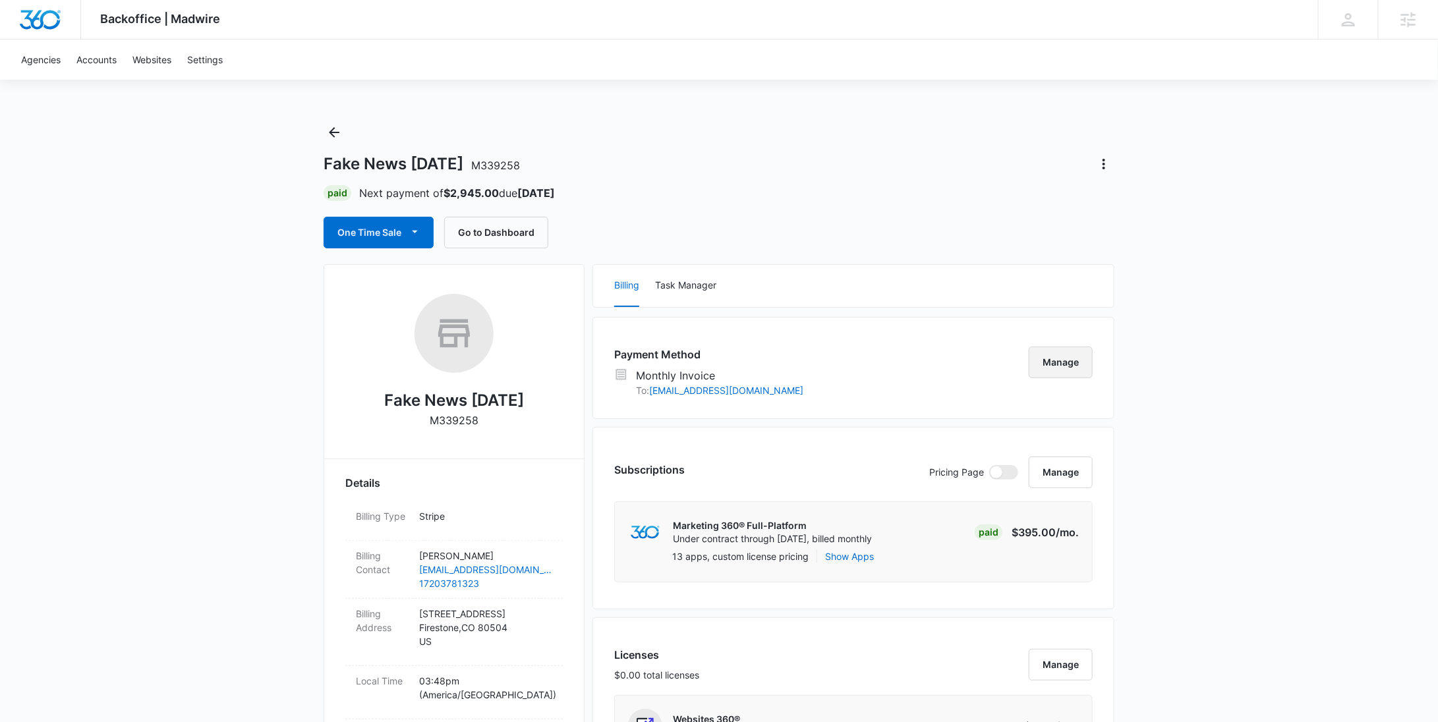
click at [1030, 348] on button "Manage" at bounding box center [1061, 363] width 64 height 32
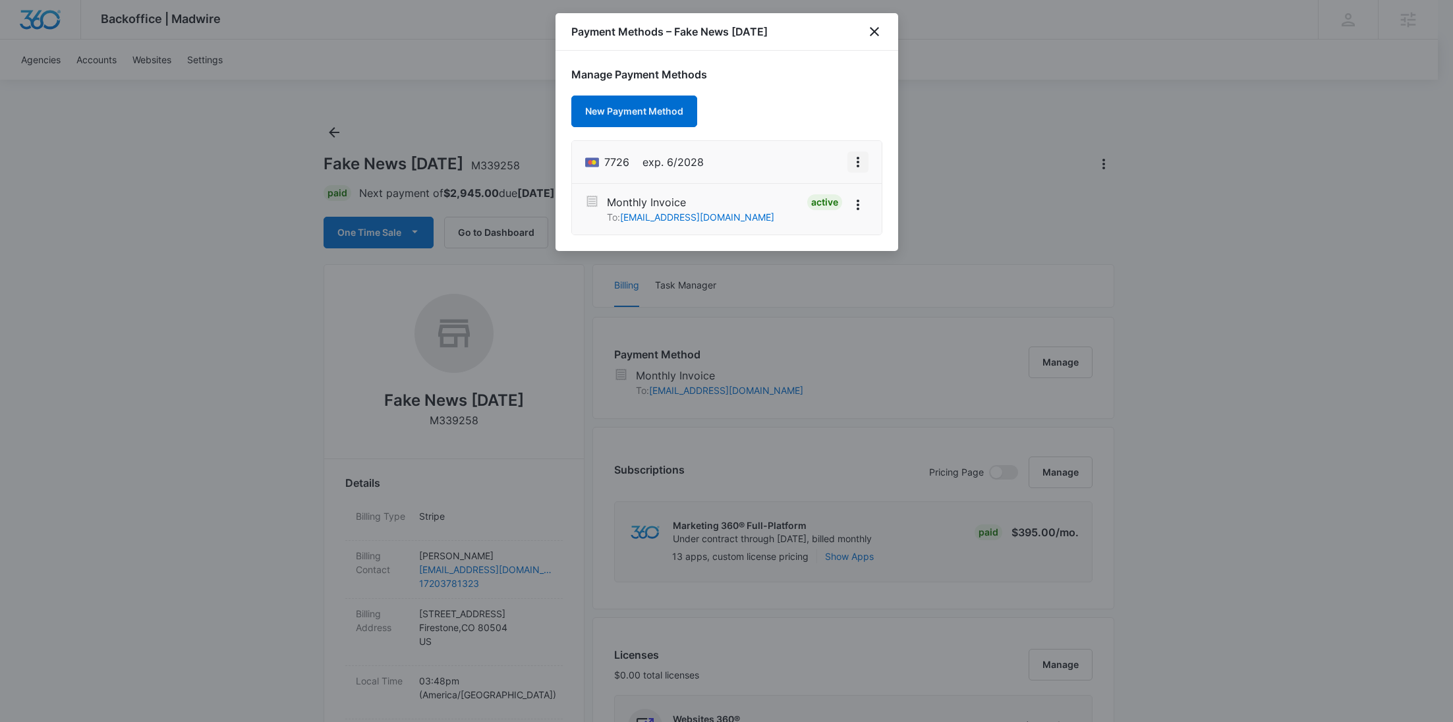
click at [866, 162] on button "View More" at bounding box center [857, 162] width 21 height 21
click at [817, 106] on div "Set As Default" at bounding box center [805, 105] width 61 height 9
click at [854, 205] on icon "View More" at bounding box center [858, 205] width 16 height 16
click at [830, 171] on div "Deactivate" at bounding box center [812, 167] width 47 height 9
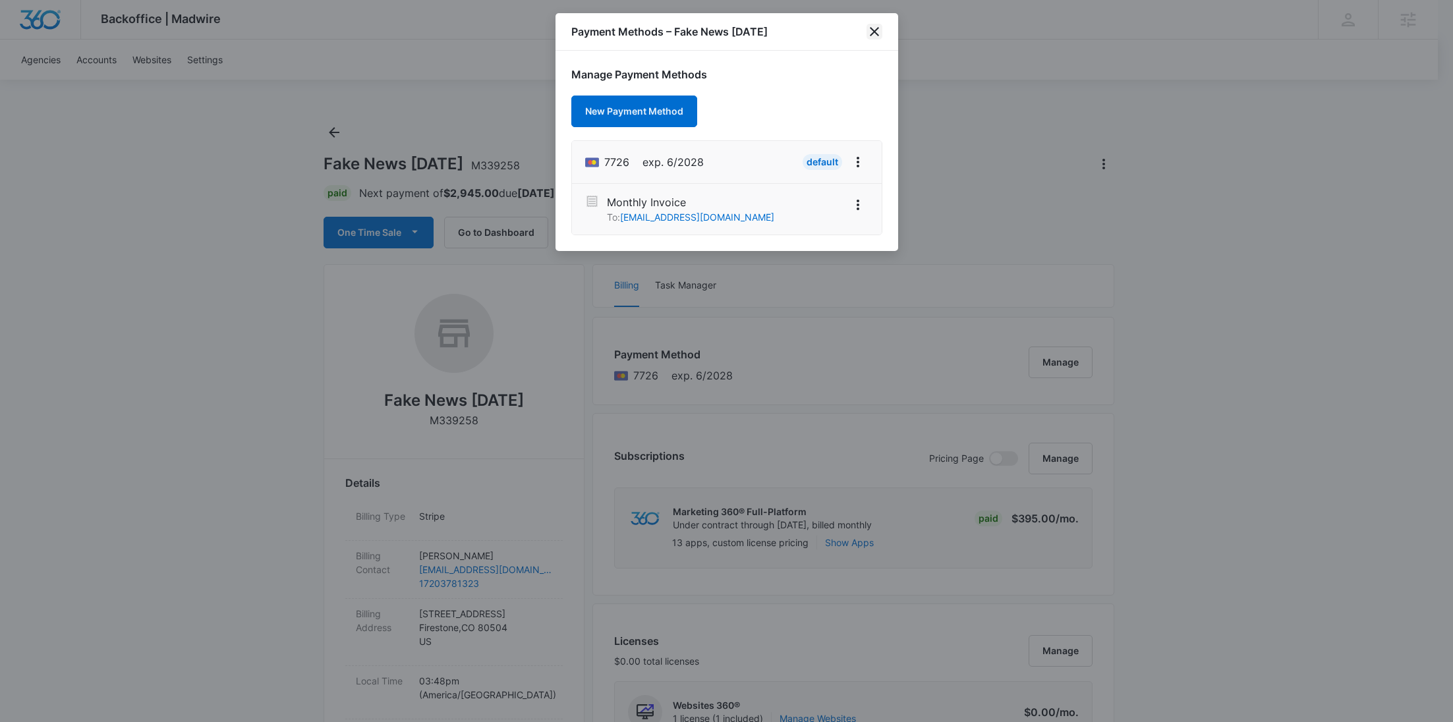
click at [877, 28] on icon "close" at bounding box center [874, 31] width 9 height 9
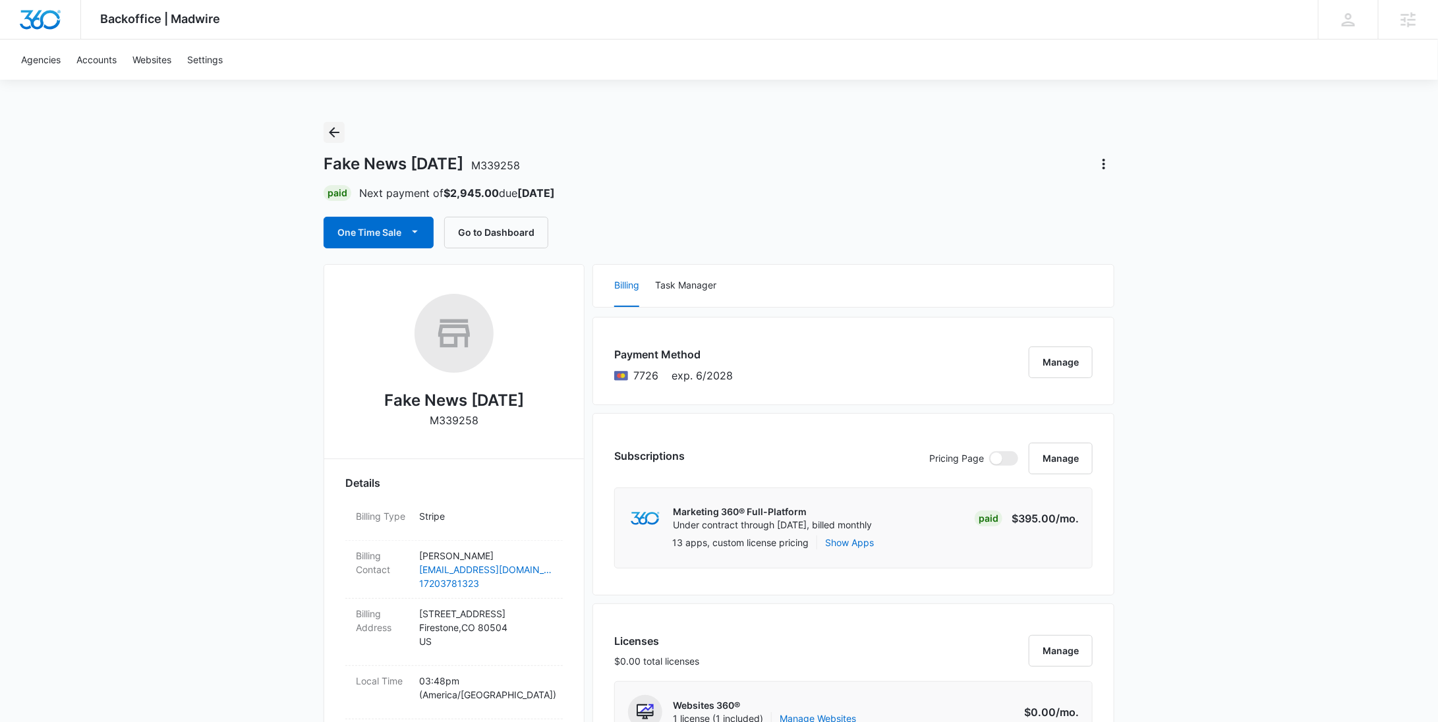
click at [331, 136] on icon "Back" at bounding box center [334, 133] width 16 height 16
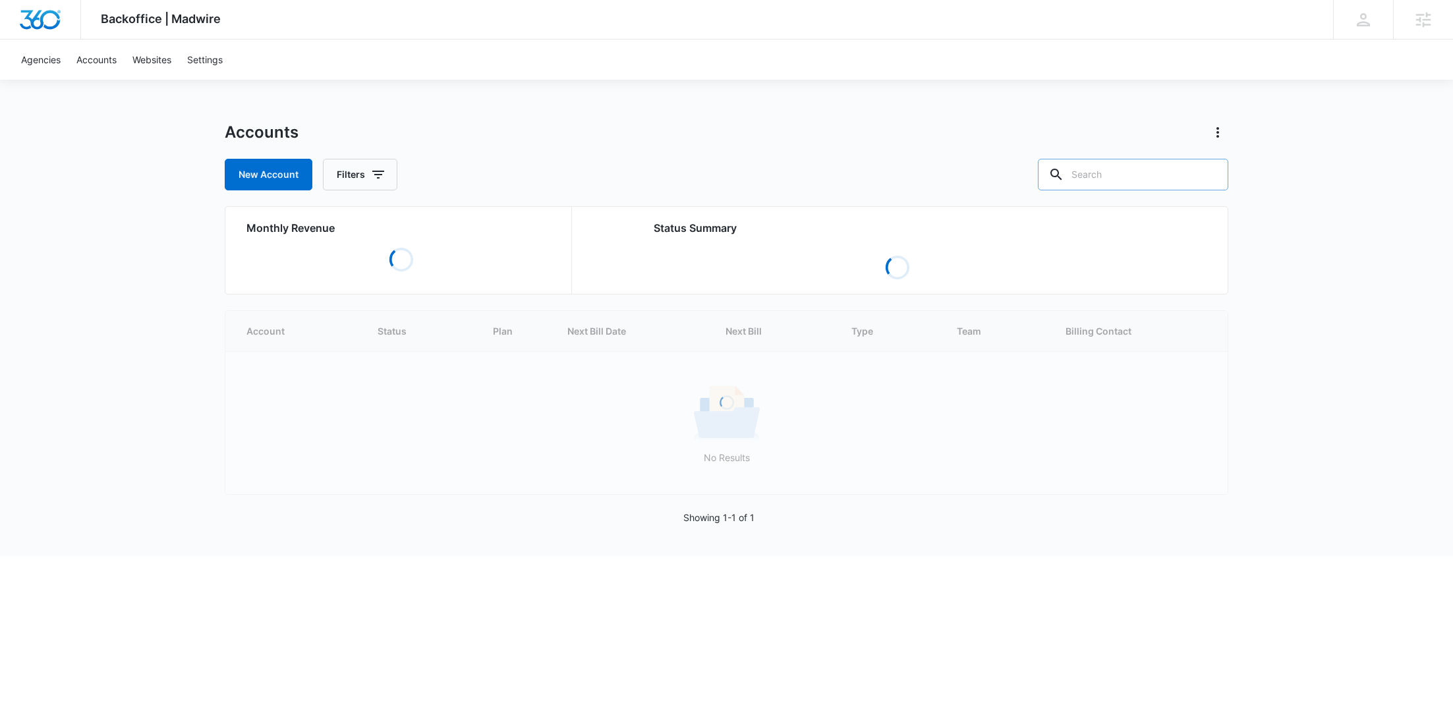
drag, startPoint x: 1142, startPoint y: 194, endPoint x: 1142, endPoint y: 184, distance: 10.5
click at [1142, 194] on div "Accounts New Account Filters Monthly Revenue Loading Status Summary Loading Loa…" at bounding box center [727, 339] width 1004 height 434
click at [1146, 173] on input "text" at bounding box center [1133, 175] width 190 height 32
paste input "M338577"
type input "M338577"
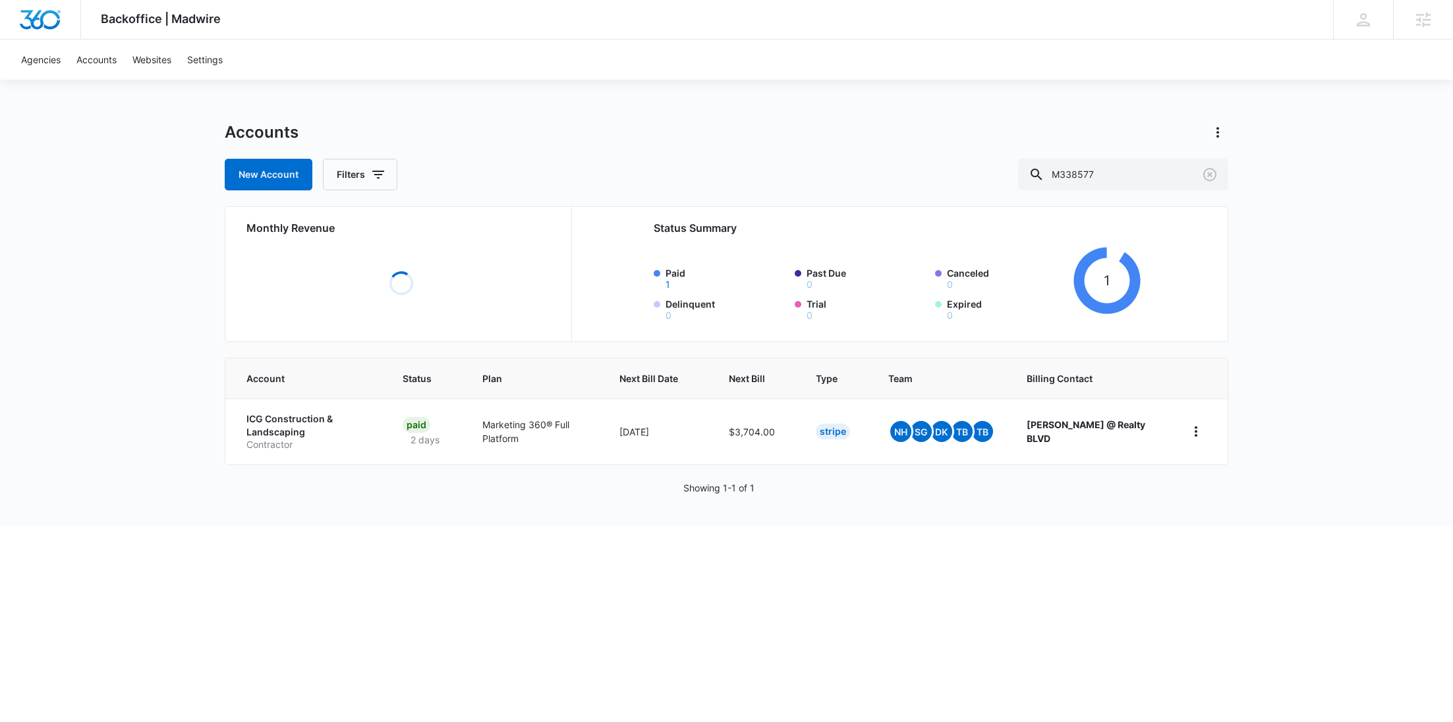
click at [283, 438] on p "Contractor" at bounding box center [308, 444] width 125 height 13
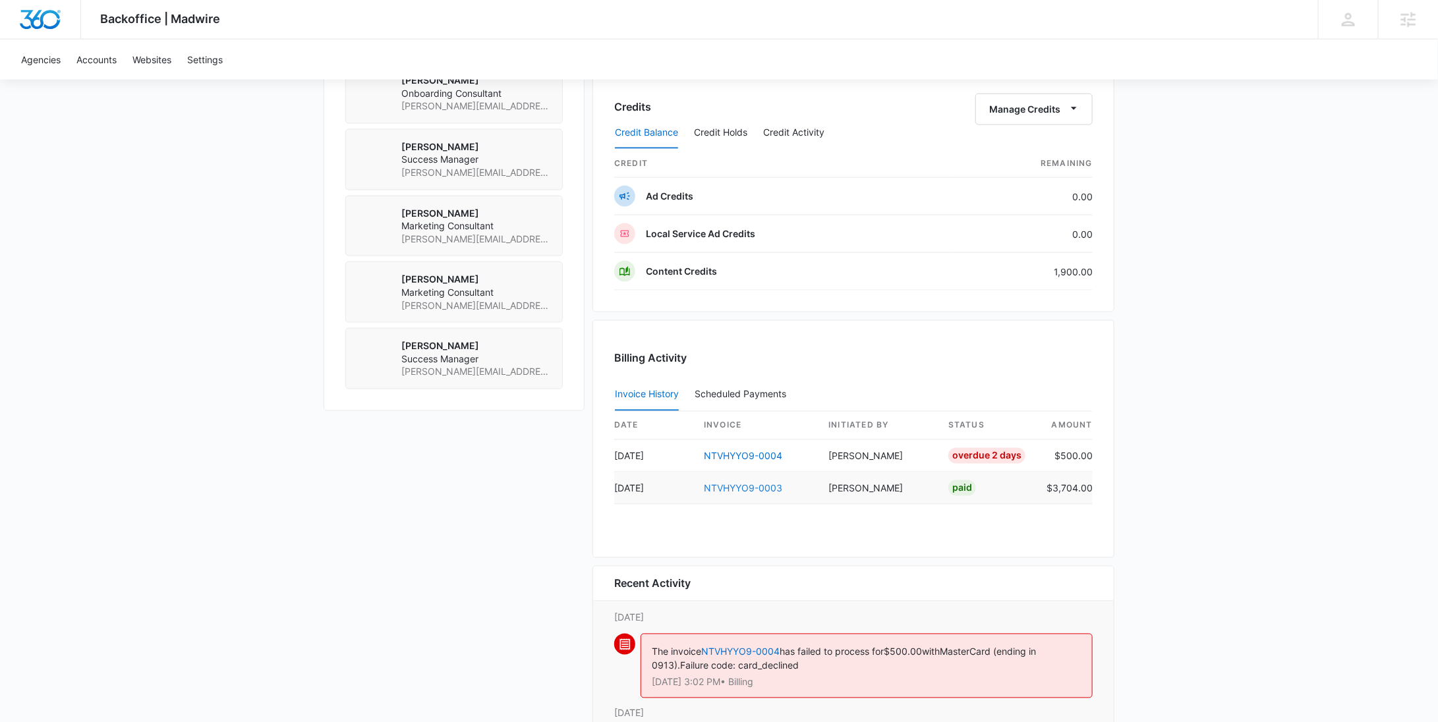
scroll to position [1061, 0]
click at [1080, 479] on td "$3,704.00" at bounding box center [1064, 487] width 57 height 32
copy td "3,704.00"
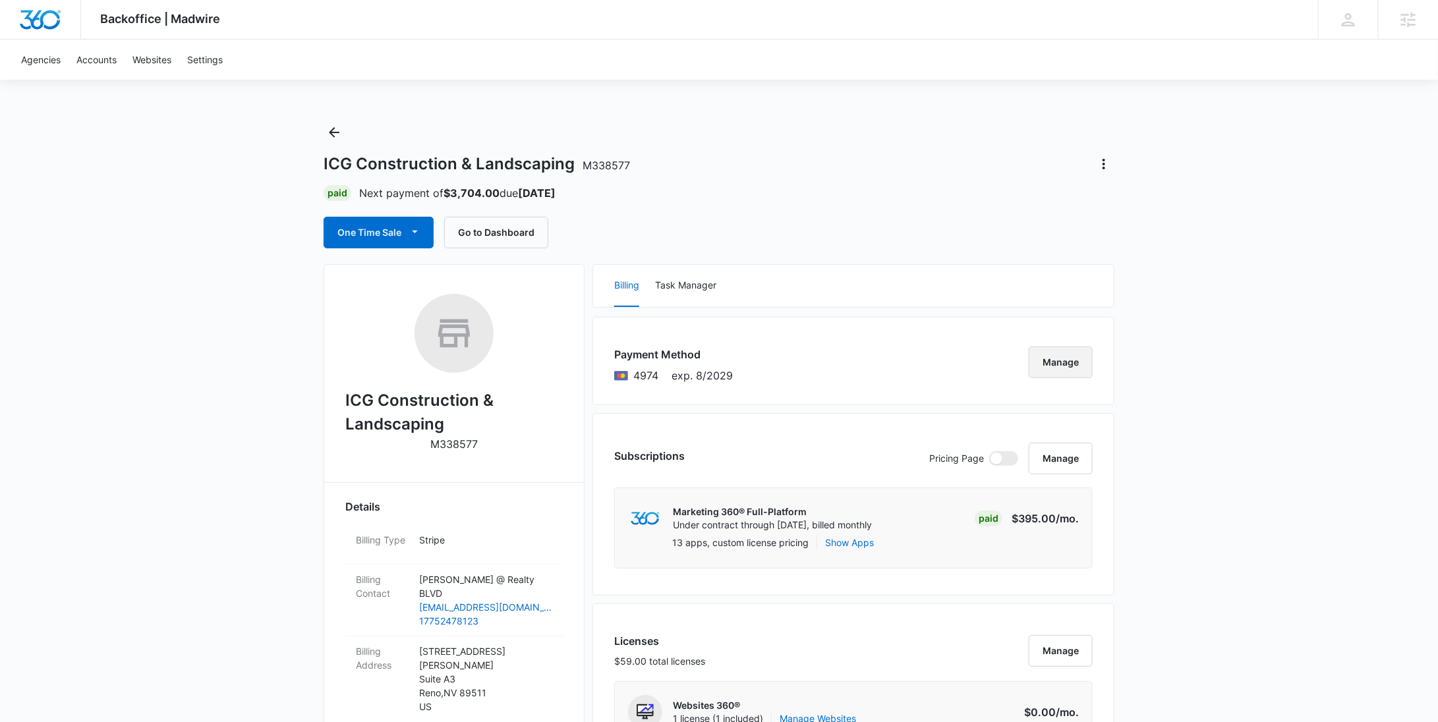
click at [1054, 371] on button "Manage" at bounding box center [1061, 363] width 64 height 32
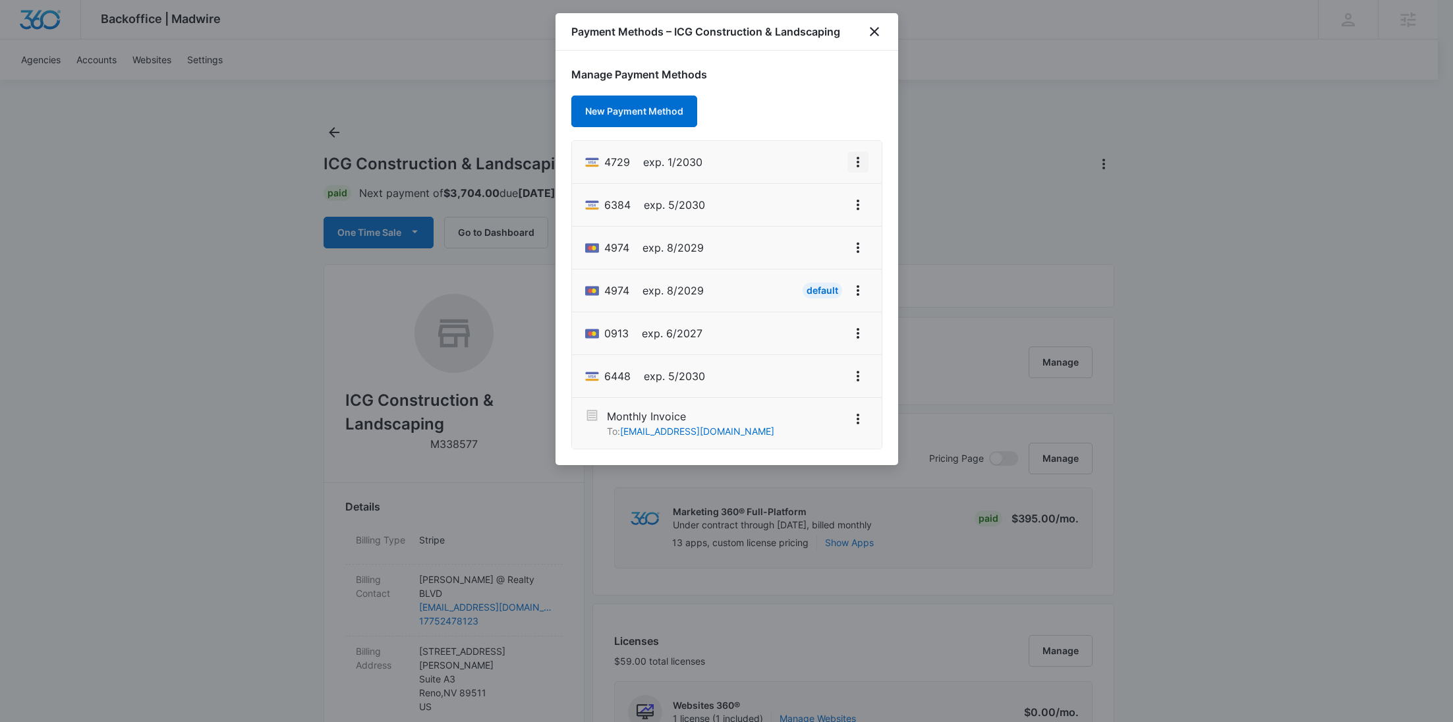
click at [854, 158] on icon "View More" at bounding box center [858, 162] width 16 height 16
click at [819, 214] on div "Set As Default" at bounding box center [805, 218] width 61 height 9
click at [875, 27] on icon "close" at bounding box center [875, 32] width 16 height 16
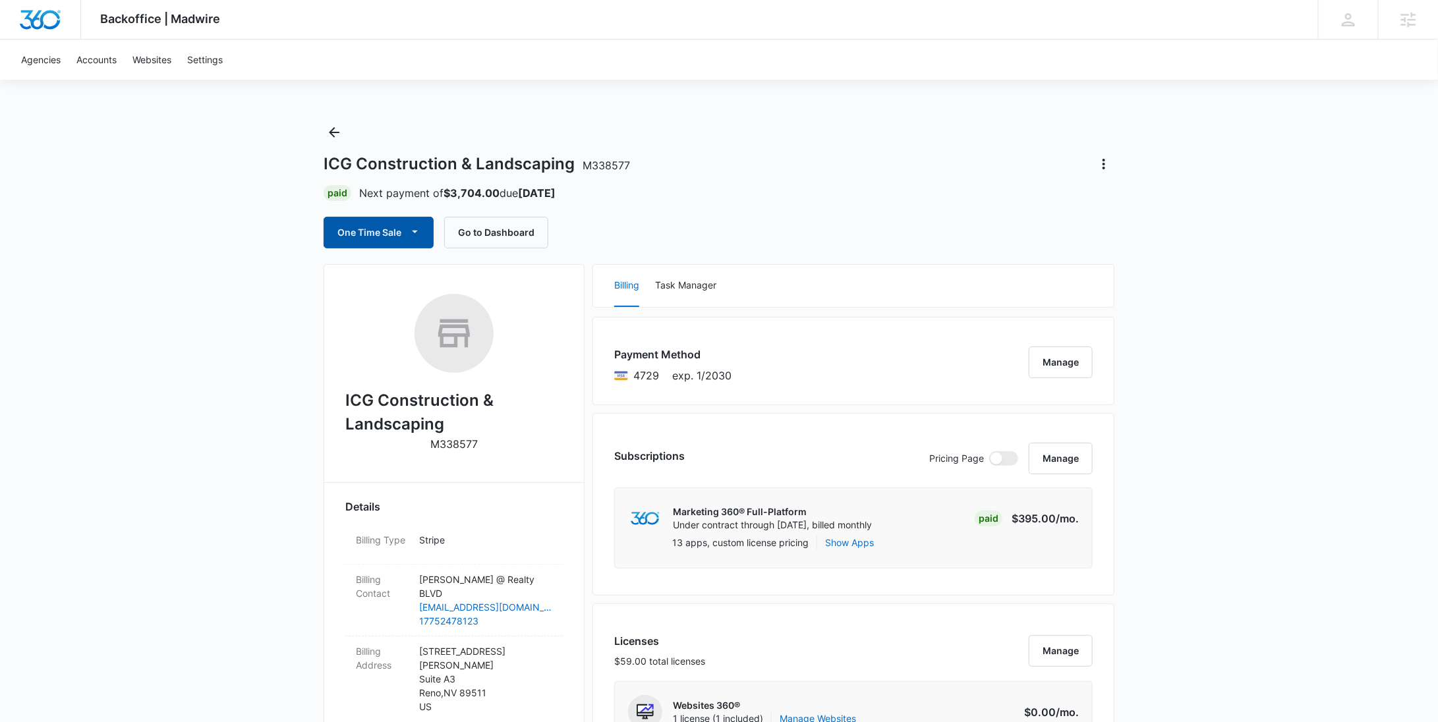
click at [405, 237] on button "One Time Sale" at bounding box center [379, 233] width 110 height 32
click at [397, 271] on div "Run One-Time Payment" at bounding box center [416, 277] width 152 height 14
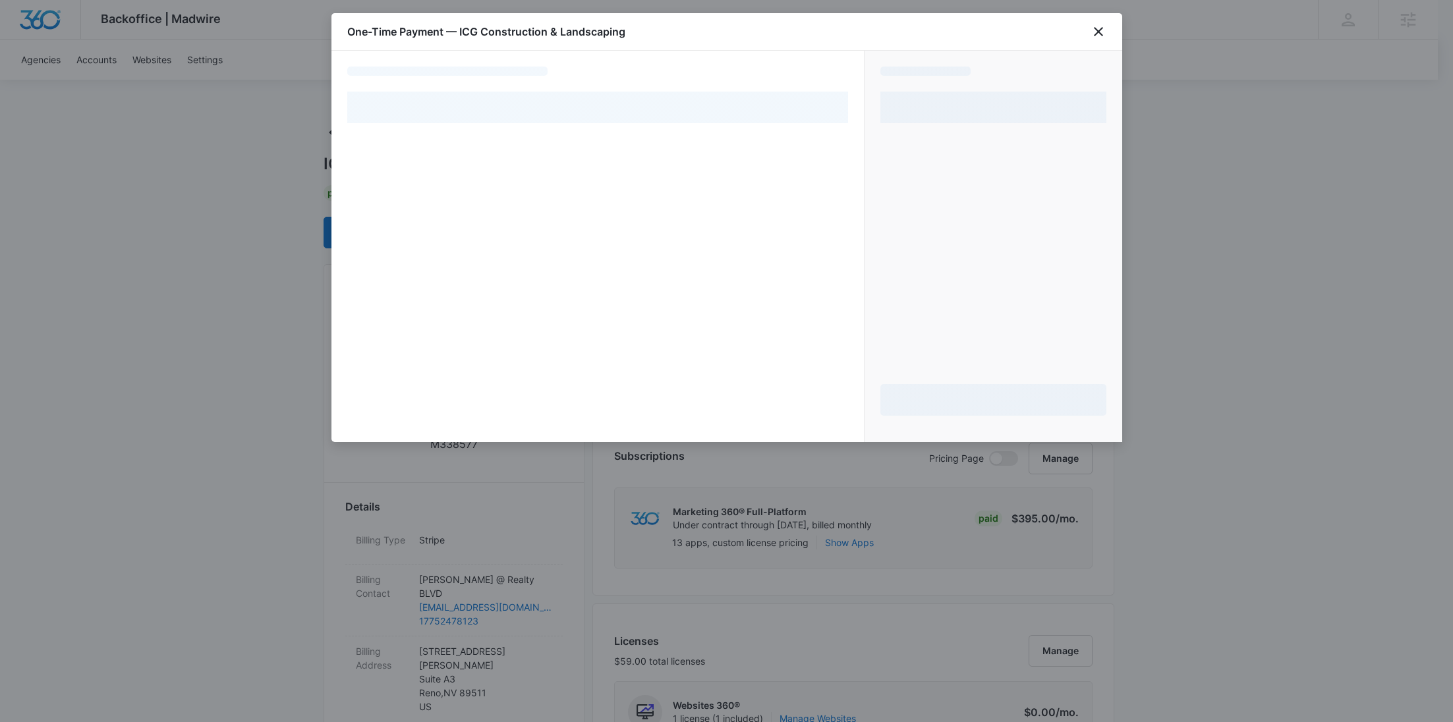
select select "pm_1SFMMcA4n8RTgNjUrifwn5DK"
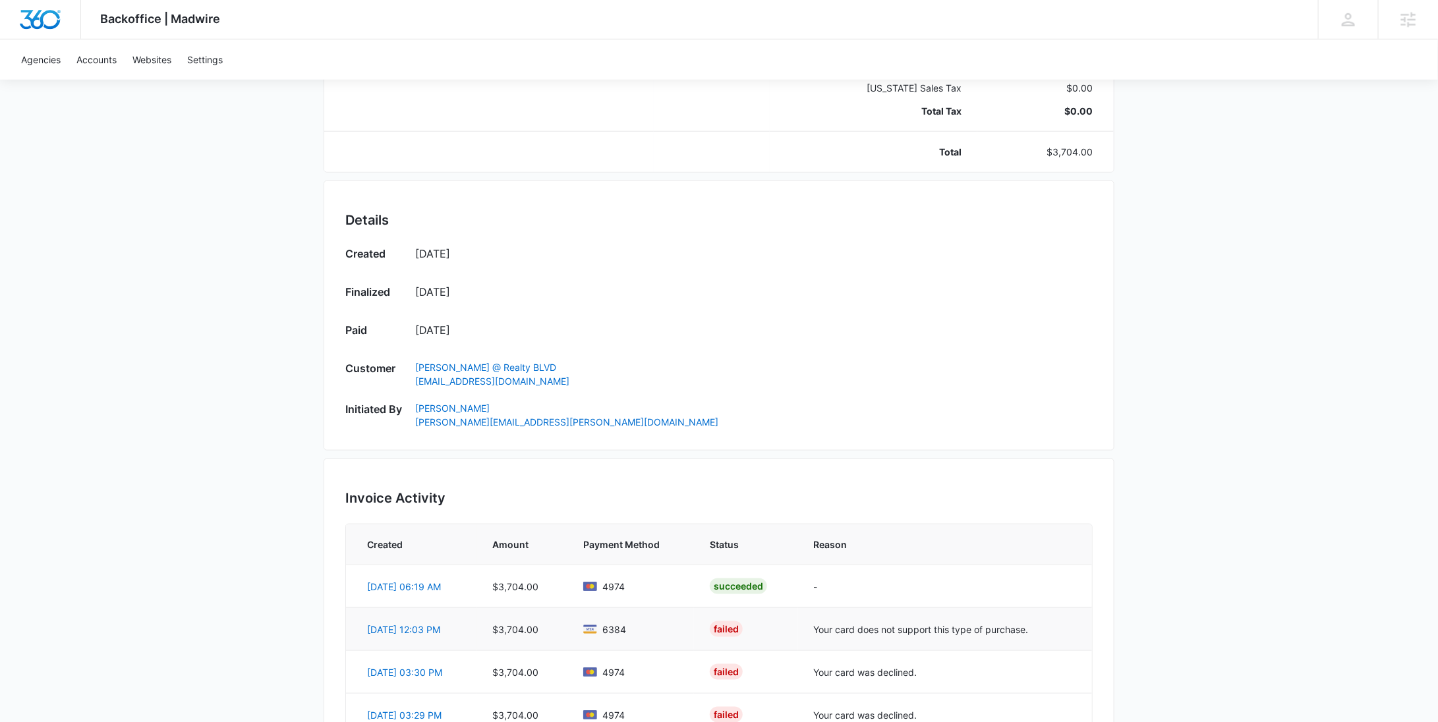
scroll to position [853, 0]
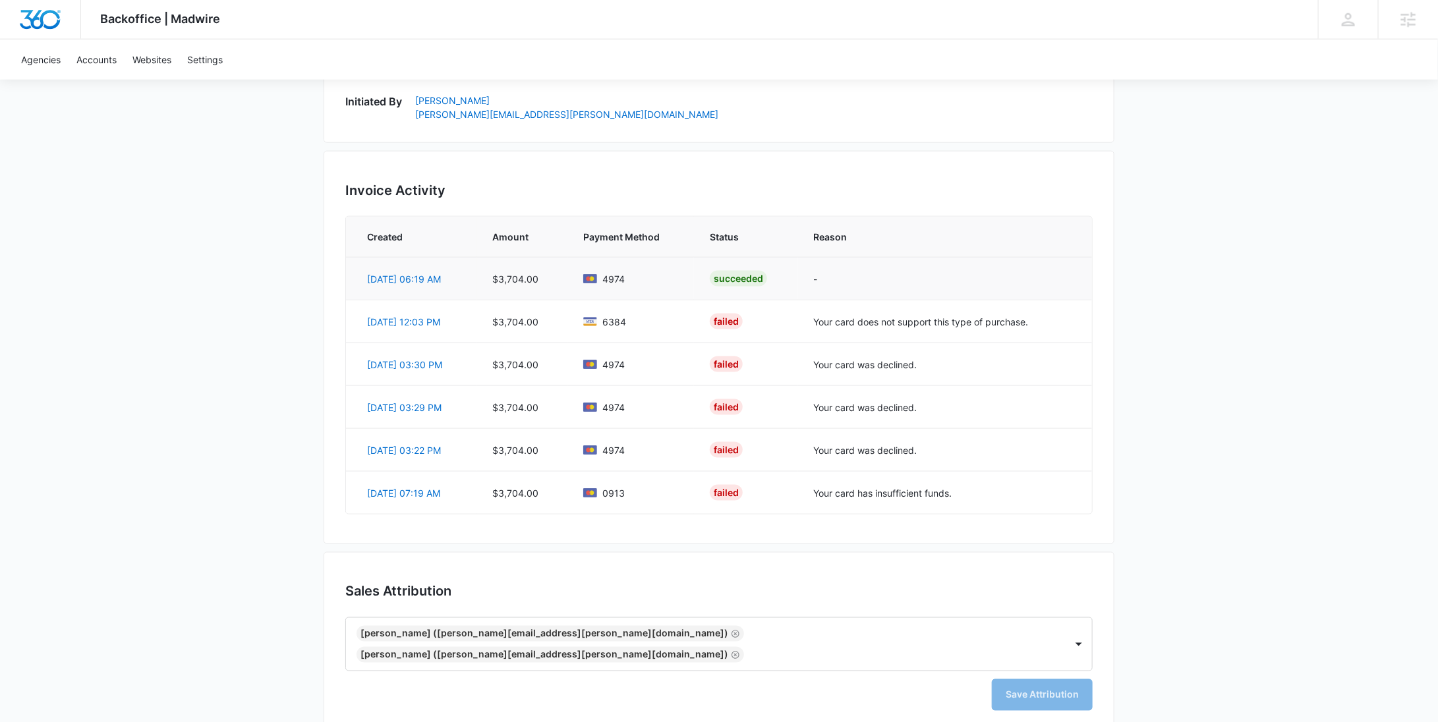
click at [607, 276] on span "4974" at bounding box center [613, 279] width 22 height 14
copy span "4974"
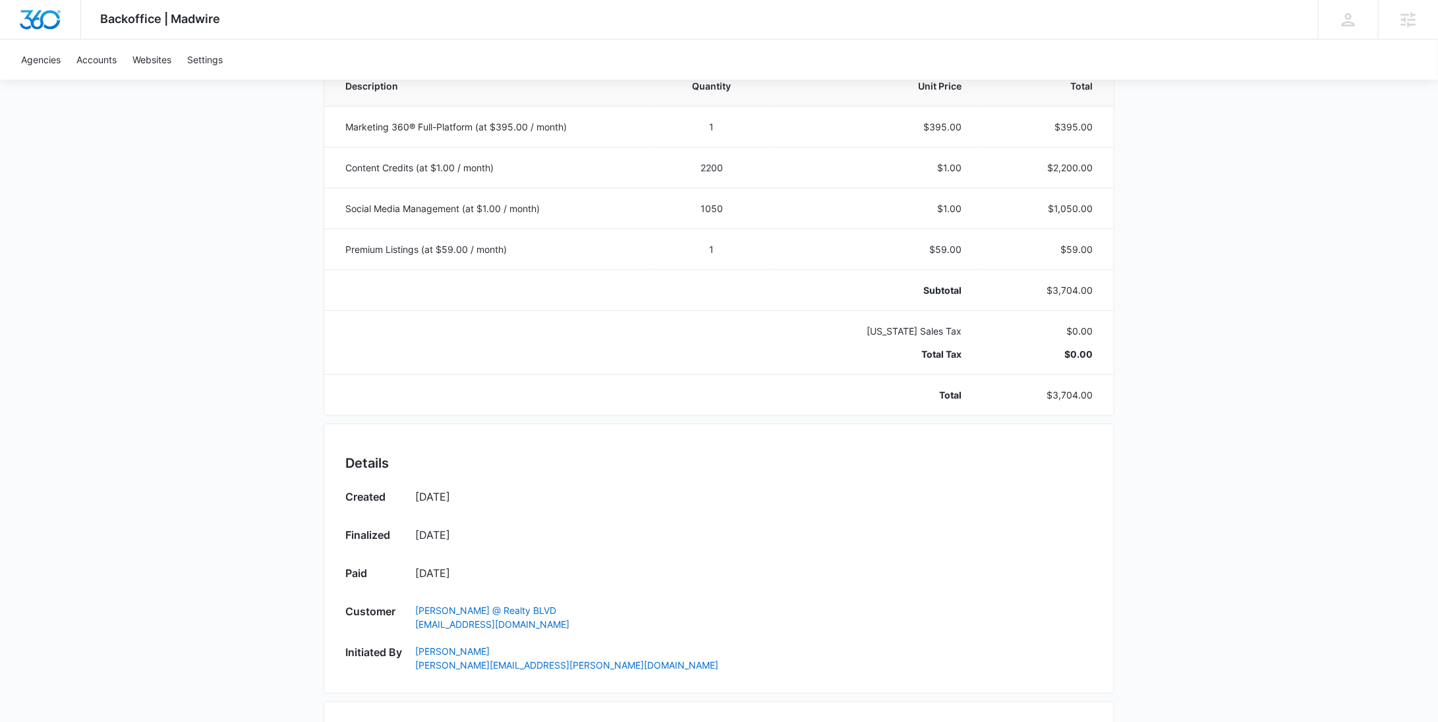
scroll to position [0, 0]
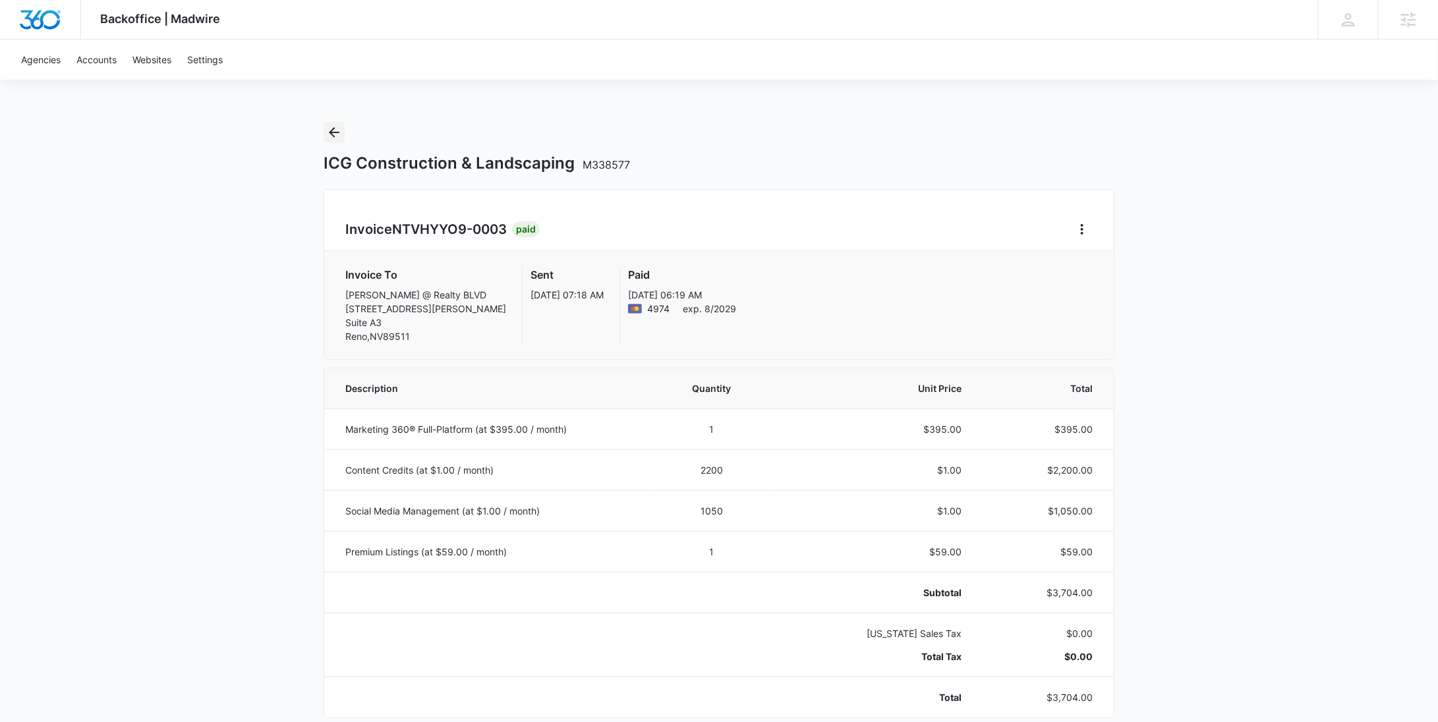
click at [334, 129] on icon "Back" at bounding box center [334, 132] width 11 height 11
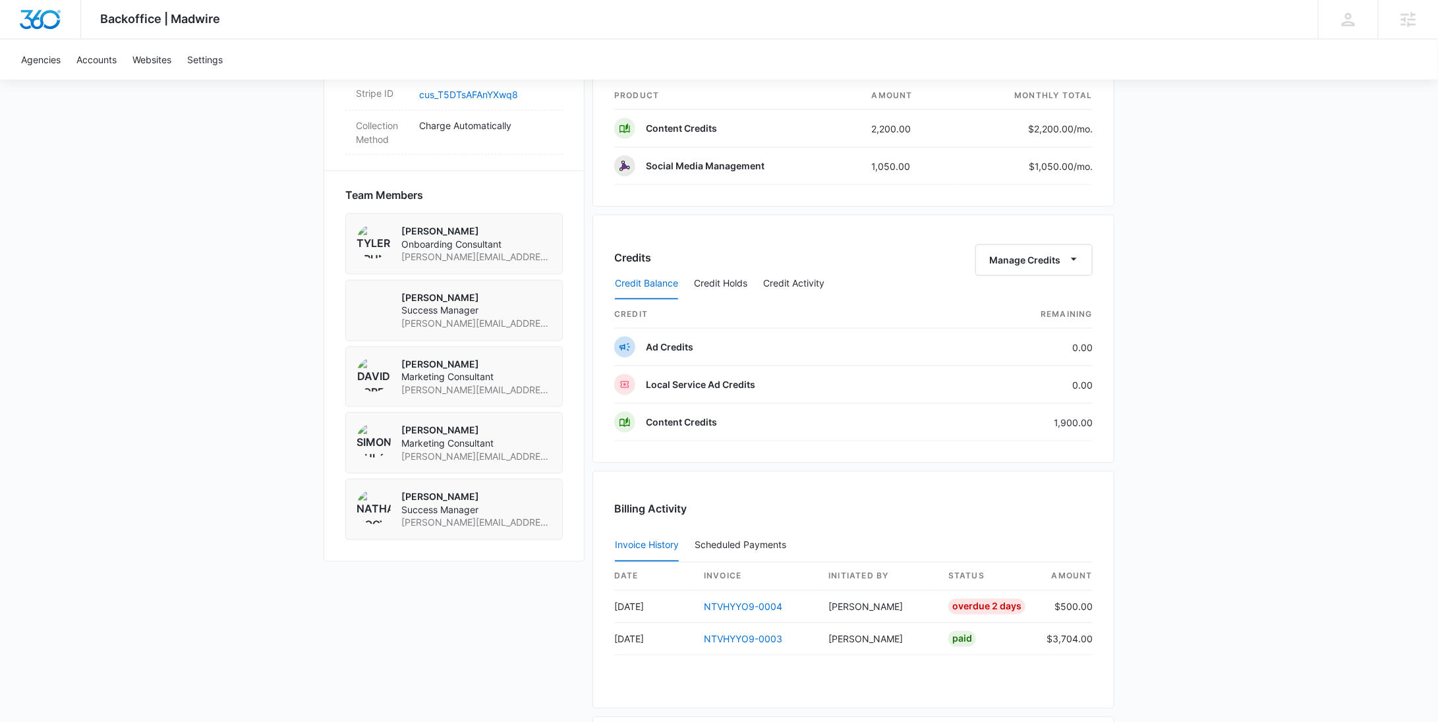
scroll to position [1364, 0]
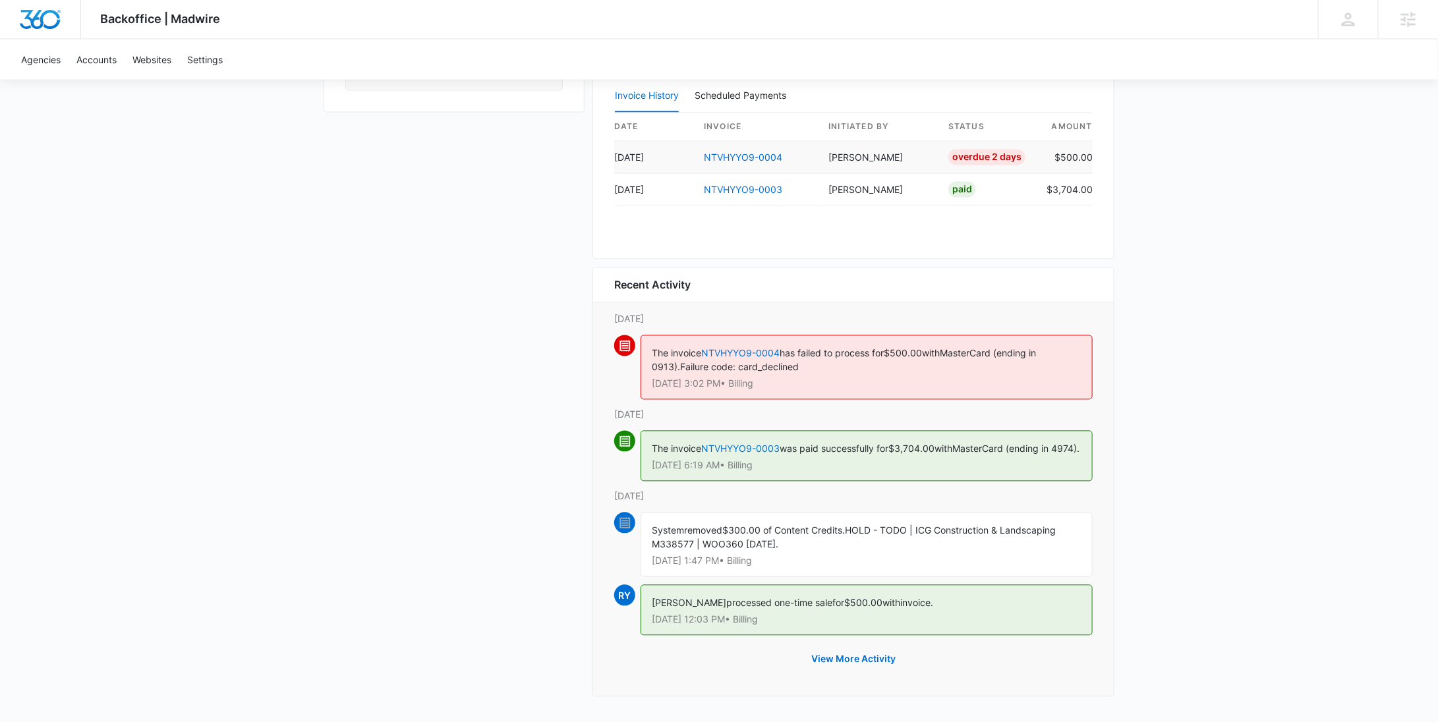
click at [1073, 146] on td "$500.00" at bounding box center [1064, 158] width 57 height 32
click at [1074, 146] on td "$500.00" at bounding box center [1064, 158] width 57 height 32
copy td "500.00"
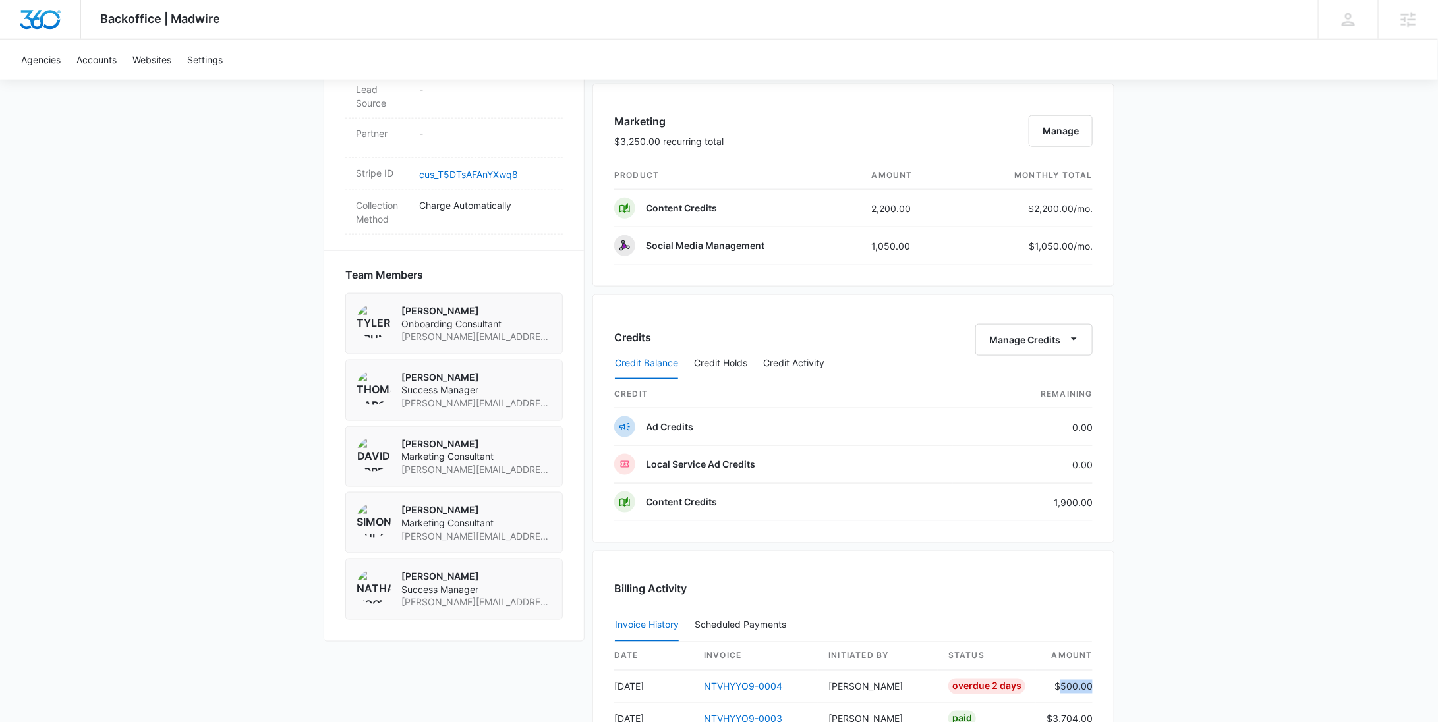
scroll to position [828, 0]
click at [477, 169] on link "cus_T5DTsAFAnYXwq8" at bounding box center [468, 174] width 99 height 11
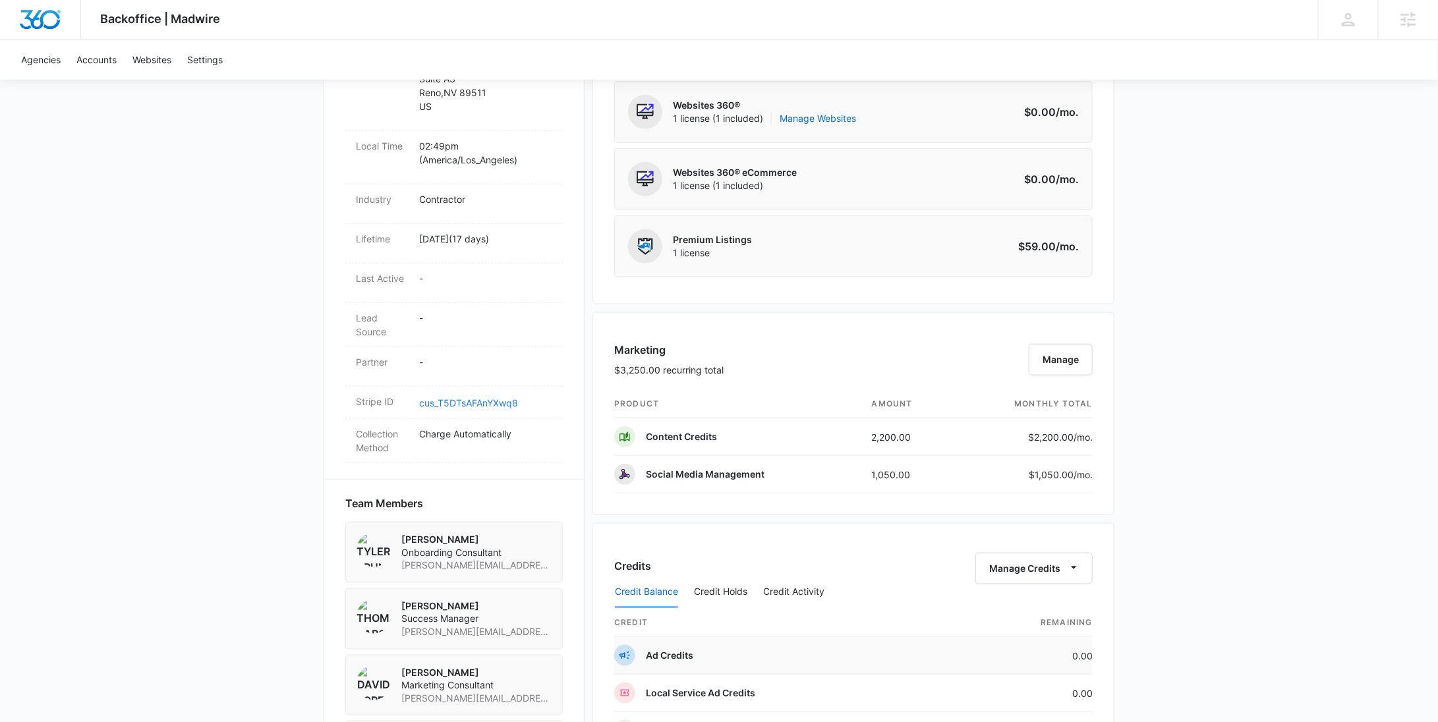
scroll to position [587, 0]
